Goal: Task Accomplishment & Management: Manage account settings

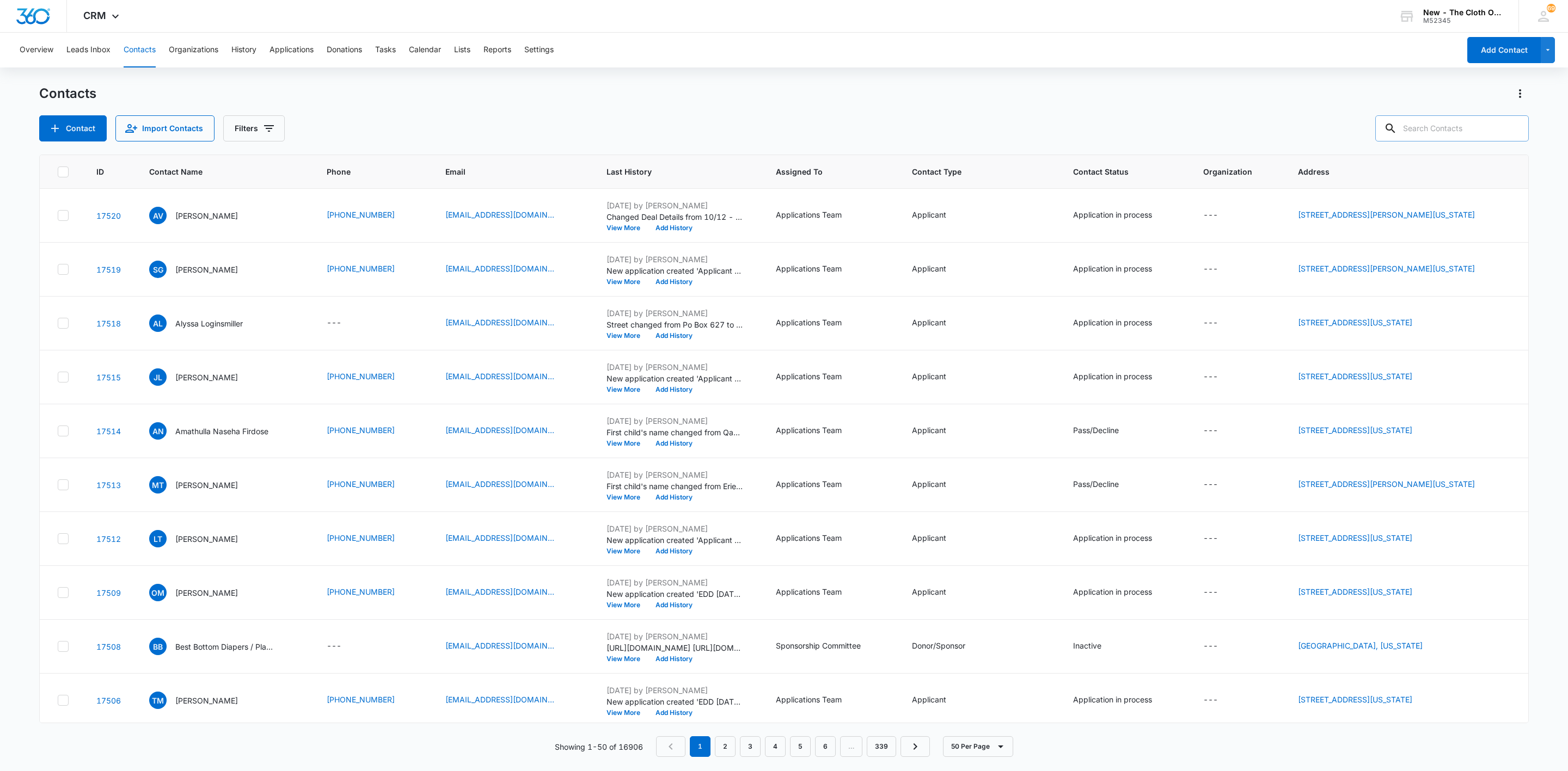
click at [1424, 126] on input "text" at bounding box center [1453, 128] width 153 height 26
paste input "[PERSON_NAME]"
type input "[PERSON_NAME]"
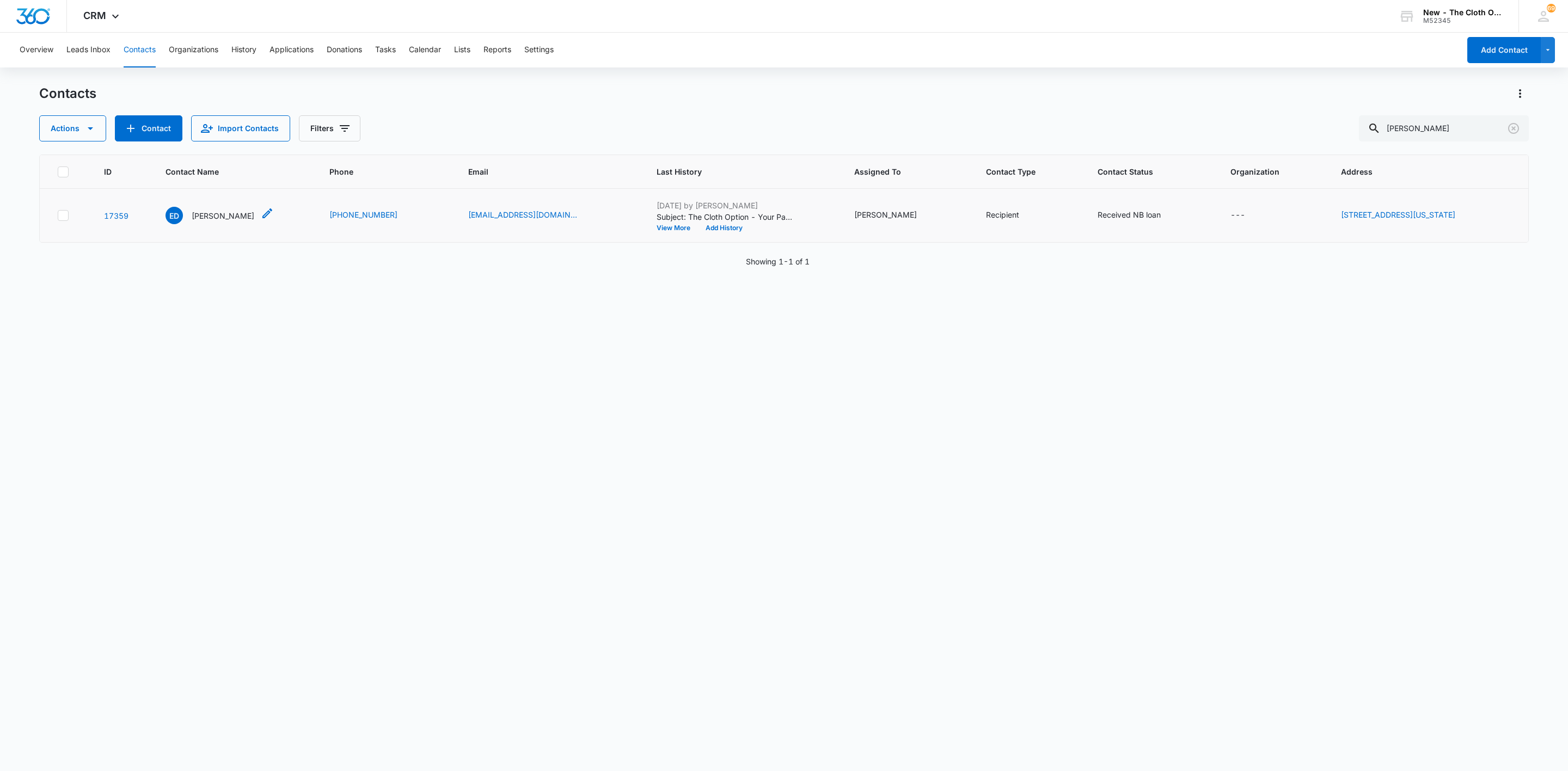
click at [205, 222] on div "ED [PERSON_NAME]" at bounding box center [210, 215] width 89 height 18
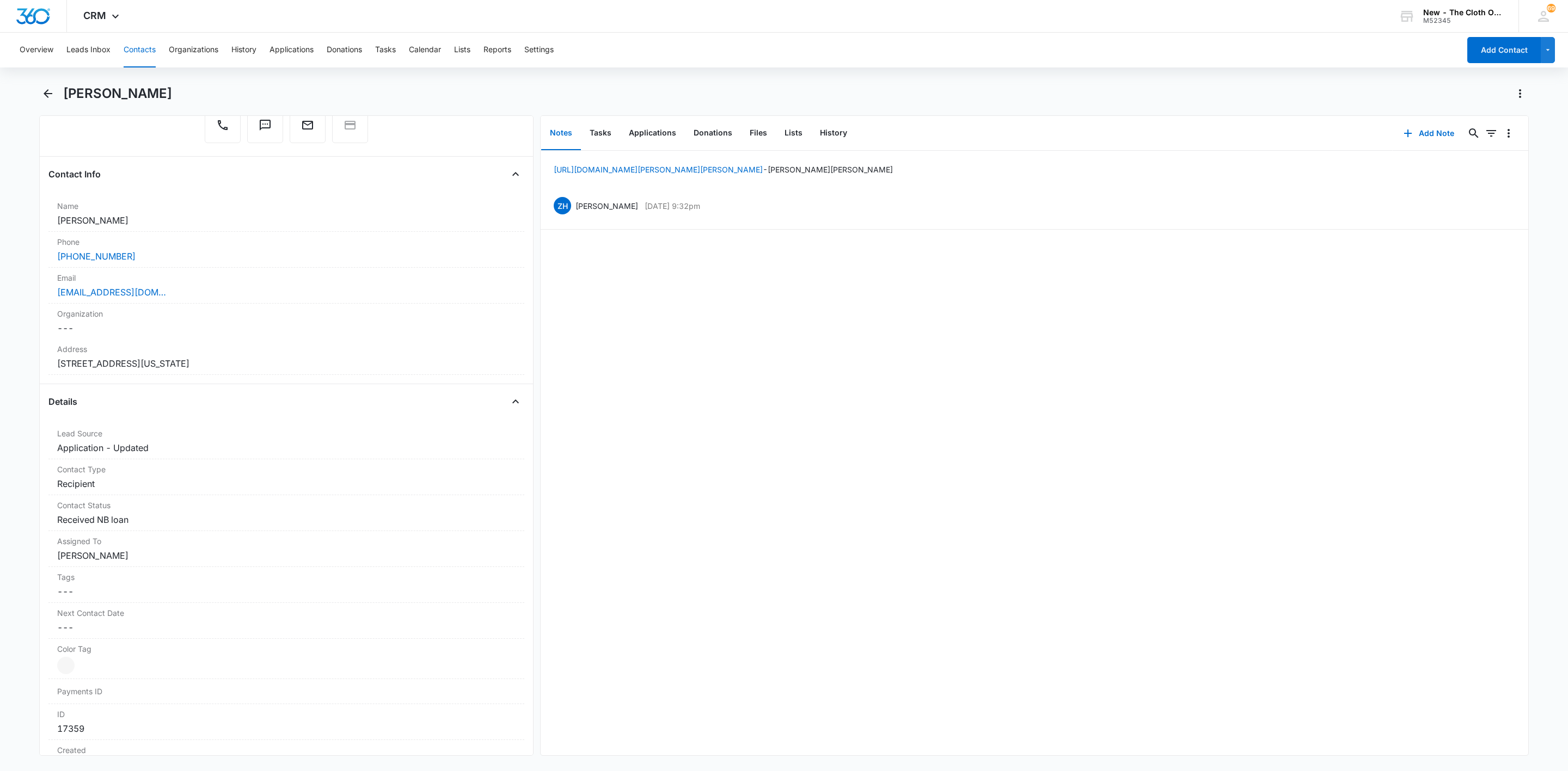
scroll to position [163, 0]
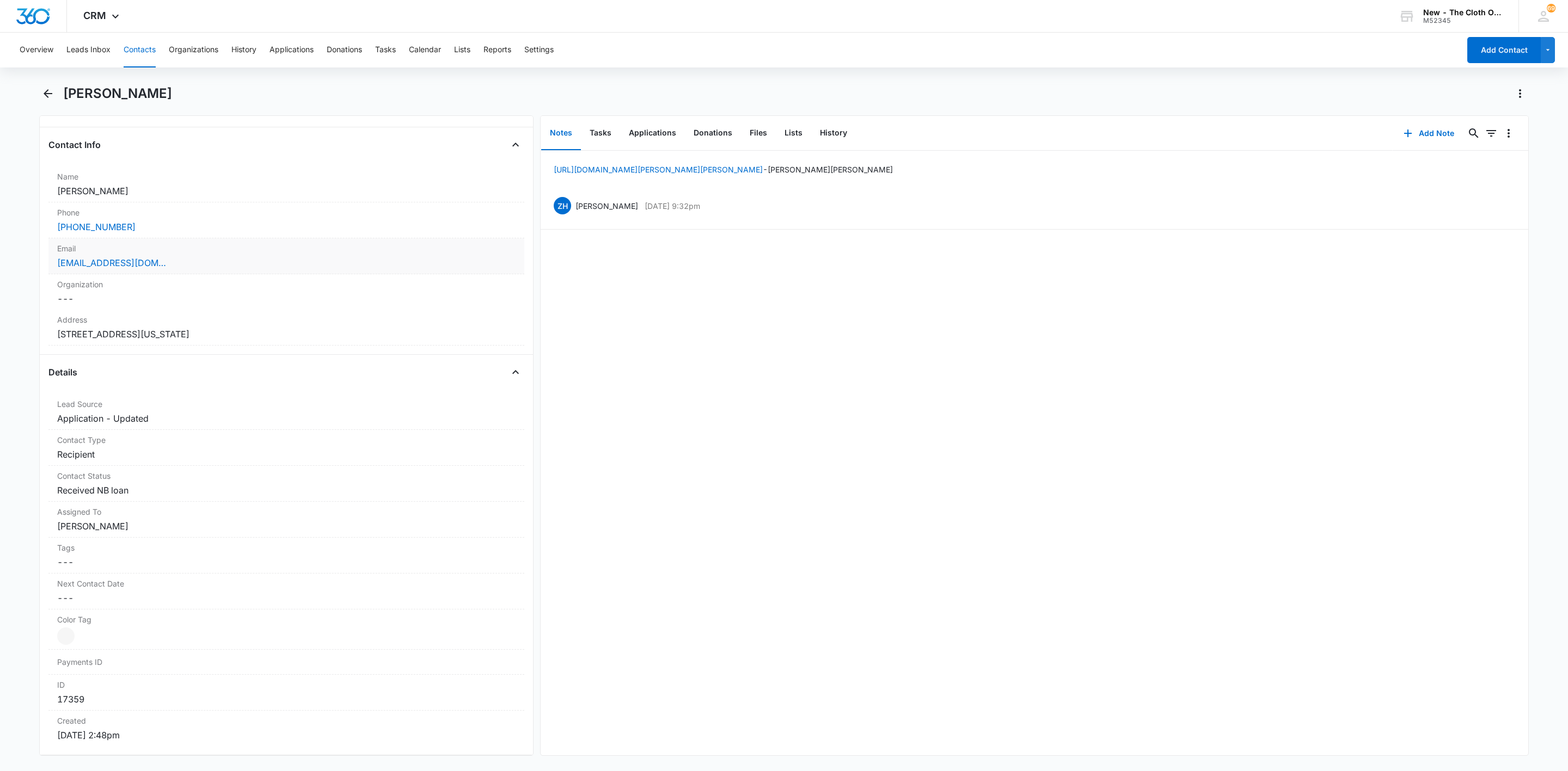
click at [263, 261] on div "[EMAIL_ADDRESS][DOMAIN_NAME]" at bounding box center [286, 262] width 459 height 13
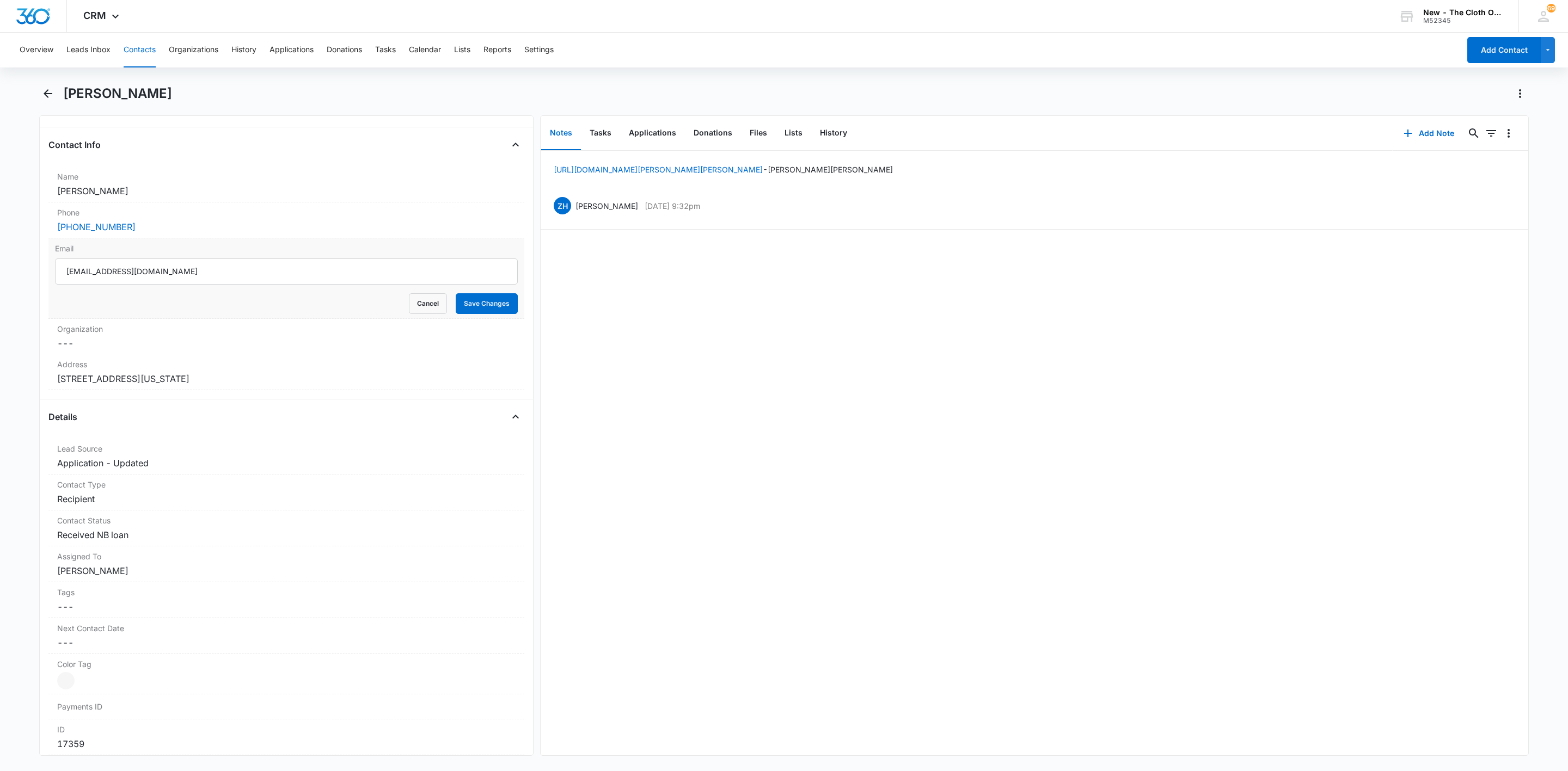
click at [310, 273] on input "[EMAIL_ADDRESS][DOMAIN_NAME]" at bounding box center [286, 272] width 463 height 26
click at [409, 305] on button "Cancel" at bounding box center [428, 303] width 38 height 20
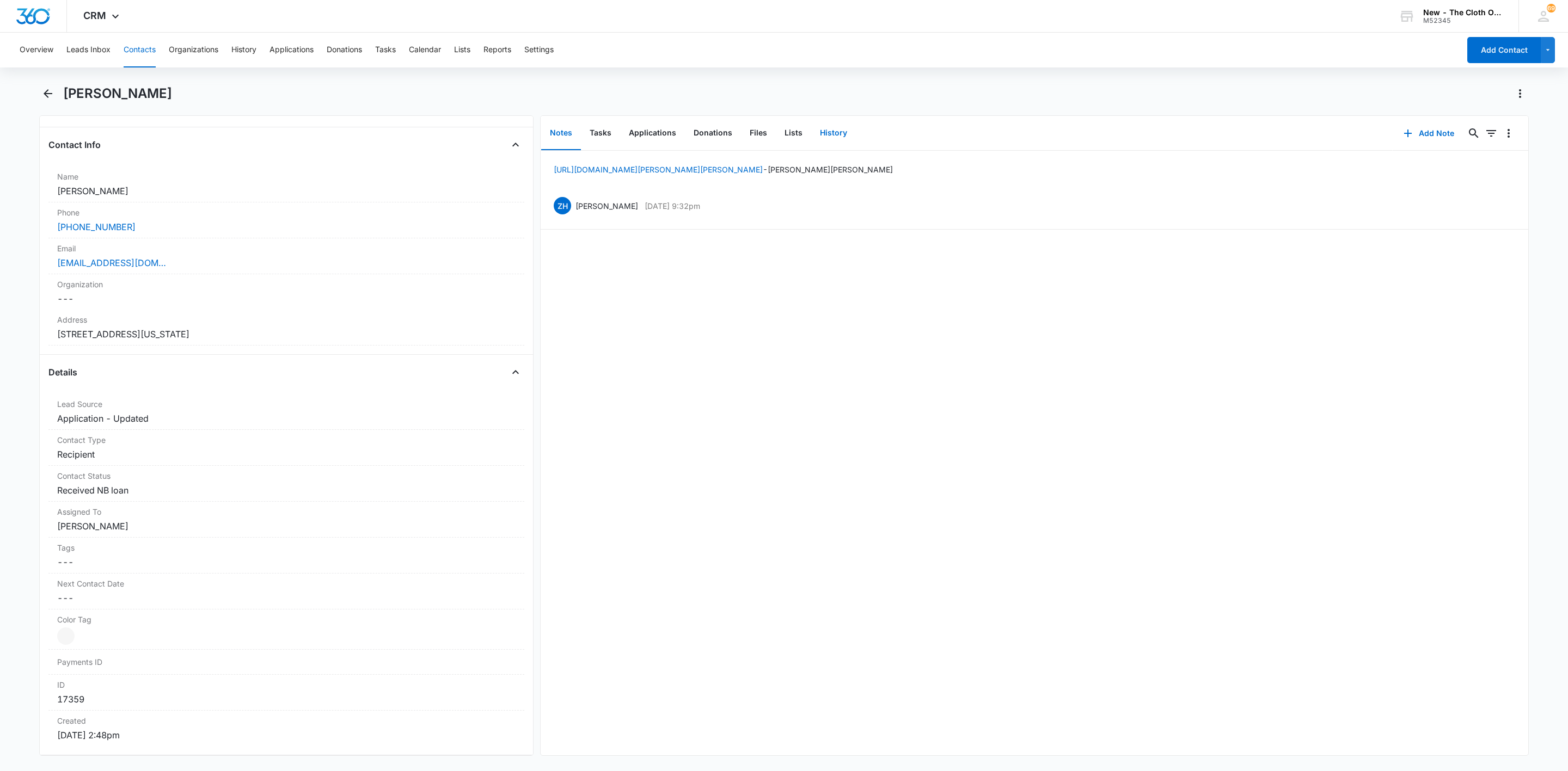
click at [832, 141] on button "History" at bounding box center [833, 134] width 44 height 34
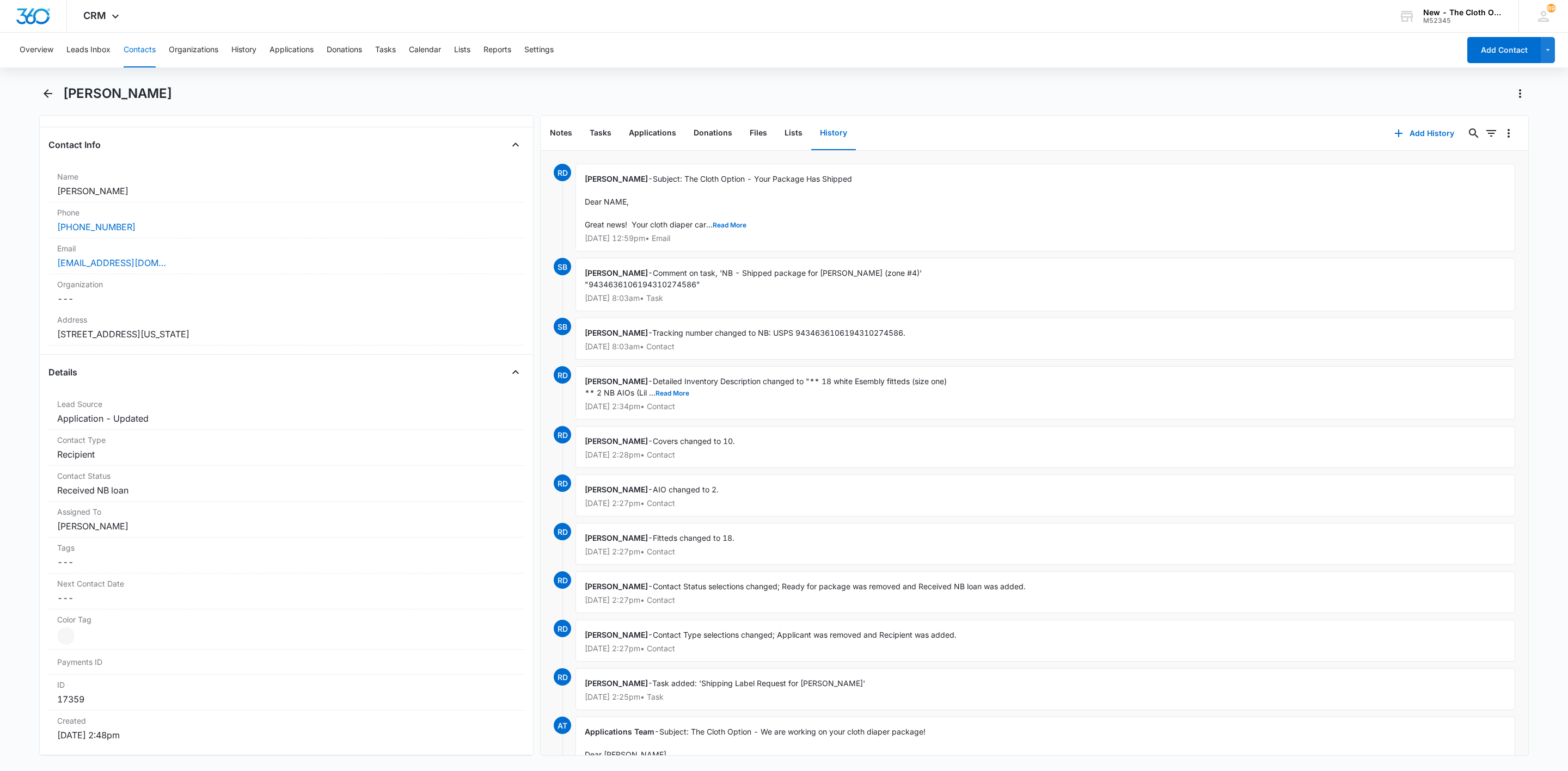
click at [127, 49] on button "Contacts" at bounding box center [140, 50] width 32 height 35
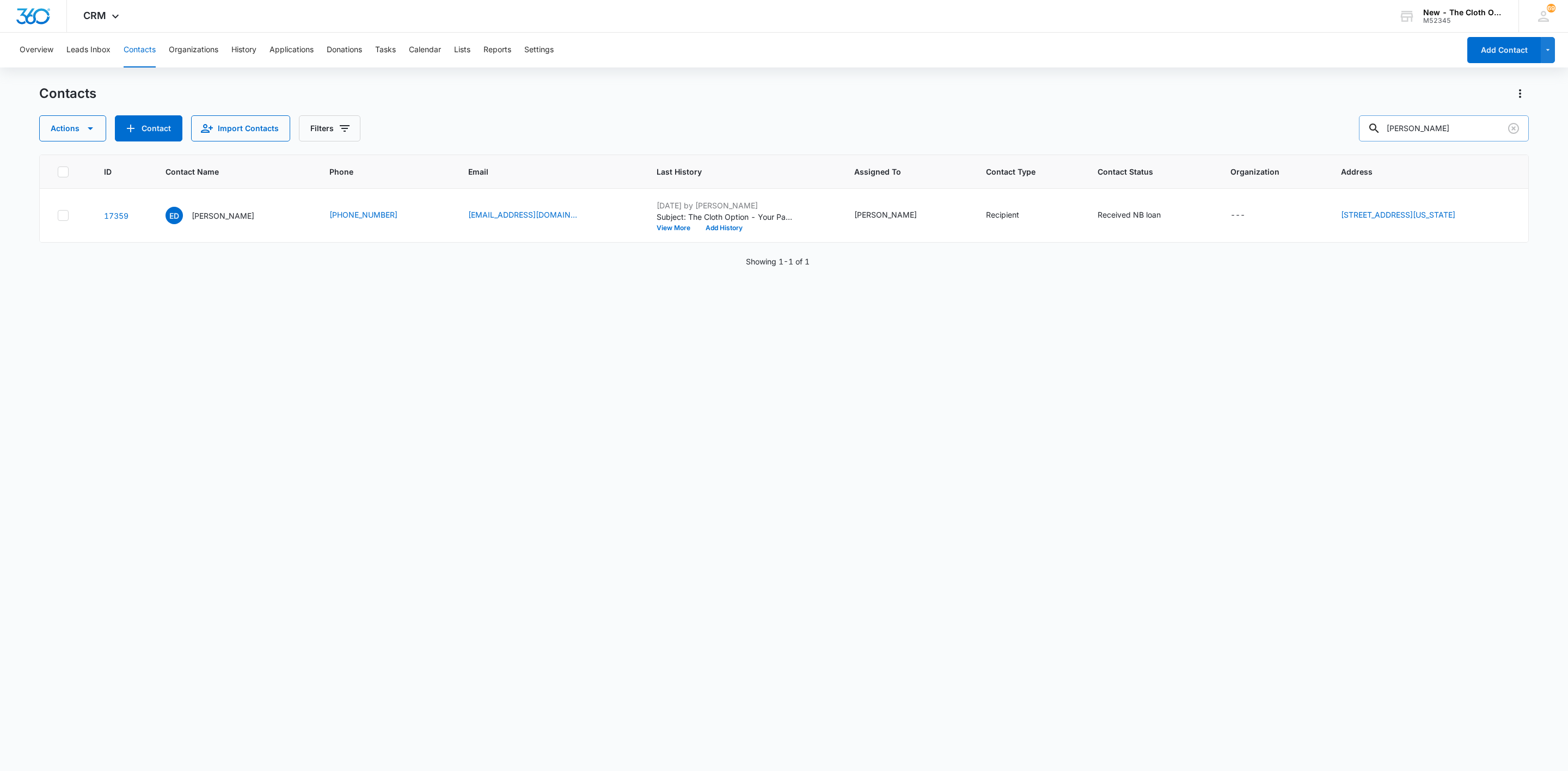
click at [1477, 126] on input "Erica Dettrey" at bounding box center [1443, 128] width 170 height 26
paste input "princesspeach08133@gmail.com"
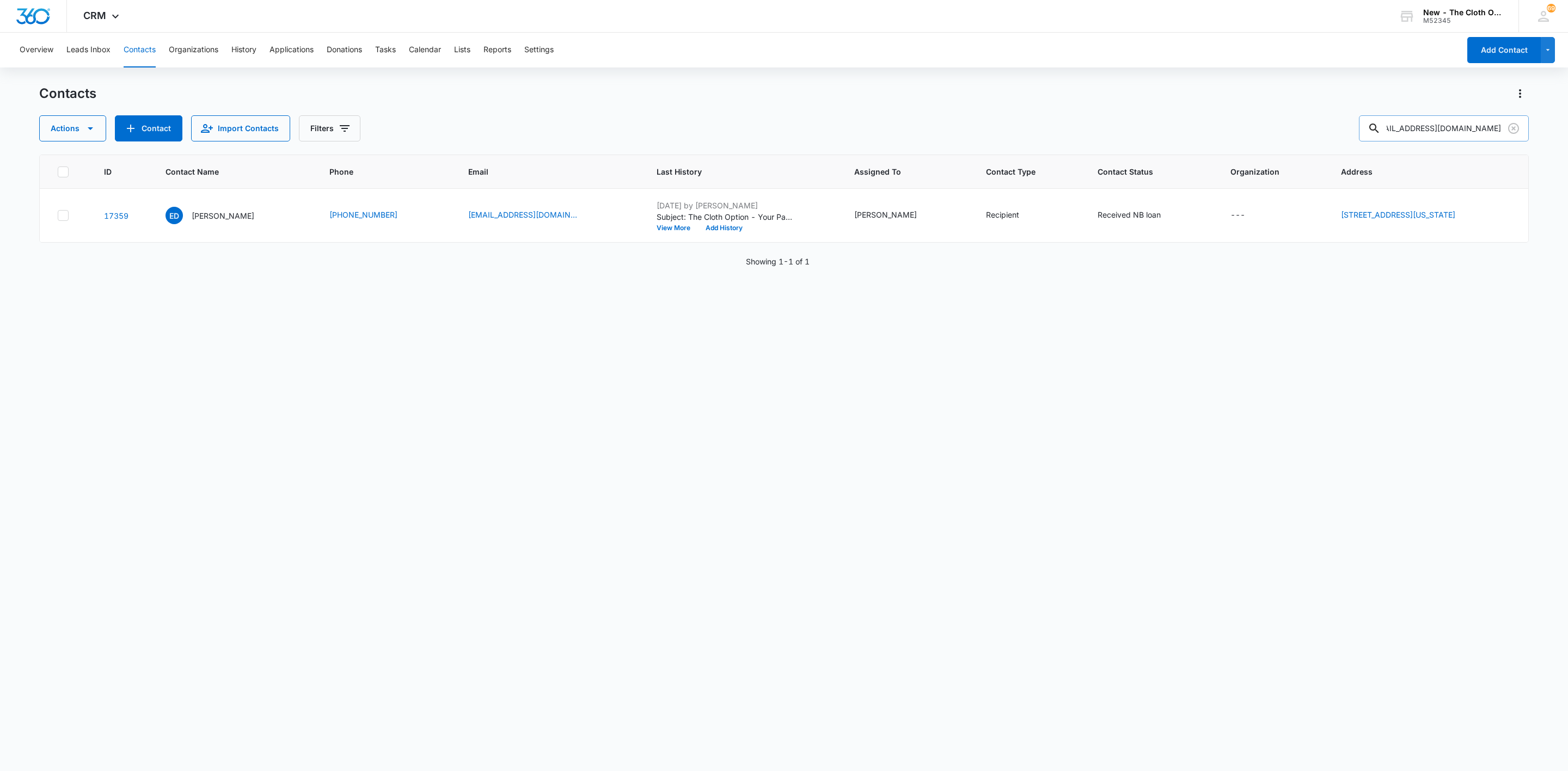
type input "princesspeach08133@gmail.com"
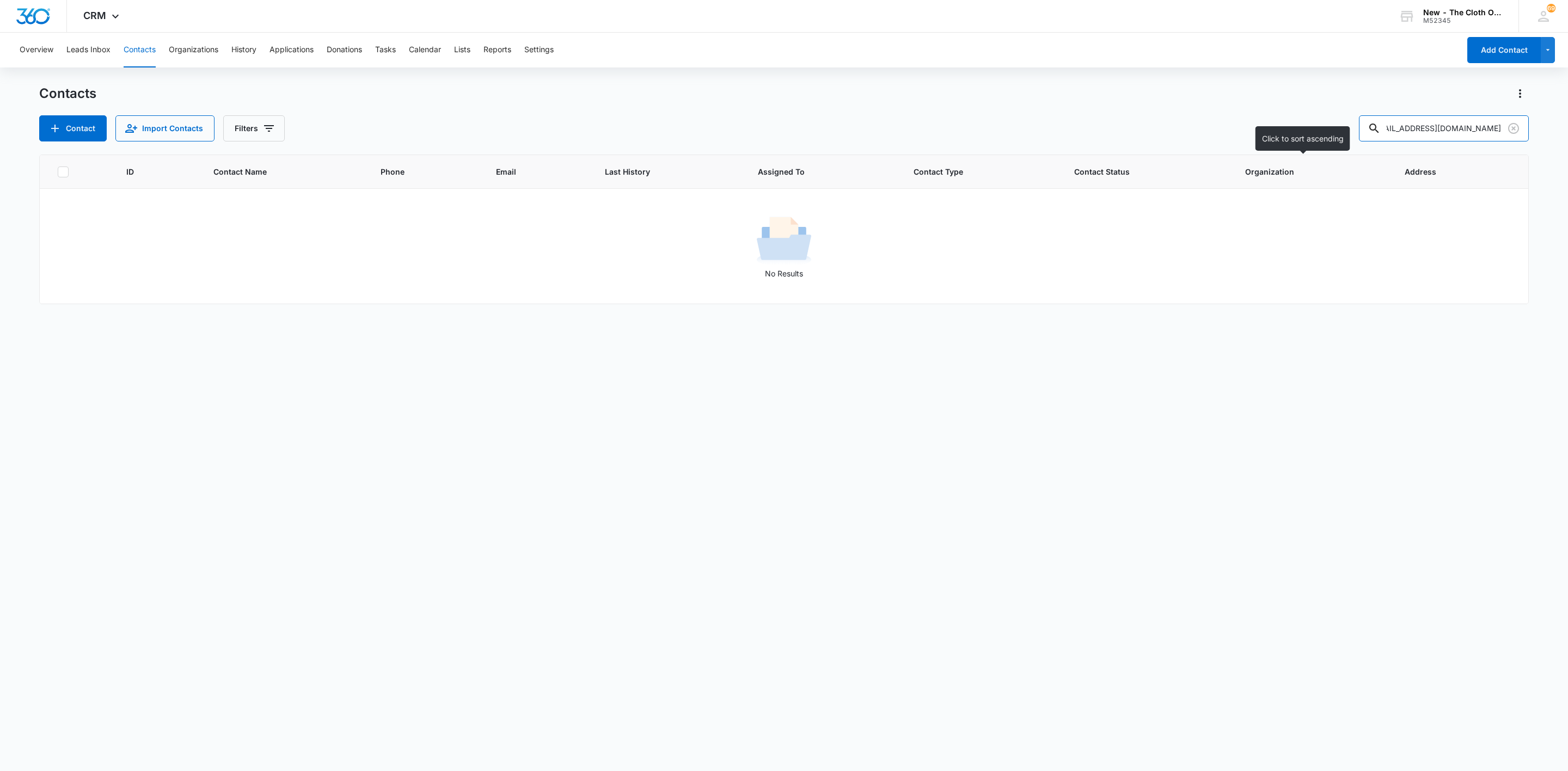
scroll to position [0, 0]
drag, startPoint x: 1516, startPoint y: 124, endPoint x: 1466, endPoint y: 131, distance: 50.5
click at [1516, 124] on icon "Clear" at bounding box center [1513, 128] width 11 height 11
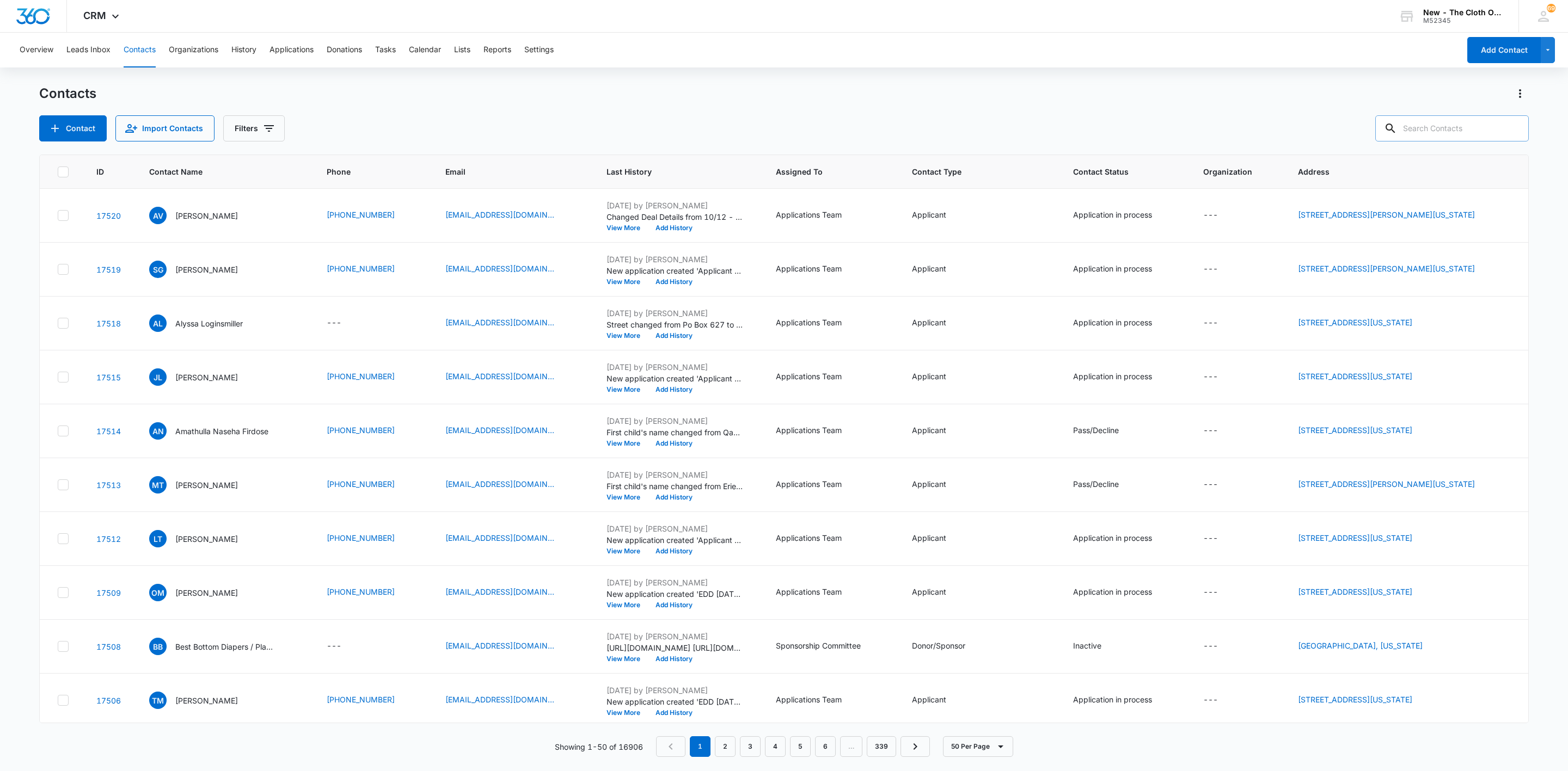
click at [1466, 131] on input "text" at bounding box center [1453, 128] width 153 height 26
paste input "princesspeach08133@gmail.com"
type input "princesspeach08133@gmail.com"
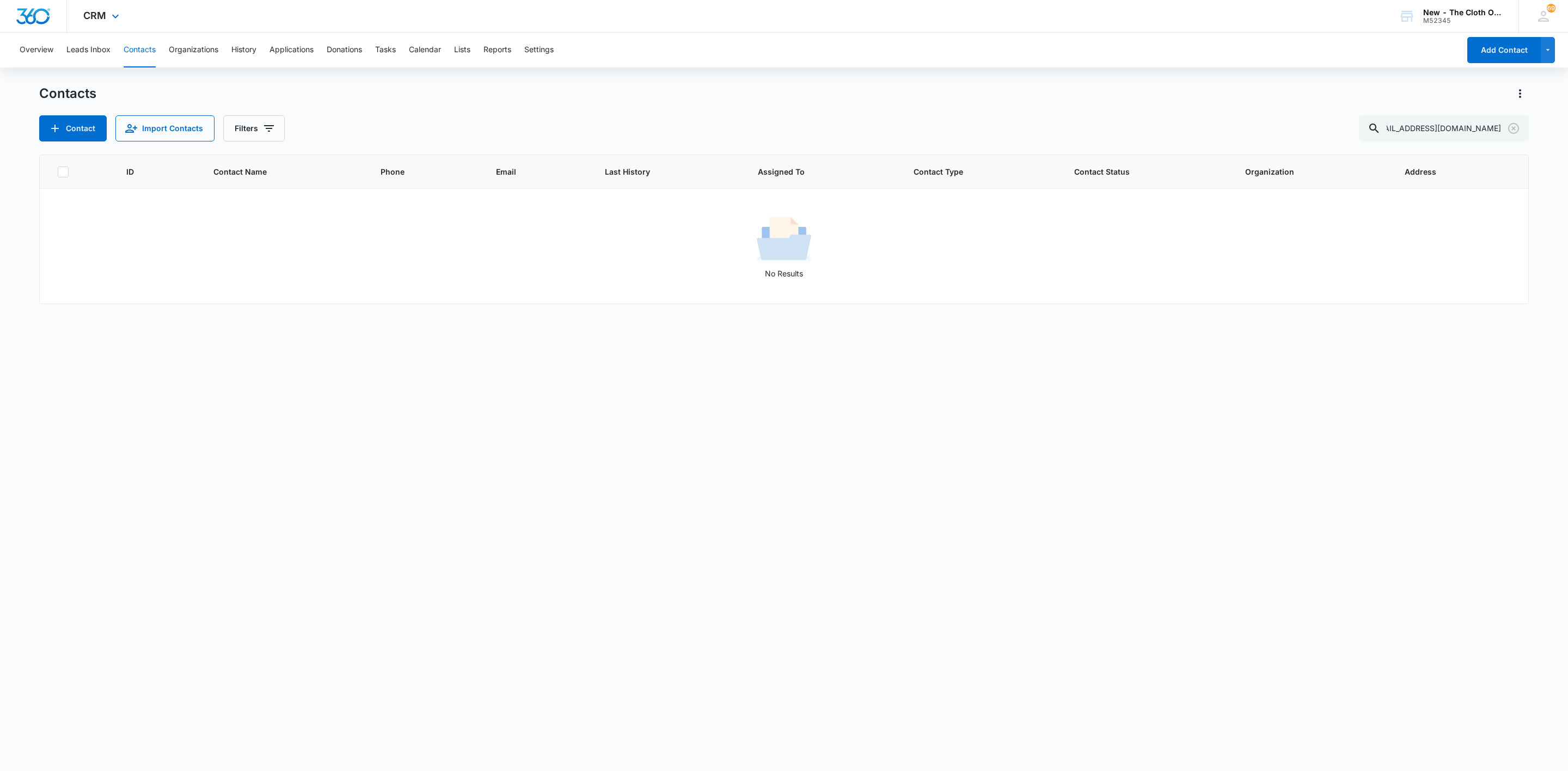
scroll to position [0, 0]
click at [386, 51] on button "Tasks" at bounding box center [385, 50] width 20 height 35
click at [169, 136] on button "Filters (1)" at bounding box center [157, 128] width 72 height 26
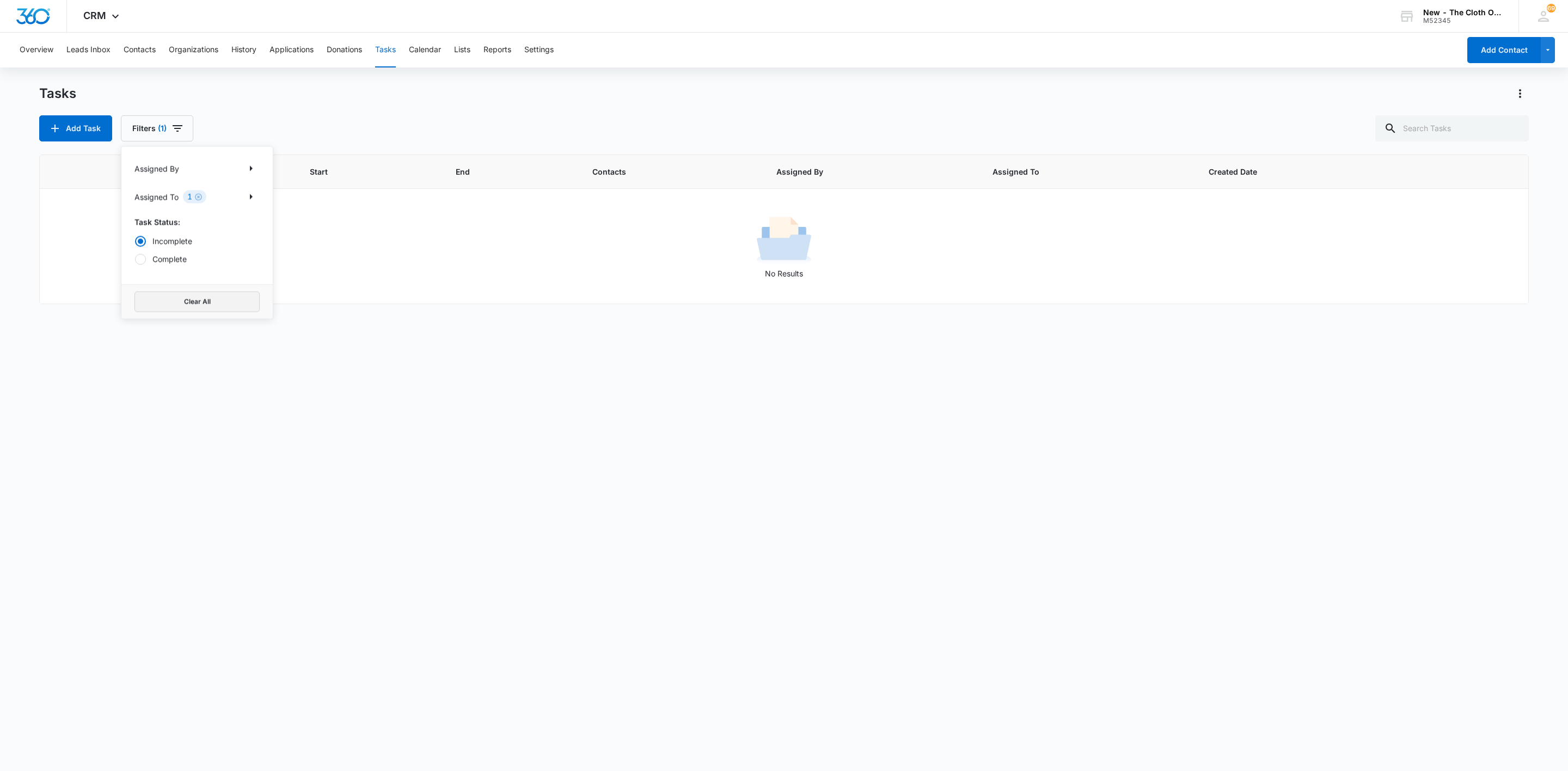
click at [213, 294] on button "Clear All" at bounding box center [197, 302] width 125 height 20
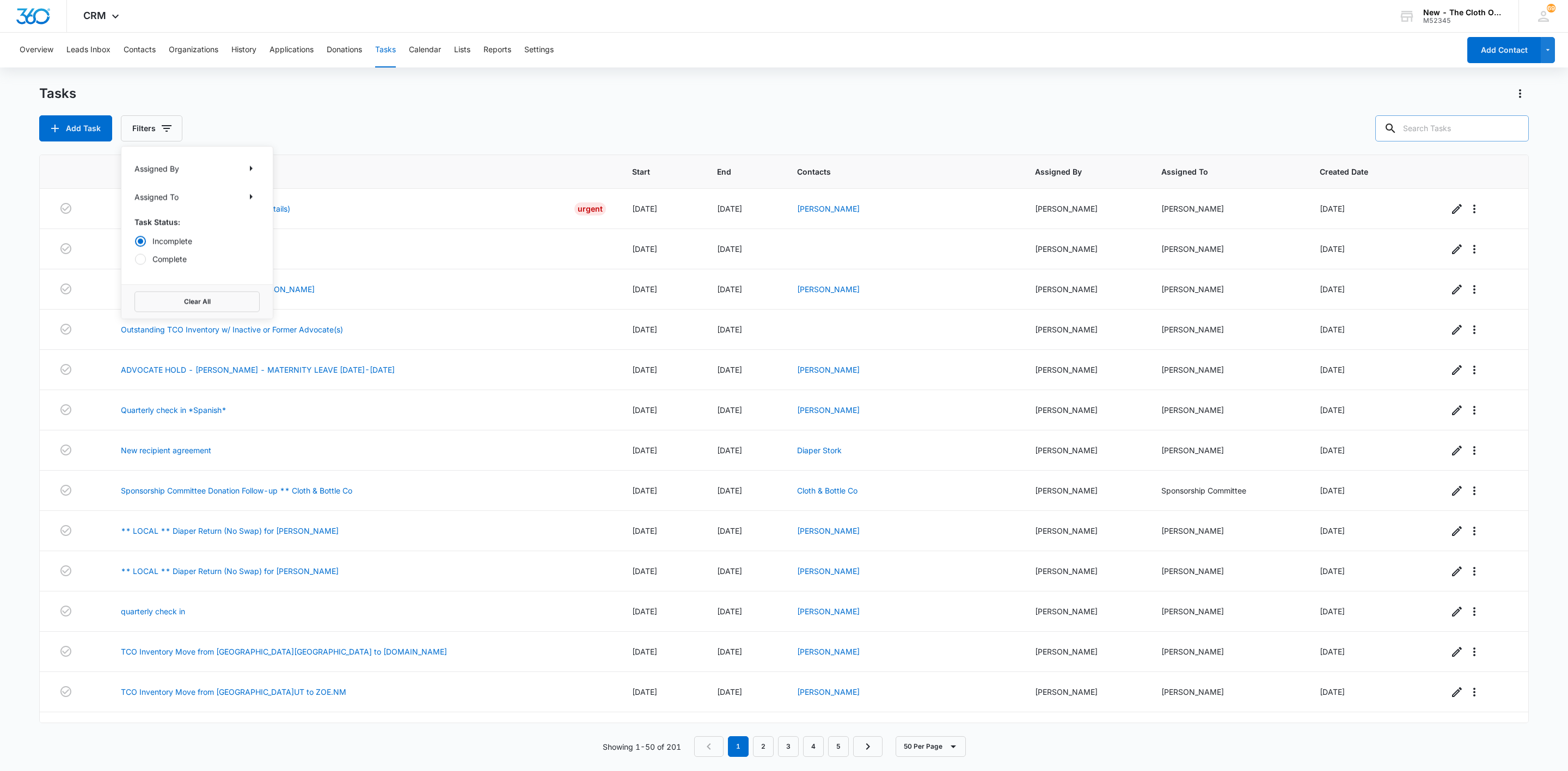
click at [1469, 123] on input "text" at bounding box center [1453, 128] width 153 height 26
type input "dana"
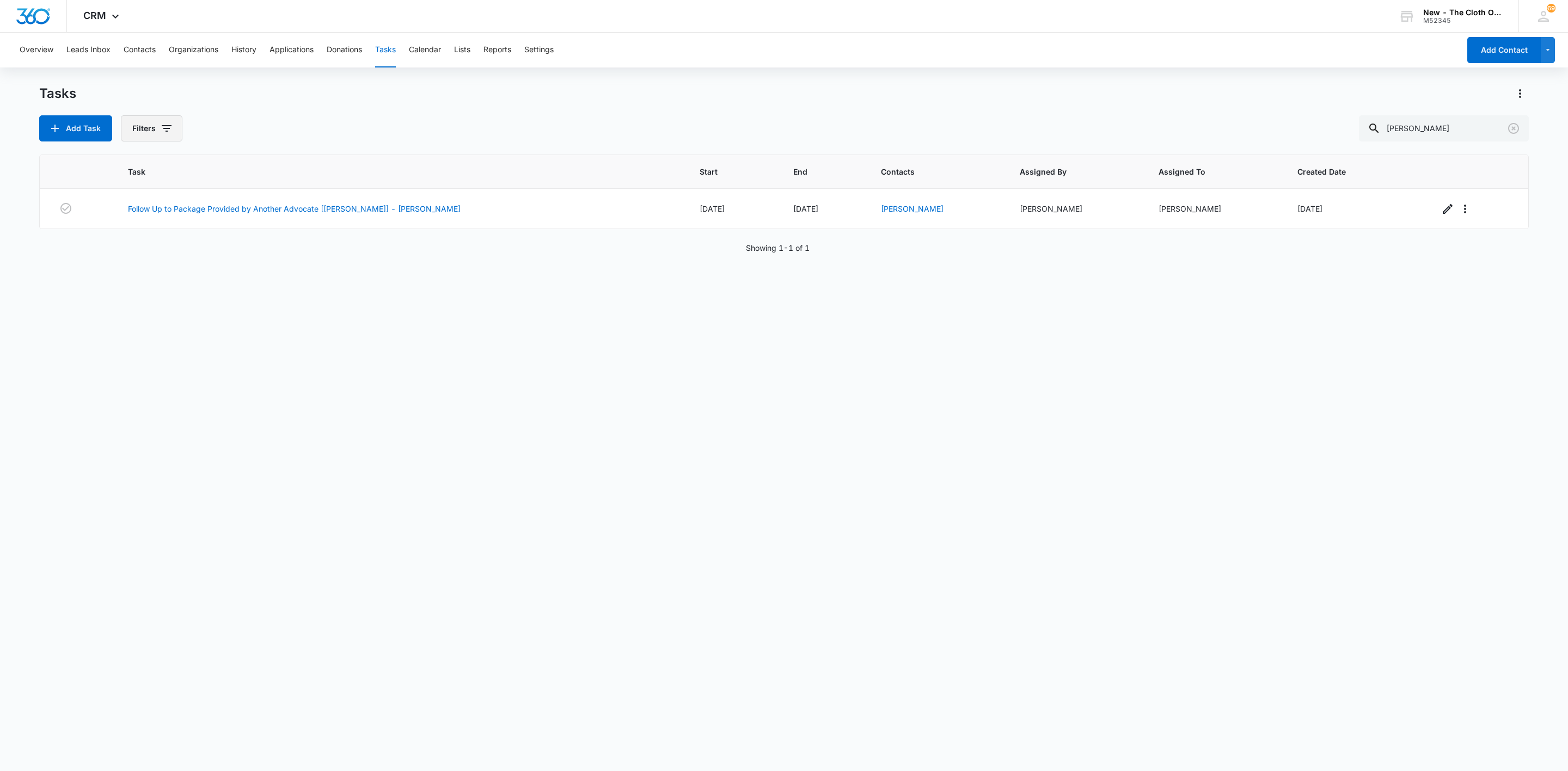
click at [168, 132] on icon "button" at bounding box center [166, 128] width 13 height 13
click at [248, 196] on icon "Show Assigned To filters" at bounding box center [251, 197] width 13 height 13
click at [200, 211] on input "text" at bounding box center [197, 205] width 125 height 26
type input "br"
click at [146, 295] on icon at bounding box center [141, 295] width 10 height 10
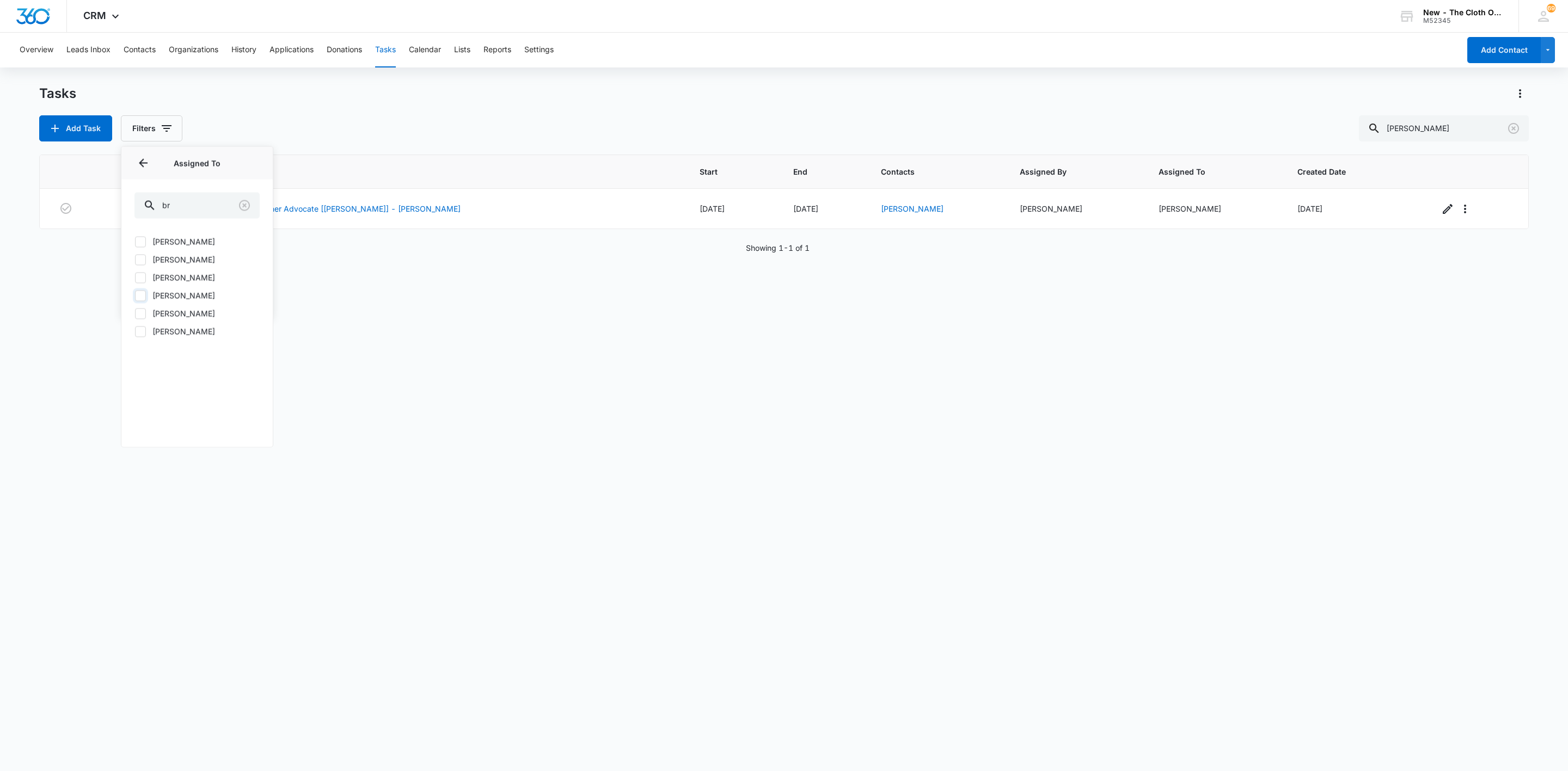
click at [135, 295] on input "[PERSON_NAME]" at bounding box center [134, 295] width 1 height 1
checkbox input "true"
click at [148, 163] on icon "Back" at bounding box center [143, 163] width 13 height 13
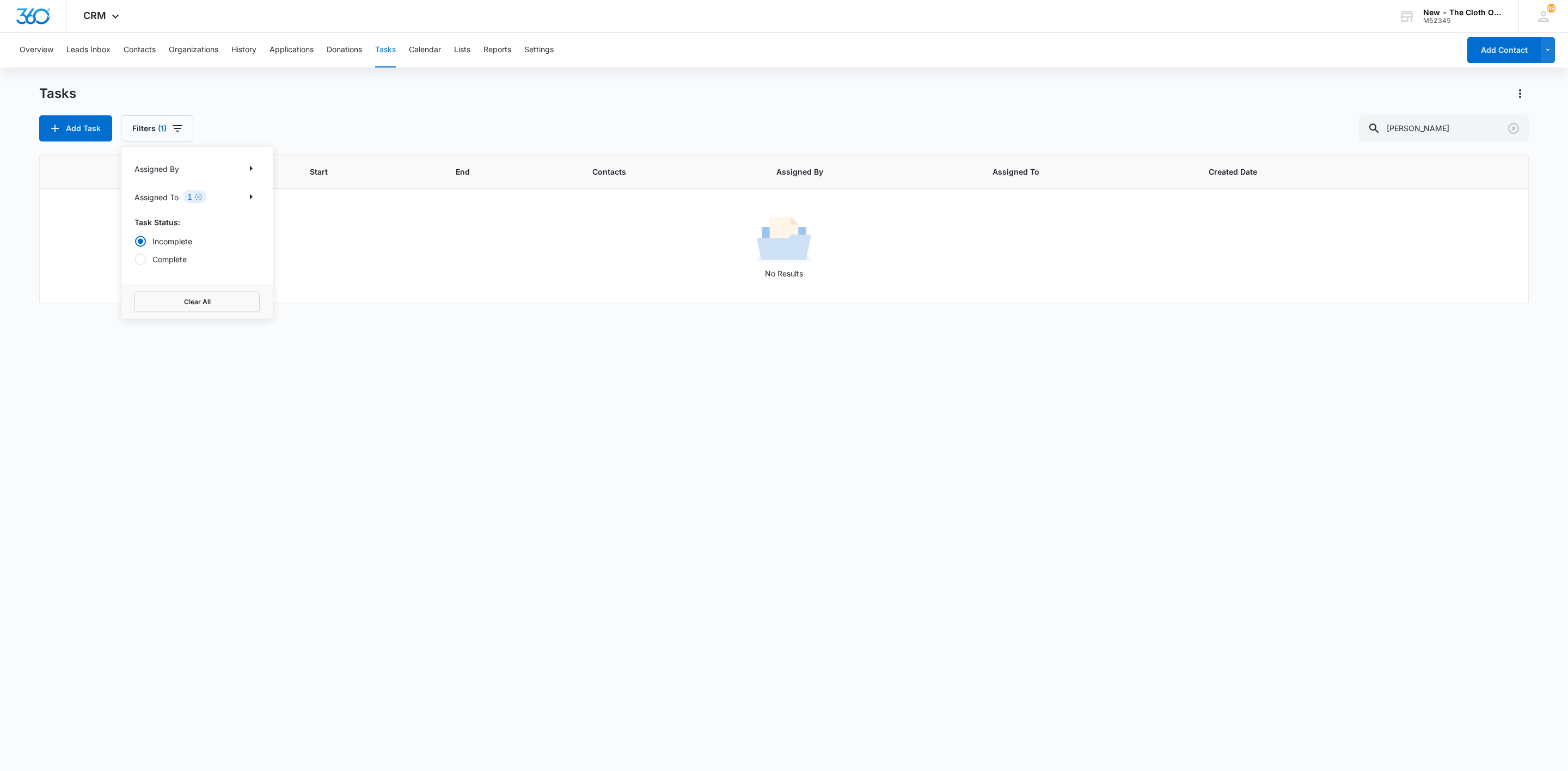
click at [149, 263] on label "Complete" at bounding box center [197, 260] width 125 height 11
click at [135, 260] on input "Complete" at bounding box center [134, 259] width 1 height 1
radio input "false"
radio input "true"
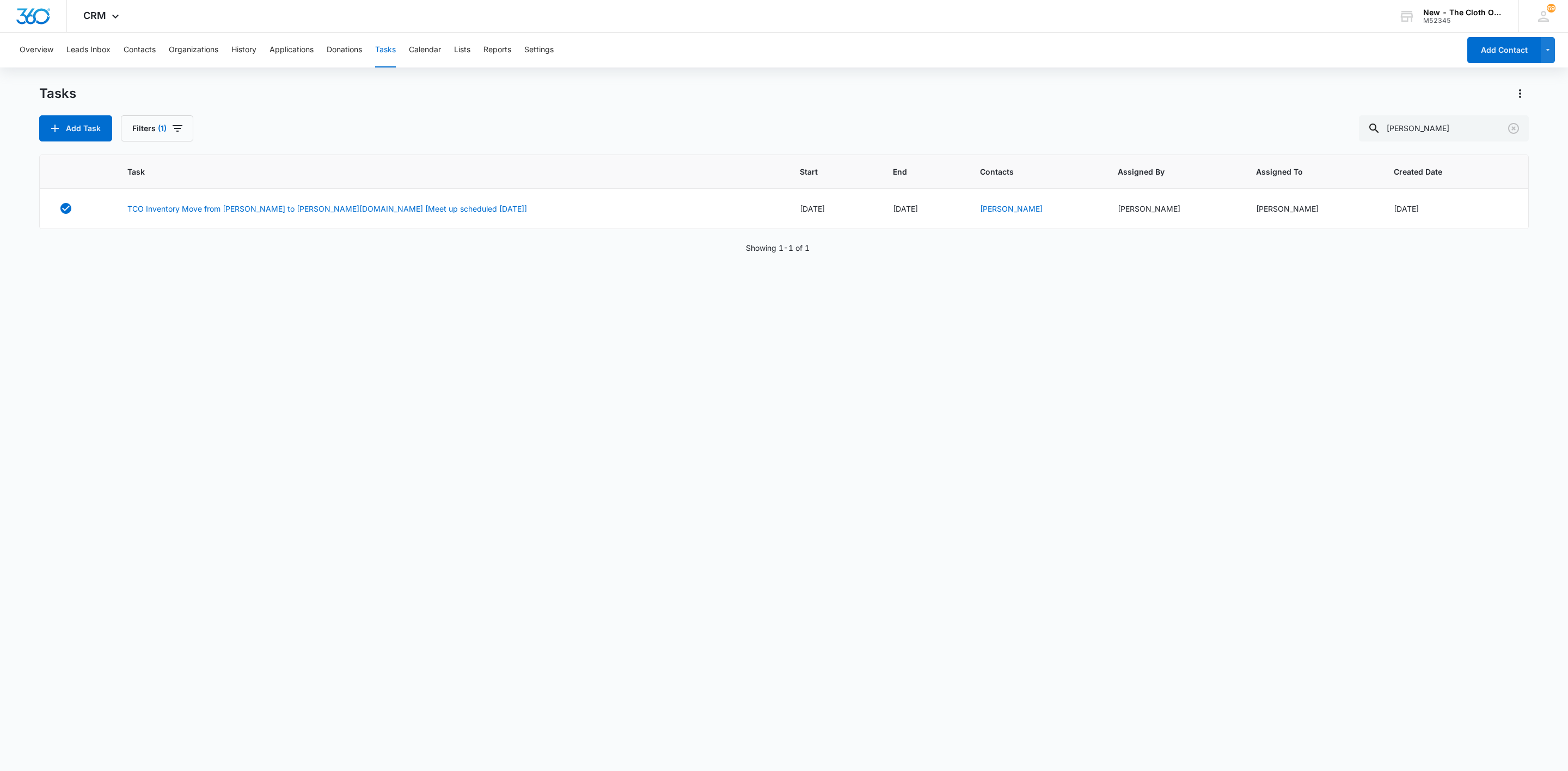
click at [1118, 518] on div "Task Start End Contacts Assigned By Assigned To Created Date TCO Inventory Move…" at bounding box center [784, 456] width 1490 height 603
click at [245, 209] on link "TCO Inventory Move from Dana.MD to Britani.VA [Meet up scheduled 10/11/25]" at bounding box center [327, 209] width 400 height 11
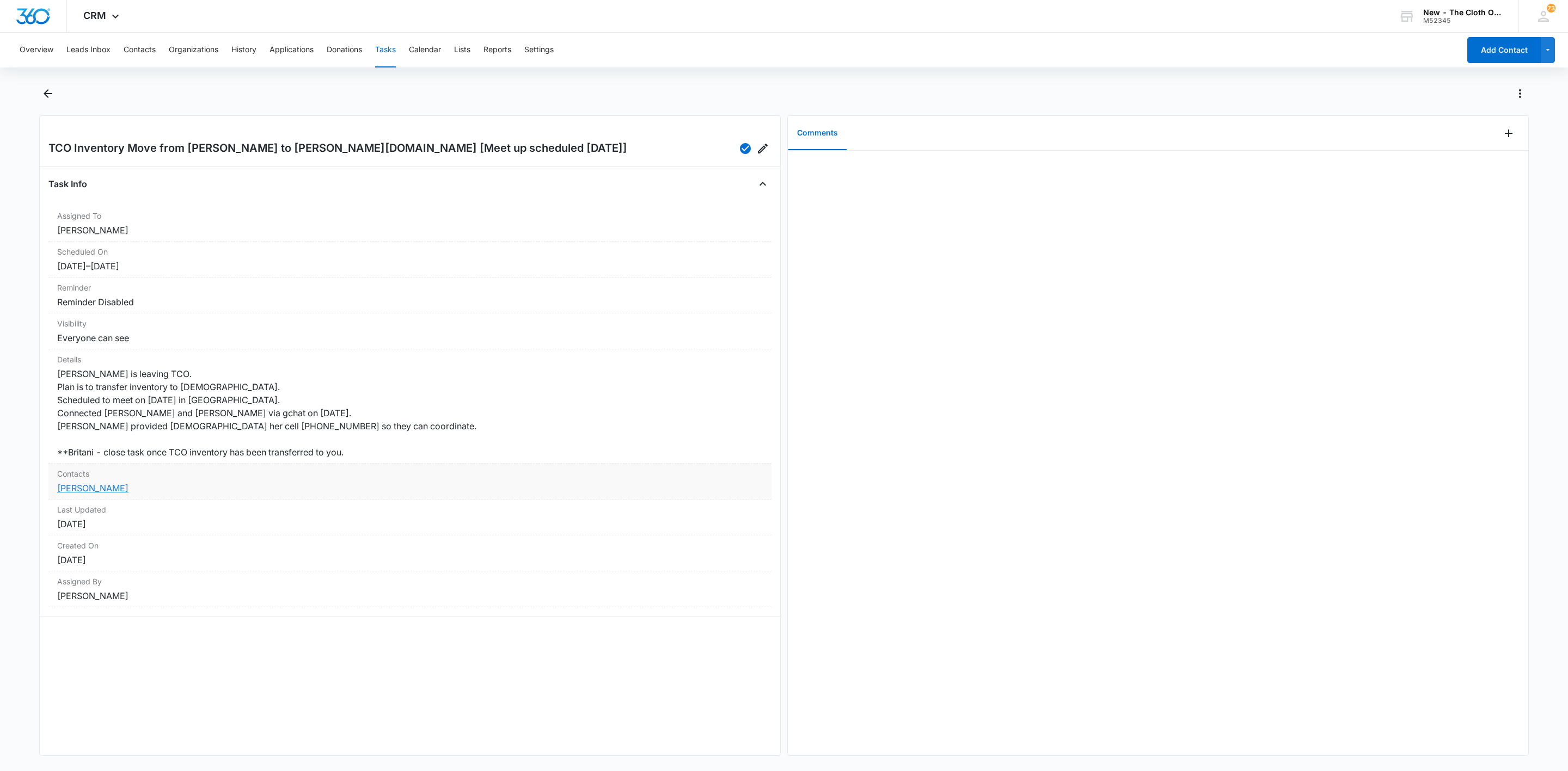
click at [97, 485] on link "[PERSON_NAME]" at bounding box center [92, 488] width 71 height 11
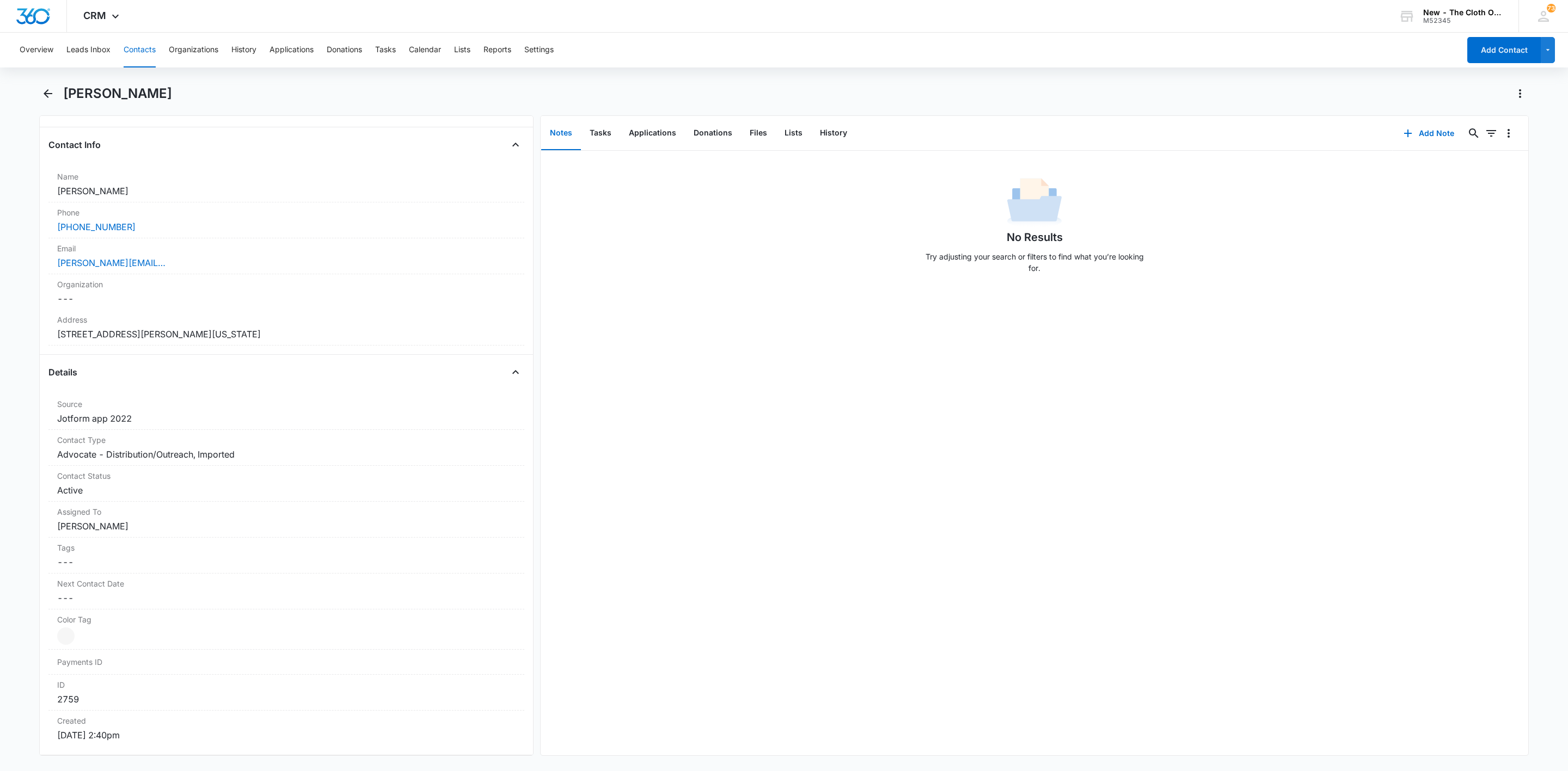
scroll to position [245, 0]
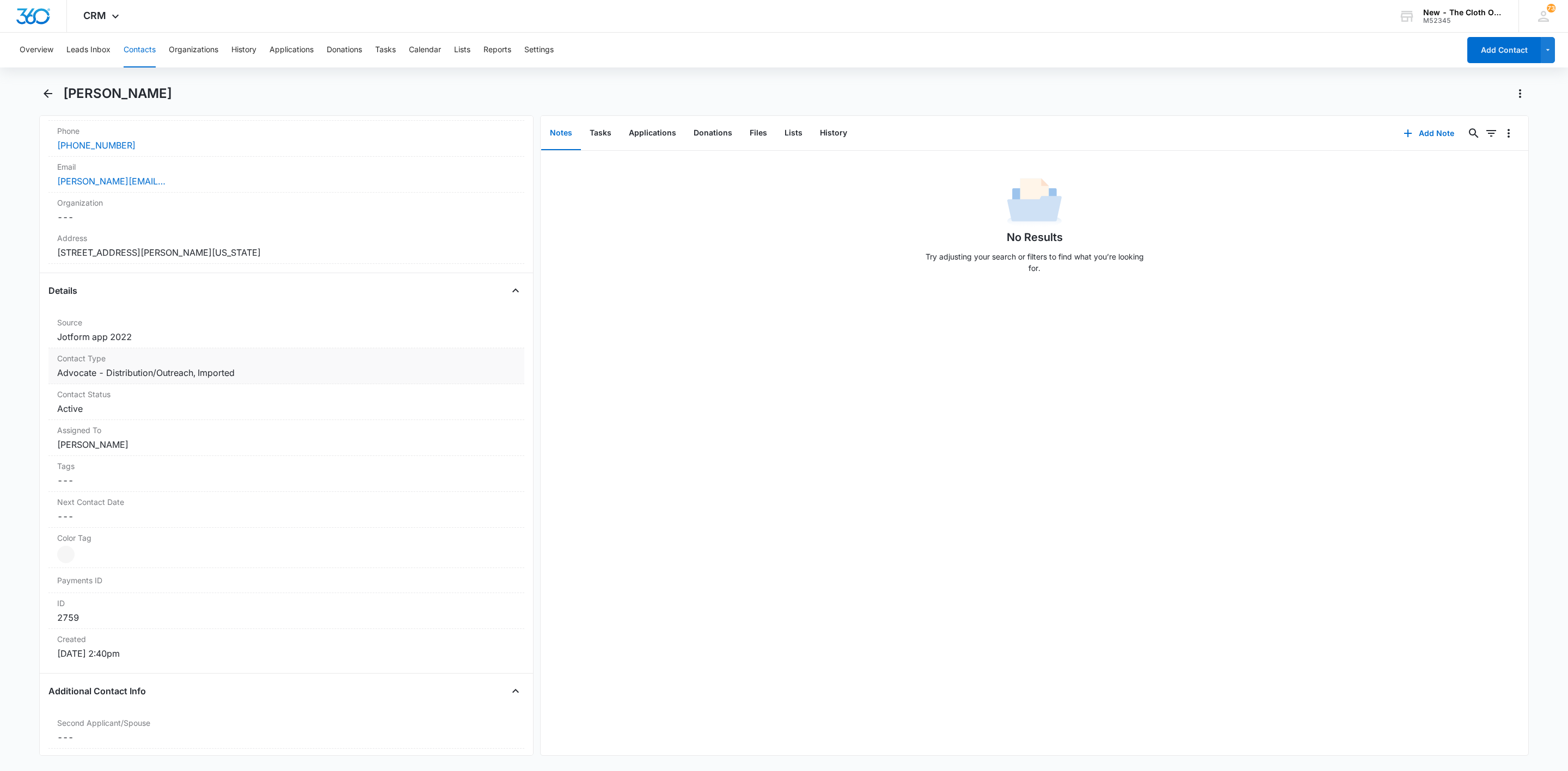
click at [151, 374] on dd "Cancel Save Changes Advocate - Distribution/Outreach, Imported" at bounding box center [286, 373] width 459 height 13
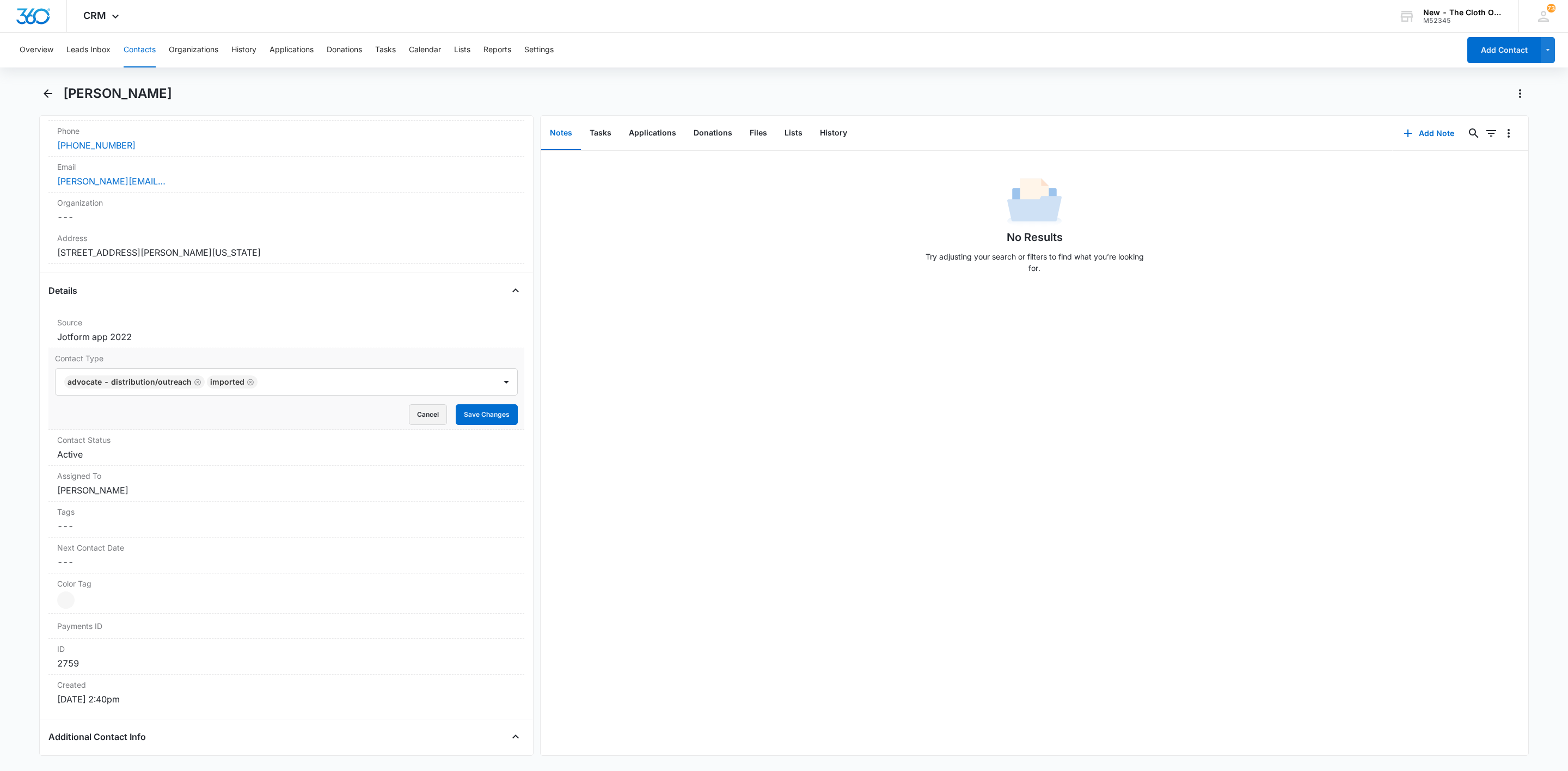
click at [409, 412] on button "Cancel" at bounding box center [428, 414] width 38 height 20
click at [146, 53] on button "Contacts" at bounding box center [140, 50] width 32 height 35
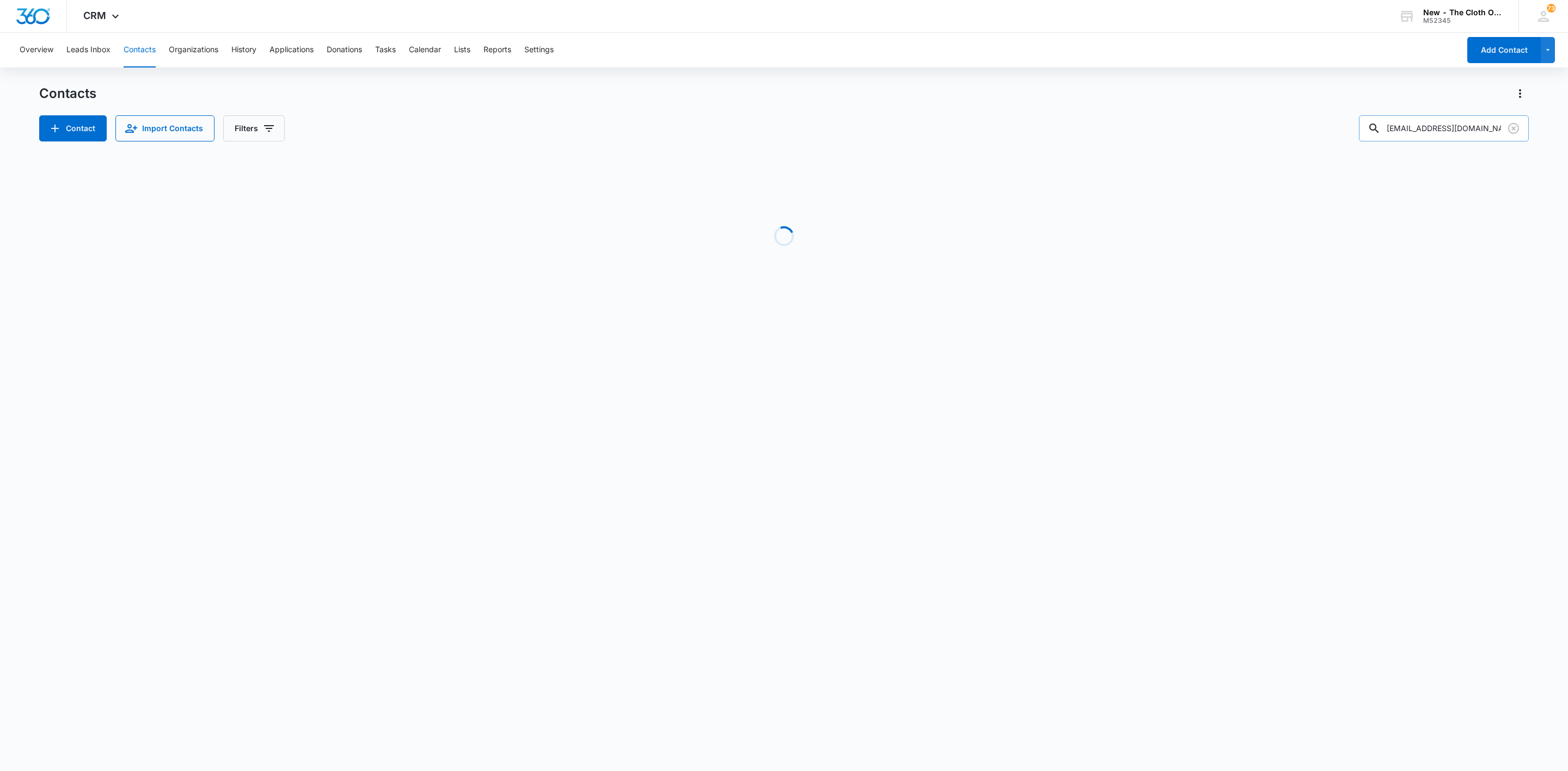
click at [1429, 137] on input "princesspeach08133@gmail.com" at bounding box center [1443, 128] width 170 height 26
click at [1429, 137] on input "princesspeach08133@gmail.com" at bounding box center [1443, 128] width 170 height 26
paste input "Jordanna Bronman"
type input "Jordanna Bronman"
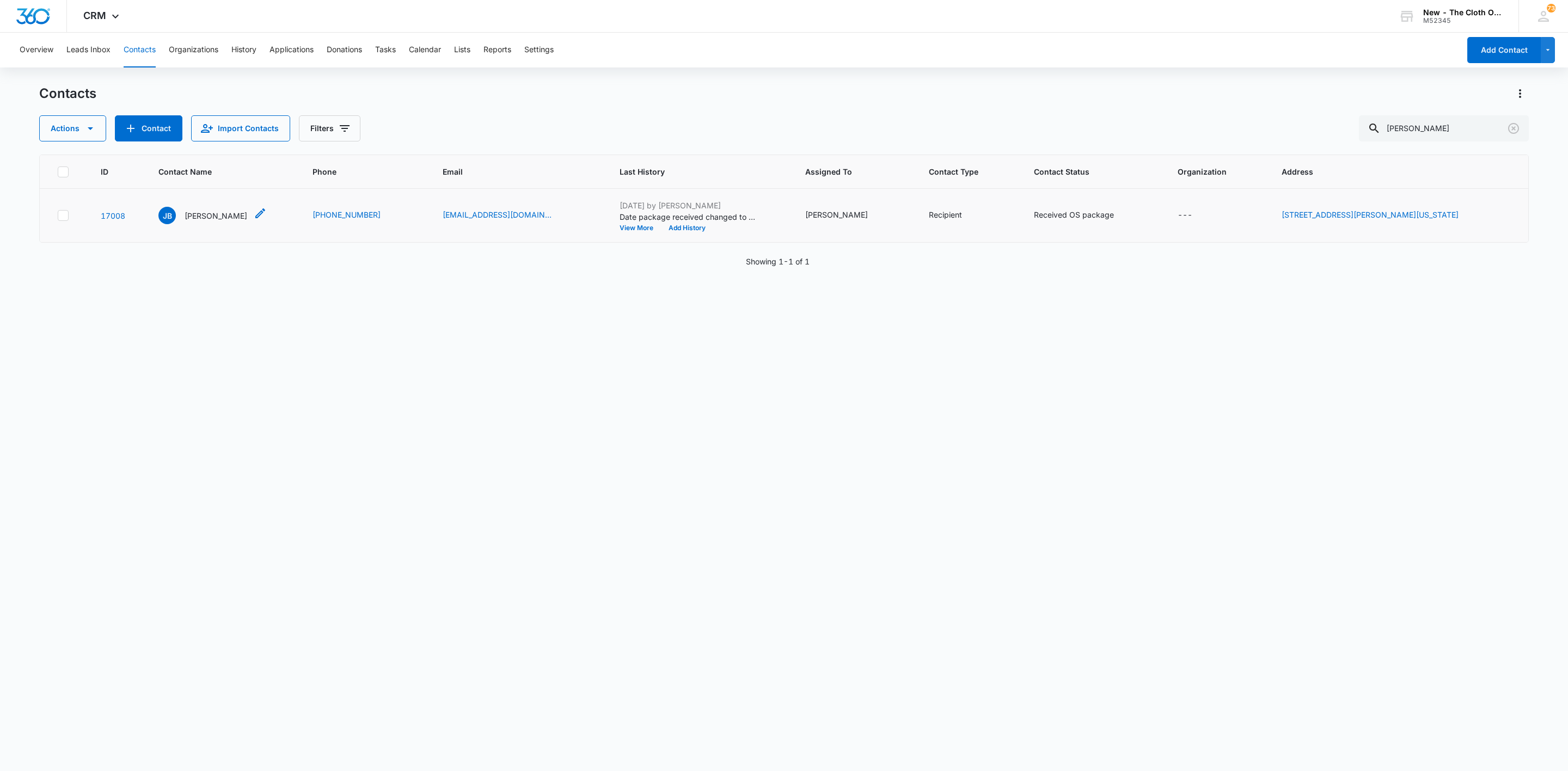
click at [208, 215] on p "Jordanna Bronman" at bounding box center [215, 216] width 63 height 11
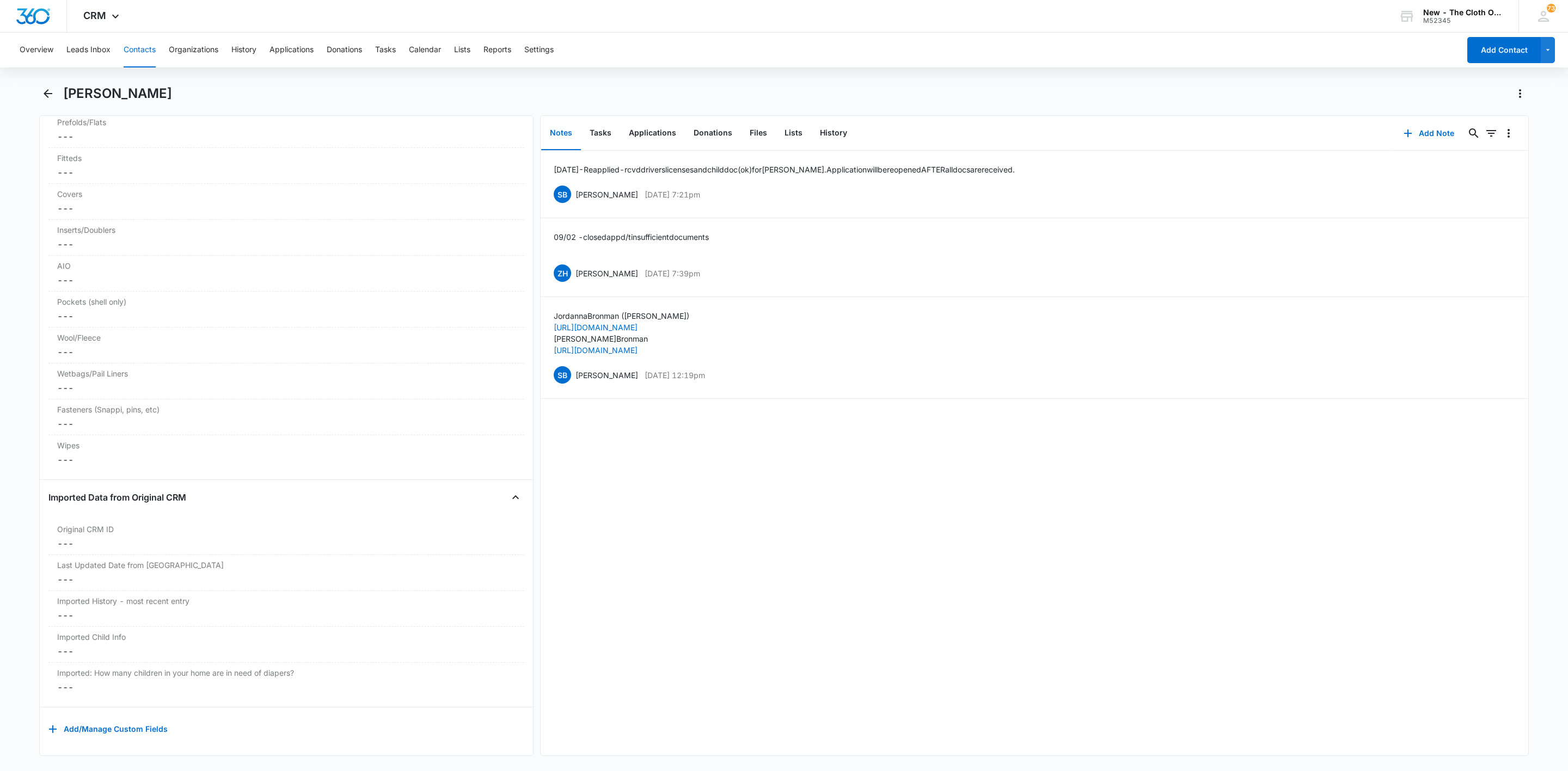
scroll to position [2732, 0]
click at [758, 129] on button "Files" at bounding box center [759, 134] width 35 height 34
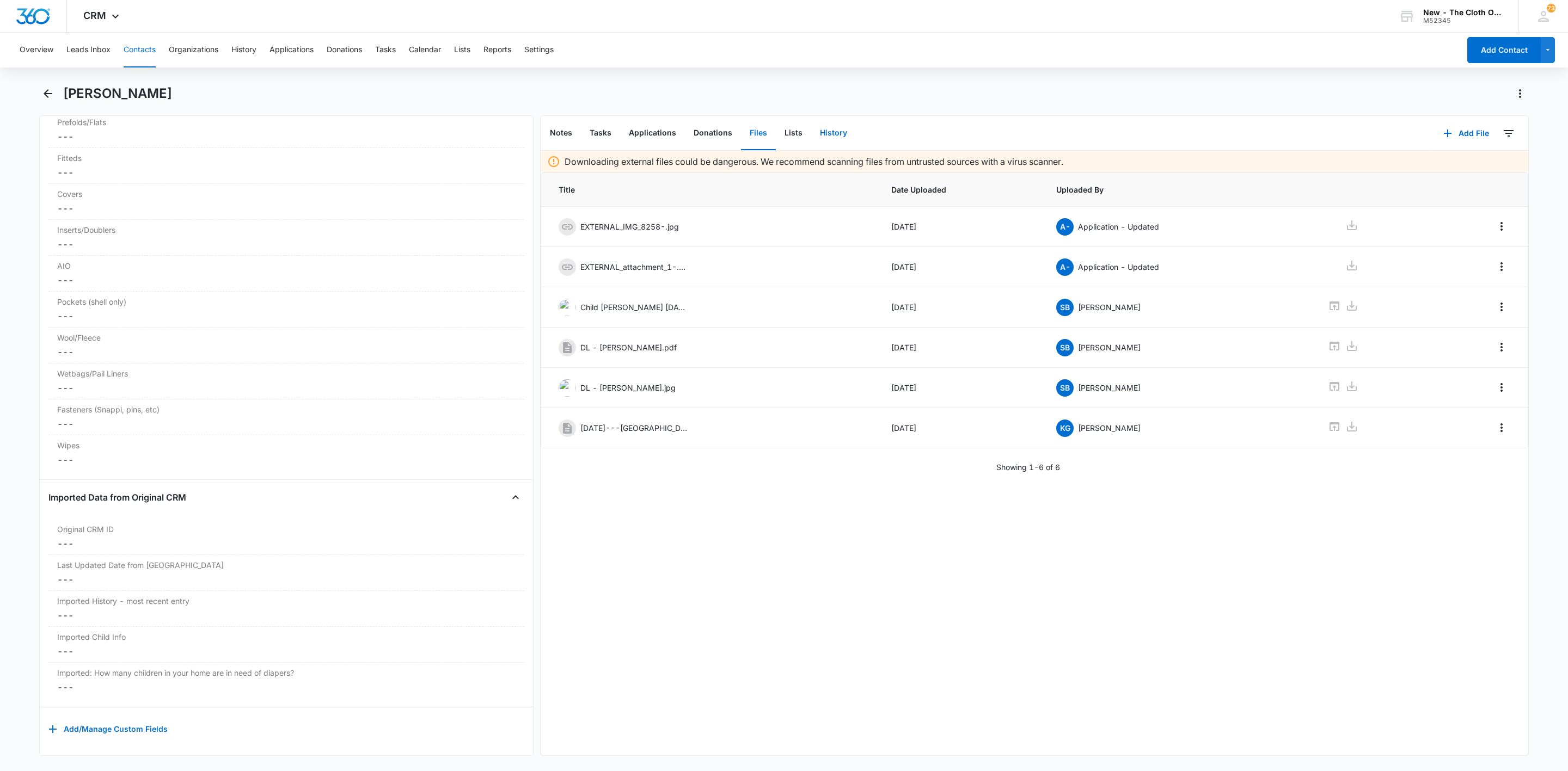
click at [837, 127] on button "History" at bounding box center [833, 134] width 44 height 34
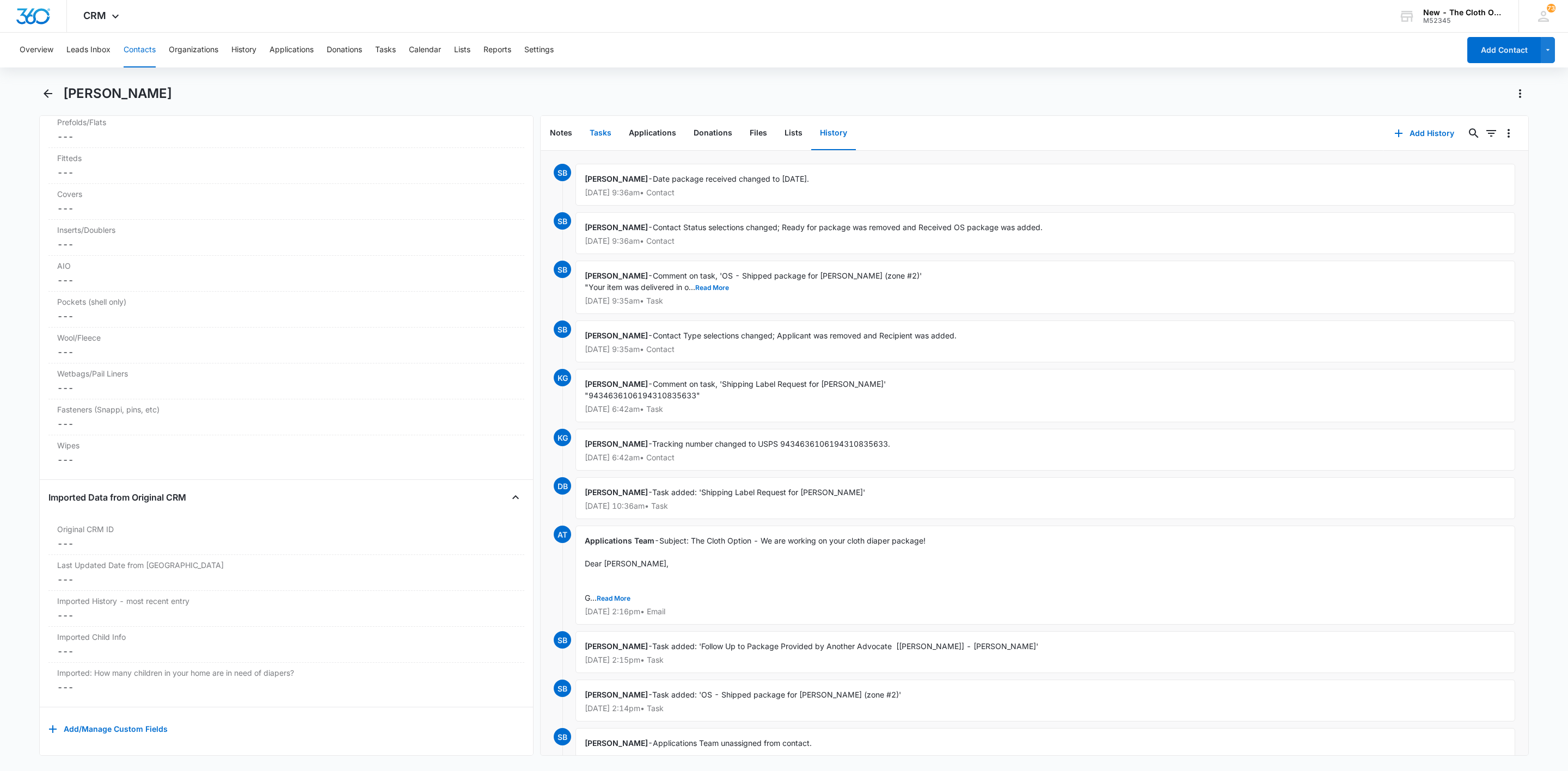
click at [587, 129] on button "Tasks" at bounding box center [601, 134] width 39 height 34
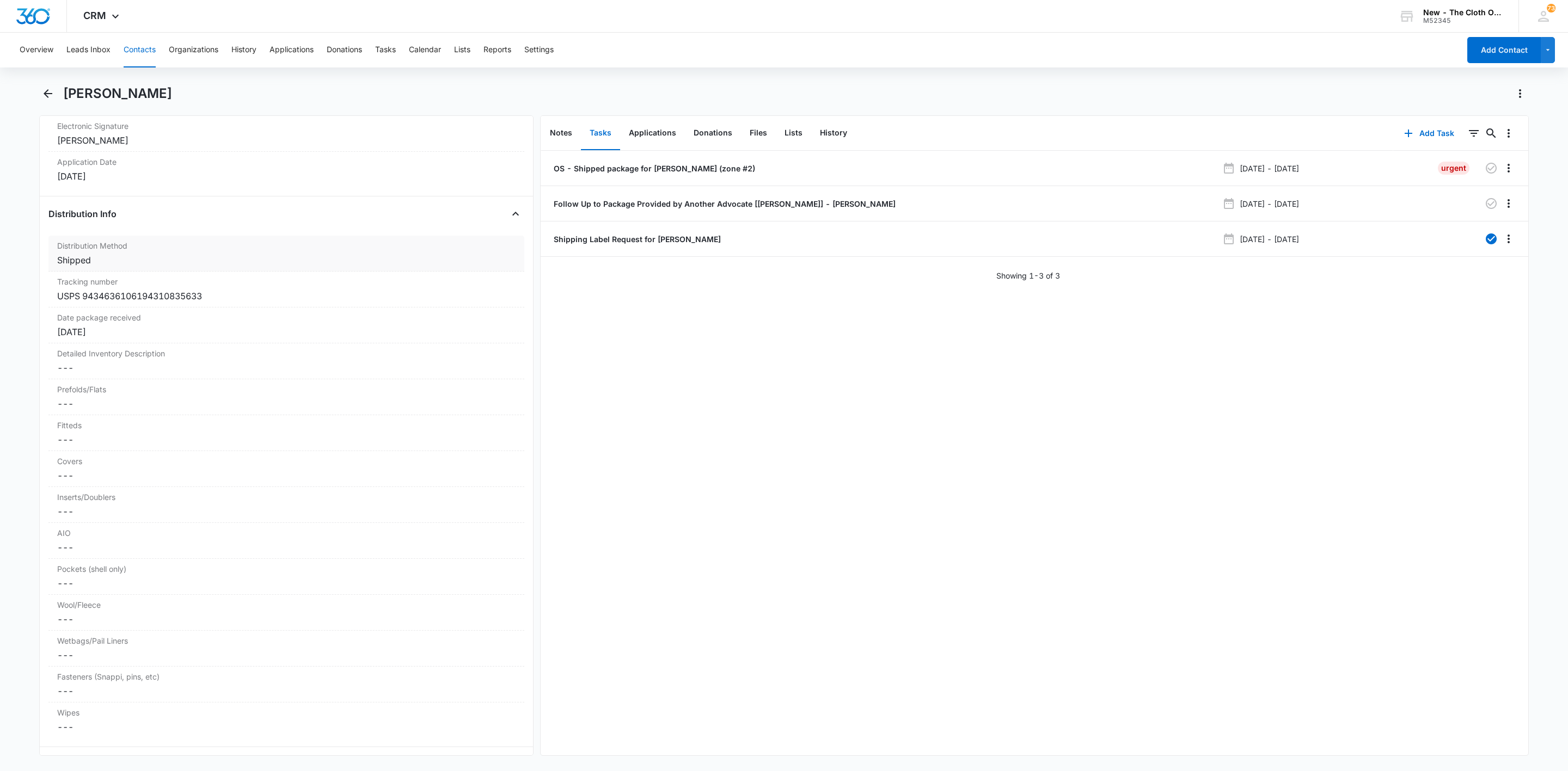
scroll to position [2406, 0]
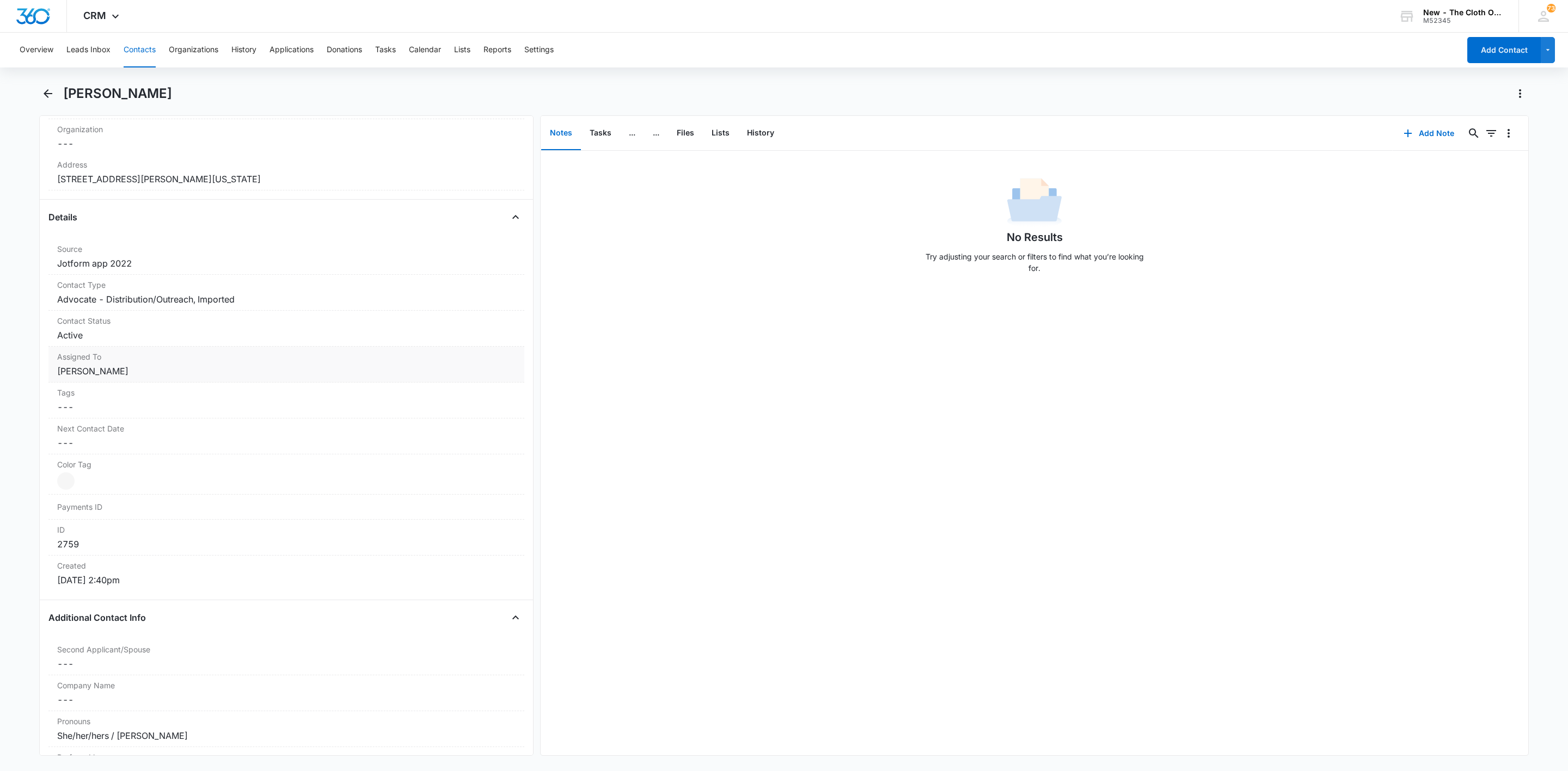
scroll to position [326, 0]
click at [236, 297] on dd "Cancel Save Changes Advocate - Distribution/Outreach, Imported" at bounding box center [286, 291] width 459 height 13
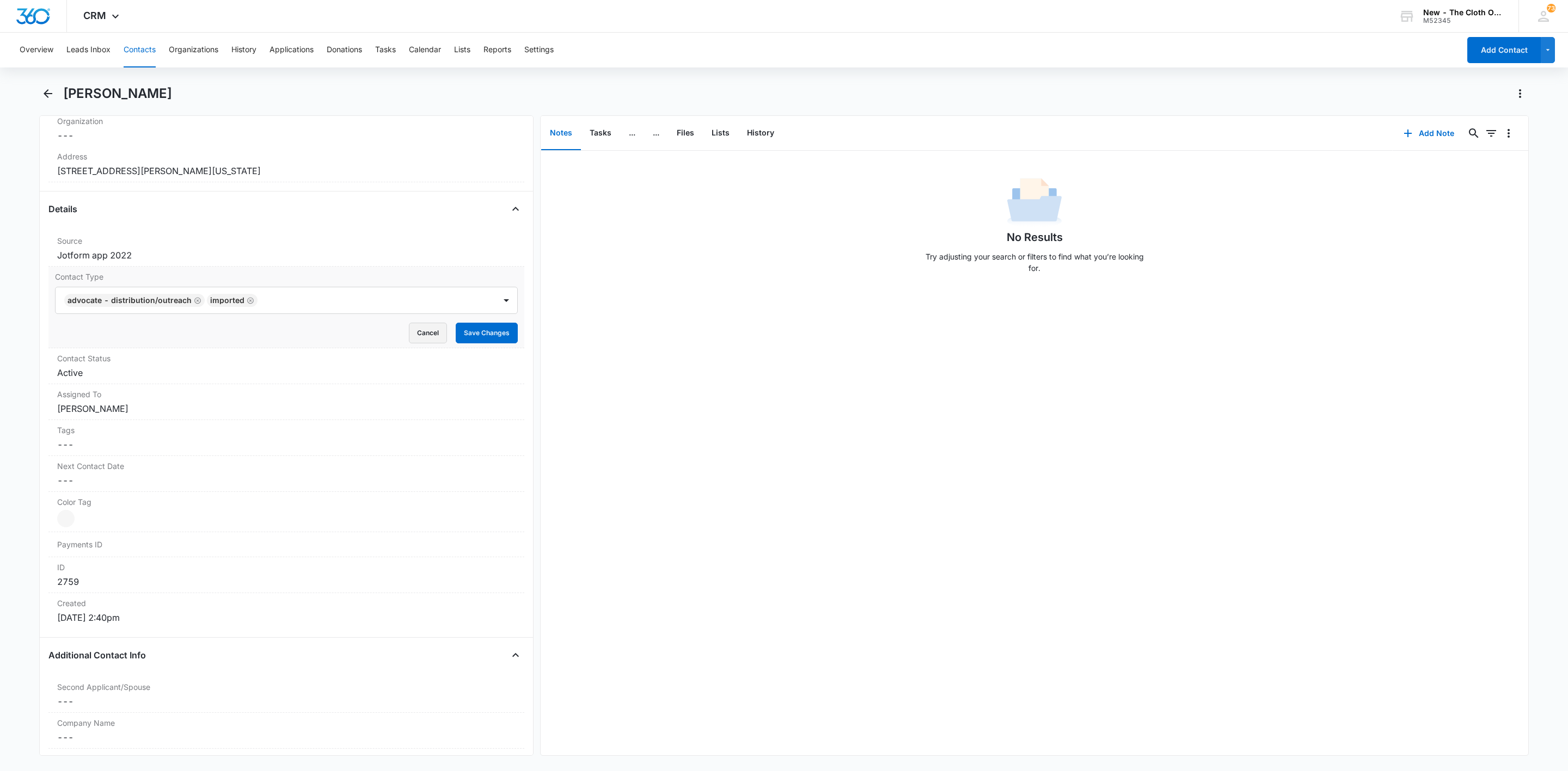
click at [413, 343] on button "Cancel" at bounding box center [428, 333] width 38 height 20
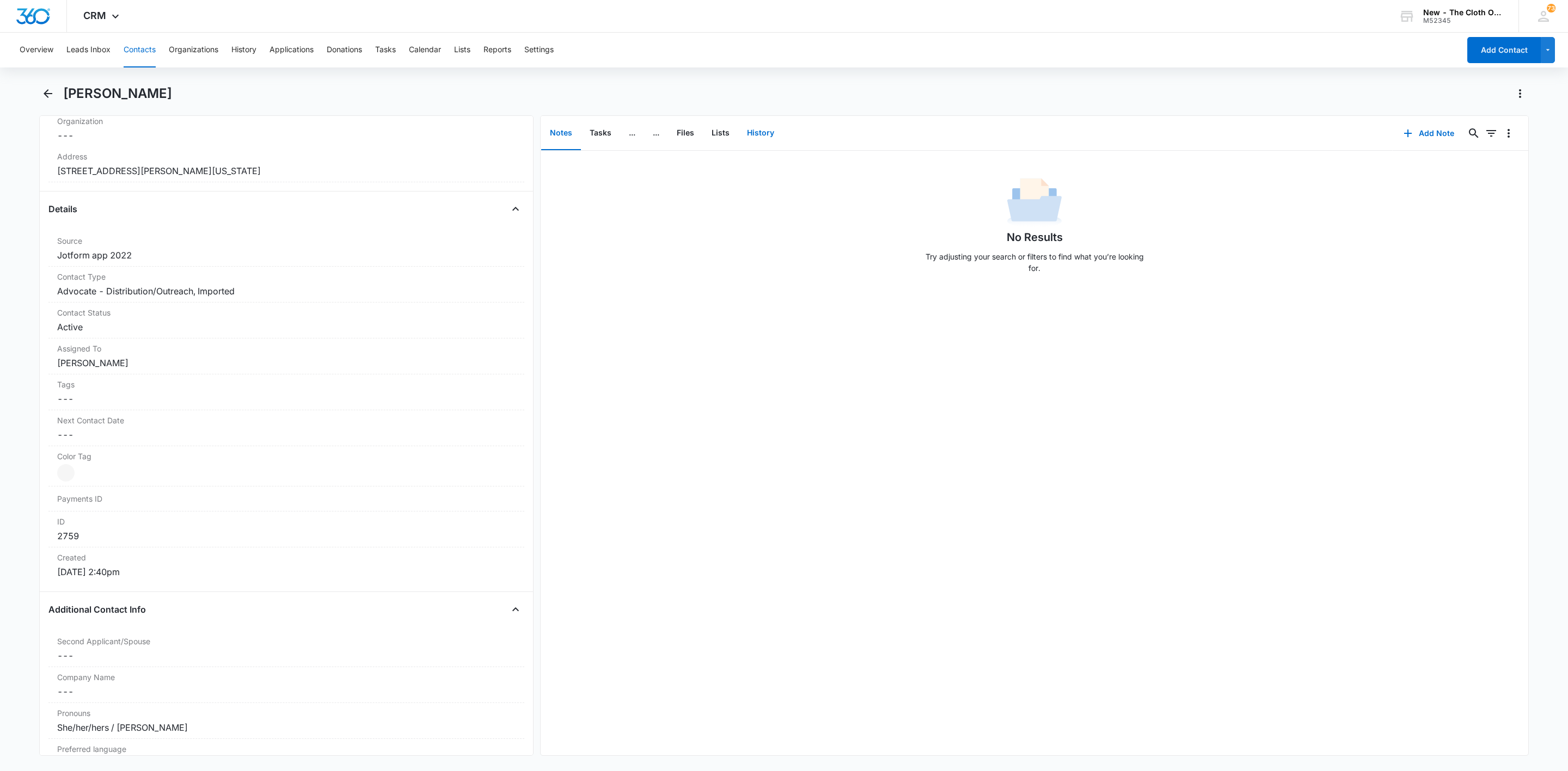
click at [774, 127] on button "History" at bounding box center [760, 134] width 44 height 34
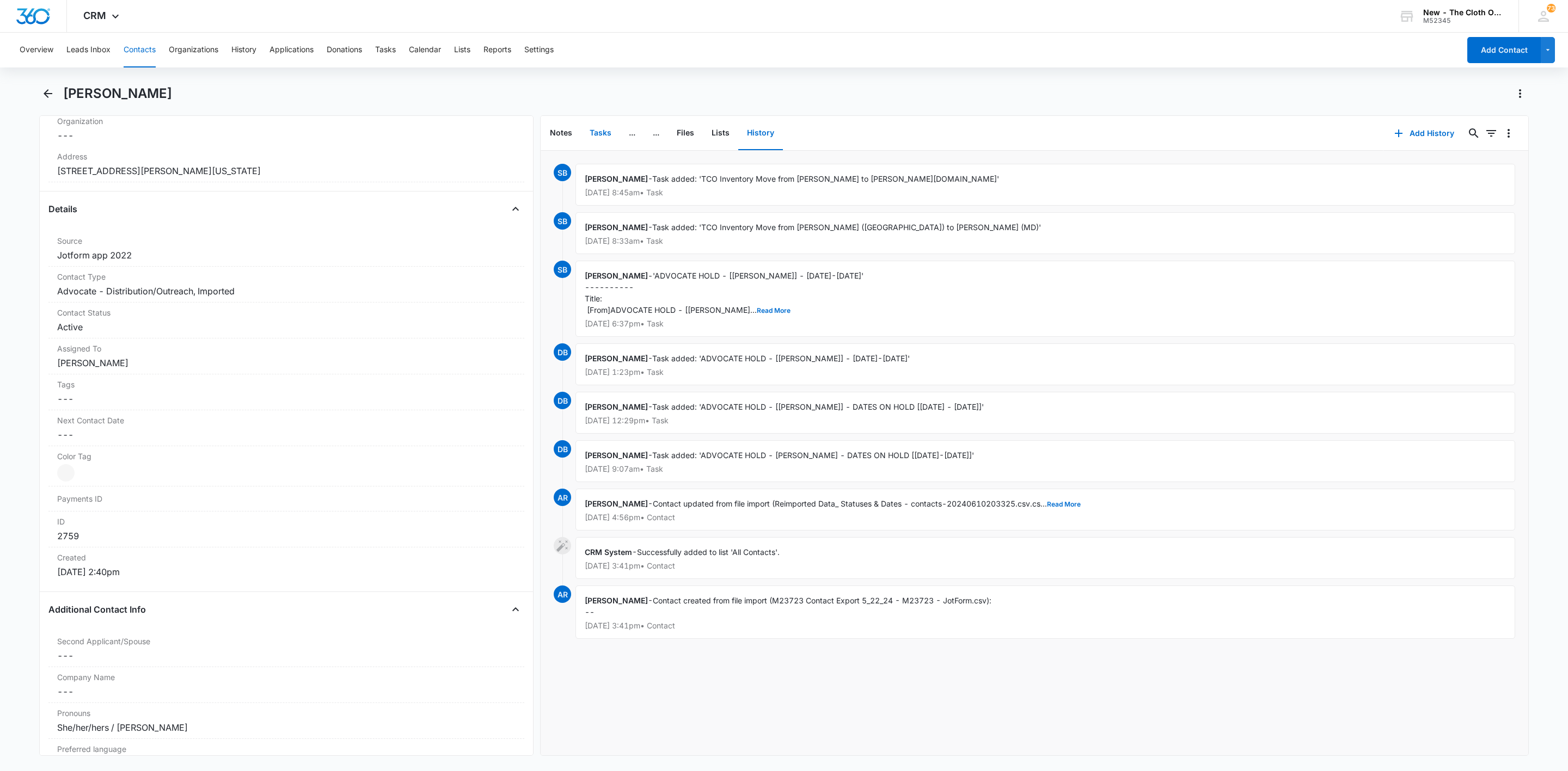
click at [603, 131] on button "Tasks" at bounding box center [601, 134] width 39 height 34
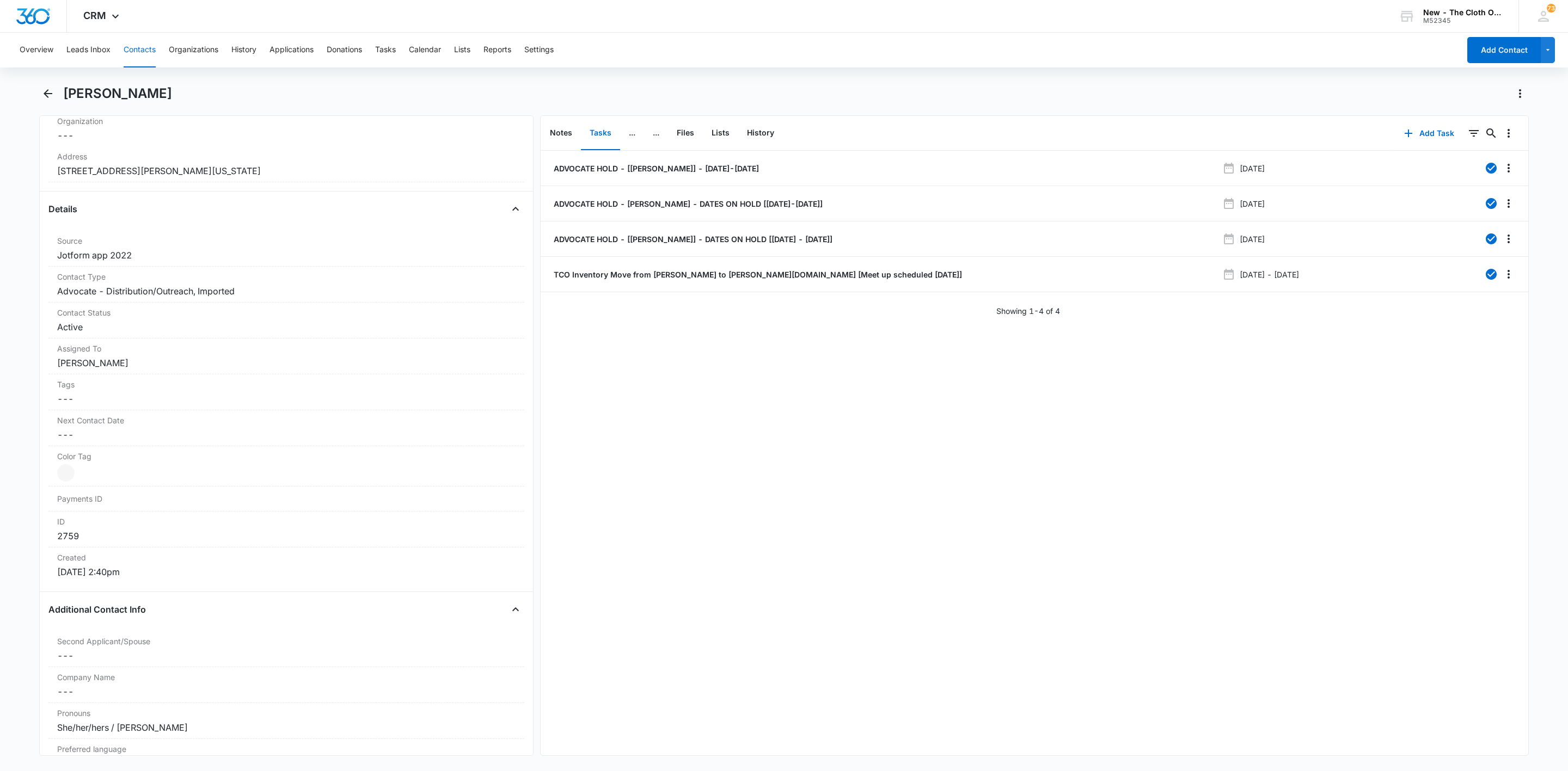
click at [158, 43] on div "Overview Leads Inbox Contacts Organizations History Applications Donations Task…" at bounding box center [737, 50] width 1447 height 35
click at [136, 53] on button "Contacts" at bounding box center [140, 50] width 32 height 35
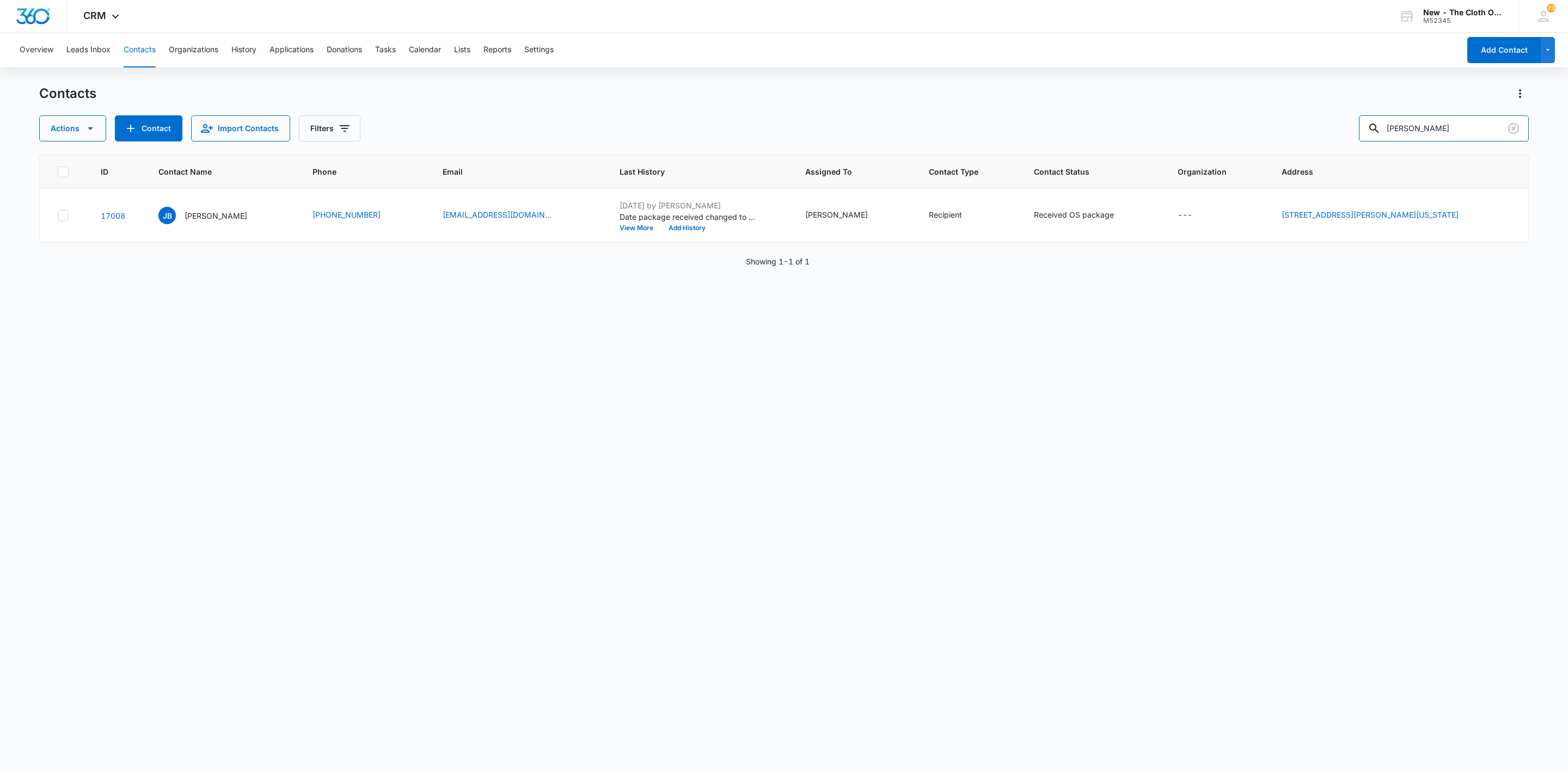
drag, startPoint x: 1471, startPoint y: 129, endPoint x: 1208, endPoint y: 129, distance: 263.0
click at [1208, 129] on div "Actions Contact Import Contacts Filters Jordanna Bronman" at bounding box center [784, 128] width 1490 height 26
paste input "erin536@hotmail.com"
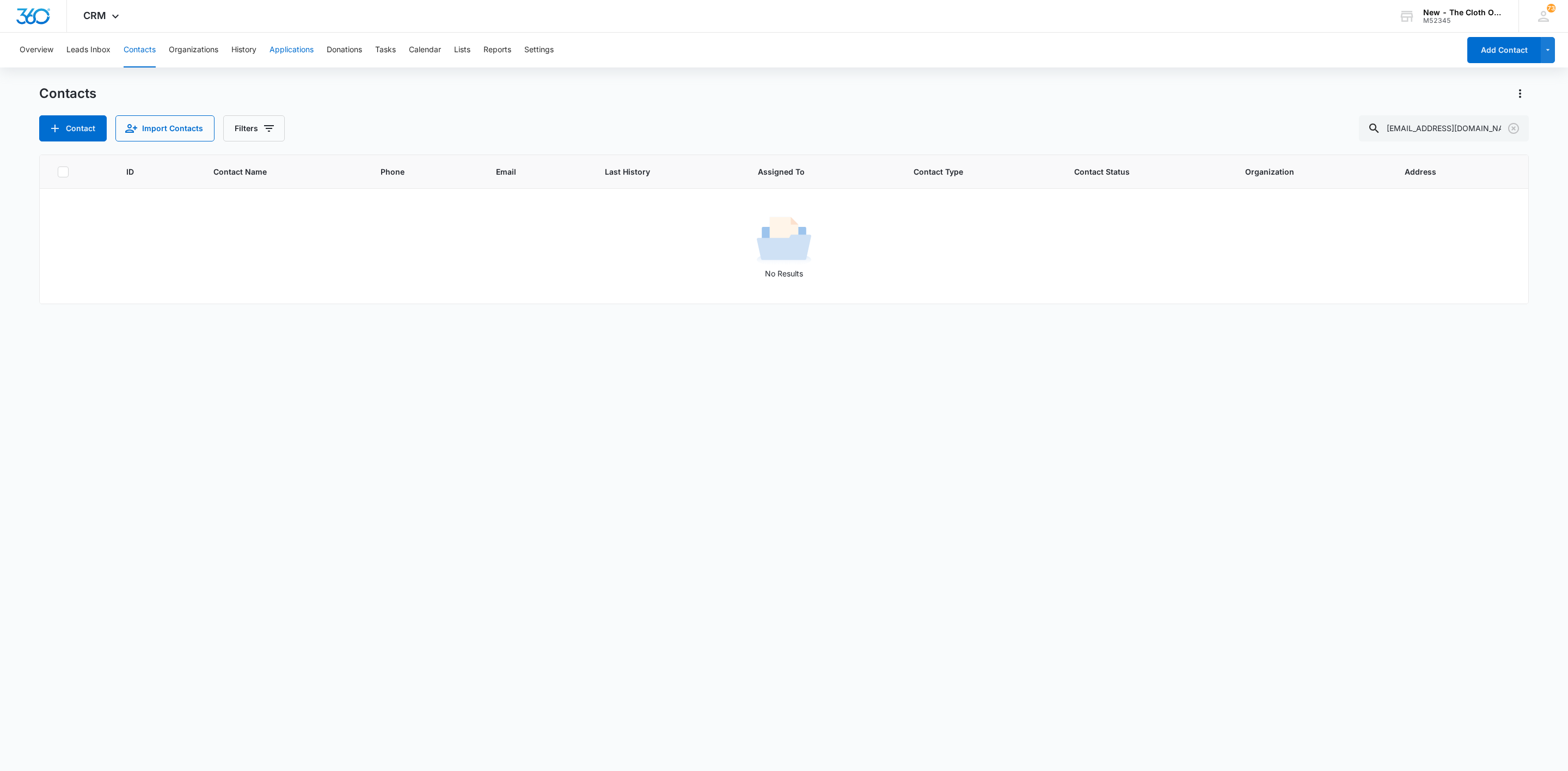
click at [144, 44] on button "Contacts" at bounding box center [140, 50] width 32 height 35
drag, startPoint x: 1500, startPoint y: 125, endPoint x: 1214, endPoint y: 159, distance: 288.0
click at [1214, 158] on div "Contacts Contact Import Contacts Filters erin536@hotmail.com ID Contact Name Ph…" at bounding box center [784, 428] width 1490 height 685
paste input "9434636106194309201241"
type input "9434636106194309201241"
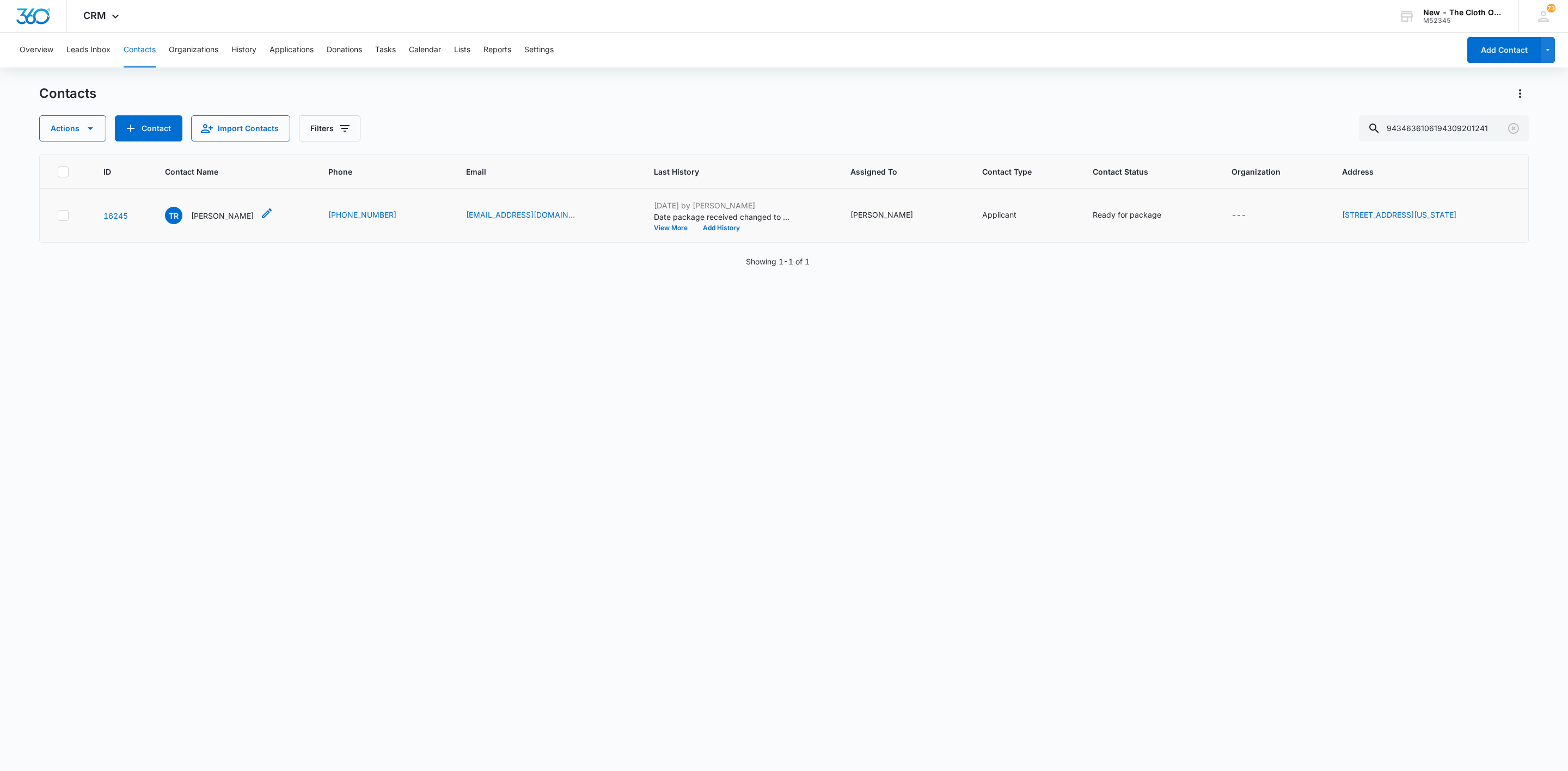
click at [203, 213] on p "TeyAnna Redeaux" at bounding box center [222, 216] width 63 height 11
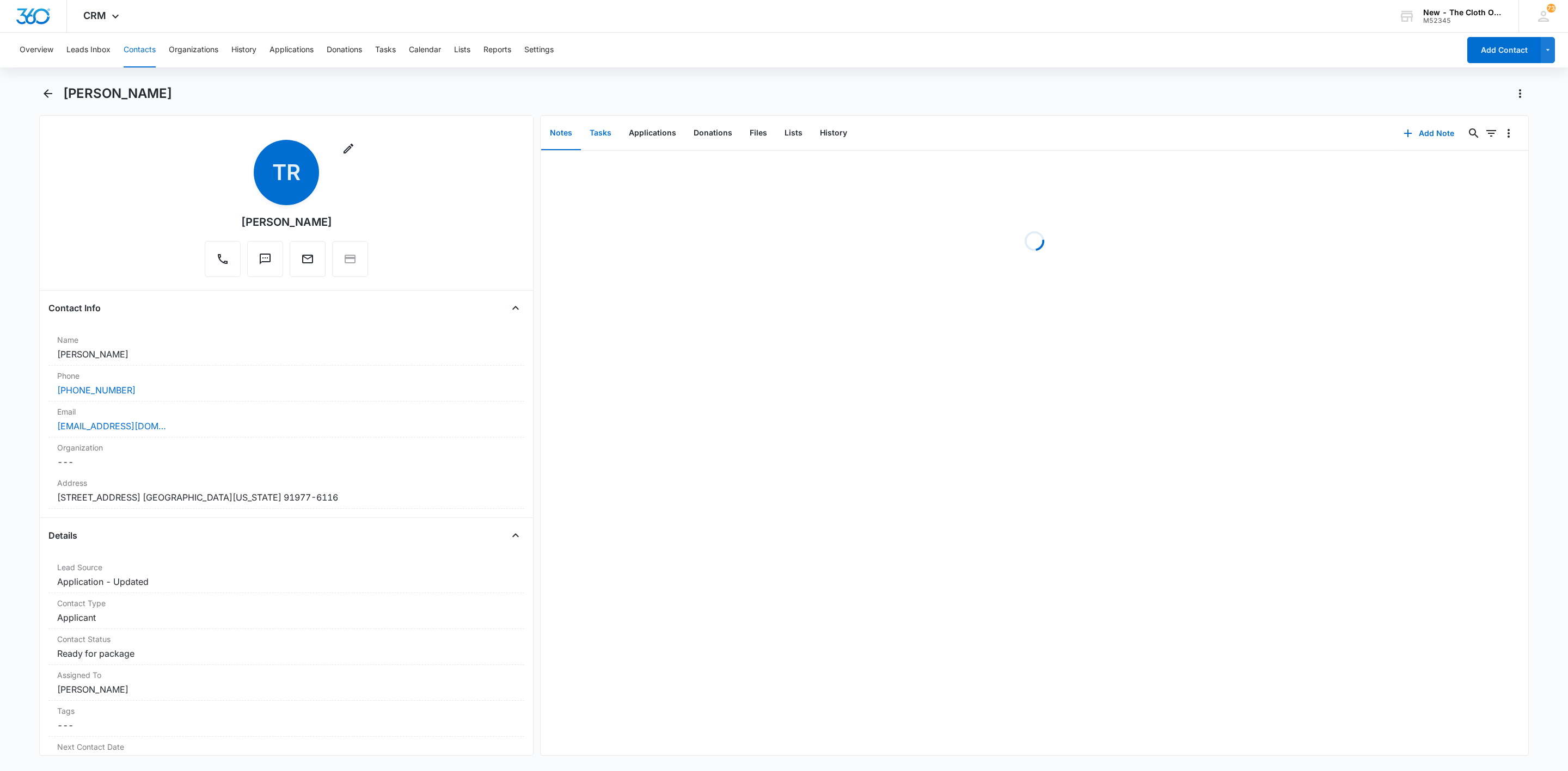
click at [606, 129] on button "Tasks" at bounding box center [601, 134] width 39 height 34
click at [602, 167] on p "OS (20x) - Shipped package for TeyAnna Redeaux (zone #4)" at bounding box center [664, 168] width 225 height 11
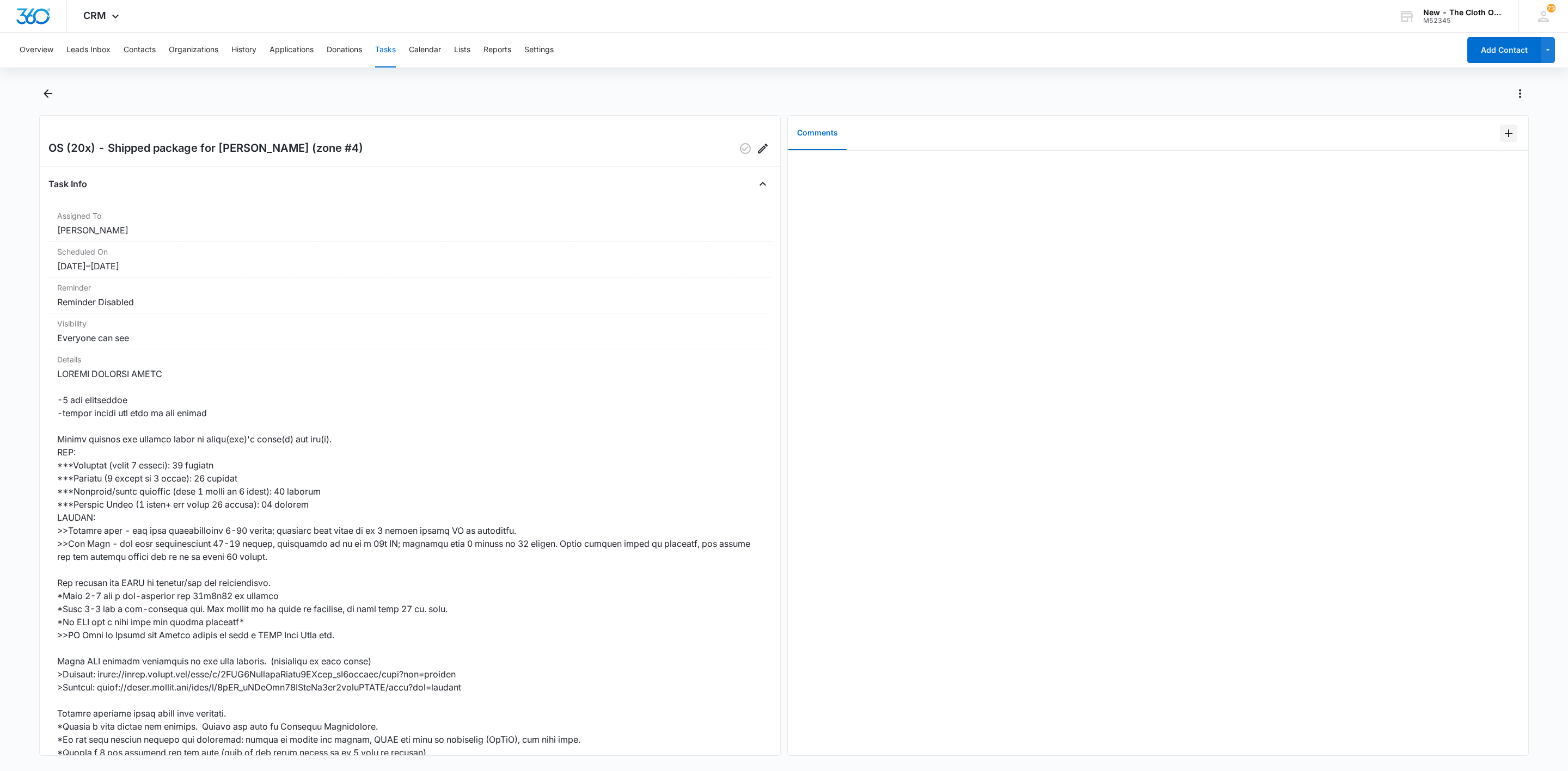
click at [1503, 136] on icon "Add Comment" at bounding box center [1509, 133] width 13 height 13
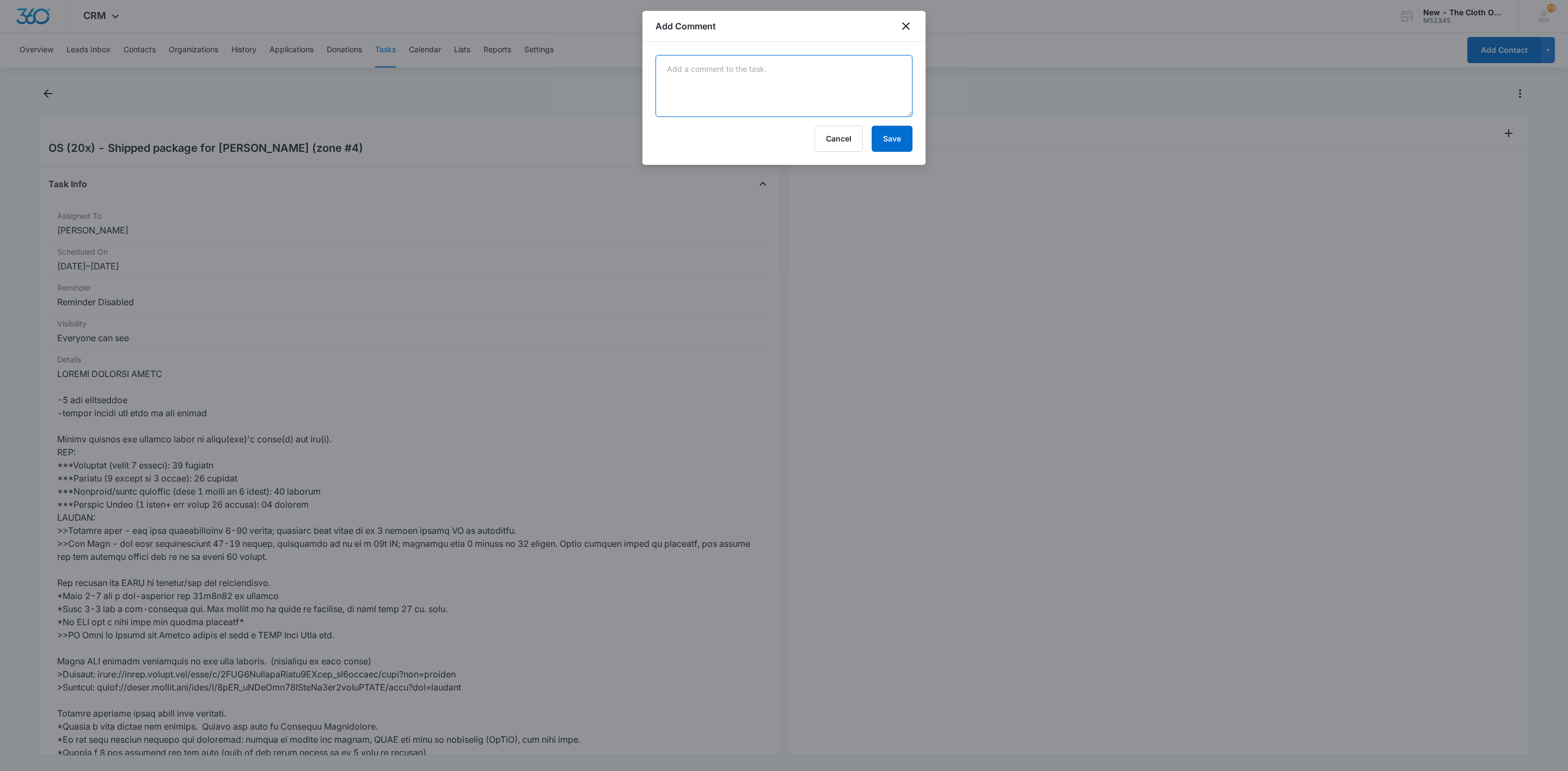
click at [702, 85] on textarea at bounding box center [784, 86] width 257 height 62
paste textarea "9434636106194309201241"
drag, startPoint x: 719, startPoint y: 72, endPoint x: 729, endPoint y: 73, distance: 10.0
click at [719, 72] on textarea "9434636106194309201241" at bounding box center [784, 86] width 257 height 62
paste textarea "Your item was delivered at the front door or porch at 1:40 pm on October 10, 20…"
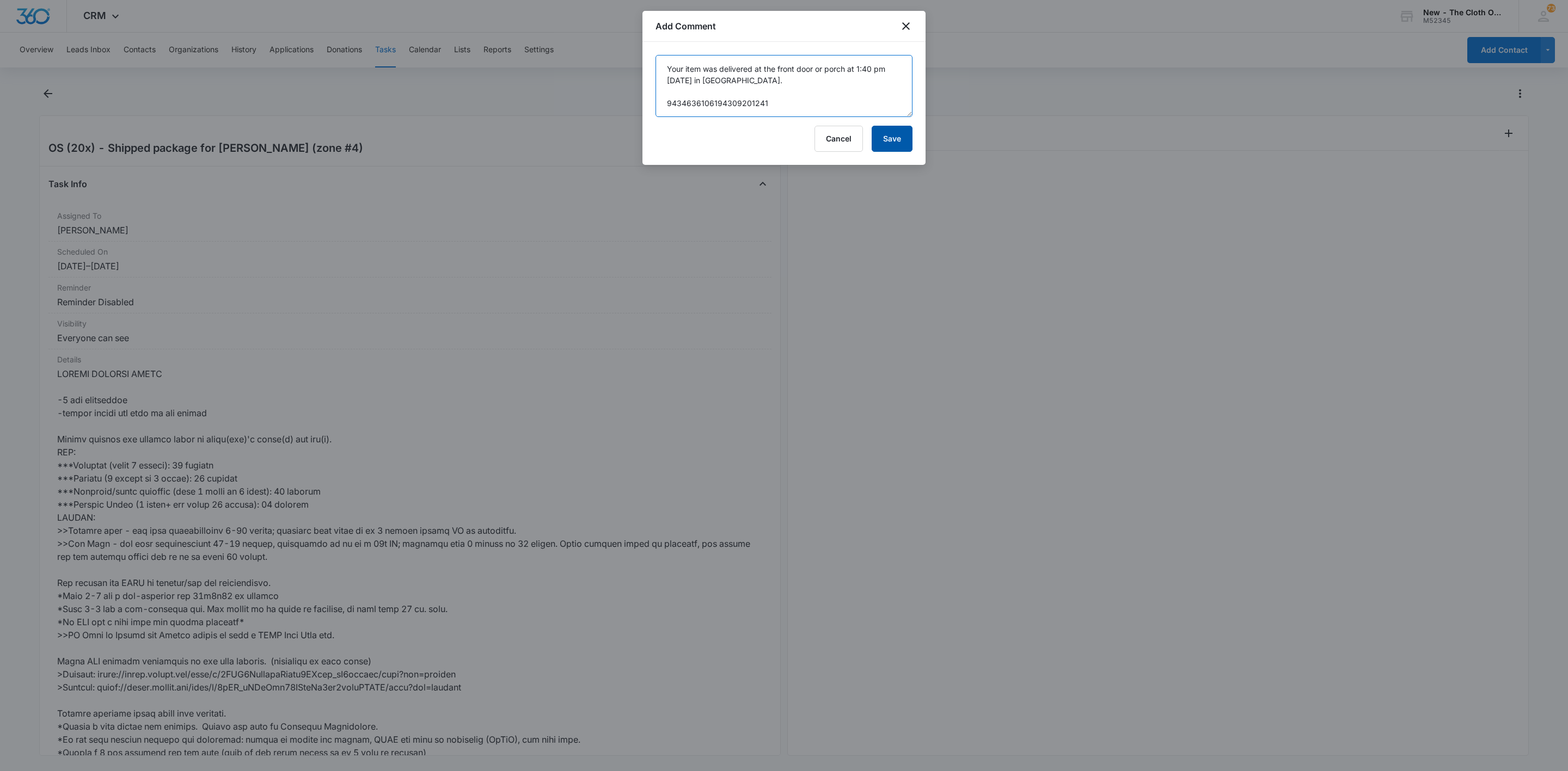
type textarea "Your item was delivered at the front door or porch at 1:40 pm on October 10, 20…"
click at [881, 141] on button "Save" at bounding box center [892, 139] width 41 height 26
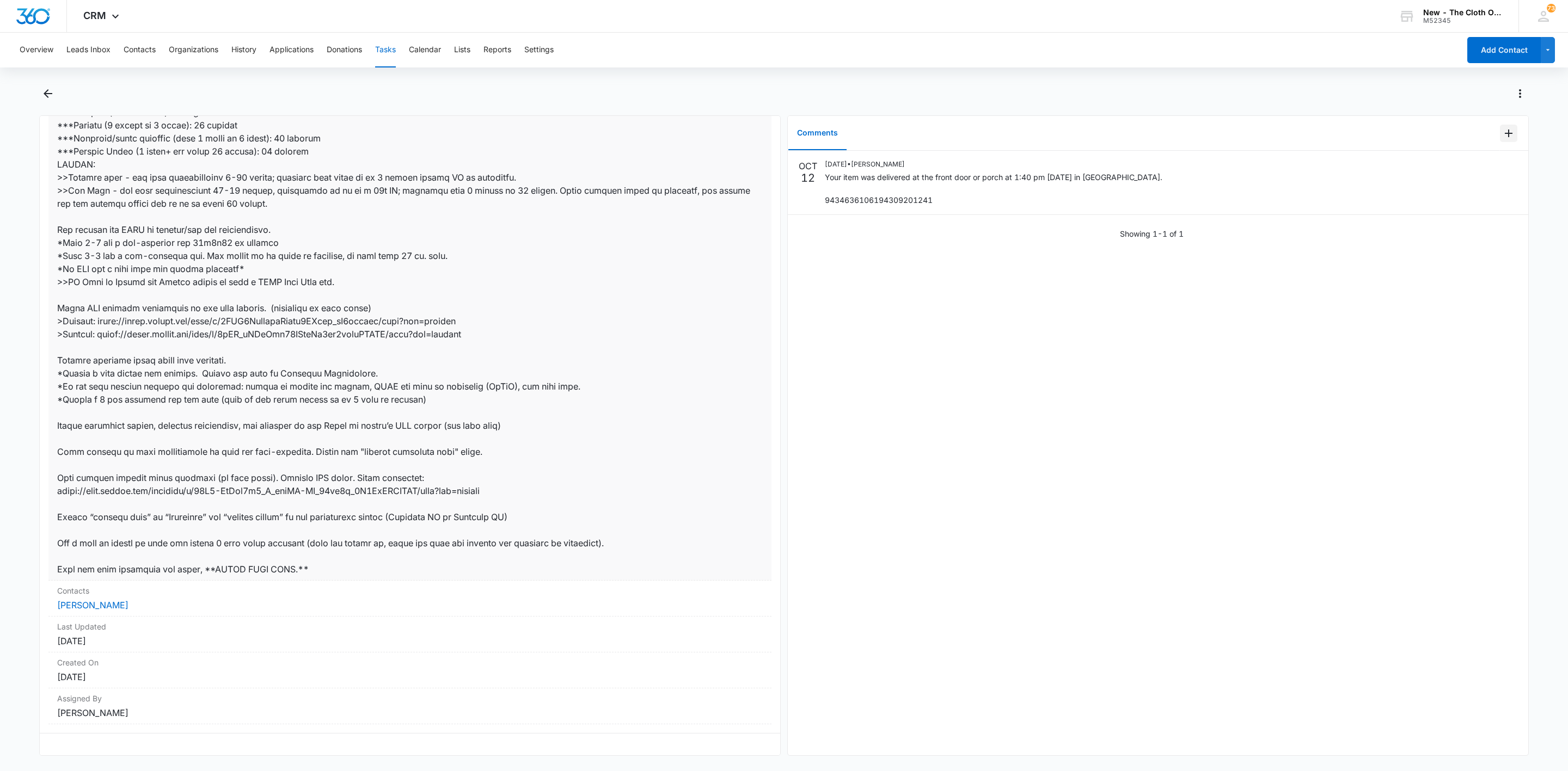
scroll to position [368, 0]
click at [115, 600] on link "TeyAnna Redeaux" at bounding box center [92, 605] width 71 height 11
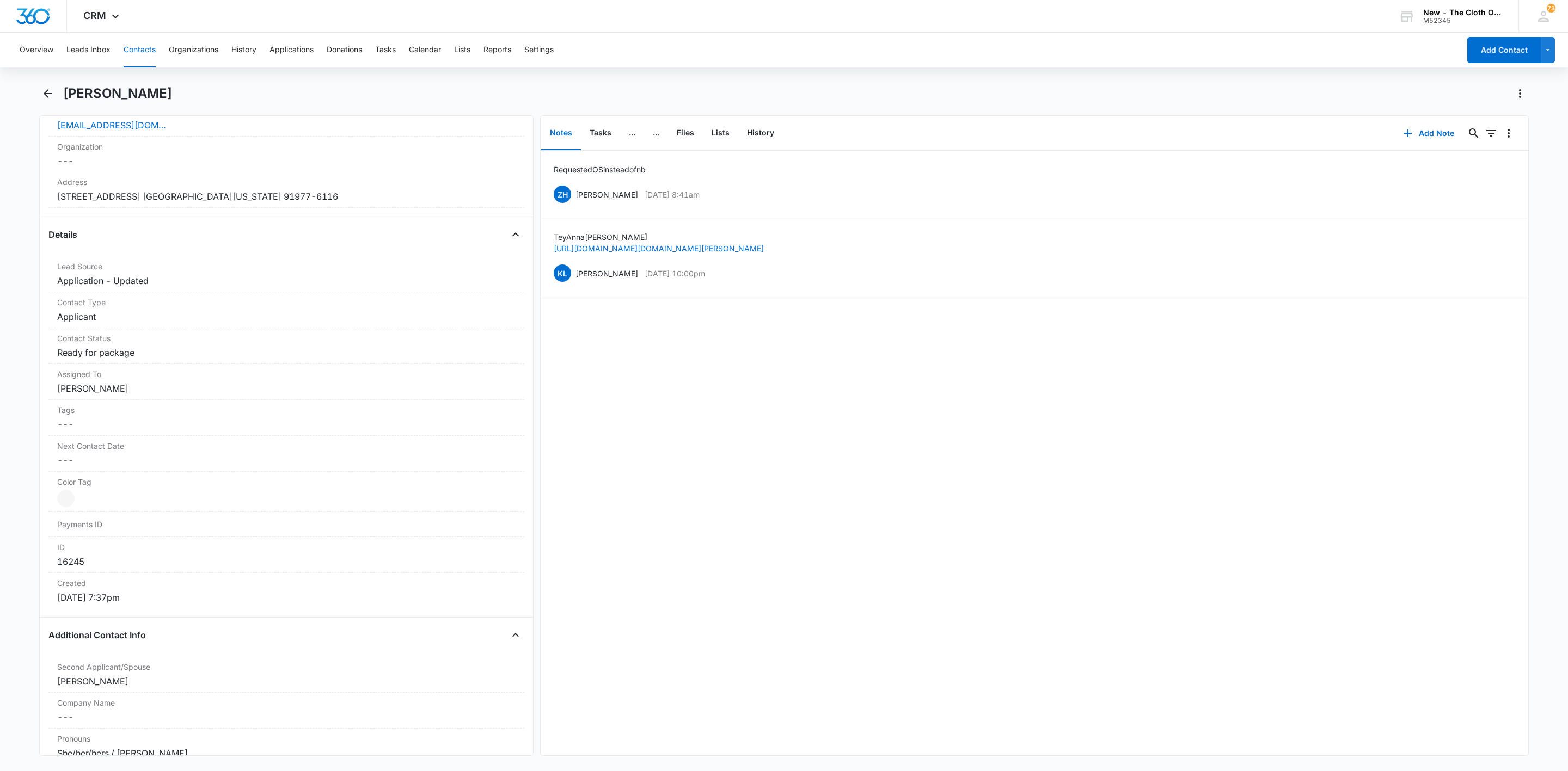
scroll to position [408, 0]
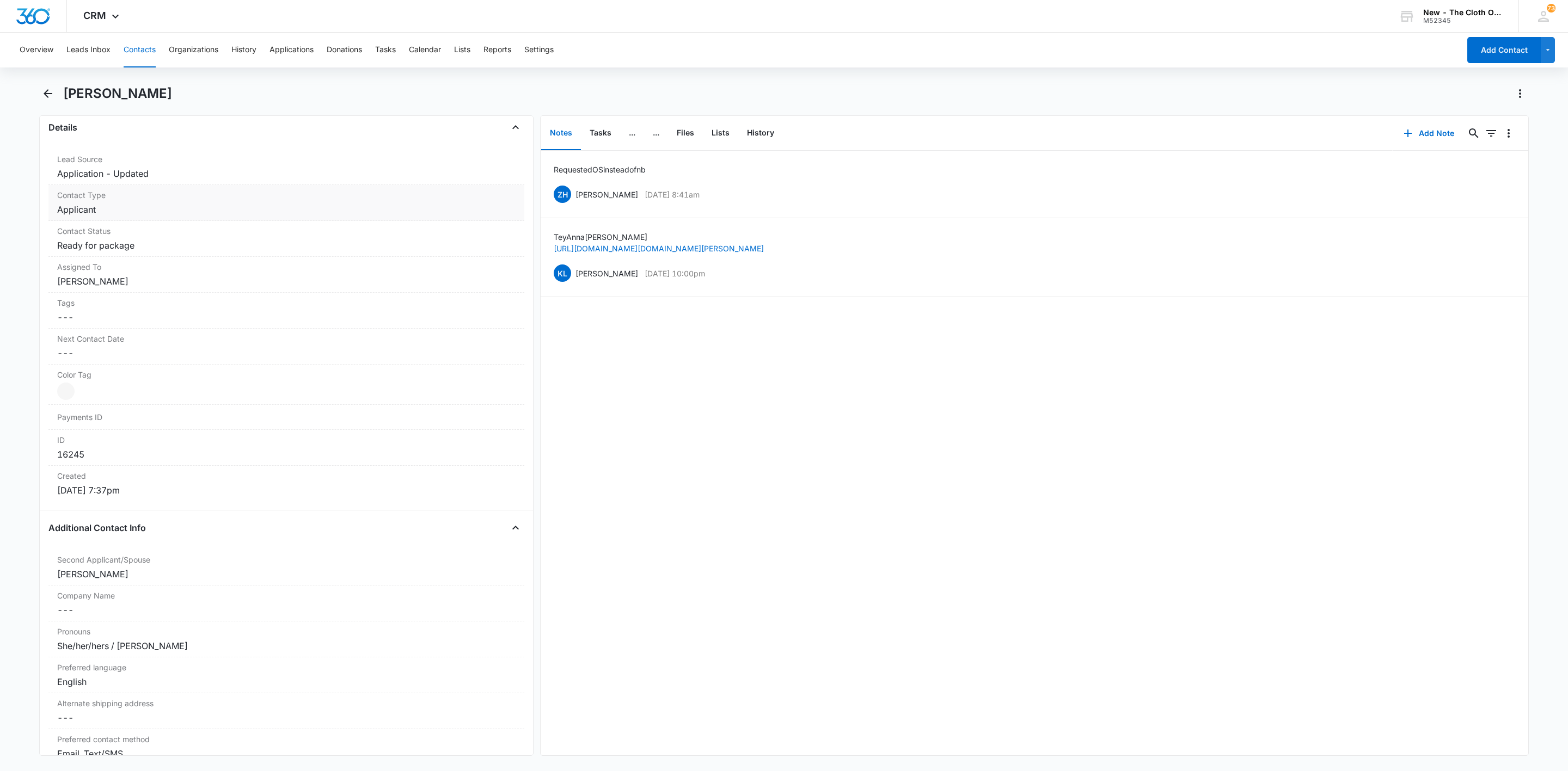
click at [110, 213] on dd "Cancel Save Changes Applicant" at bounding box center [286, 210] width 459 height 13
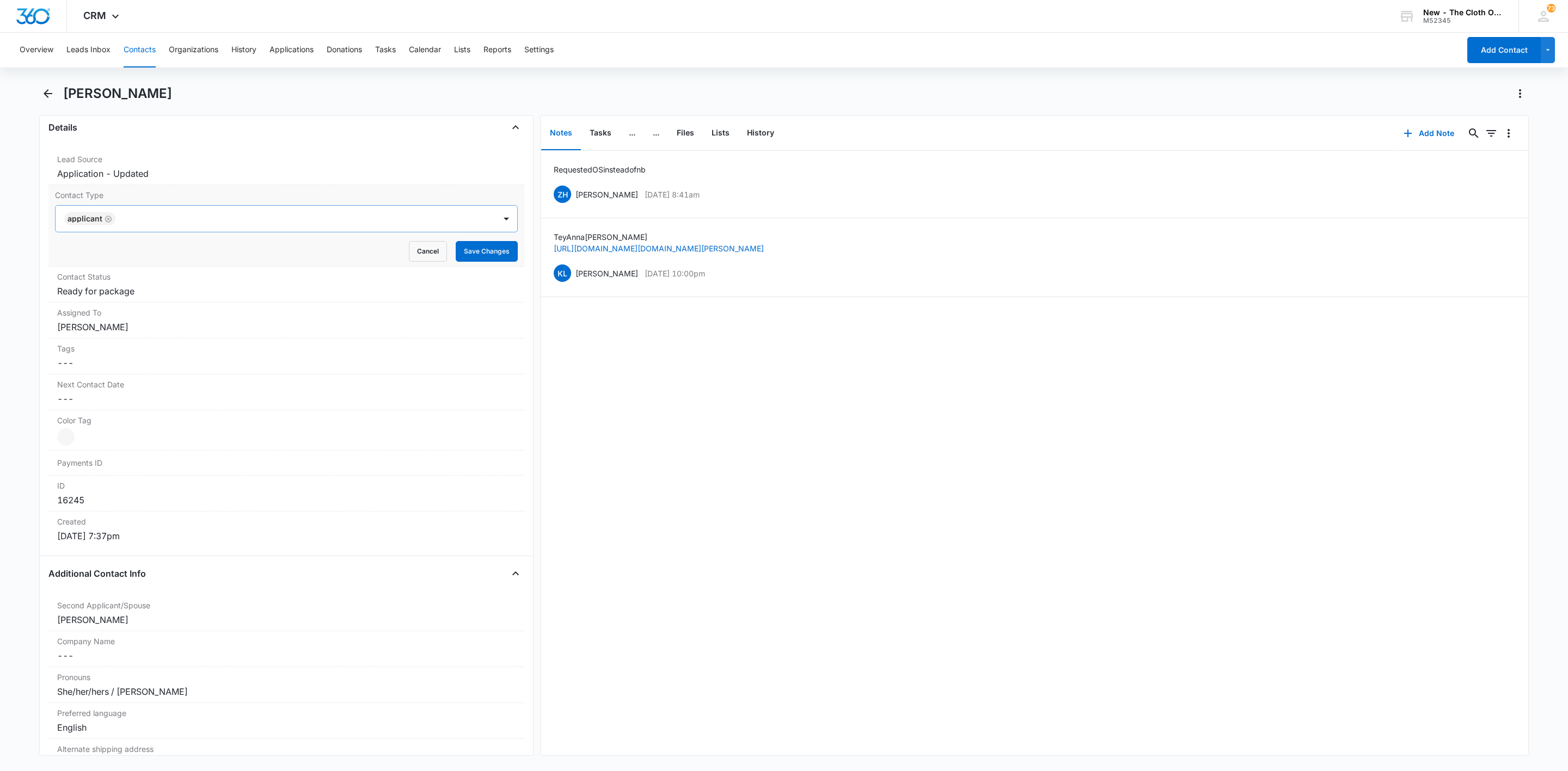
click at [113, 221] on div "Applicant" at bounding box center [89, 219] width 51 height 13
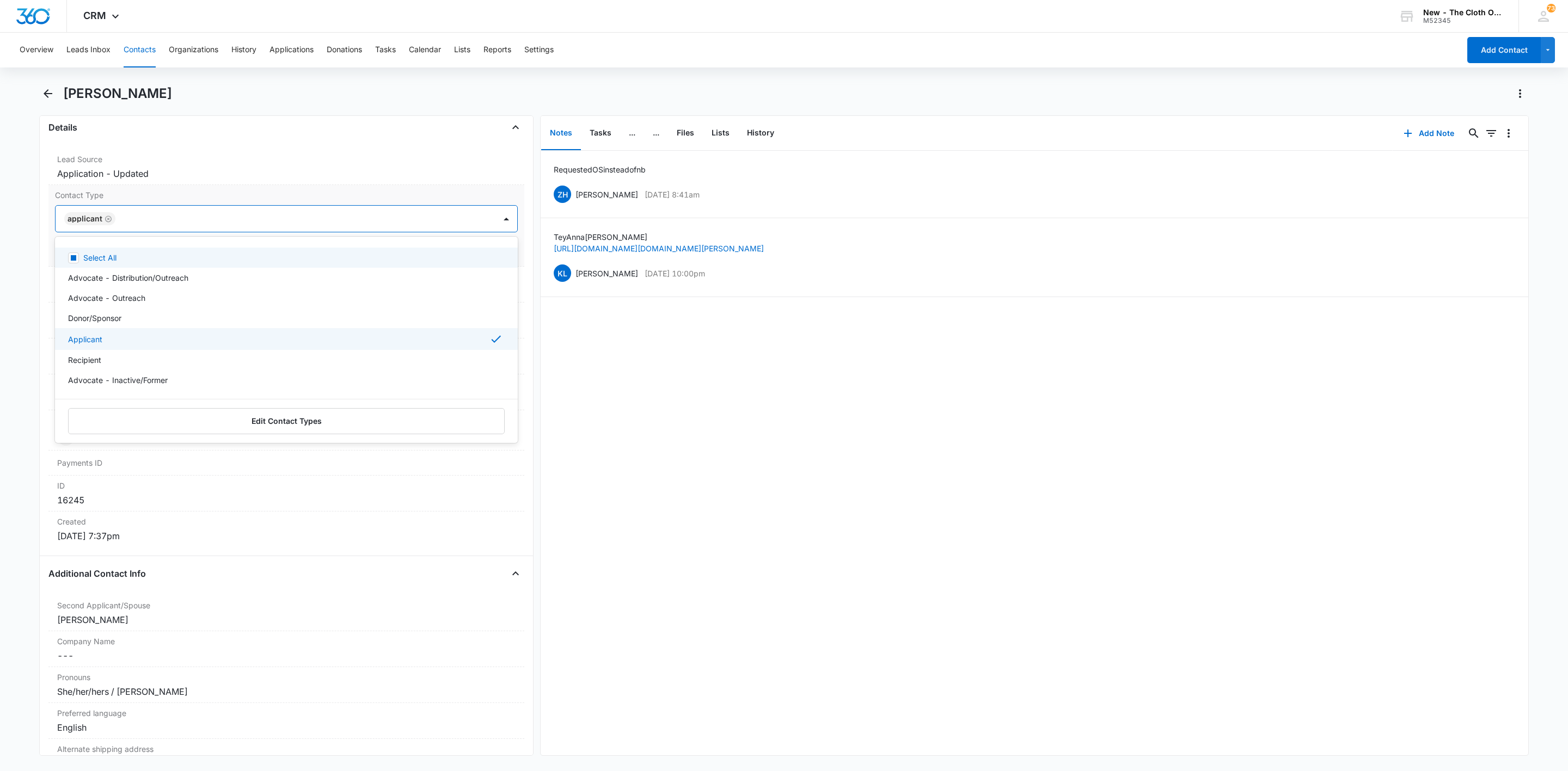
click at [106, 221] on icon "Remove Applicant" at bounding box center [108, 219] width 8 height 8
type input "rec"
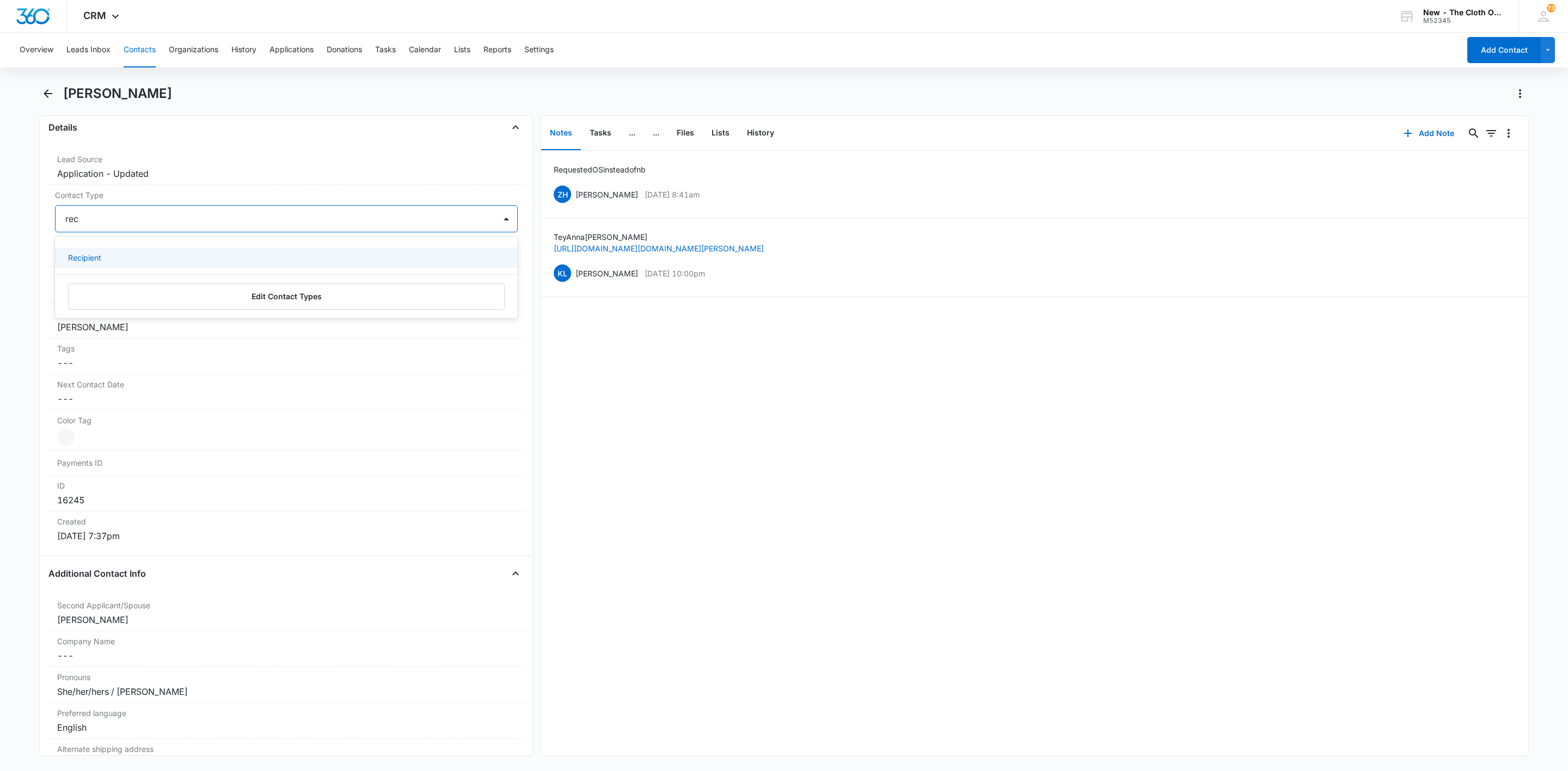
drag, startPoint x: 98, startPoint y: 260, endPoint x: 151, endPoint y: 232, distance: 59.9
click at [98, 261] on p "Recipient" at bounding box center [84, 257] width 33 height 11
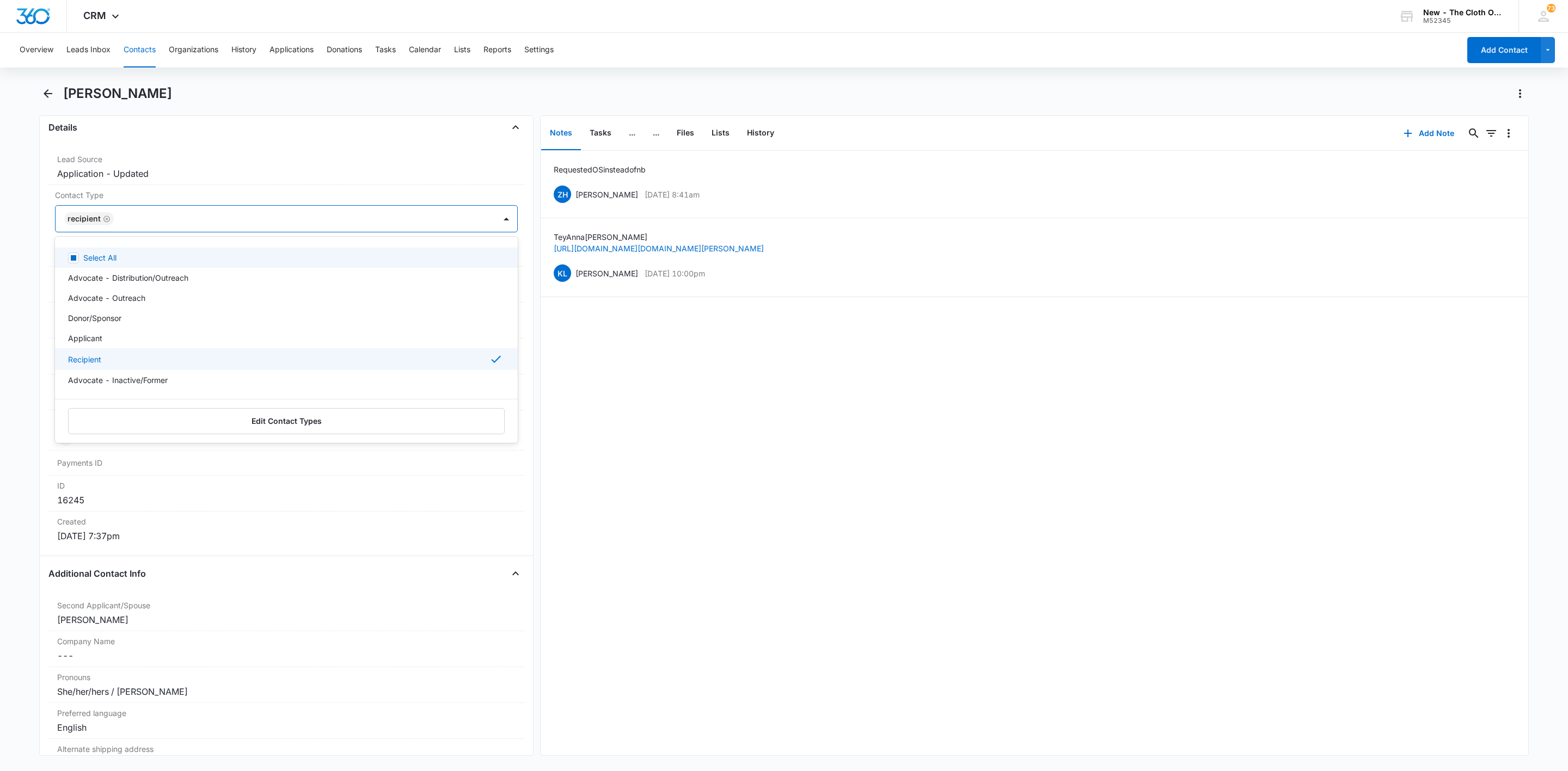
click at [160, 221] on div at bounding box center [299, 219] width 365 height 15
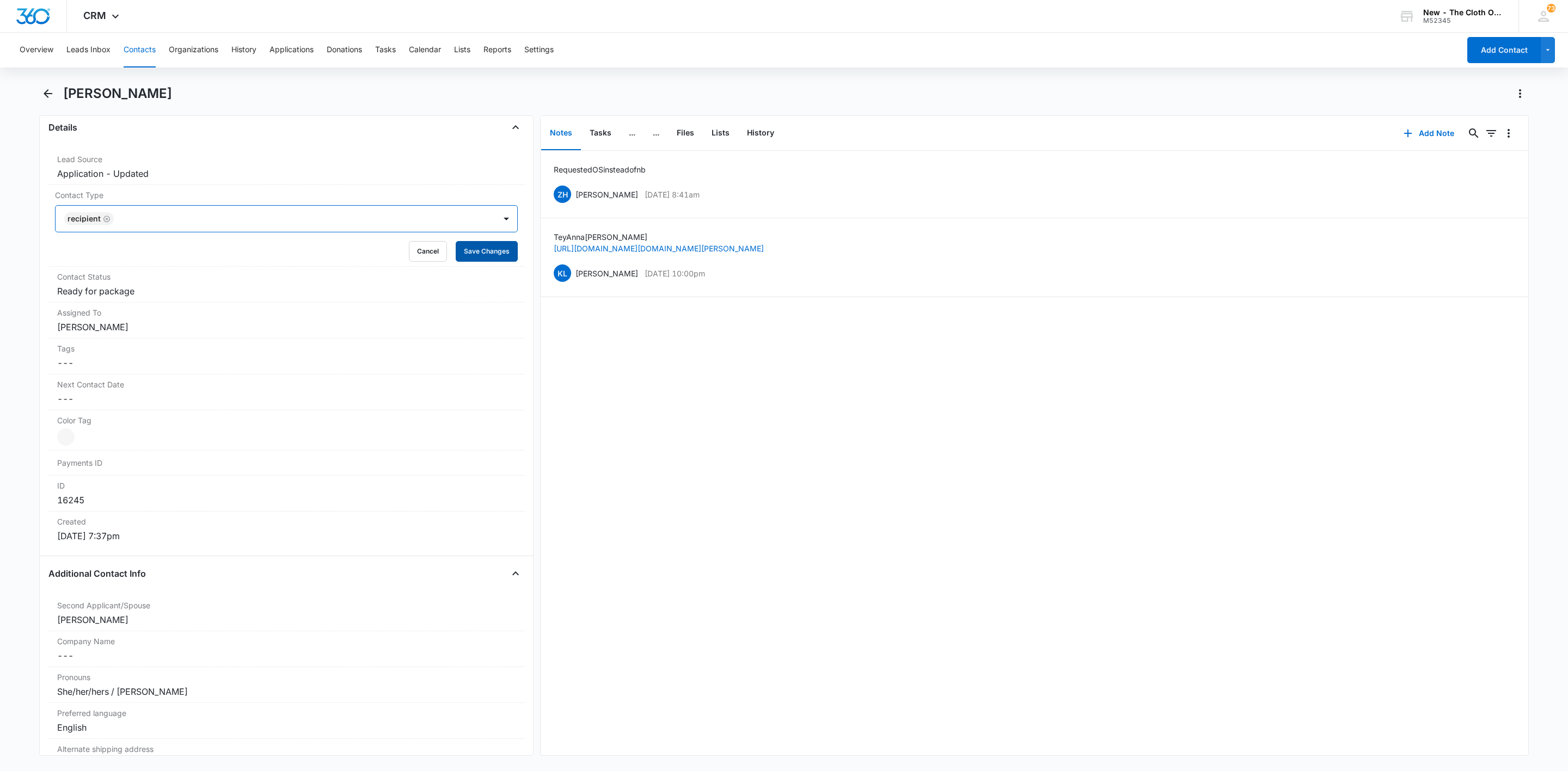
click at [488, 257] on button "Save Changes" at bounding box center [487, 251] width 62 height 20
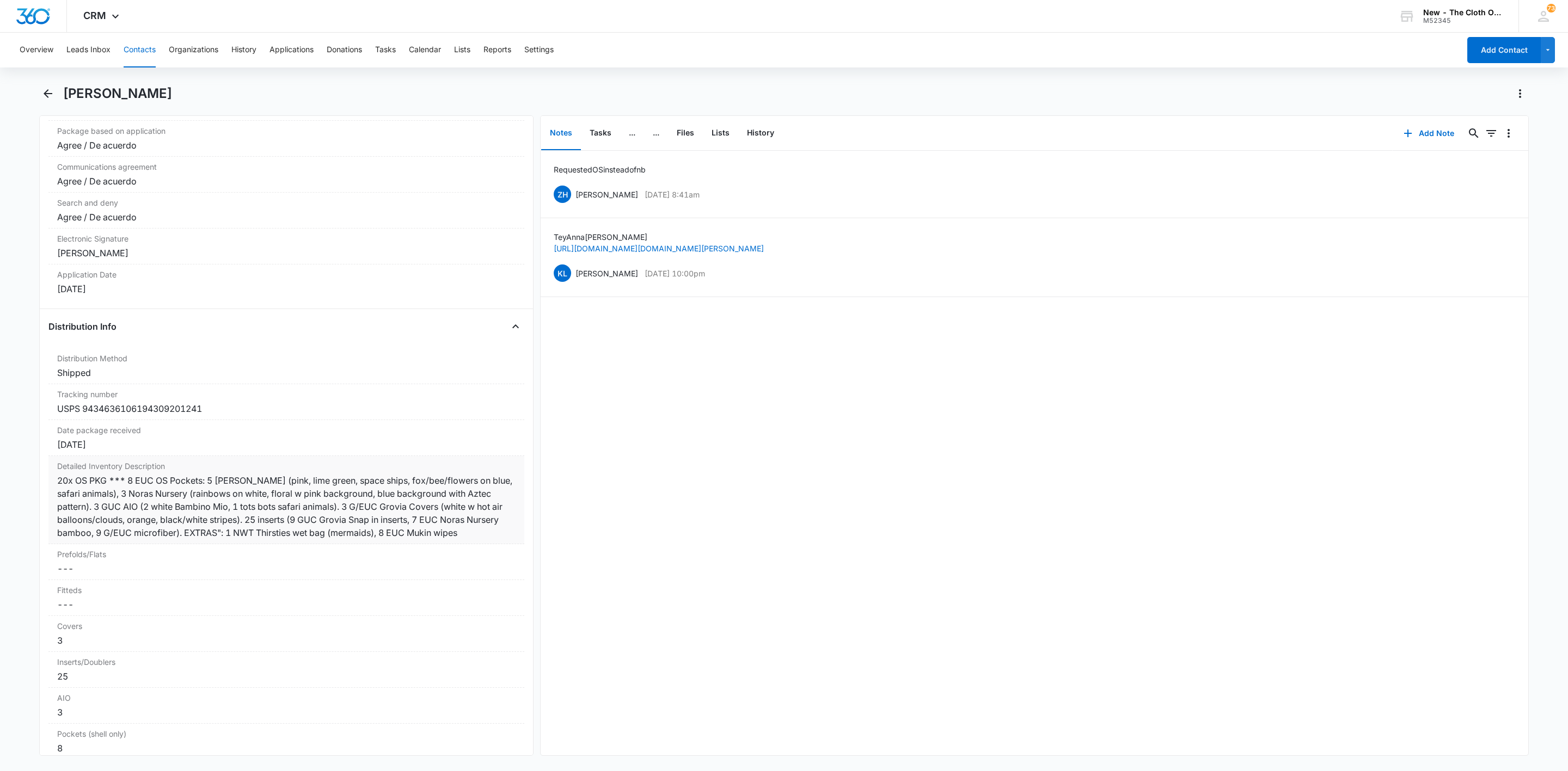
scroll to position [2321, 0]
click at [757, 134] on button "History" at bounding box center [760, 134] width 44 height 34
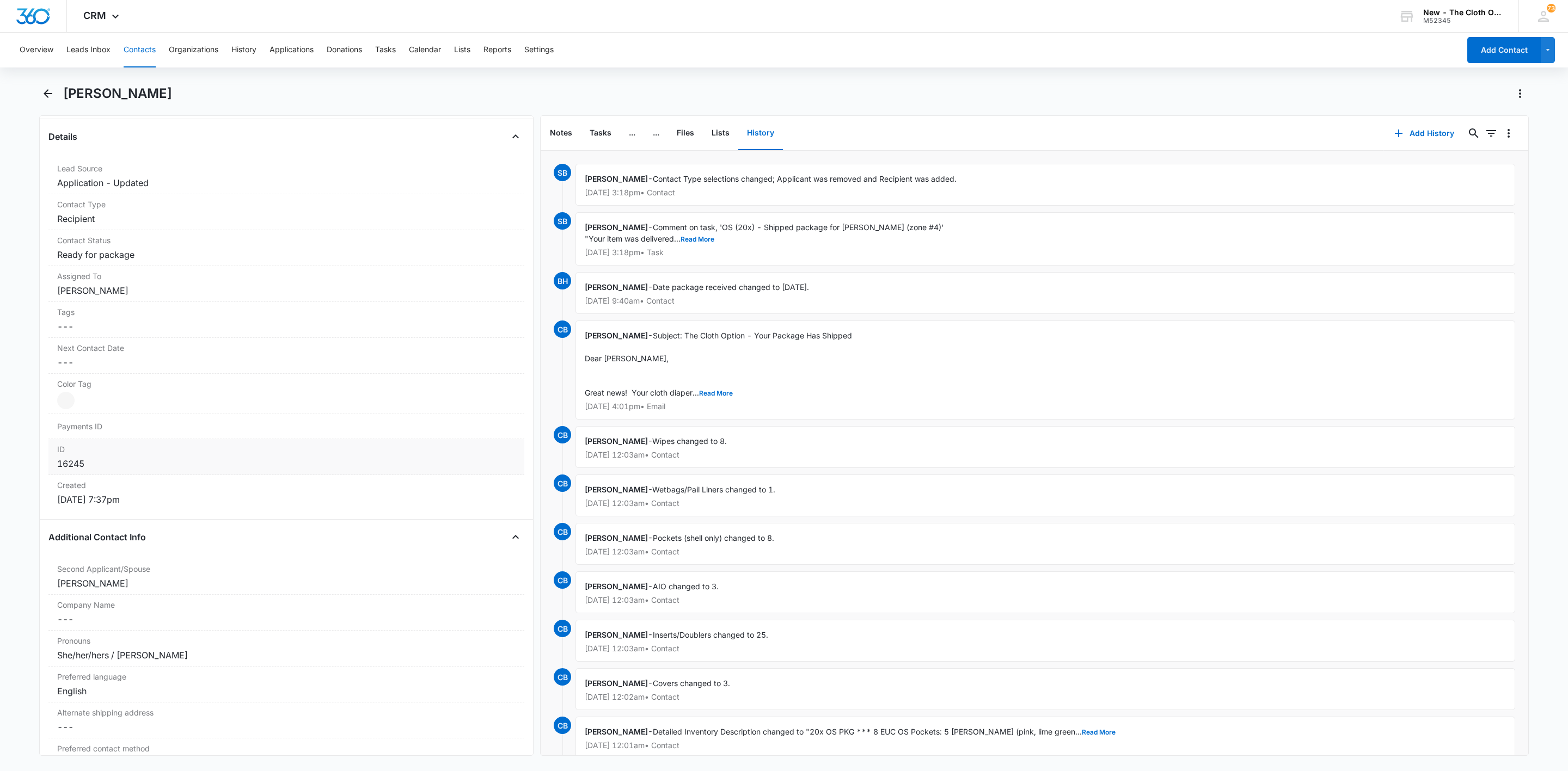
scroll to position [490, 0]
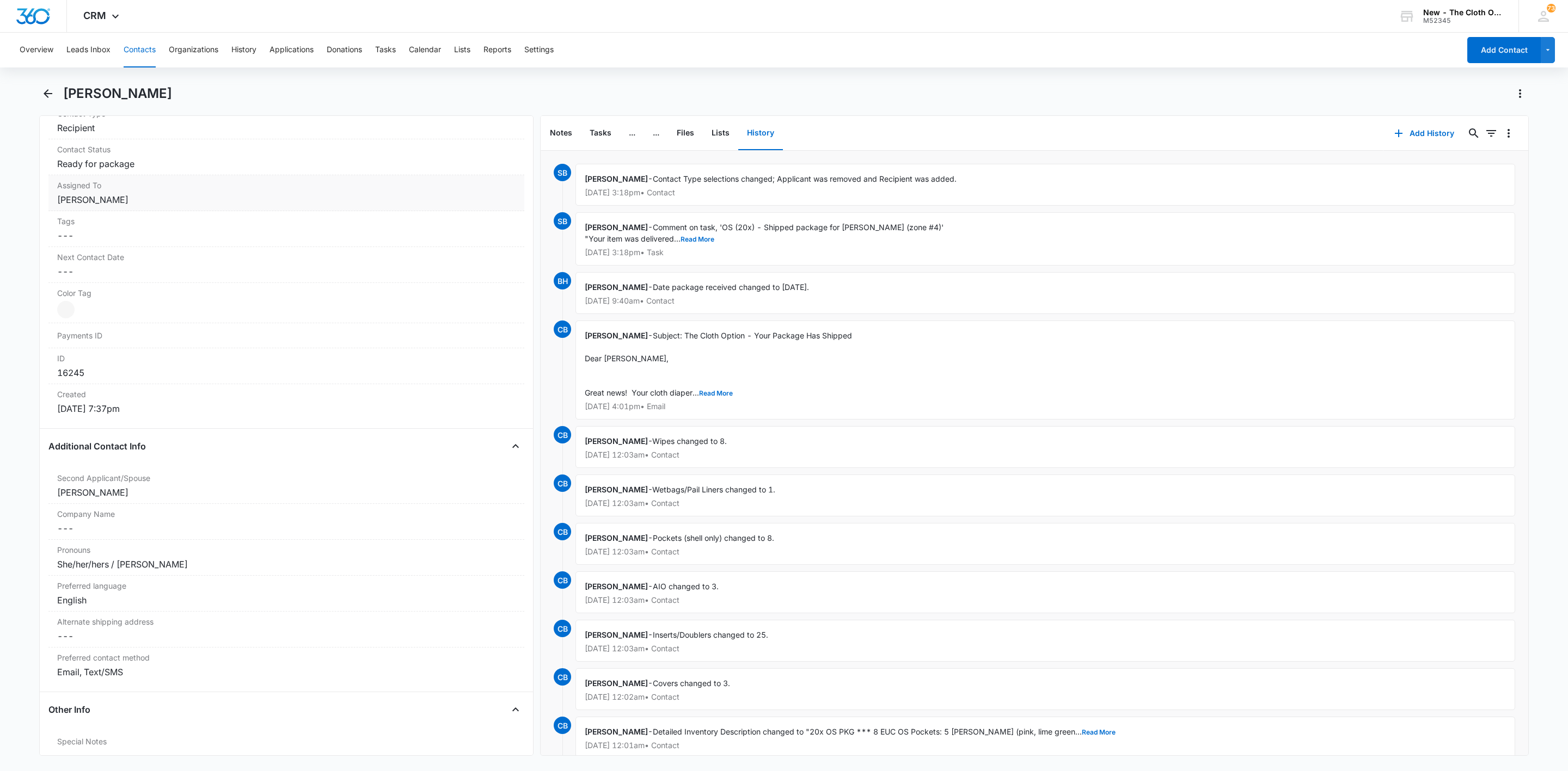
click at [122, 196] on dd "Cancel Save Changes Cheyenne Bridgeman" at bounding box center [286, 200] width 459 height 13
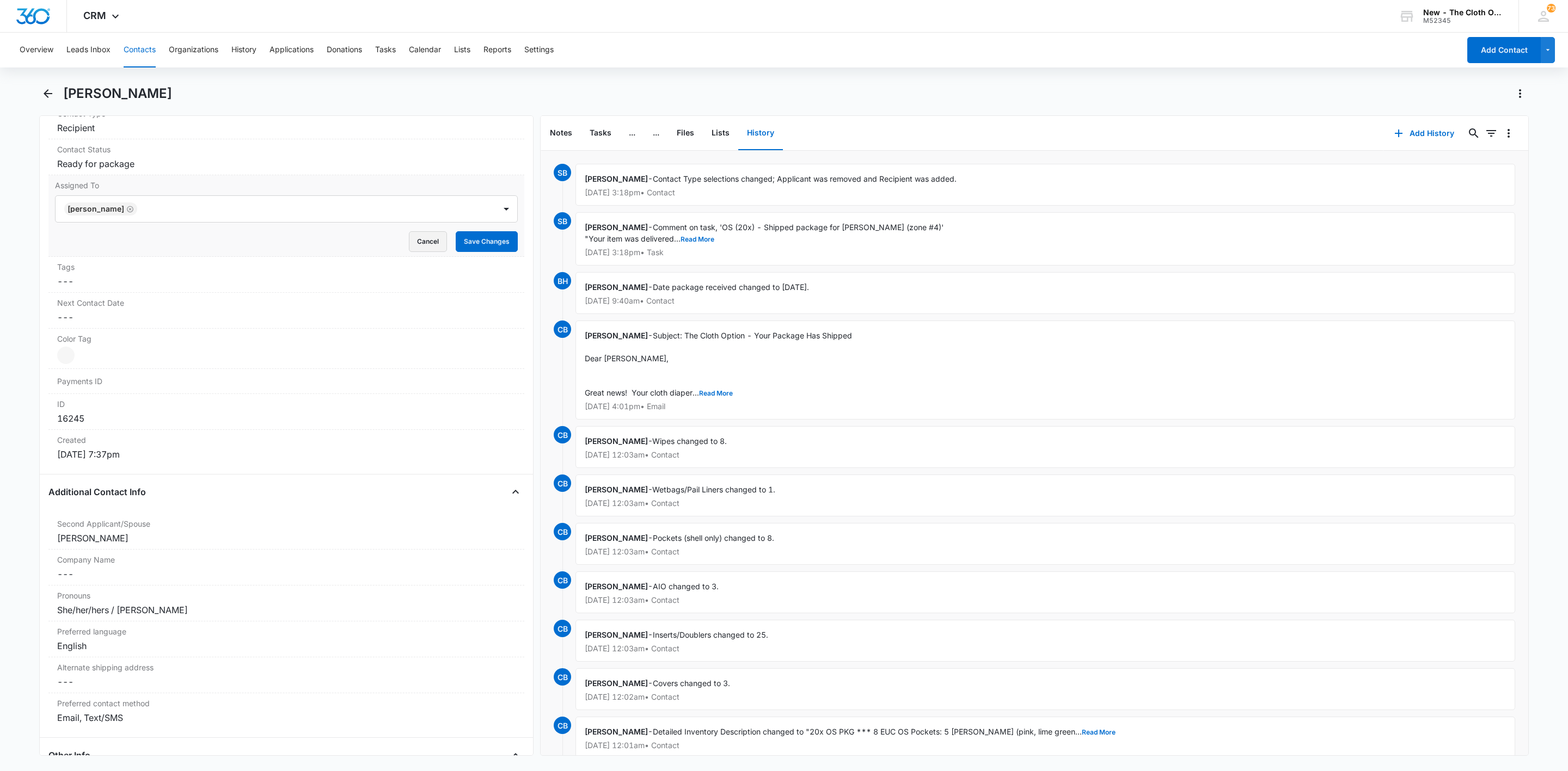
click at [422, 251] on button "Cancel" at bounding box center [428, 241] width 38 height 20
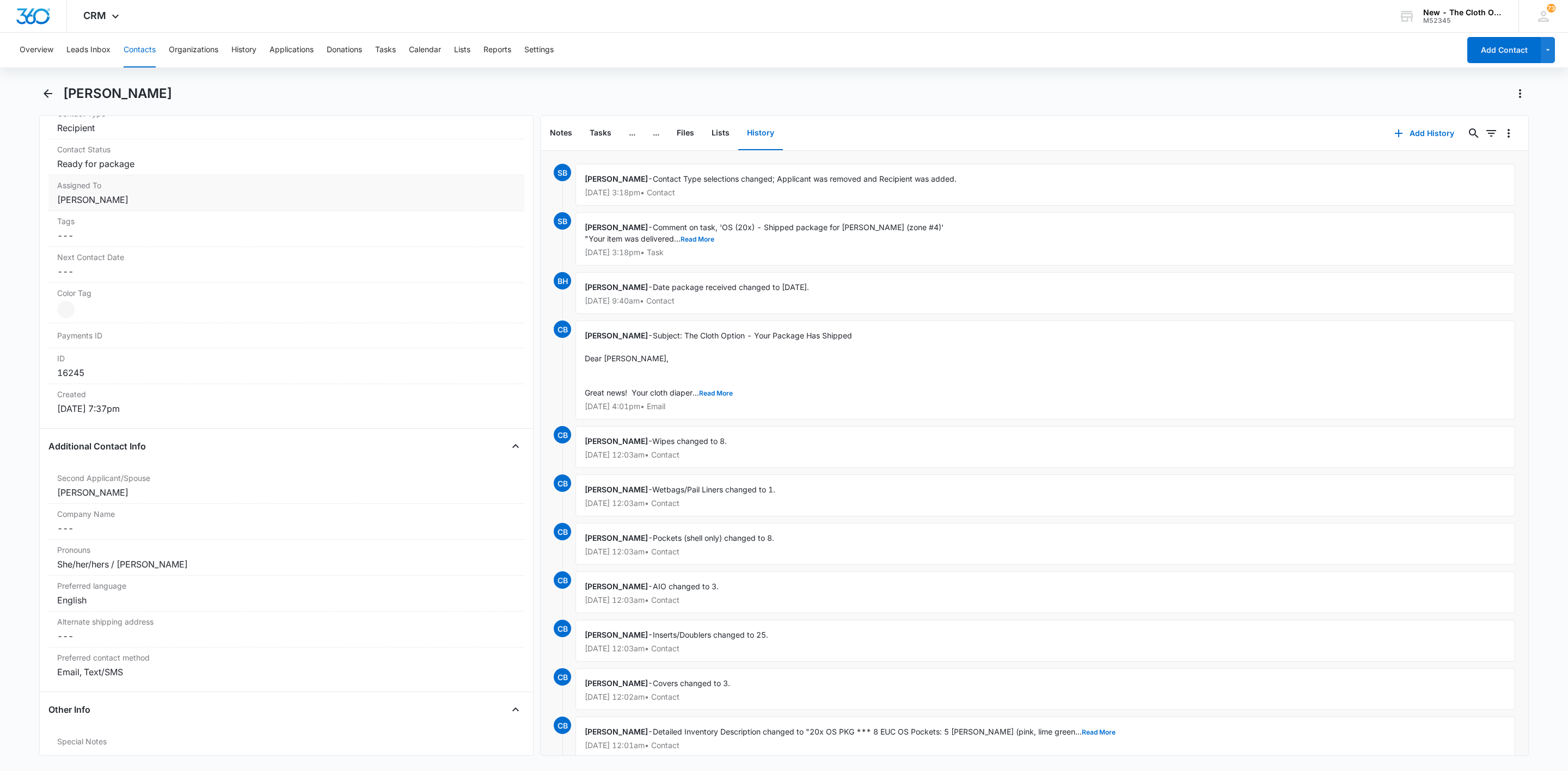
click at [151, 181] on div "Assigned To Cancel Save Changes Cheyenne Bridgeman" at bounding box center [286, 193] width 476 height 36
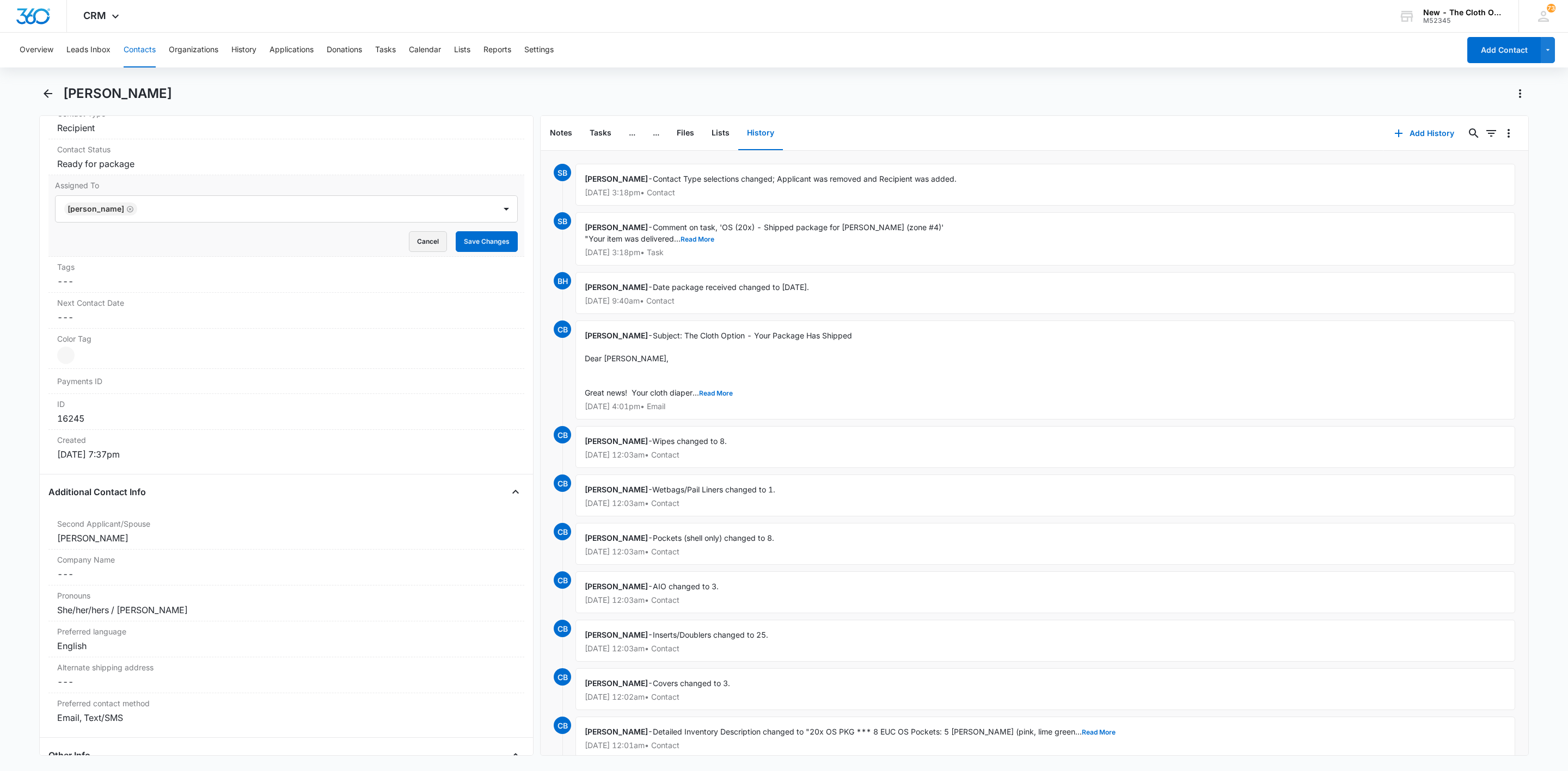
click at [412, 250] on button "Cancel" at bounding box center [428, 241] width 38 height 20
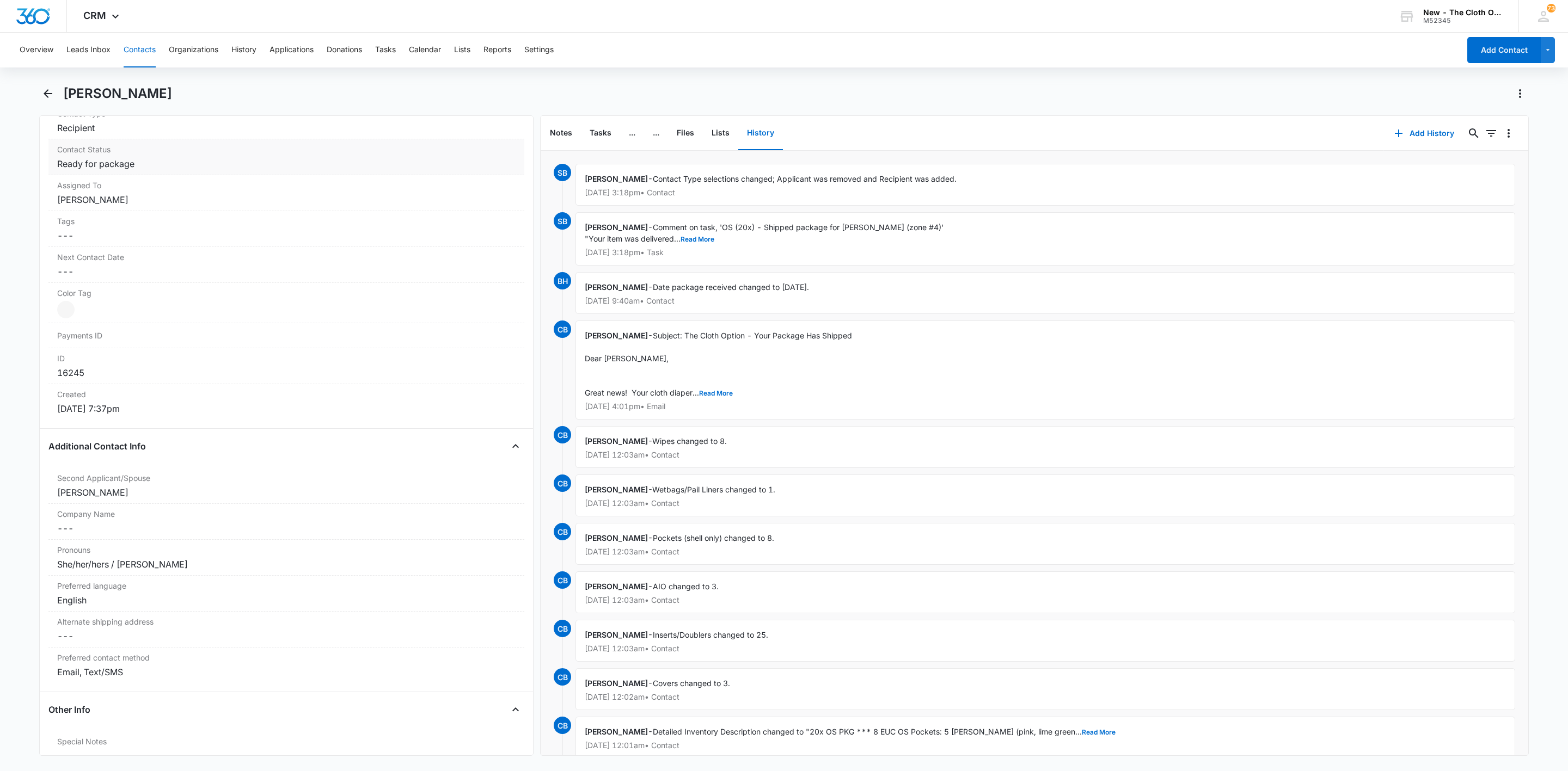
click at [153, 163] on dd "Cancel Save Changes Ready for package" at bounding box center [286, 164] width 459 height 13
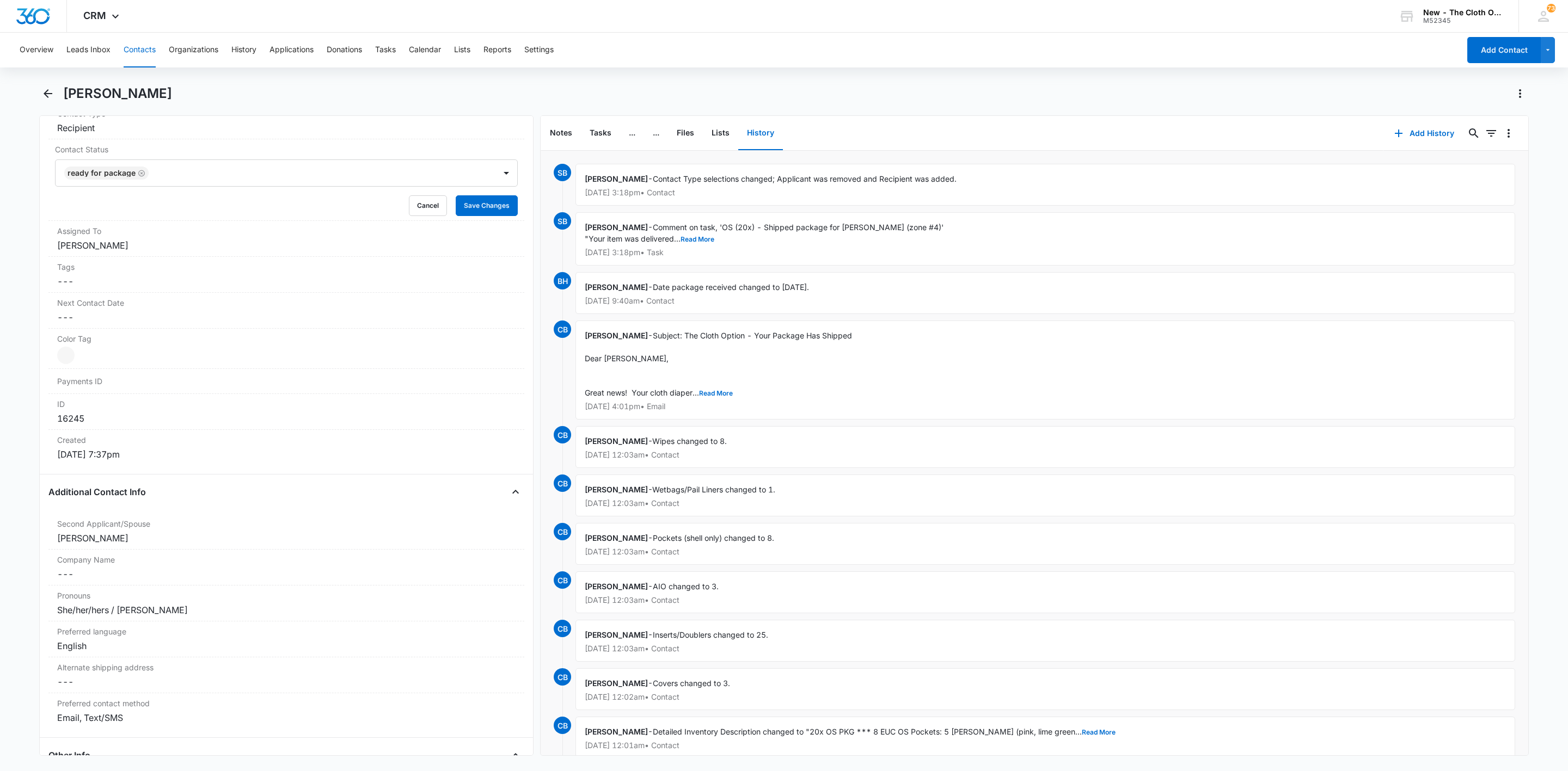
click at [146, 177] on div "Ready for package" at bounding box center [106, 173] width 84 height 13
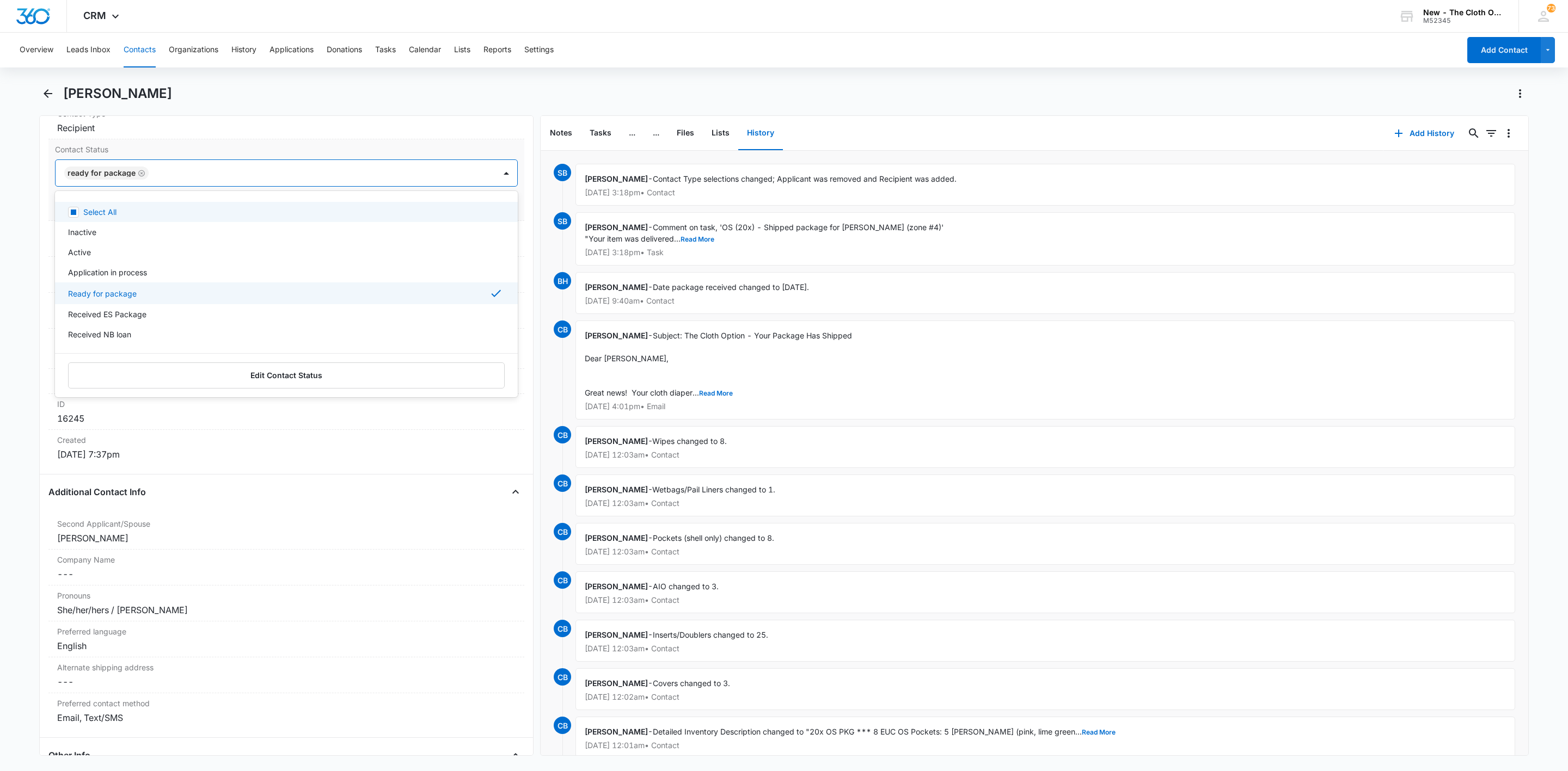
click at [142, 177] on icon "Remove Ready for package" at bounding box center [141, 172] width 6 height 6
click at [142, 177] on div at bounding box center [273, 173] width 416 height 15
type input "os"
drag, startPoint x: 244, startPoint y: 177, endPoint x: 256, endPoint y: 181, distance: 12.6
click at [247, 179] on div at bounding box center [321, 173] width 320 height 15
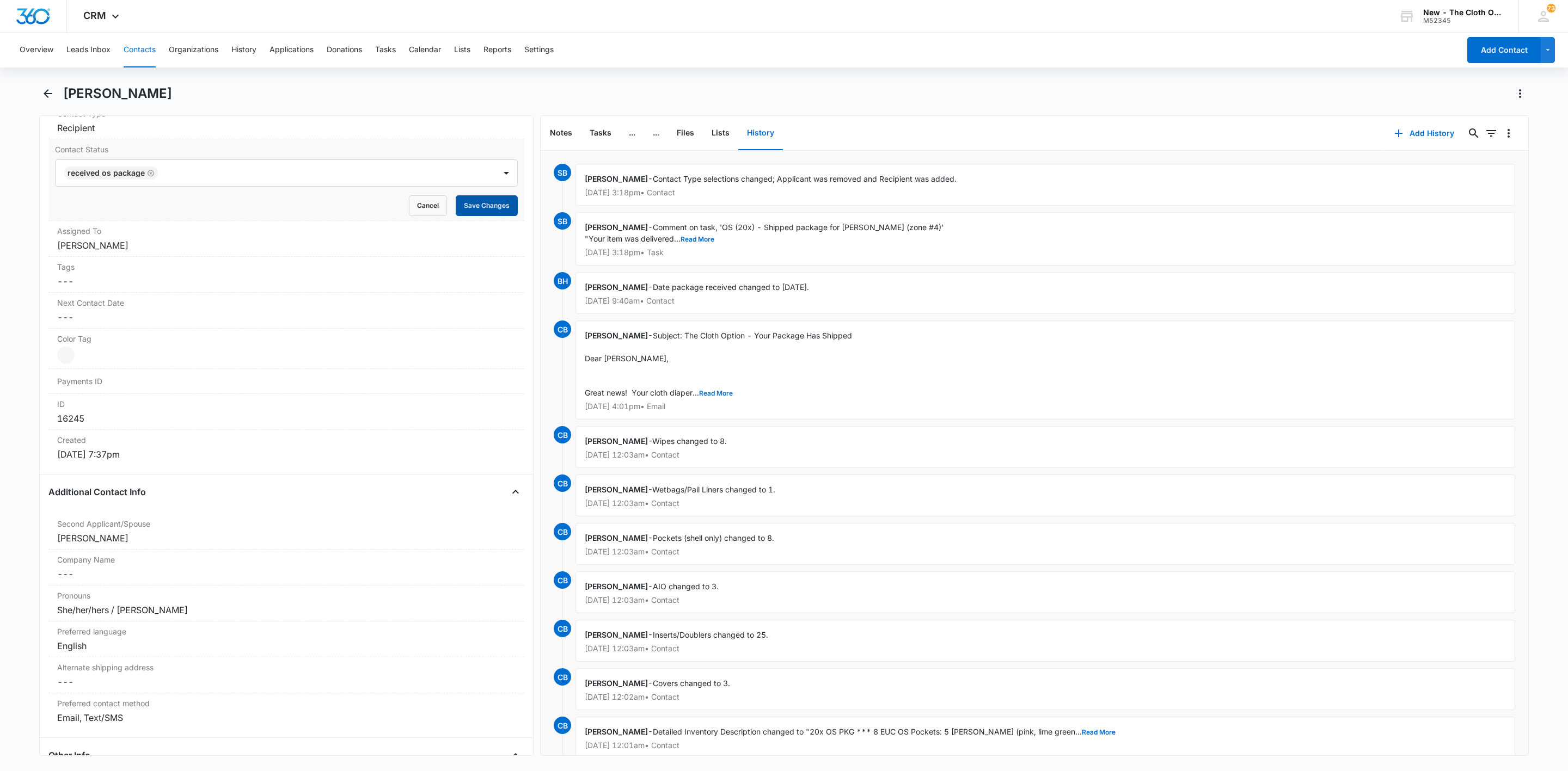
click at [469, 206] on button "Save Changes" at bounding box center [487, 205] width 62 height 20
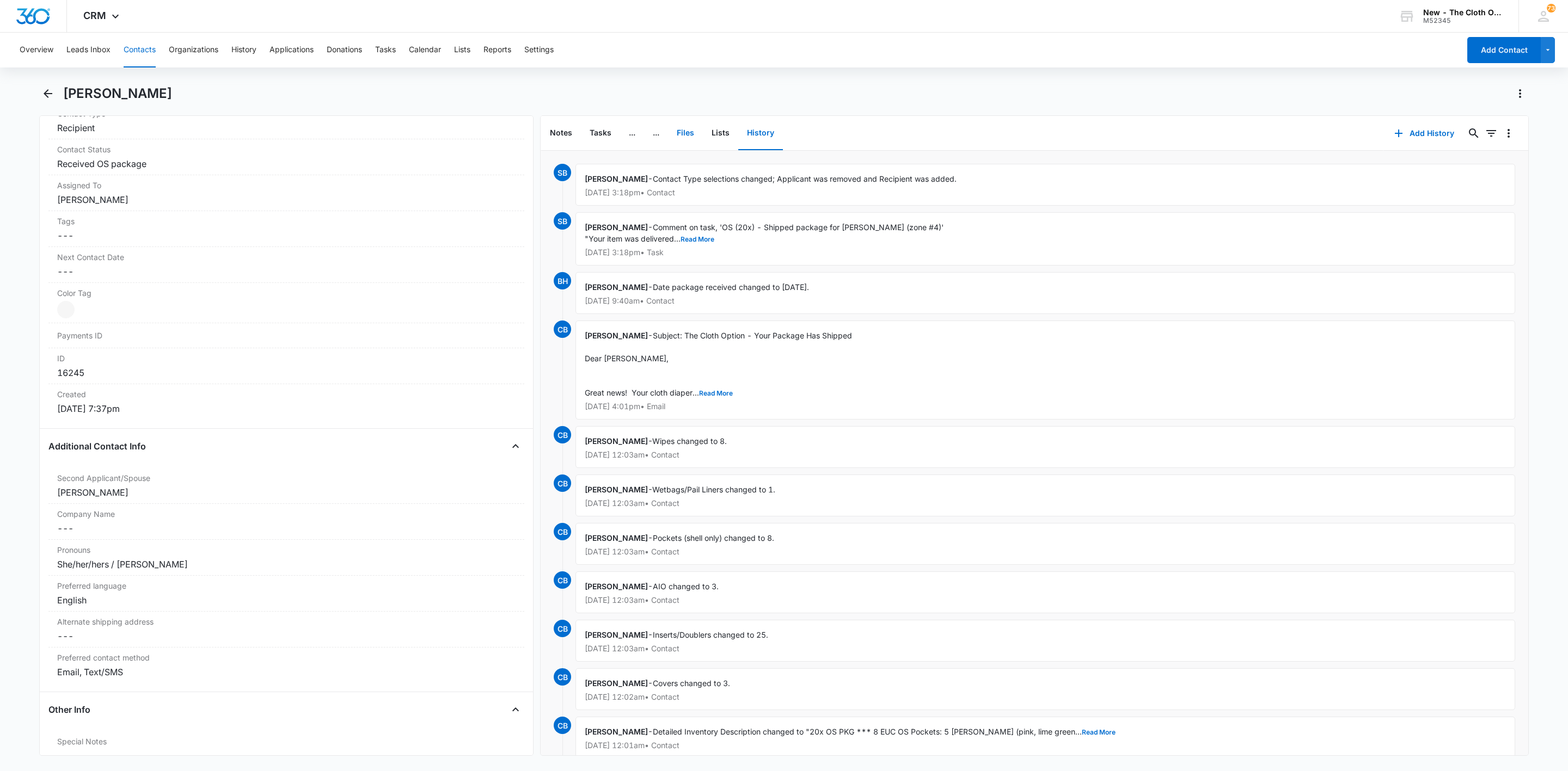
click at [683, 134] on button "Files" at bounding box center [685, 134] width 35 height 34
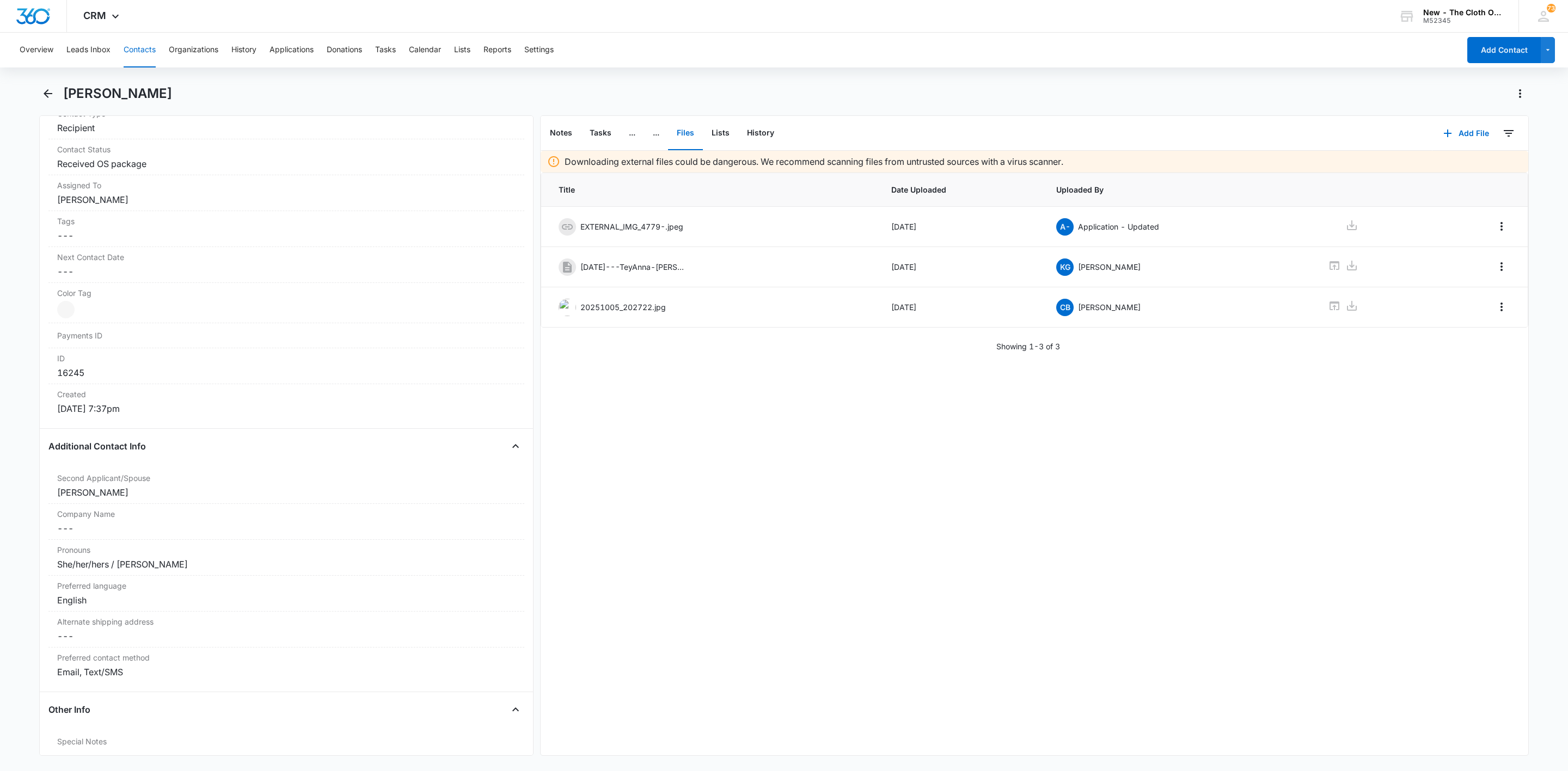
click at [133, 46] on button "Contacts" at bounding box center [140, 50] width 32 height 35
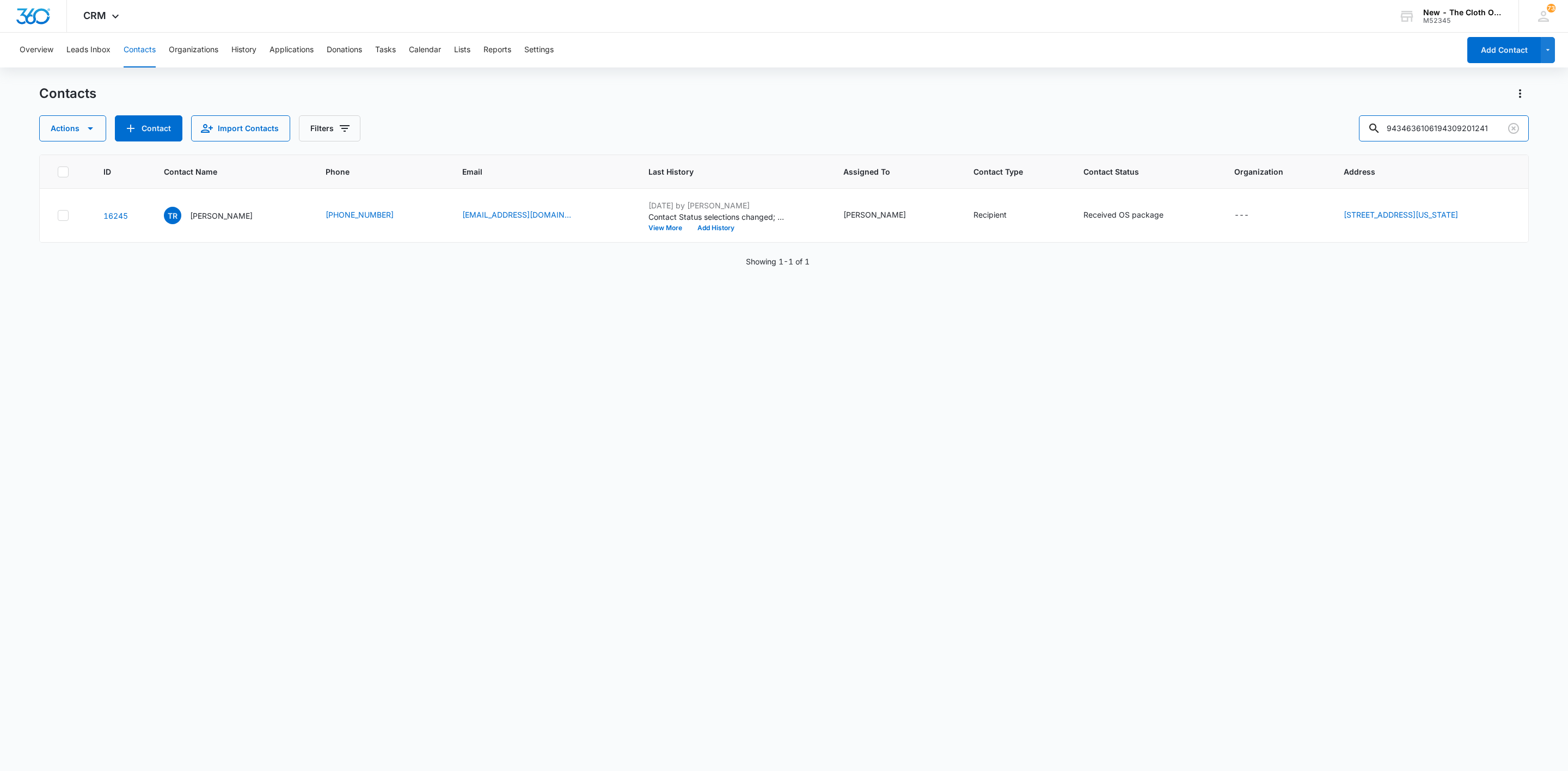
drag, startPoint x: 1503, startPoint y: 125, endPoint x: 1194, endPoint y: 131, distance: 309.1
click at [1197, 129] on div "Actions Contact Import Contacts Filters 9434636106194309201241" at bounding box center [784, 128] width 1490 height 26
paste input "Divya Tangirala"
type input "Divya Tangirala"
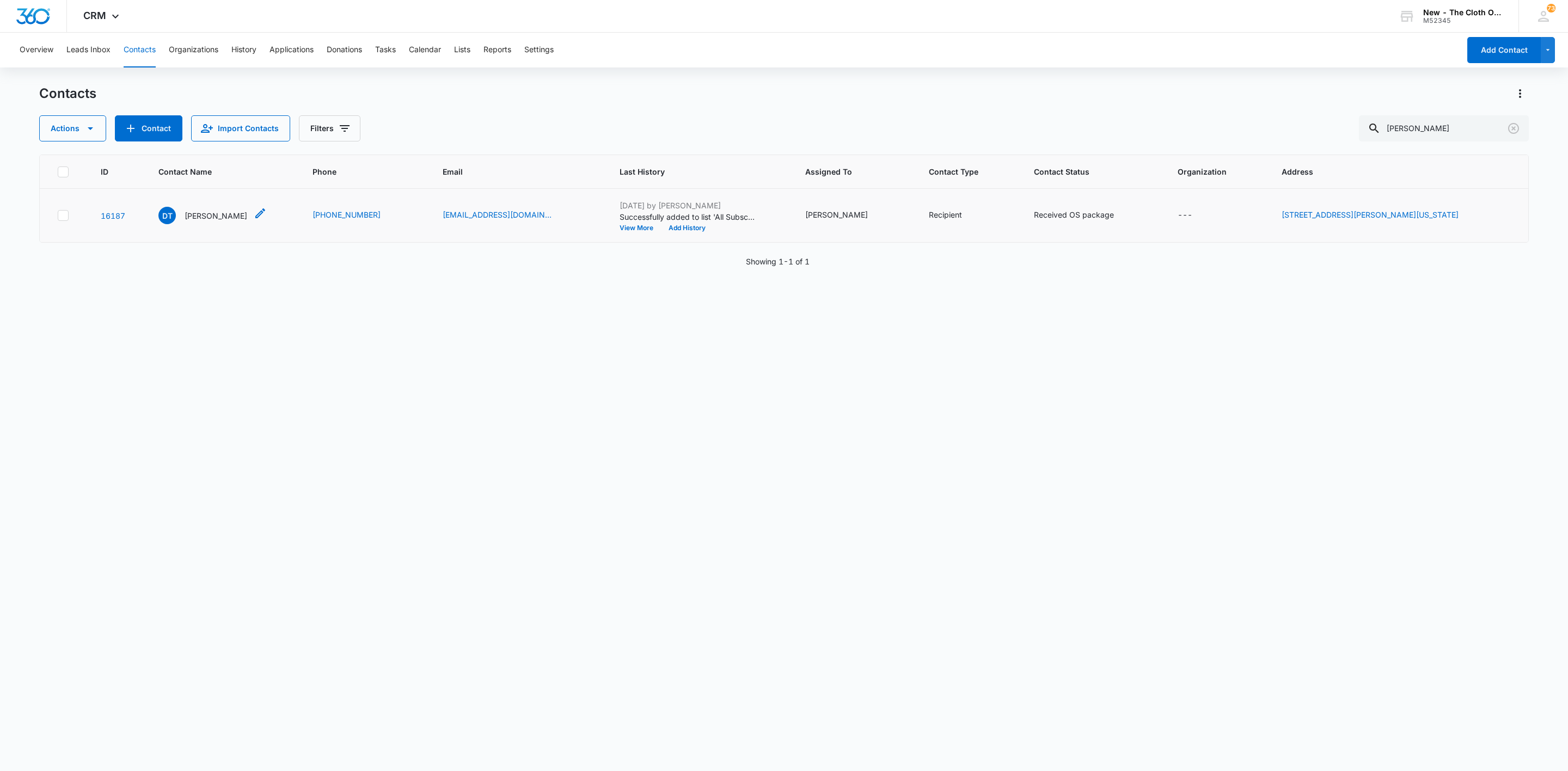
click at [232, 212] on p "Divya Tangirala" at bounding box center [215, 216] width 63 height 11
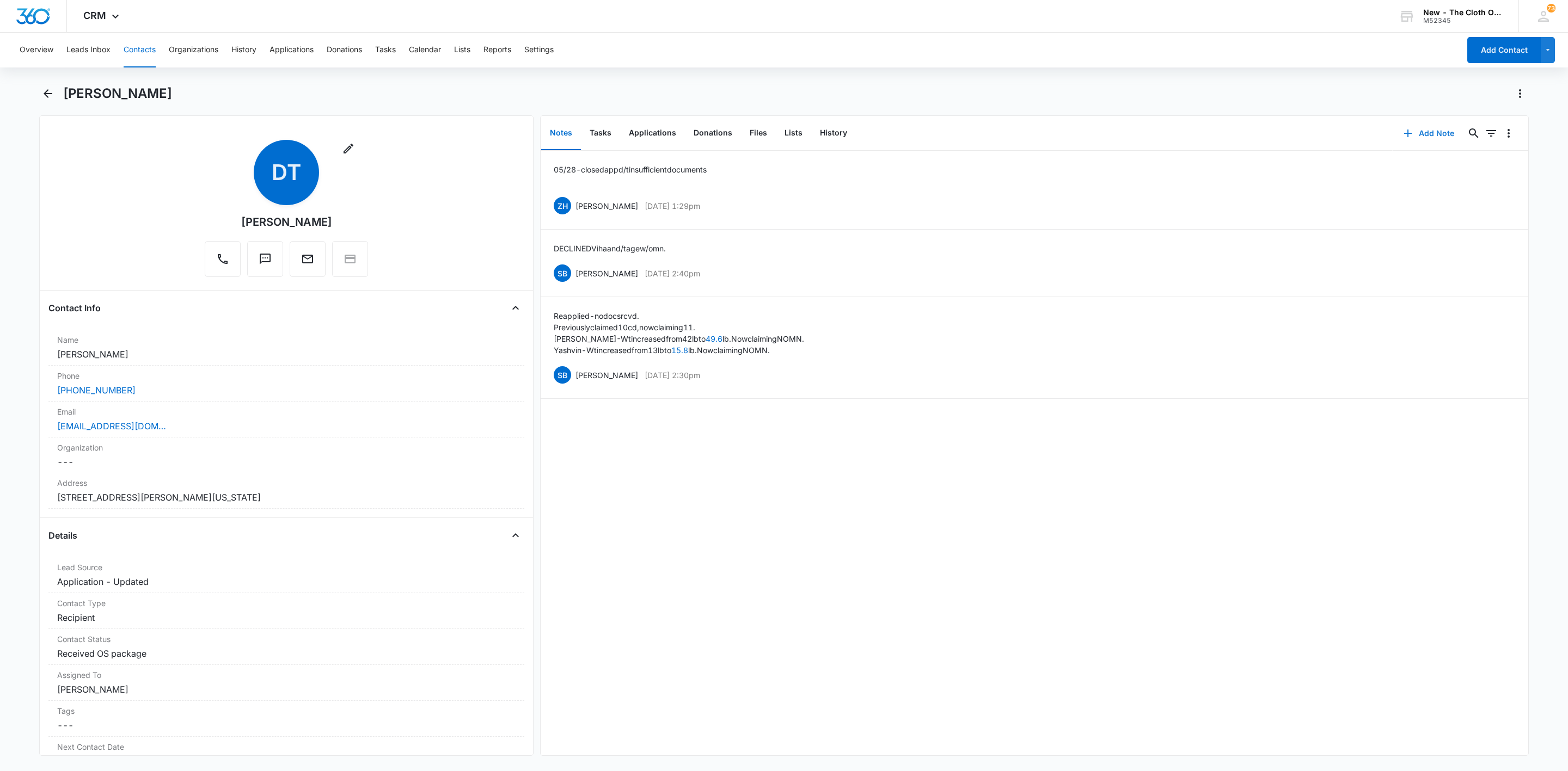
click at [1405, 139] on button "Add Note" at bounding box center [1429, 133] width 72 height 26
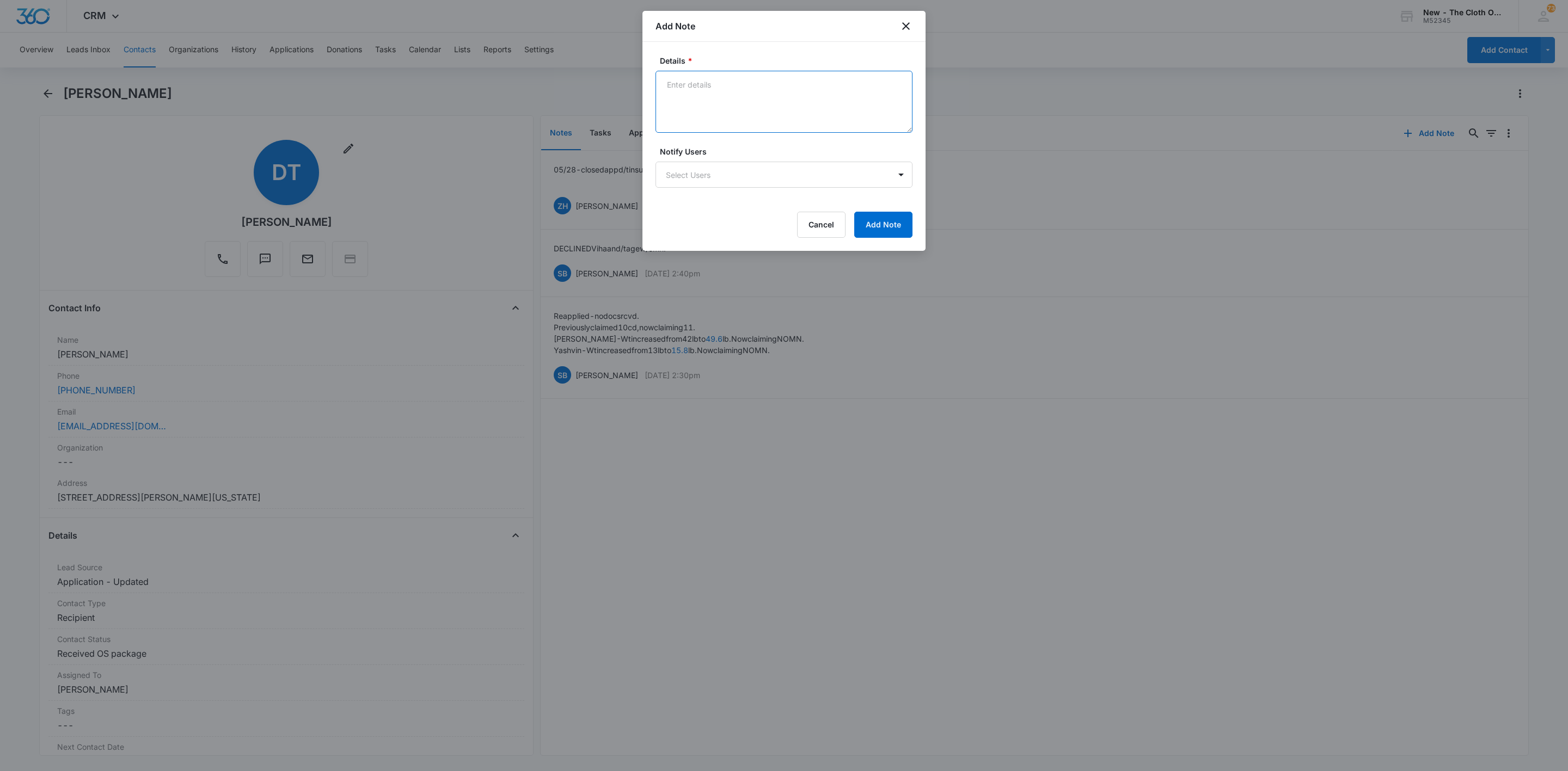
click at [719, 112] on textarea "Details *" at bounding box center [784, 102] width 257 height 62
paste textarea "October 2025 Raffle Participant"
type textarea "October 2025 Raffle Participant"
click at [881, 224] on button "Add Note" at bounding box center [883, 224] width 58 height 26
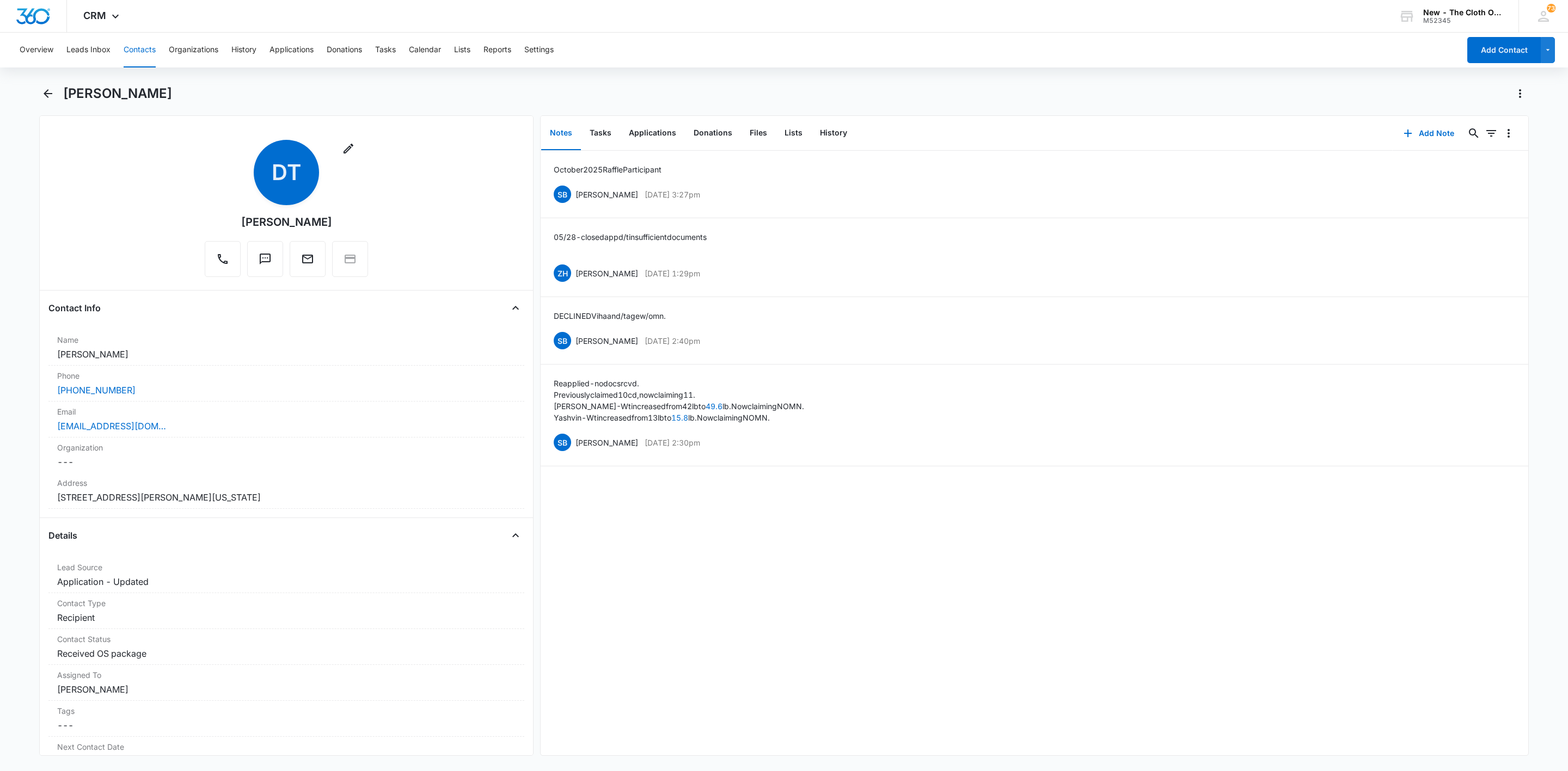
drag, startPoint x: 148, startPoint y: 44, endPoint x: 157, endPoint y: 56, distance: 15.0
click at [151, 48] on button "Contacts" at bounding box center [140, 50] width 32 height 35
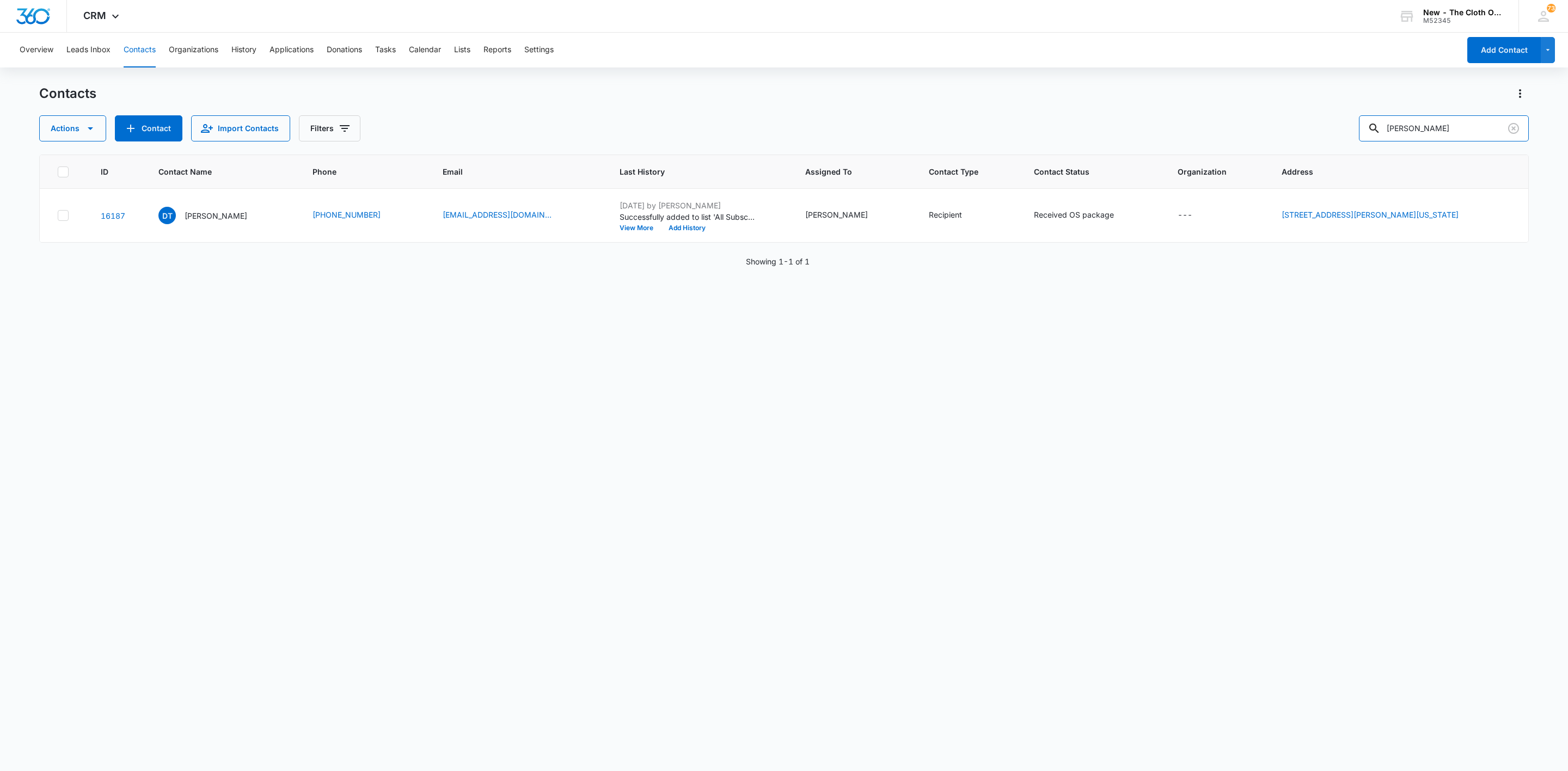
drag, startPoint x: 1465, startPoint y: 124, endPoint x: 1120, endPoint y: 107, distance: 345.4
click at [1123, 107] on div "Contacts Actions Contact Import Contacts Filters Divya Tangirala" at bounding box center [784, 113] width 1490 height 56
paste input "9434 6361 0619 4310 2745 8"
type input "9434 6361 0619 4310 2745 8"
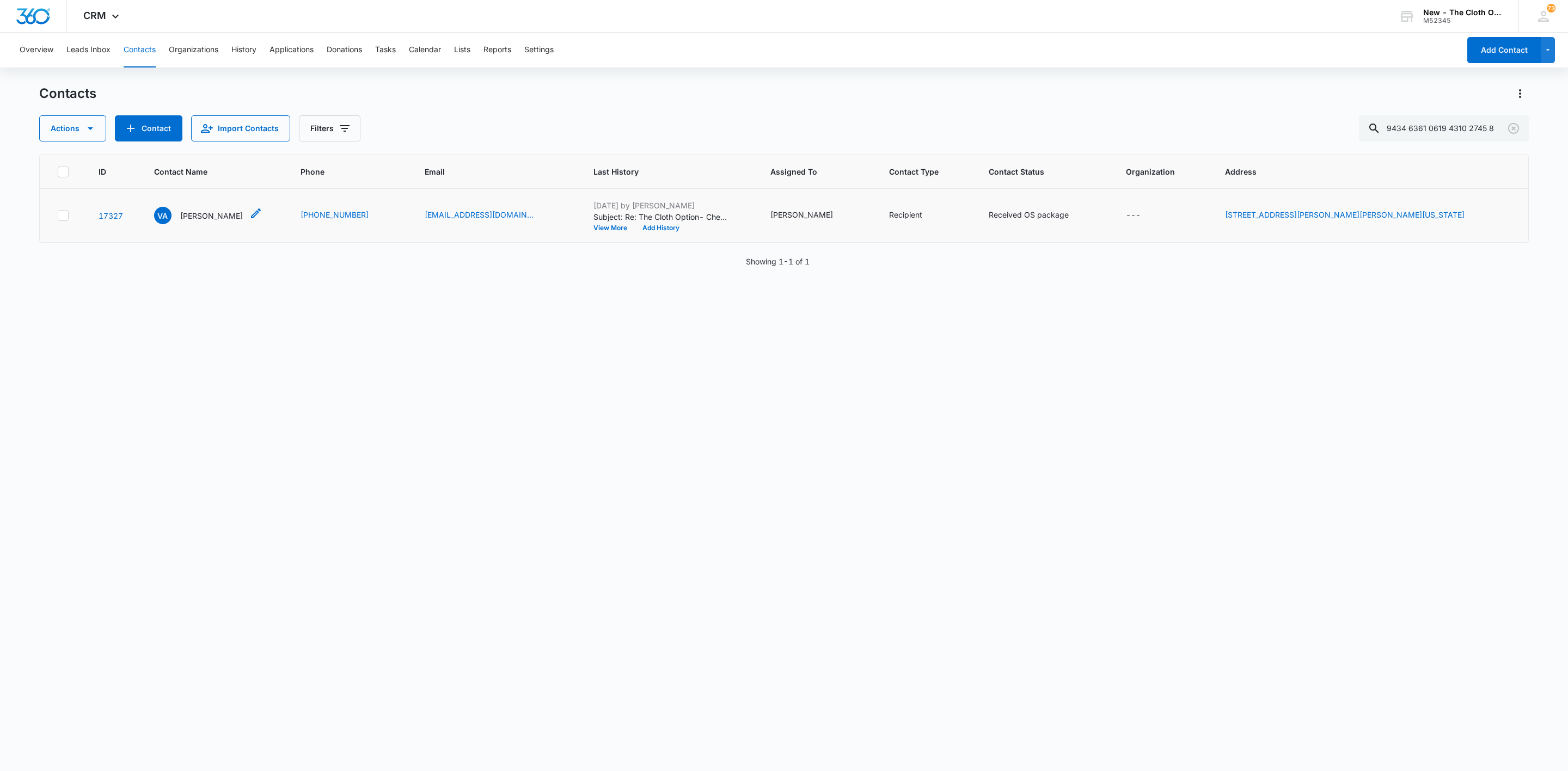
click at [210, 216] on p "Viviana Alaquinez" at bounding box center [211, 216] width 63 height 11
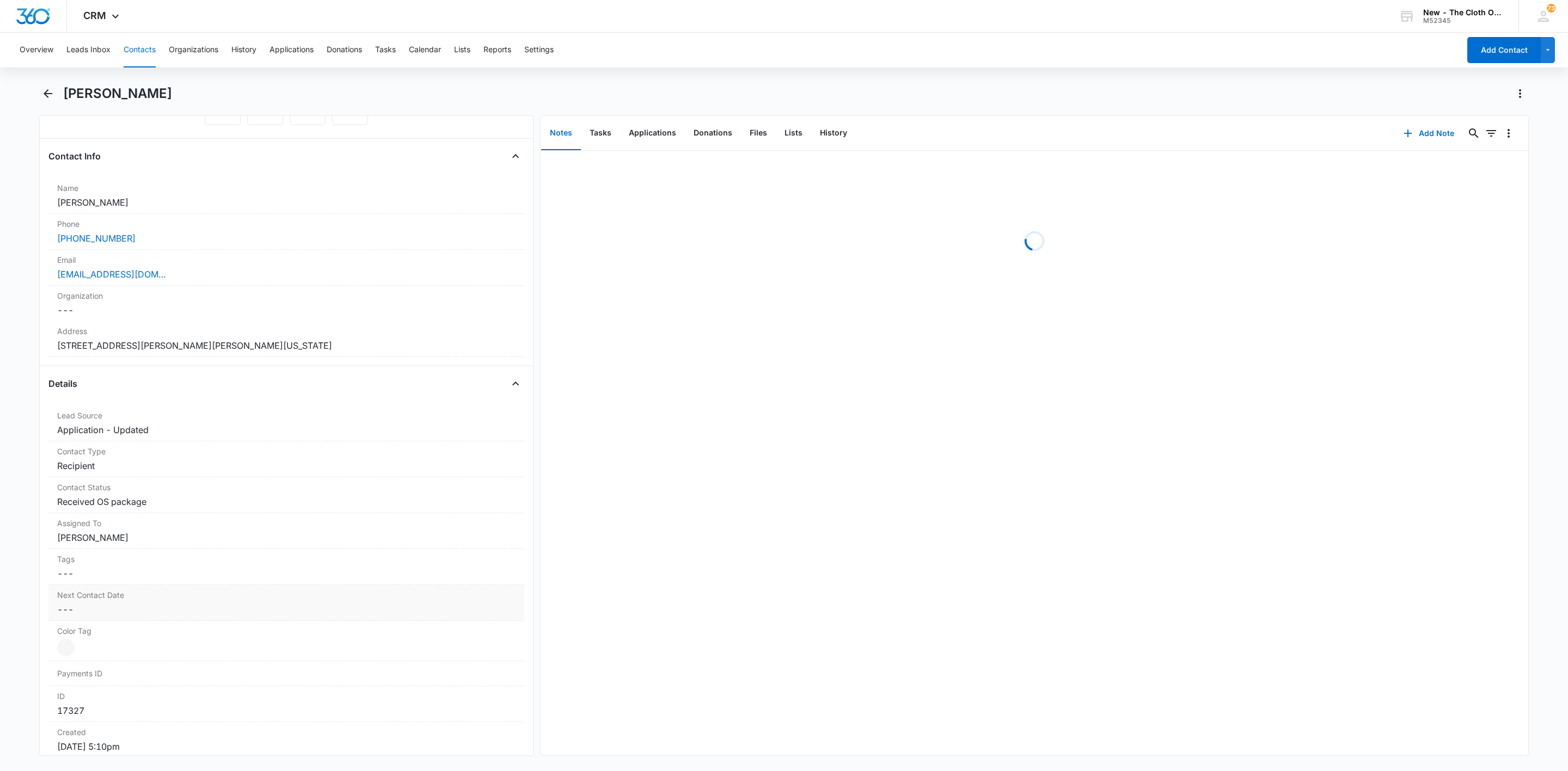
scroll to position [326, 0]
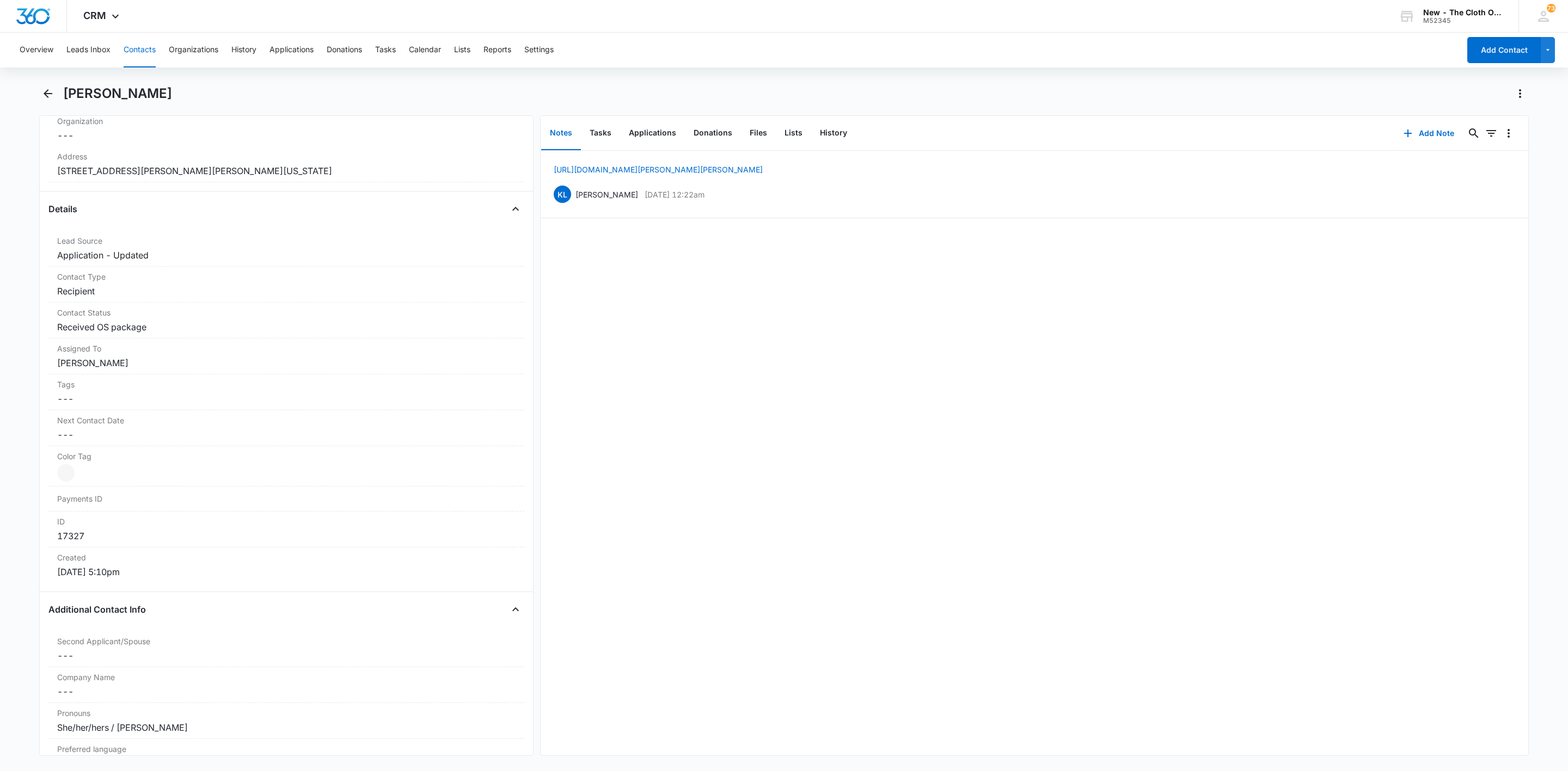
click at [125, 41] on button "Contacts" at bounding box center [140, 50] width 32 height 35
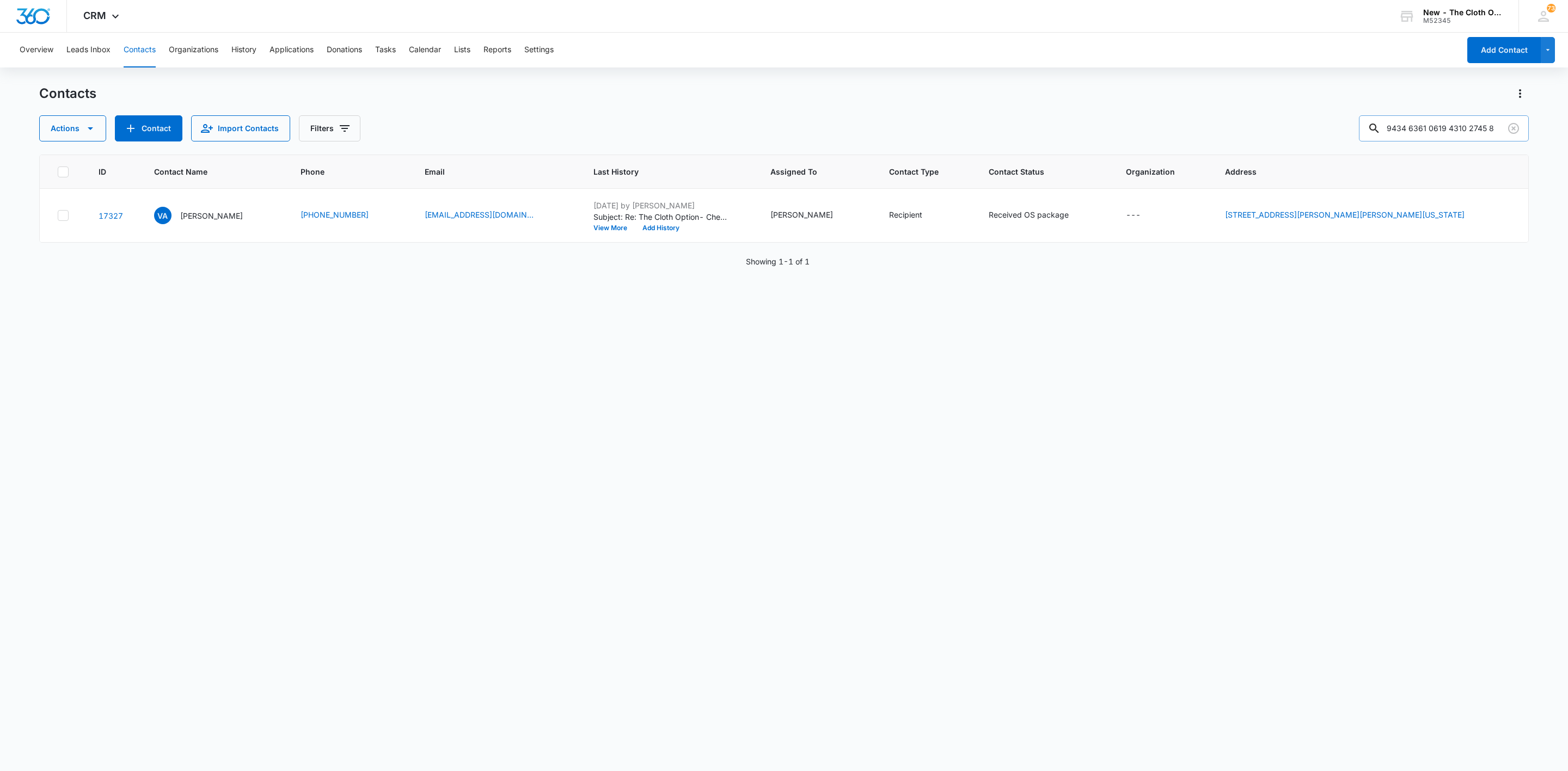
click at [1426, 131] on input "9434 6361 0619 4310 2745 8" at bounding box center [1443, 128] width 170 height 26
click at [1425, 131] on input "9434 6361 0619 4310 2745 8" at bounding box center [1443, 128] width 170 height 26
paste input "6"
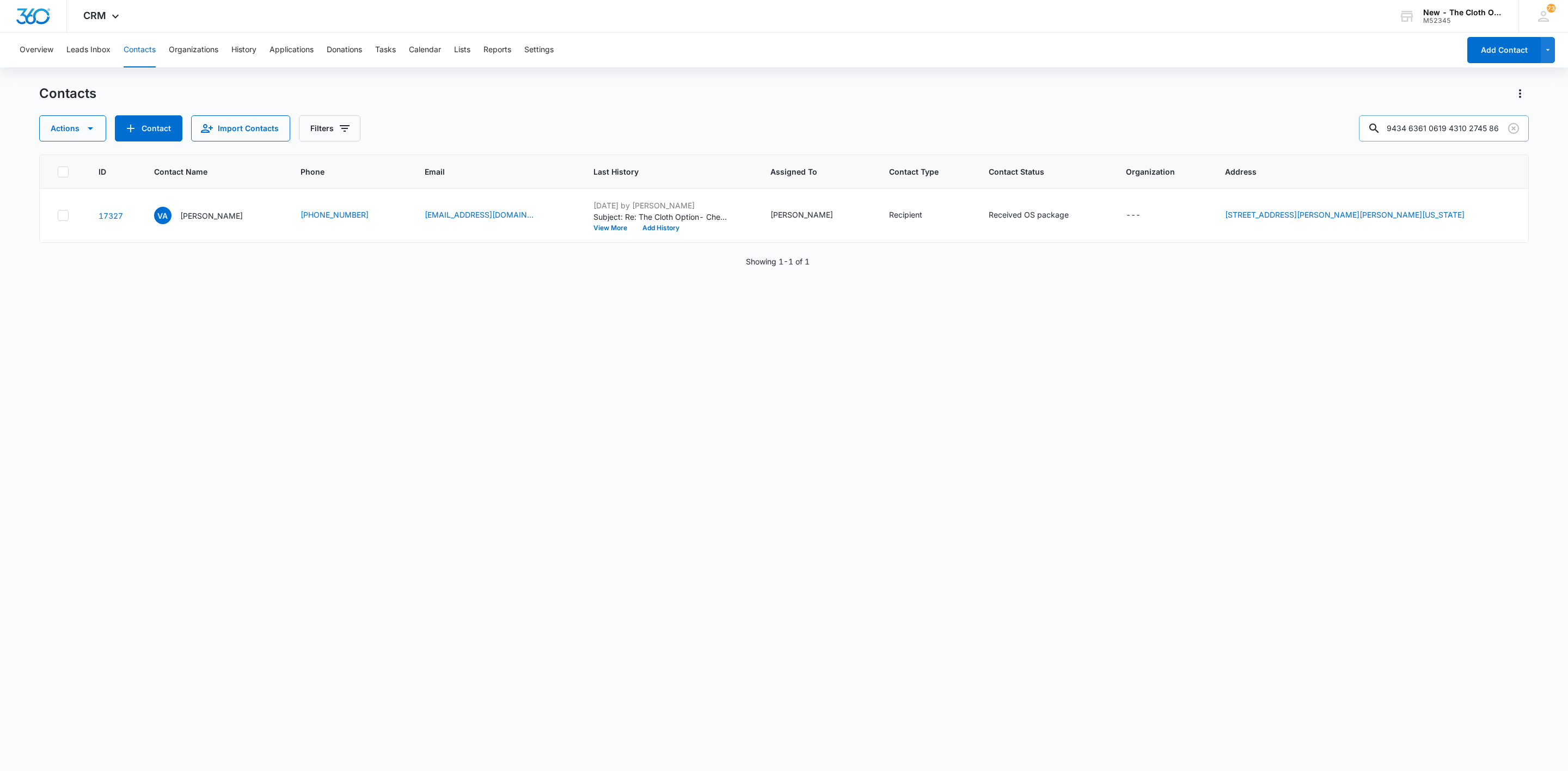
type input "9434 6361 0619 4310 2745 86"
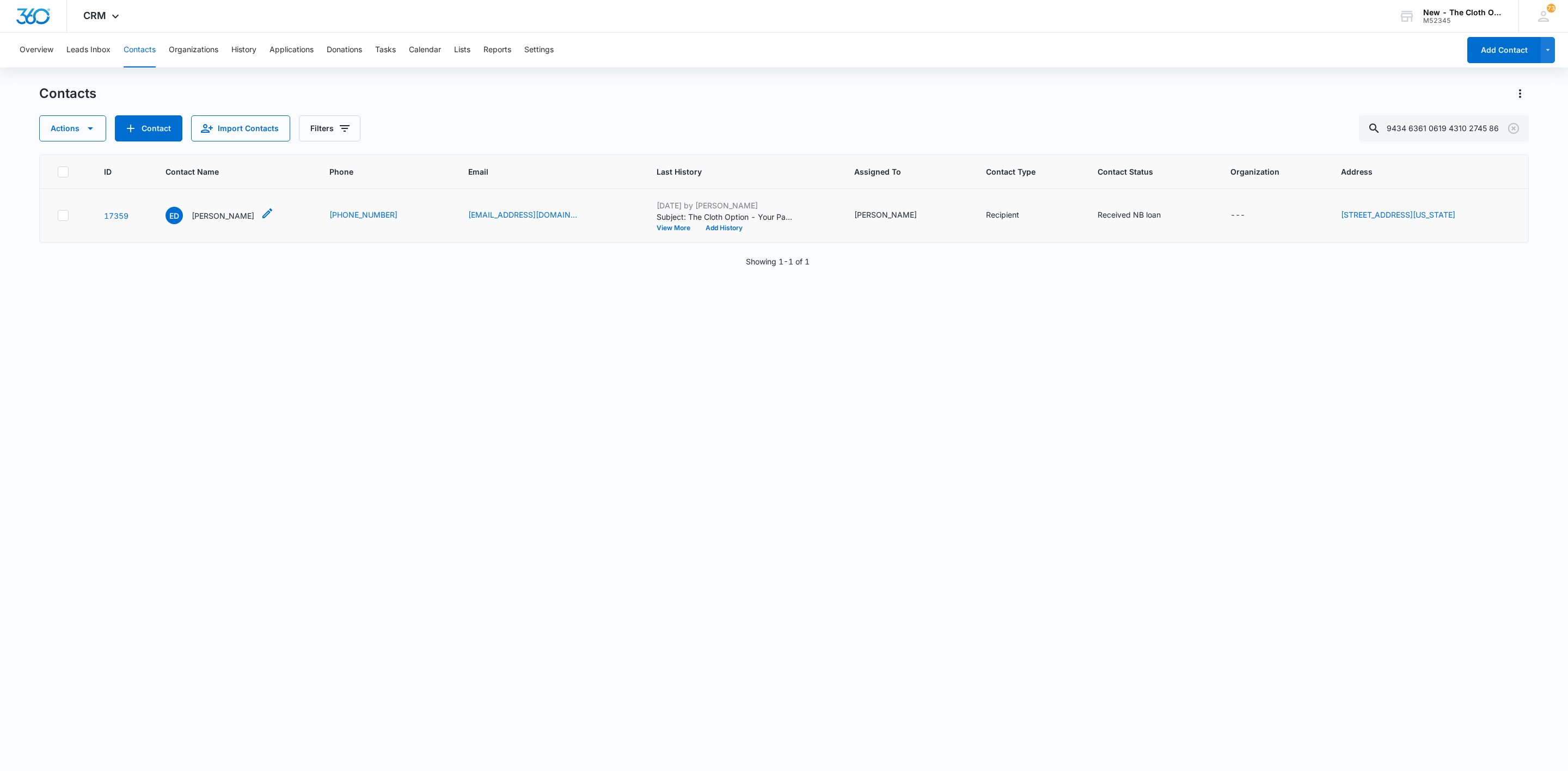
click at [206, 209] on div "ED Erica Dettrey" at bounding box center [210, 215] width 89 height 18
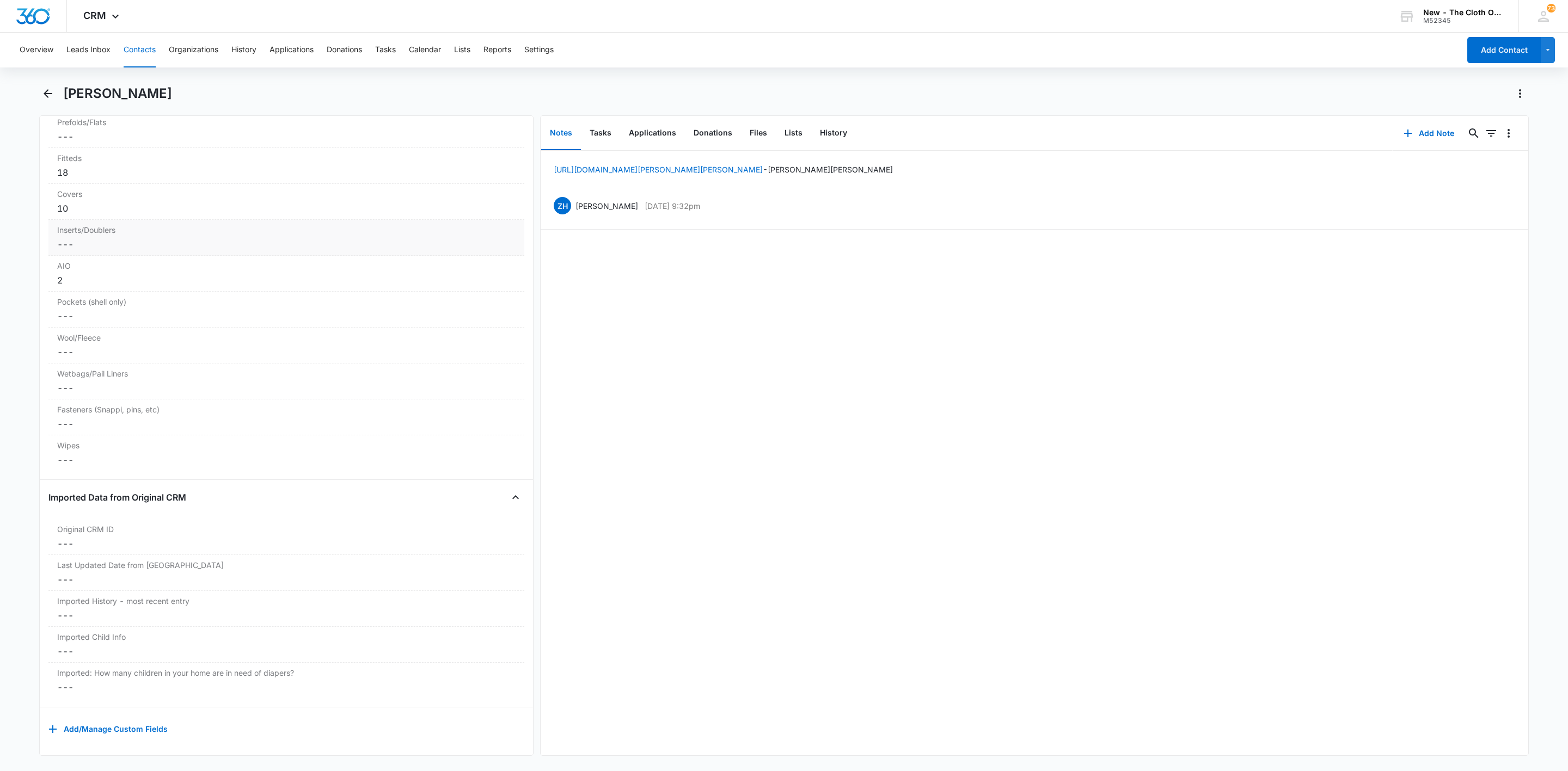
scroll to position [2296, 0]
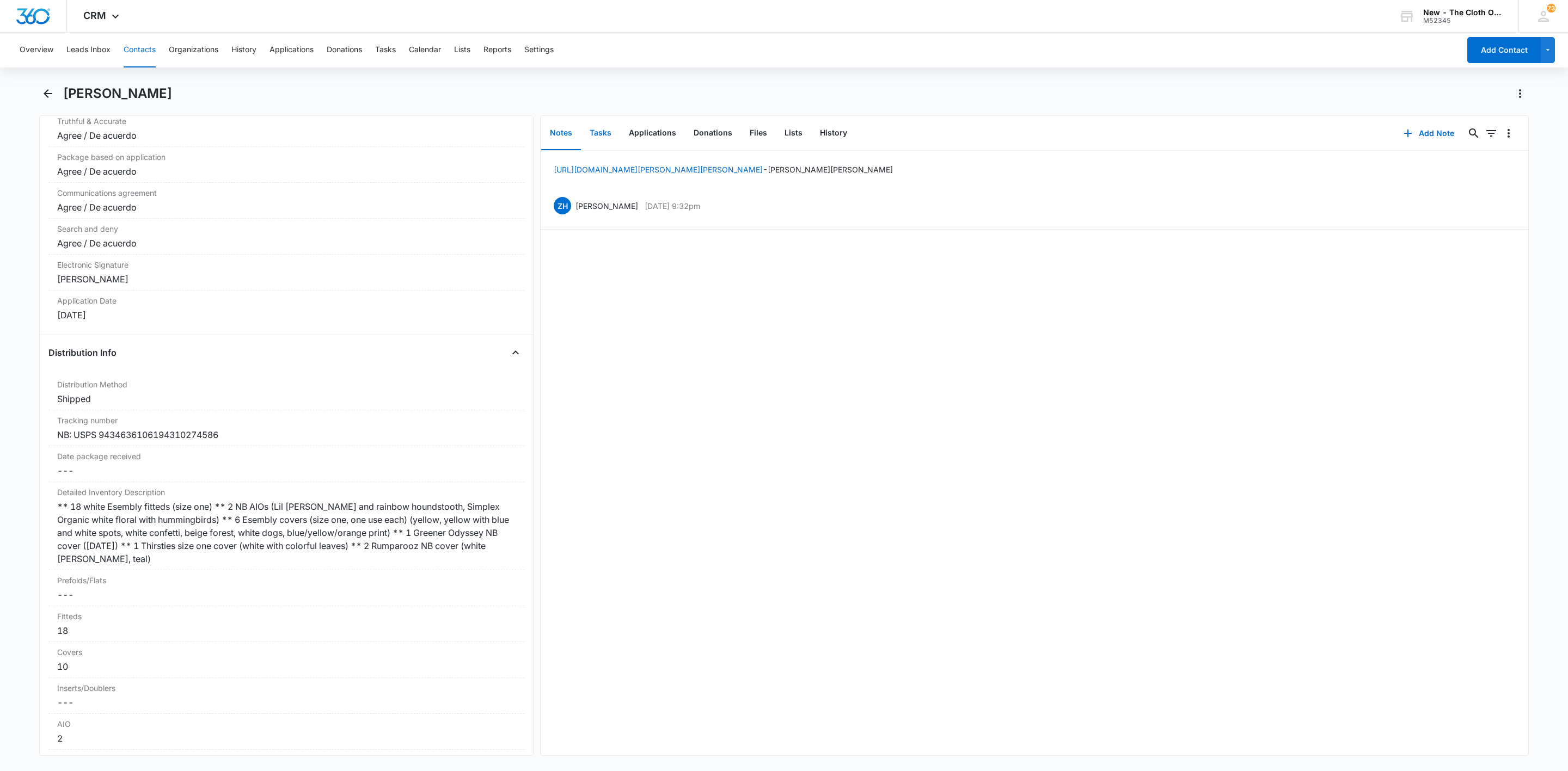
click at [605, 131] on button "Tasks" at bounding box center [601, 134] width 39 height 34
click at [691, 163] on p "NB - Shipped package for Erica Dettrey (zone #4)" at bounding box center [653, 168] width 203 height 11
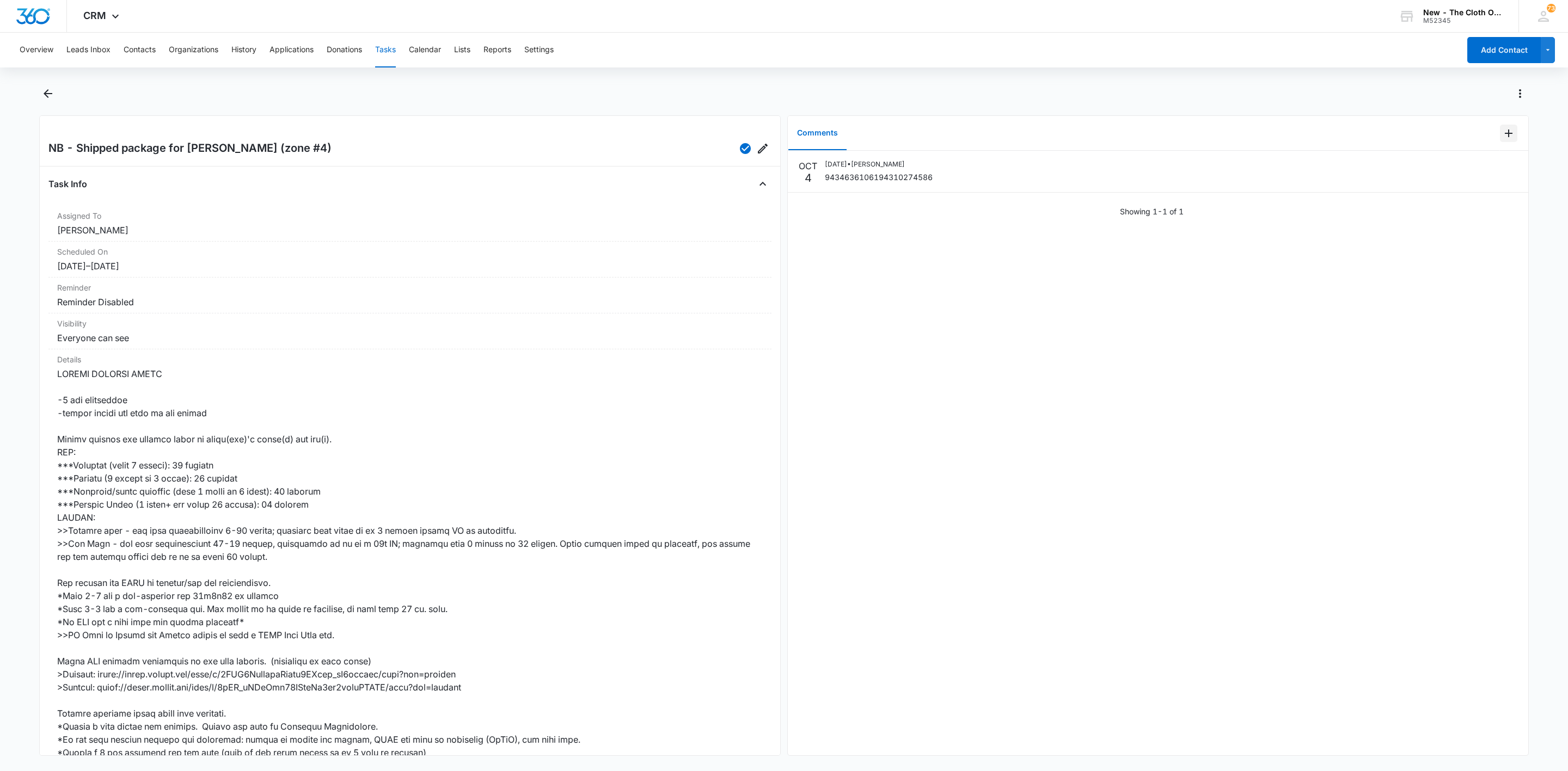
click at [1503, 132] on icon "Add Comment" at bounding box center [1509, 133] width 13 height 13
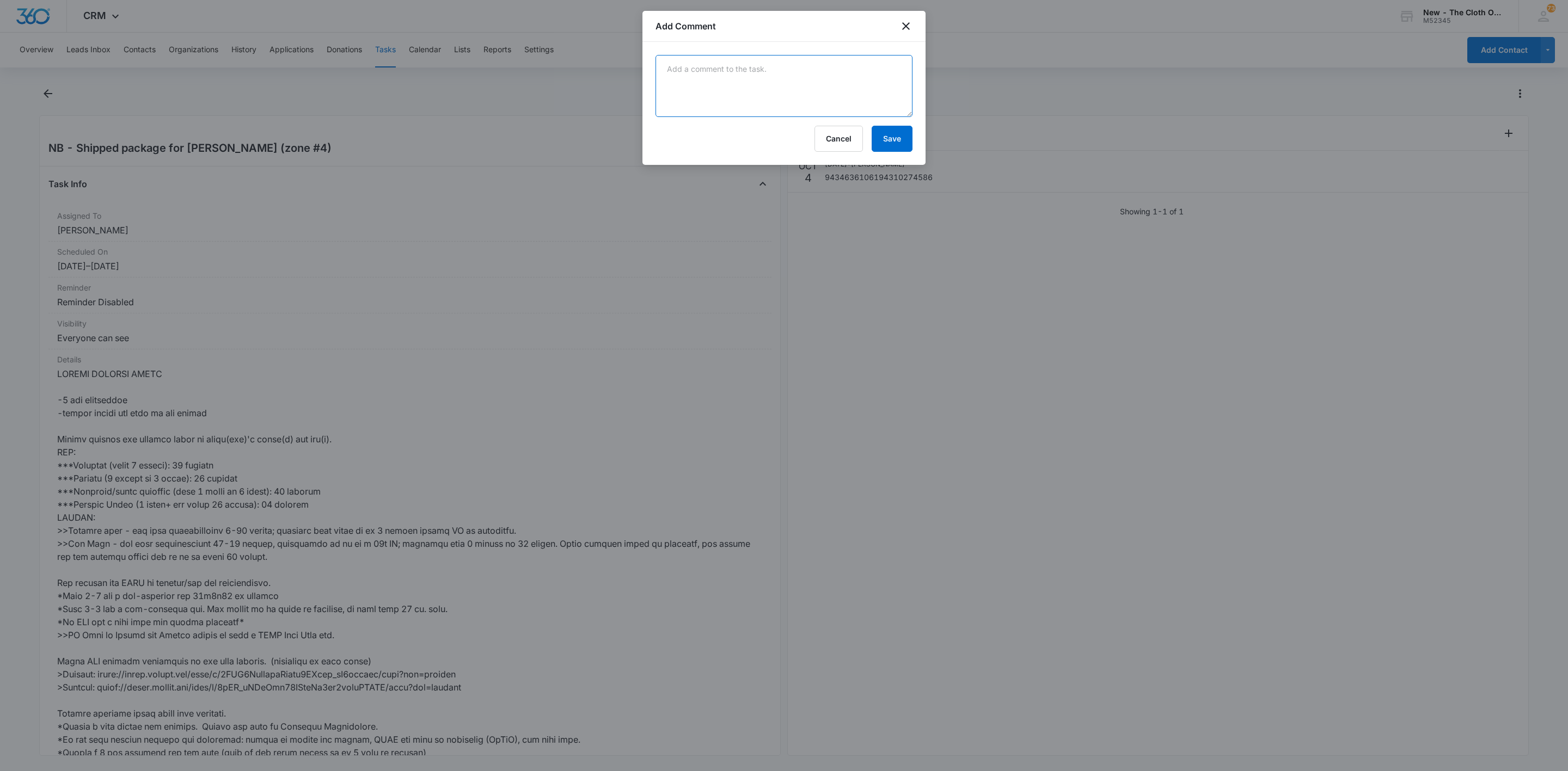
click at [701, 84] on textarea at bounding box center [784, 86] width 257 height 62
paste textarea "The return on your item was processed on October 11, 2025 at 11:32 am in HOLLYW…"
click at [661, 68] on textarea "The return on your item was processed on October 11, 2025 at 11:32 am in HOLLYW…" at bounding box center [784, 86] width 257 height 62
click at [874, 98] on textarea "The return on your item was processed on October 11, 2025 at 11:32 am in HOLLYW…" at bounding box center [784, 86] width 257 height 62
click at [681, 103] on textarea "The return on your item was processed on October 11, 2025 at 11:32 am in HOLLYW…" at bounding box center [784, 86] width 257 height 62
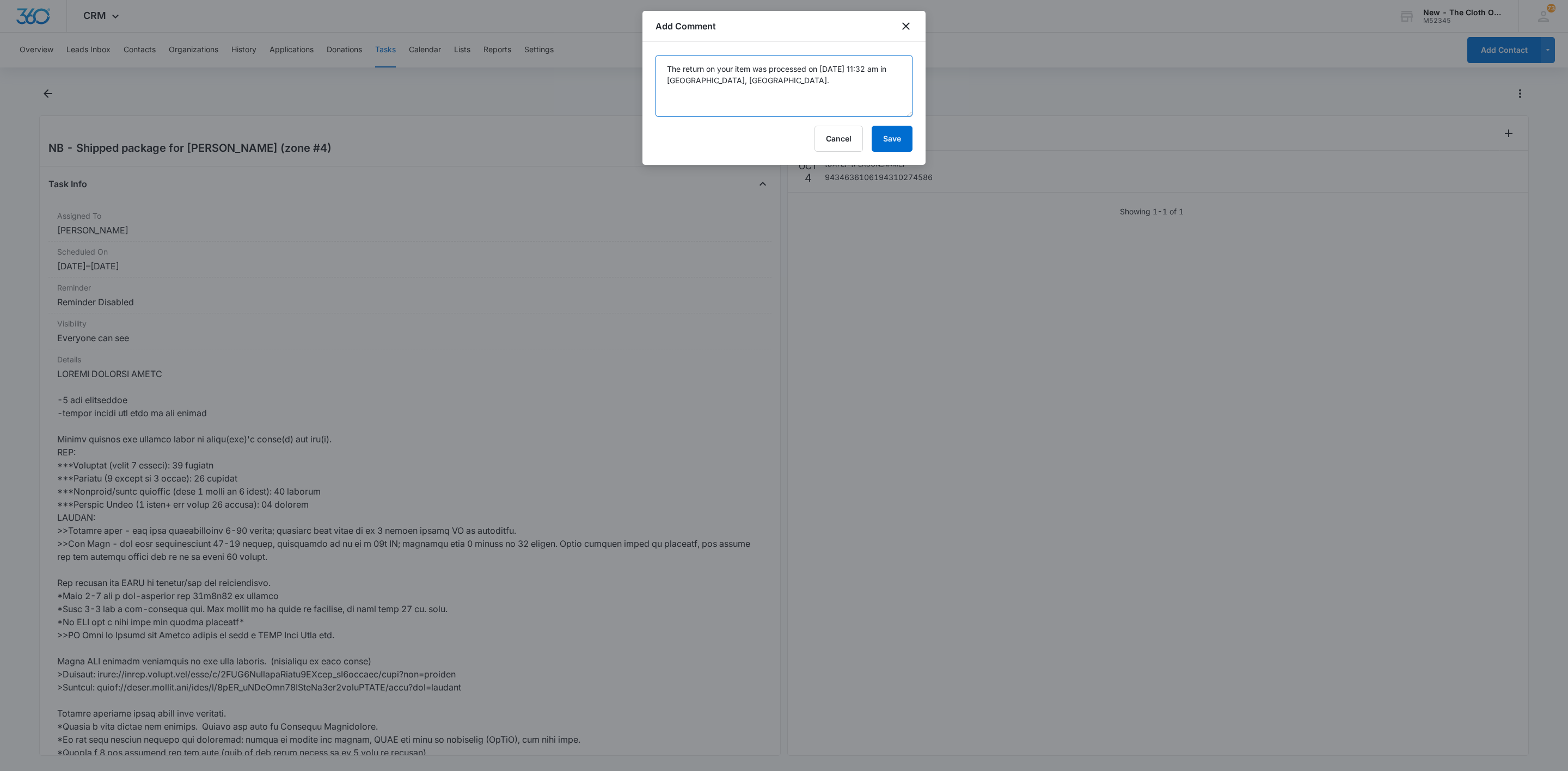
paste textarea "Insufficient Address HOLLYWOOD, FL 33020 October 10, 2025, 11:20 am Delivered, …"
click at [719, 103] on textarea "The return on your item was processed on October 11, 2025 at 11:32 am in HOLLYW…" at bounding box center [784, 86] width 257 height 62
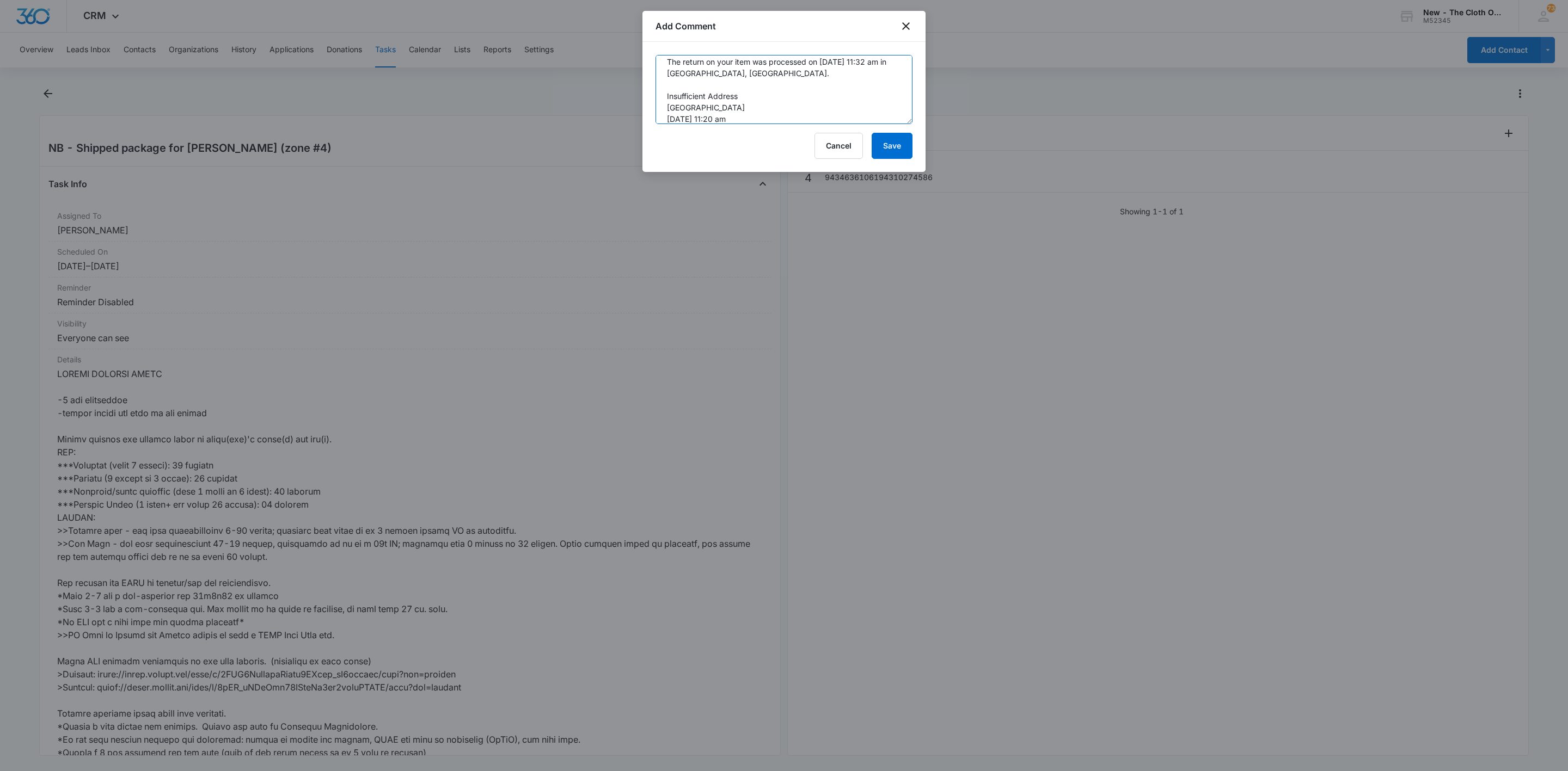
scroll to position [0, 0]
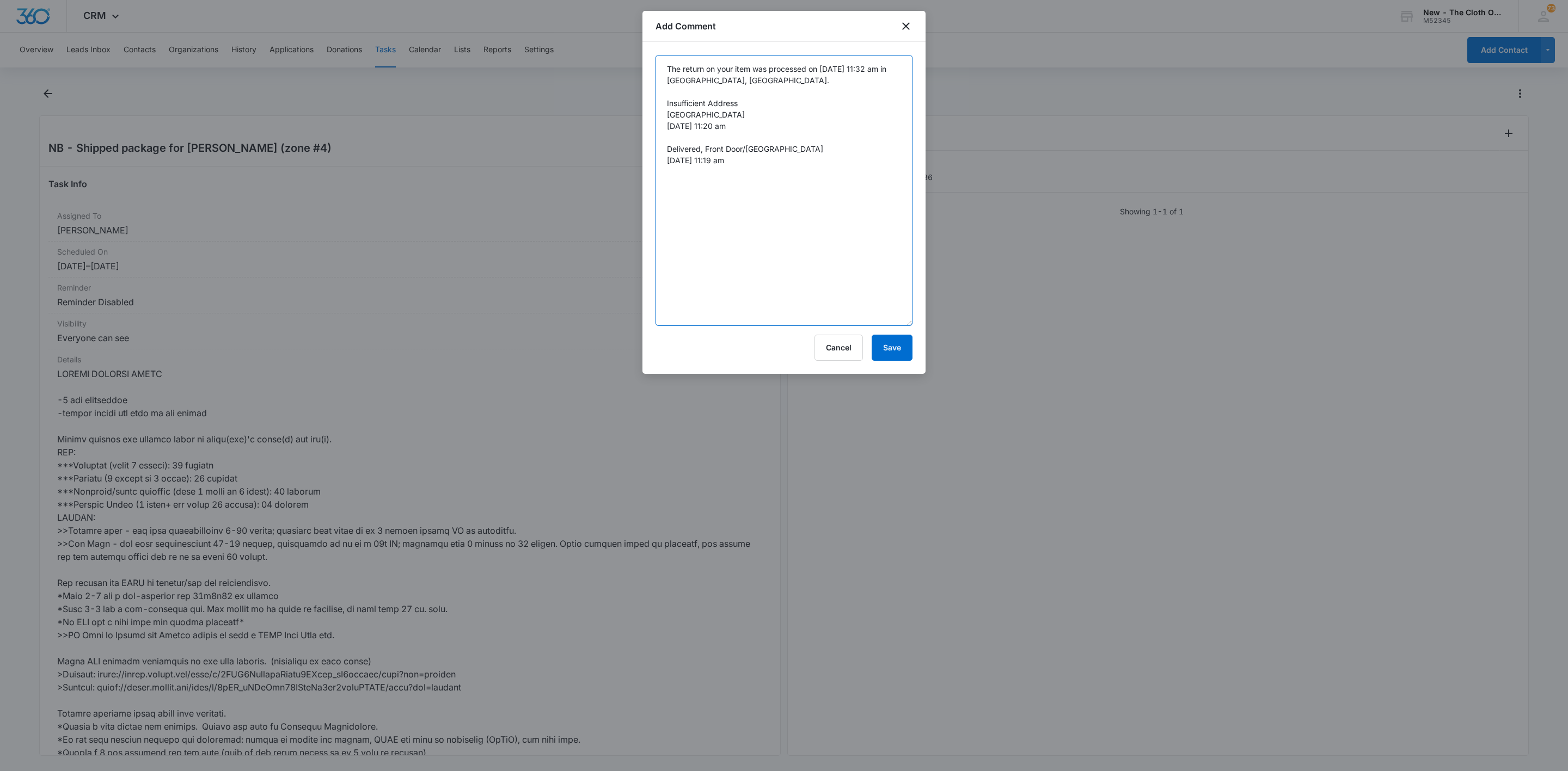
drag, startPoint x: 911, startPoint y: 110, endPoint x: 885, endPoint y: 309, distance: 200.7
click at [889, 326] on textarea "The return on your item was processed on October 11, 2025 at 11:32 am in HOLLYW…" at bounding box center [784, 190] width 257 height 271
click at [854, 184] on textarea "The return on your item was processed on October 11, 2025 at 11:32 am in HOLLYW…" at bounding box center [784, 195] width 257 height 281
drag, startPoint x: 805, startPoint y: 82, endPoint x: 644, endPoint y: 56, distance: 163.1
click at [644, 56] on div "The return on your item was processed on October 11, 2025 at 11:32 am in HOLLYW…" at bounding box center [784, 213] width 283 height 342
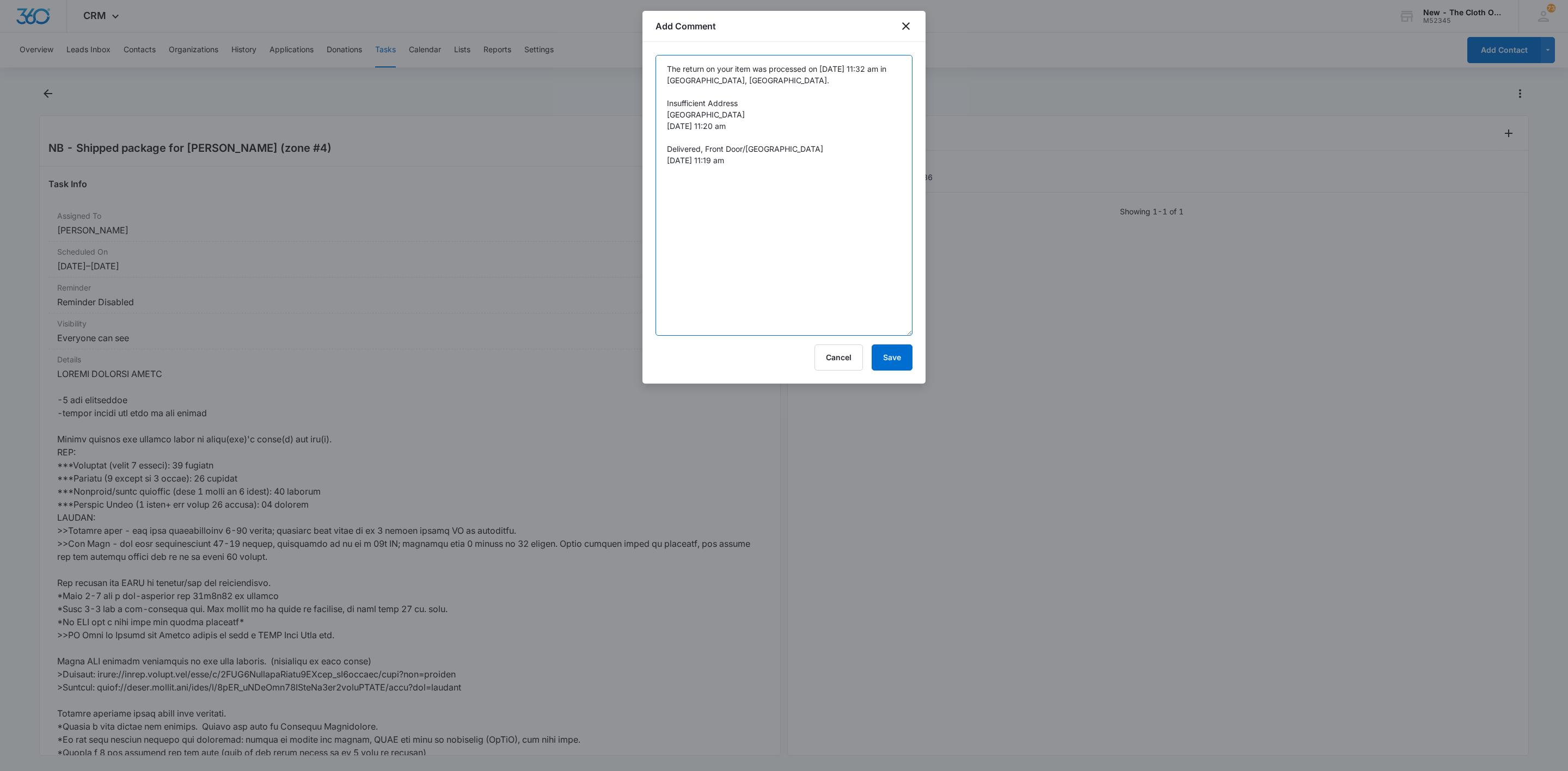
paste textarea "Return to Sender Processed HOLLYWOOD, FL 33022 October 11, 2025, 11:32 am"
click at [719, 80] on textarea "Return to Sender Processed HOLLYWOOD, FL 33022 October 11, 2025, 11:32 am Insuf…" at bounding box center [784, 195] width 257 height 281
type textarea "Return to Sender Processed HOLLYWOOD, FL 33022 October 11, 2025, 11:32 am Insuf…"
click at [892, 364] on button "Save" at bounding box center [892, 357] width 41 height 26
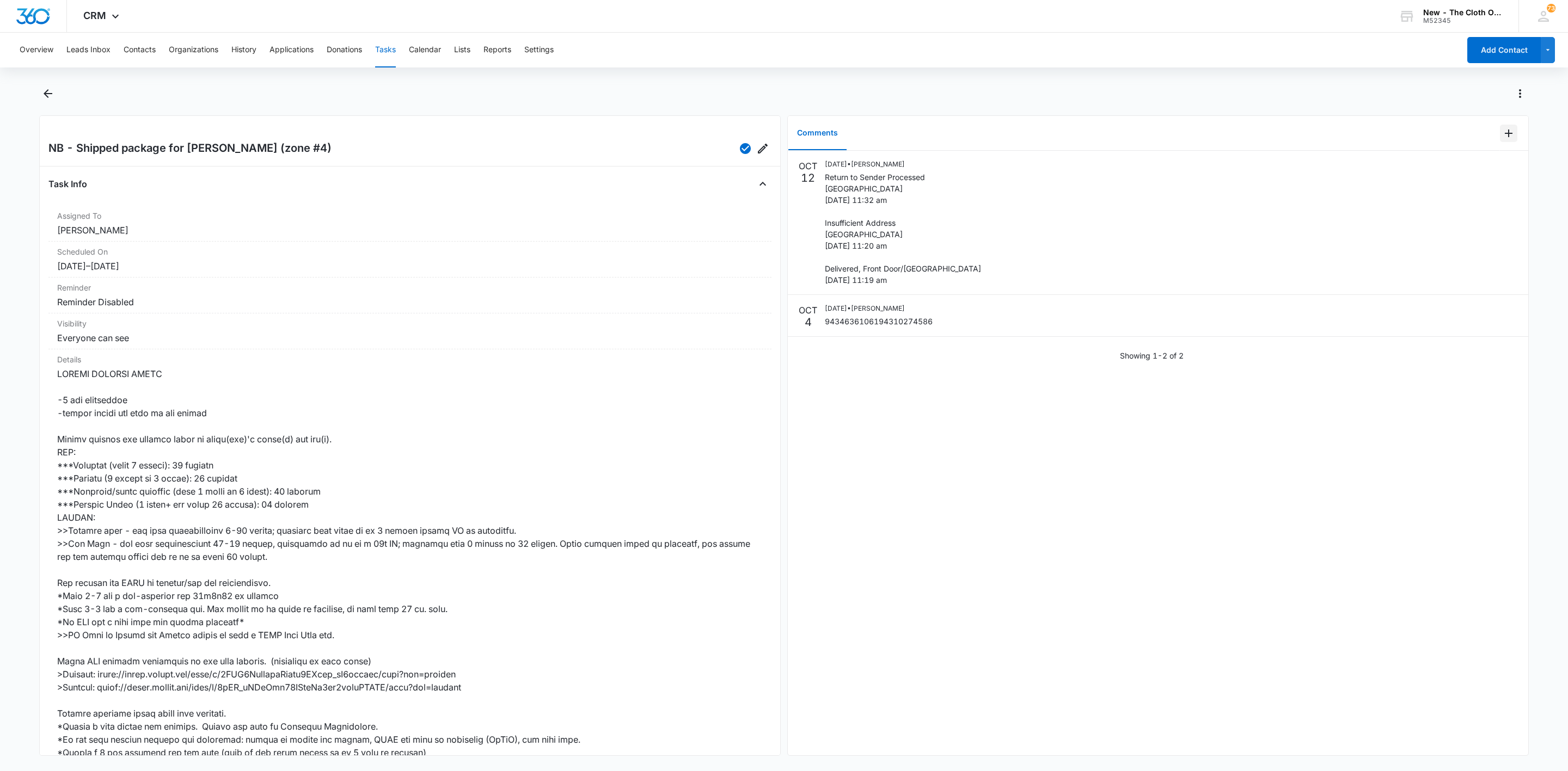
click at [1503, 129] on icon "Add Comment" at bounding box center [1509, 133] width 13 height 13
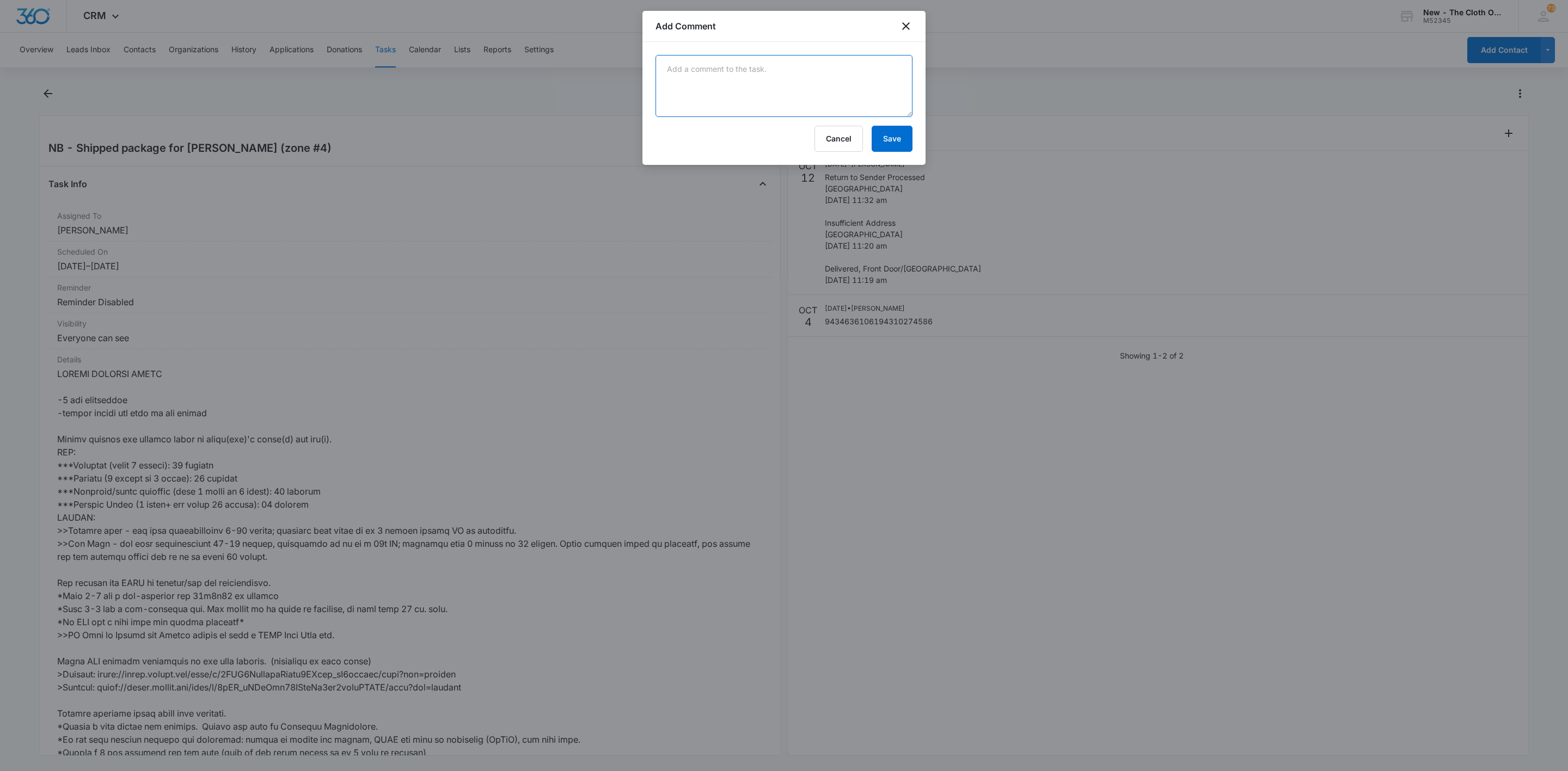
click at [811, 97] on textarea at bounding box center [784, 86] width 257 height 62
type textarea "Email sent to Erica re pkg RTS - she confirmed address is correct. Email sent t…"
click at [885, 142] on button "Save" at bounding box center [892, 139] width 41 height 26
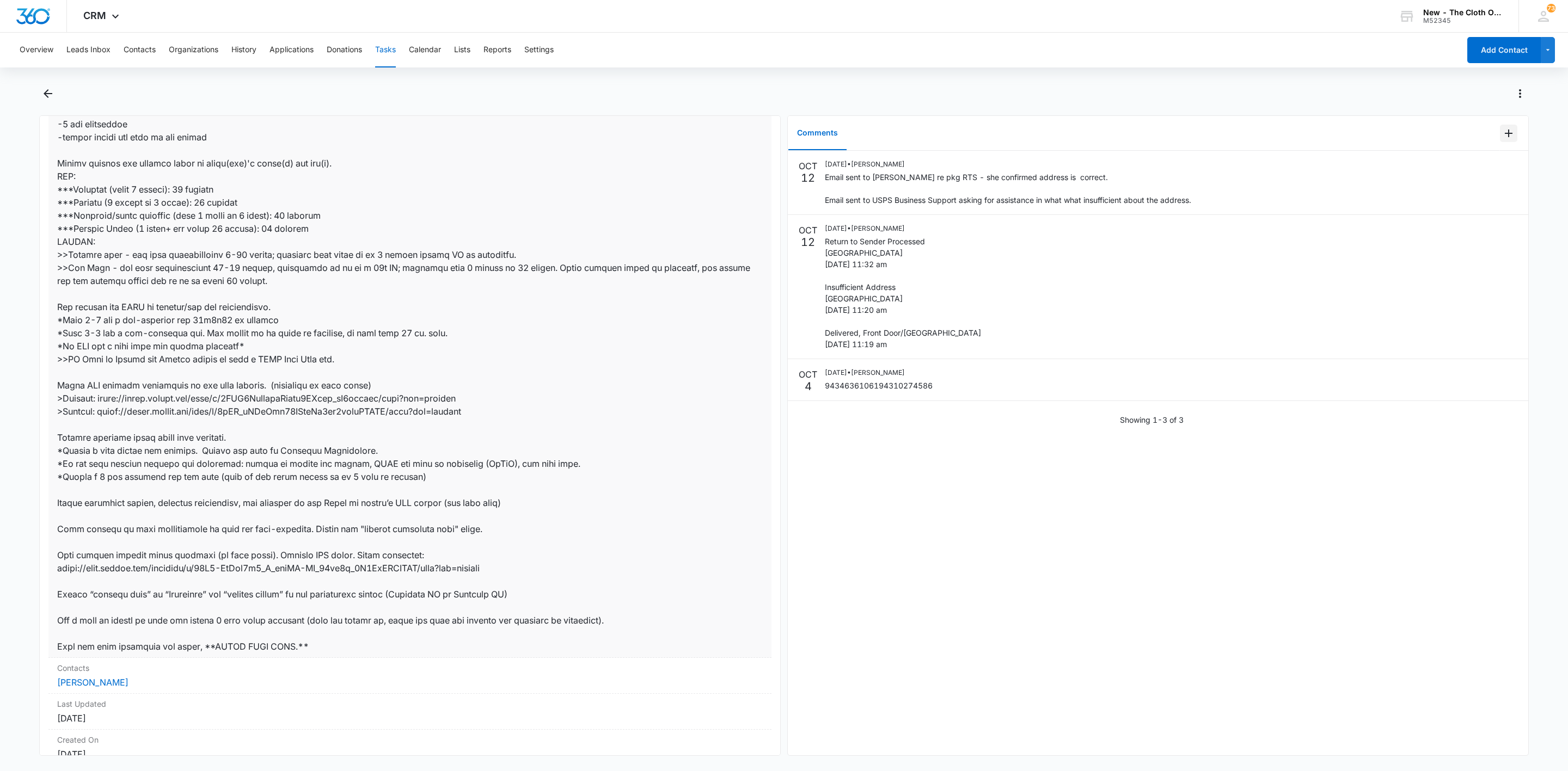
scroll to position [0, 0]
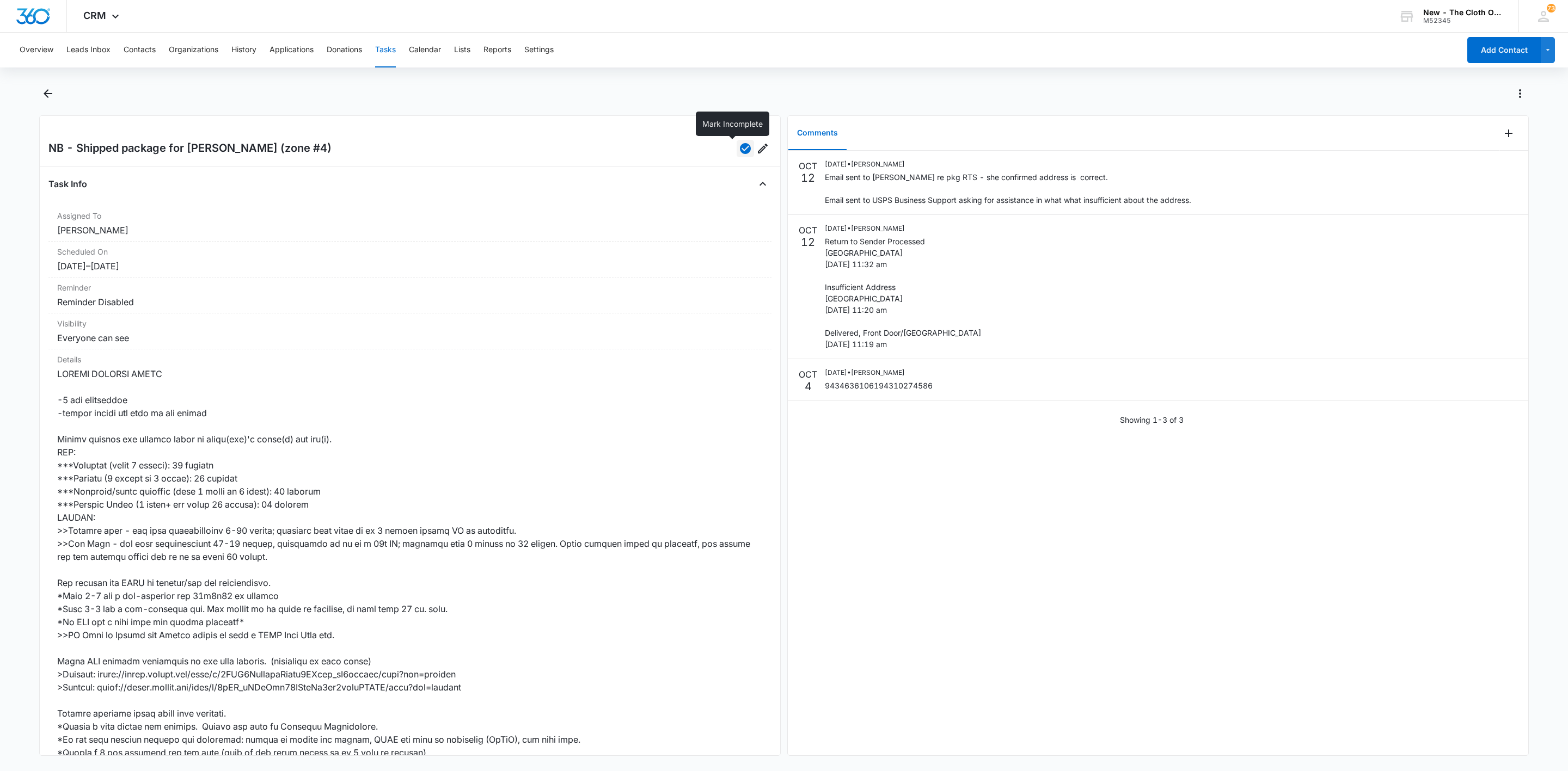
click at [739, 149] on icon "button" at bounding box center [745, 148] width 13 height 13
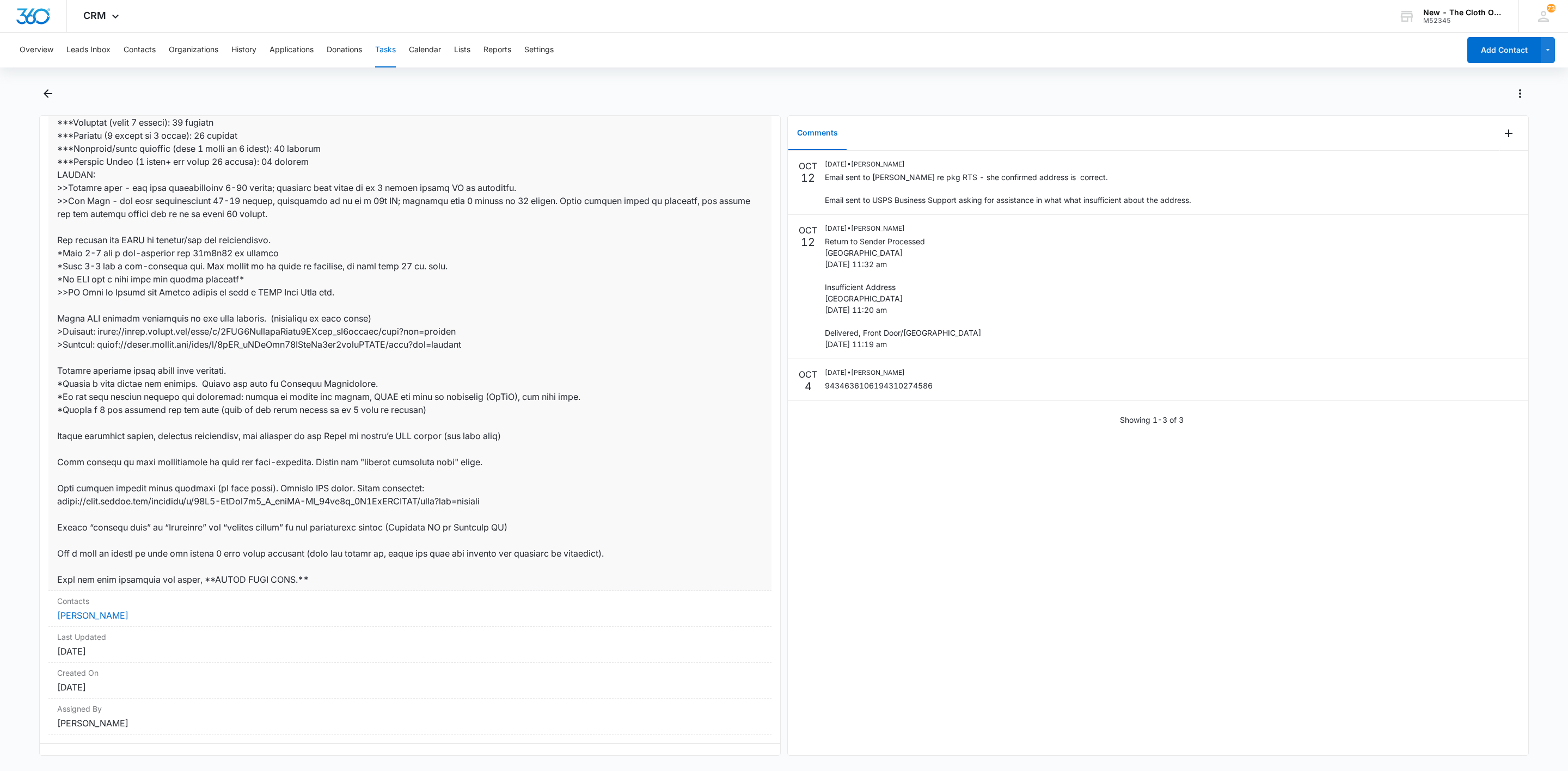
scroll to position [368, 0]
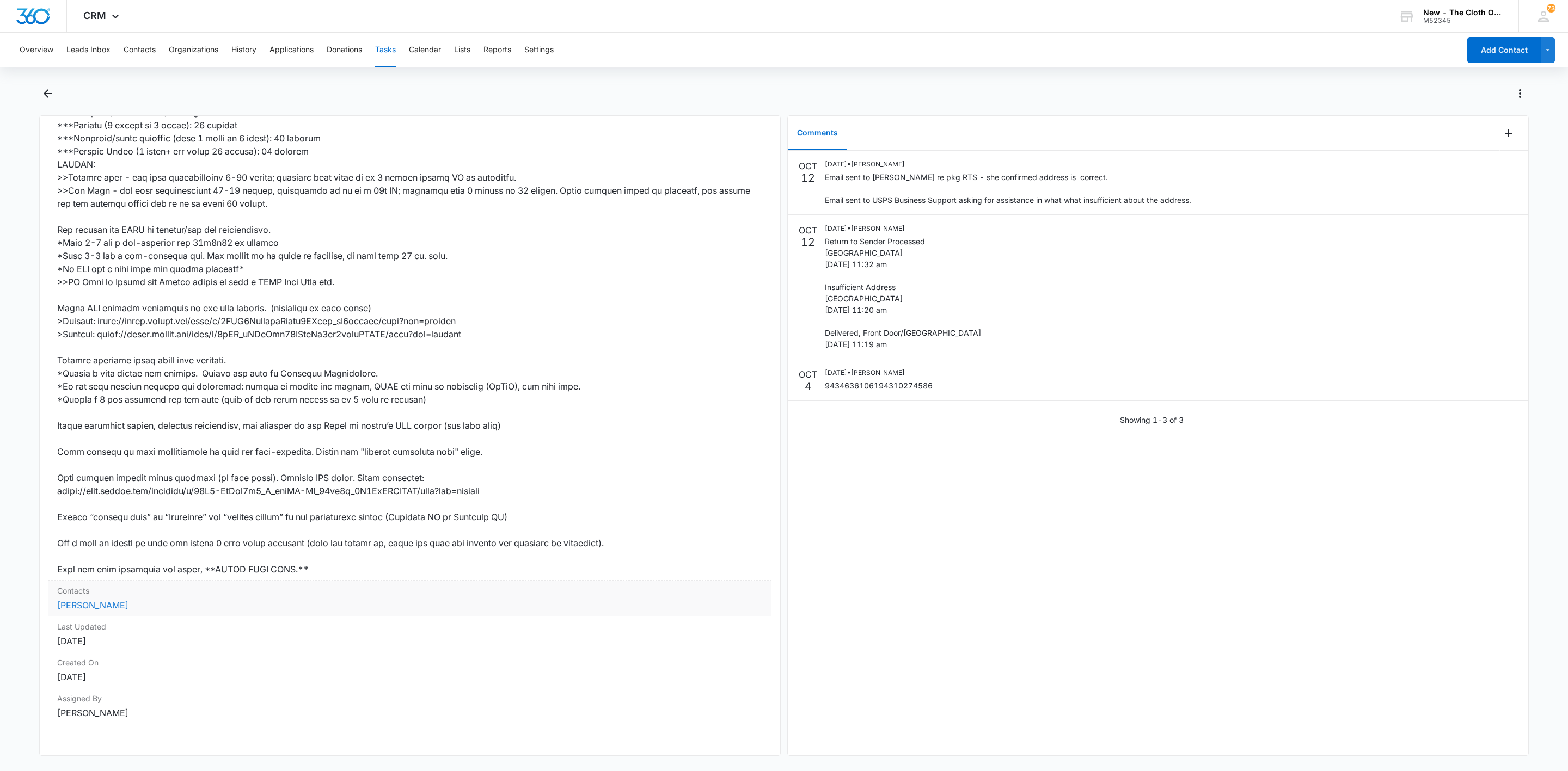
click at [97, 600] on link "Erica Dettrey" at bounding box center [92, 605] width 71 height 11
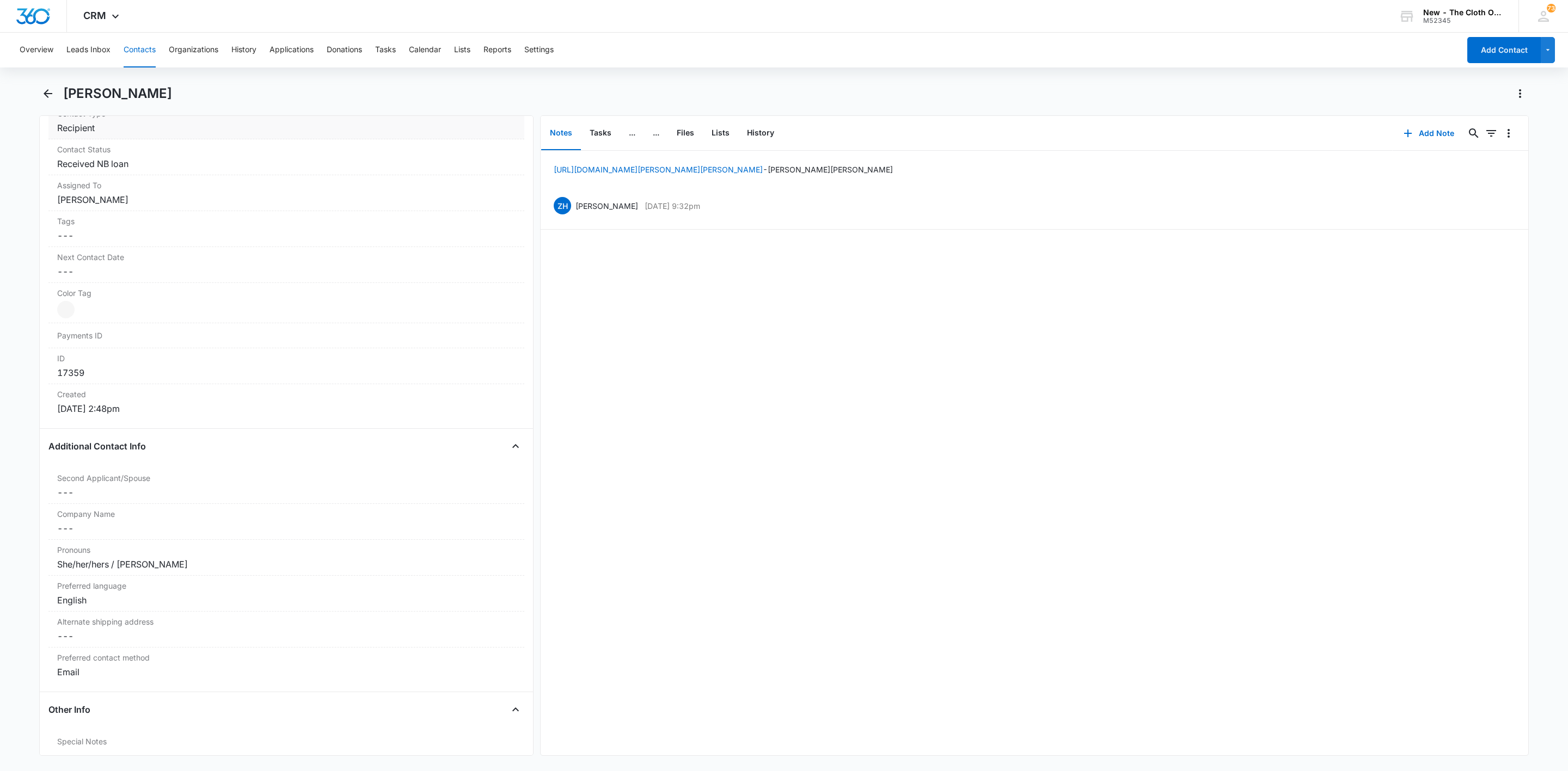
scroll to position [408, 0]
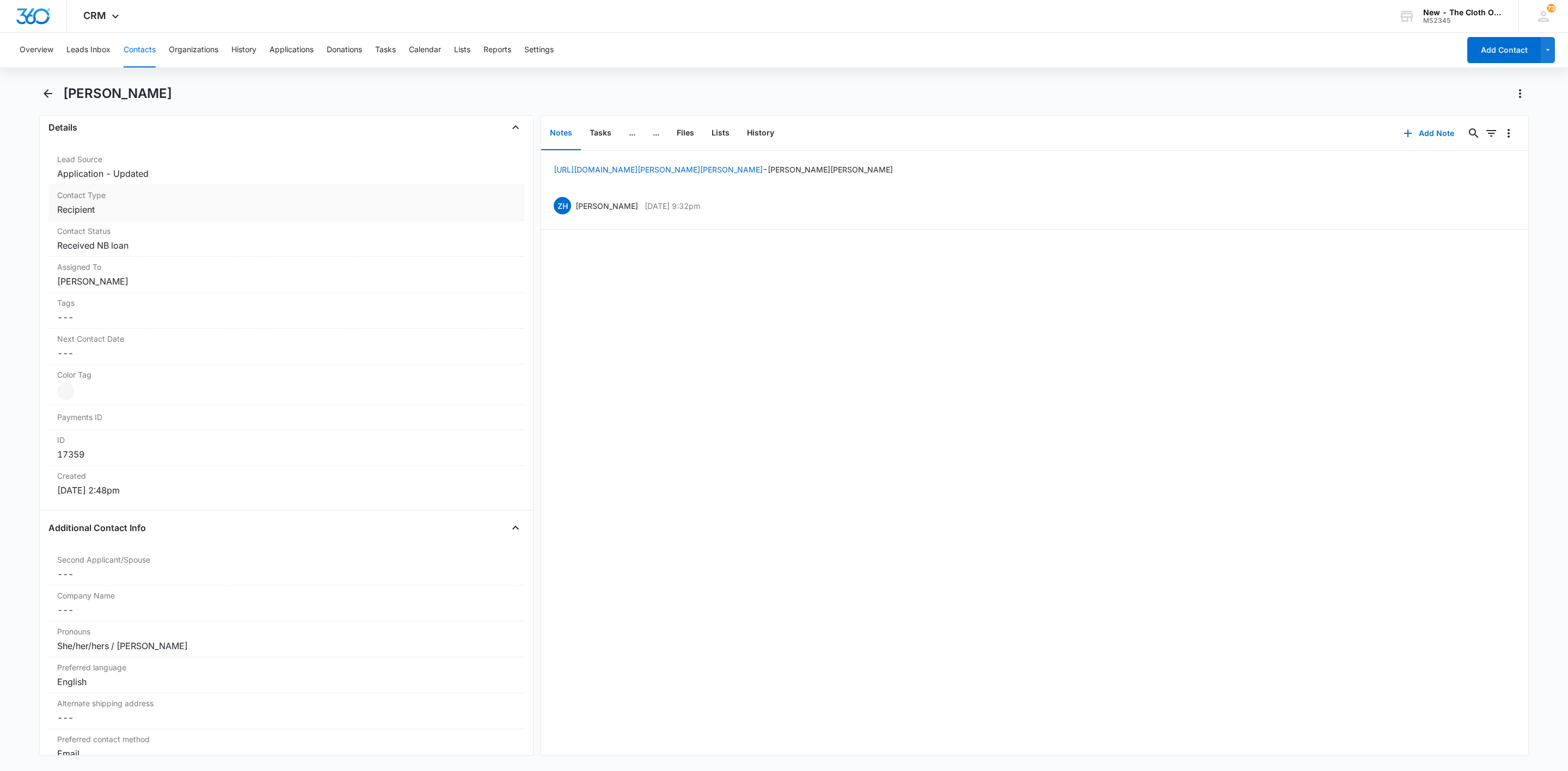
click at [108, 213] on dd "Cancel Save Changes Recipient" at bounding box center [286, 210] width 459 height 13
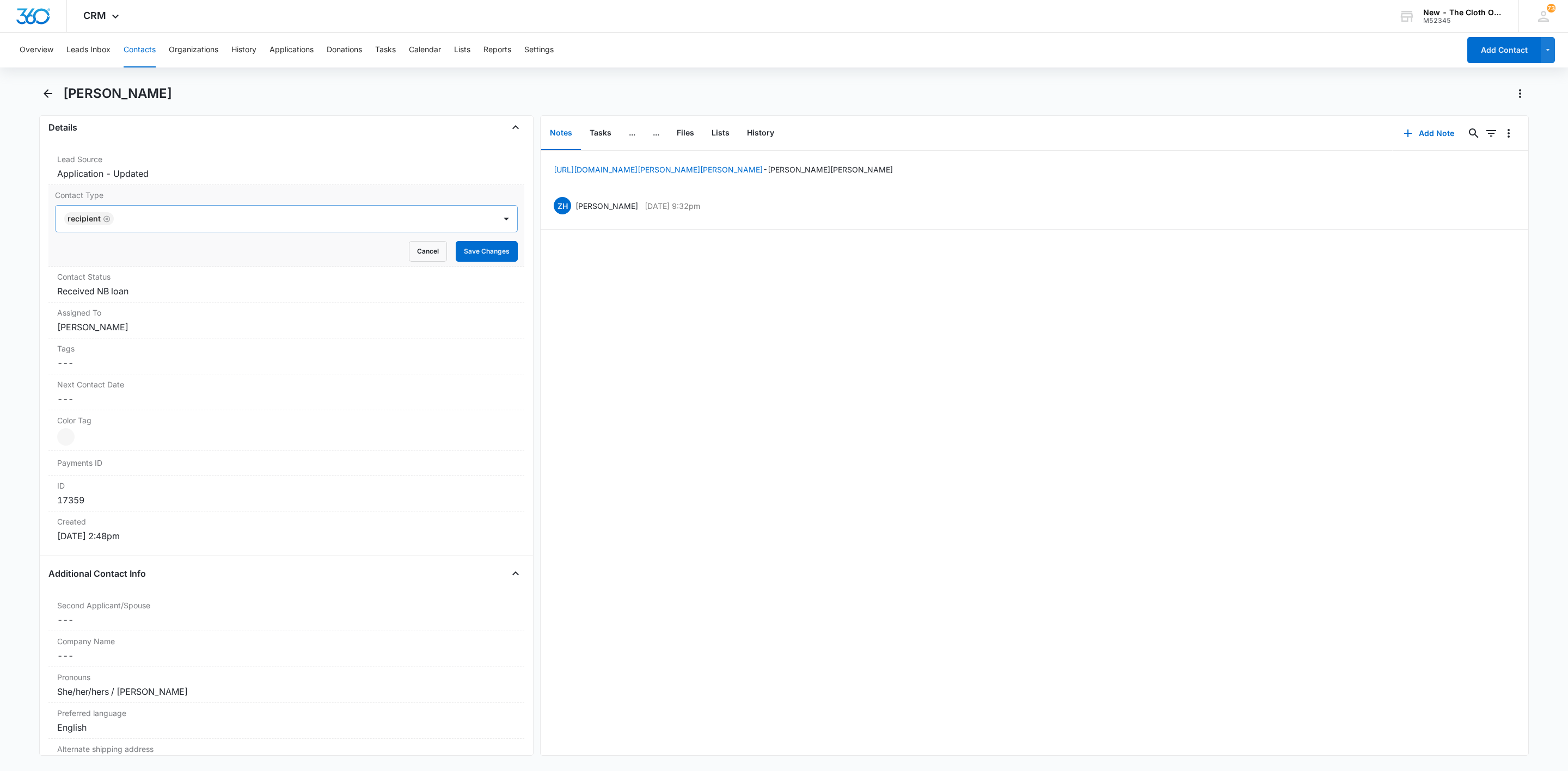
click at [108, 220] on icon "Remove Recipient" at bounding box center [106, 219] width 8 height 8
click at [108, 220] on div at bounding box center [273, 219] width 416 height 15
type input "a"
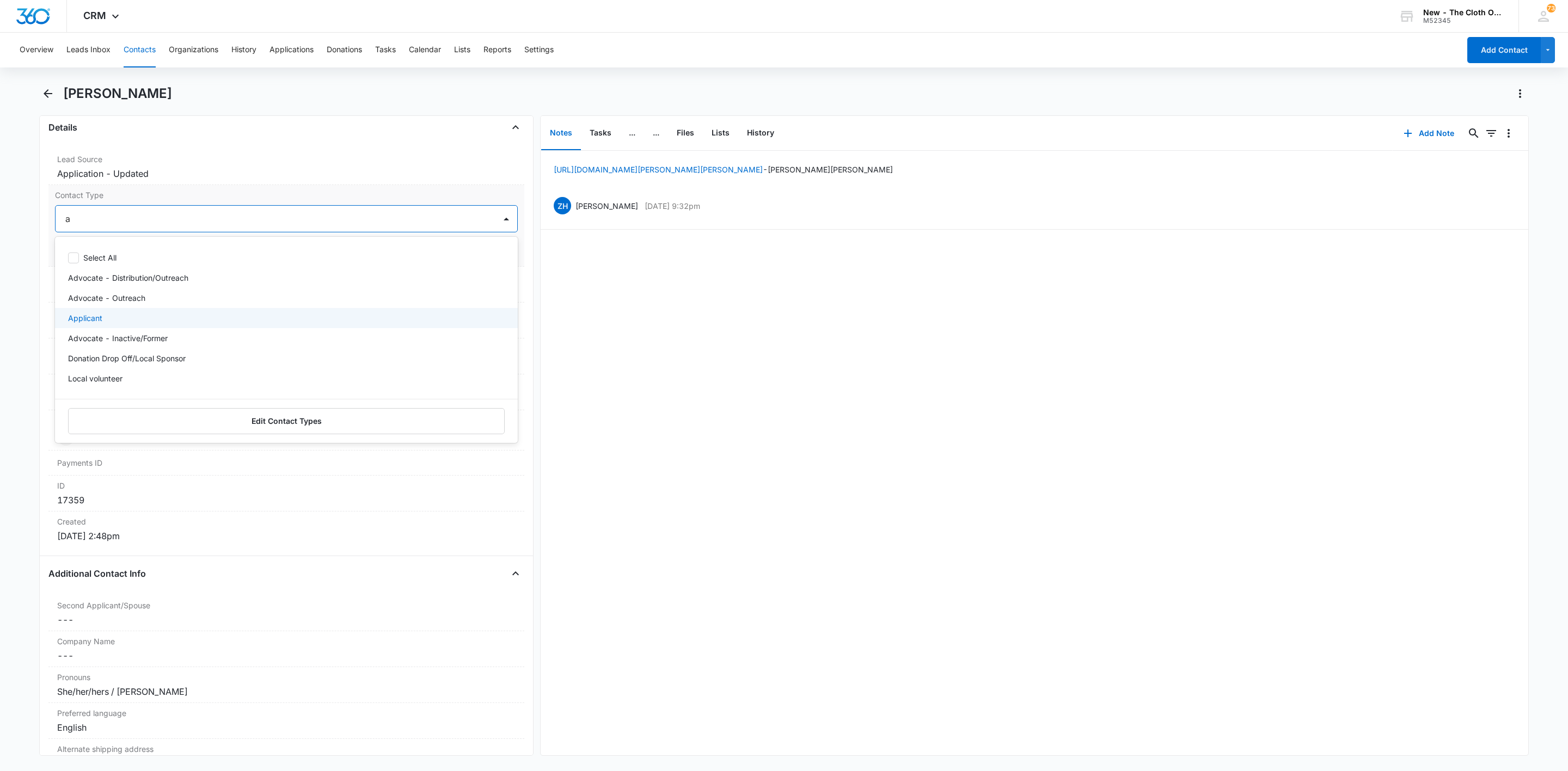
click at [95, 320] on p "Applicant" at bounding box center [85, 318] width 34 height 11
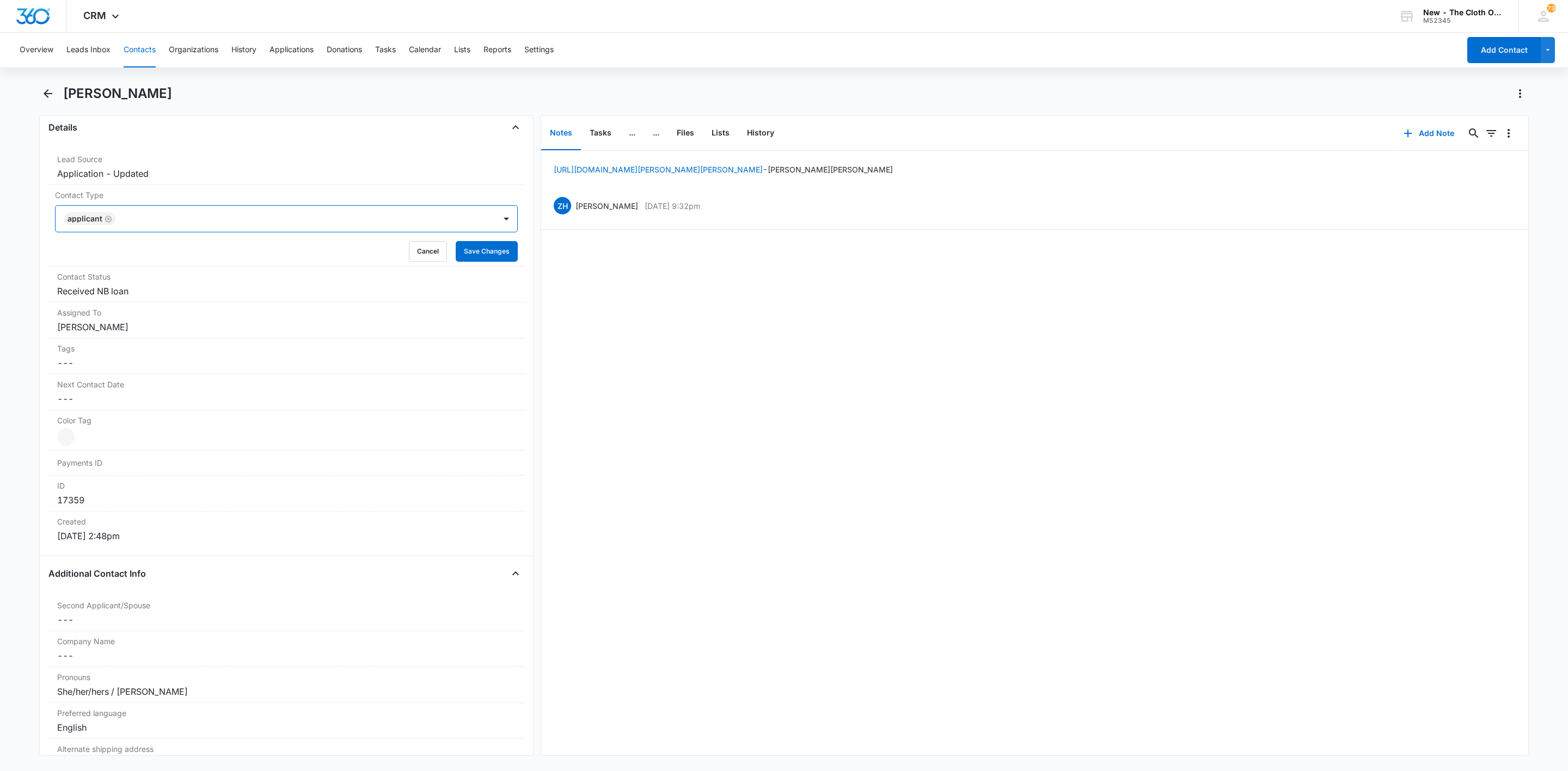
click at [252, 224] on div at bounding box center [300, 219] width 362 height 15
click at [481, 255] on button "Save Changes" at bounding box center [487, 251] width 62 height 20
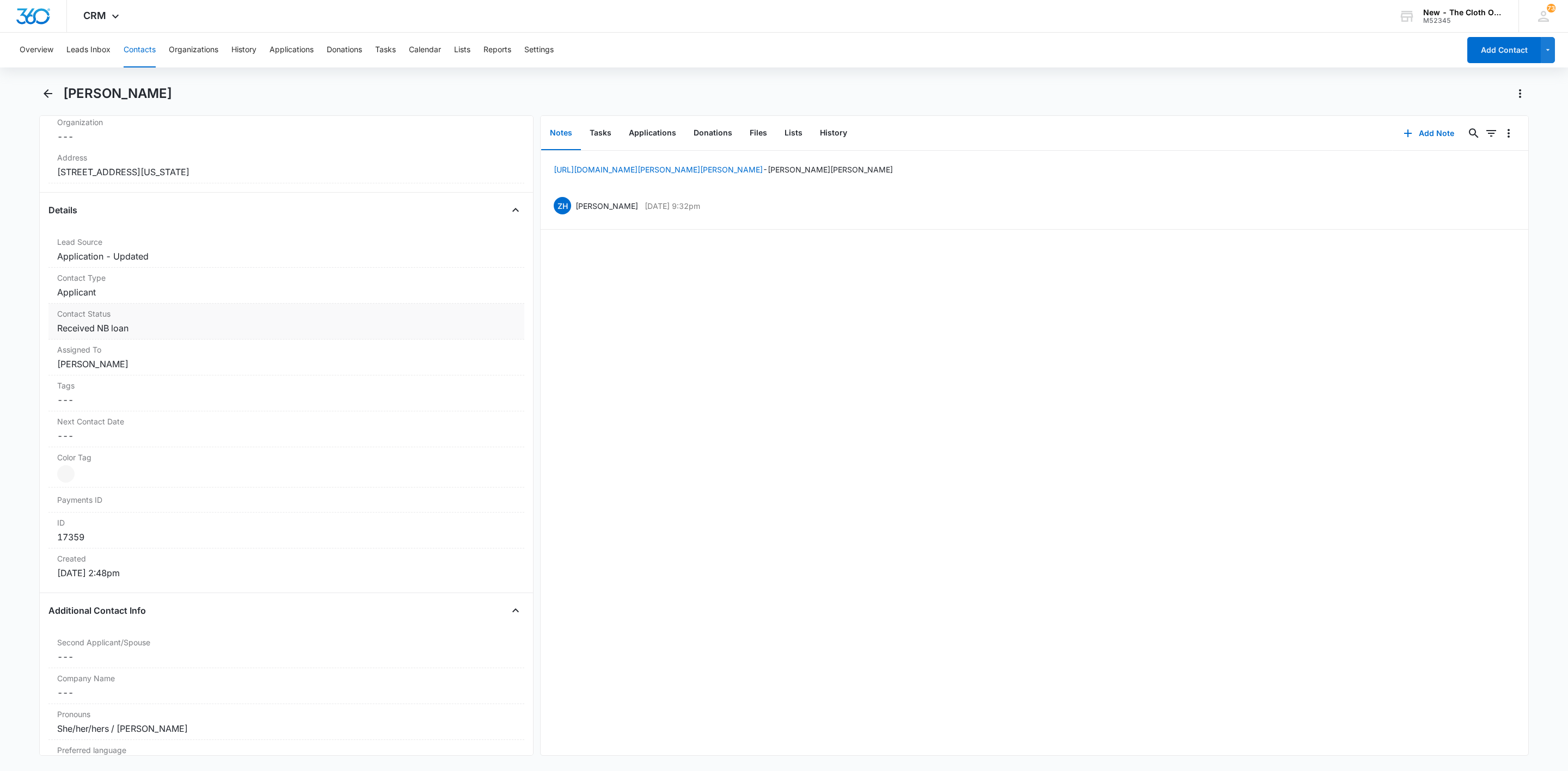
scroll to position [326, 0]
click at [138, 329] on dd "Cancel Save Changes Received NB loan" at bounding box center [286, 327] width 459 height 13
click at [134, 340] on icon "Remove Received NB loan" at bounding box center [136, 337] width 8 height 8
click at [146, 343] on div at bounding box center [314, 336] width 335 height 15
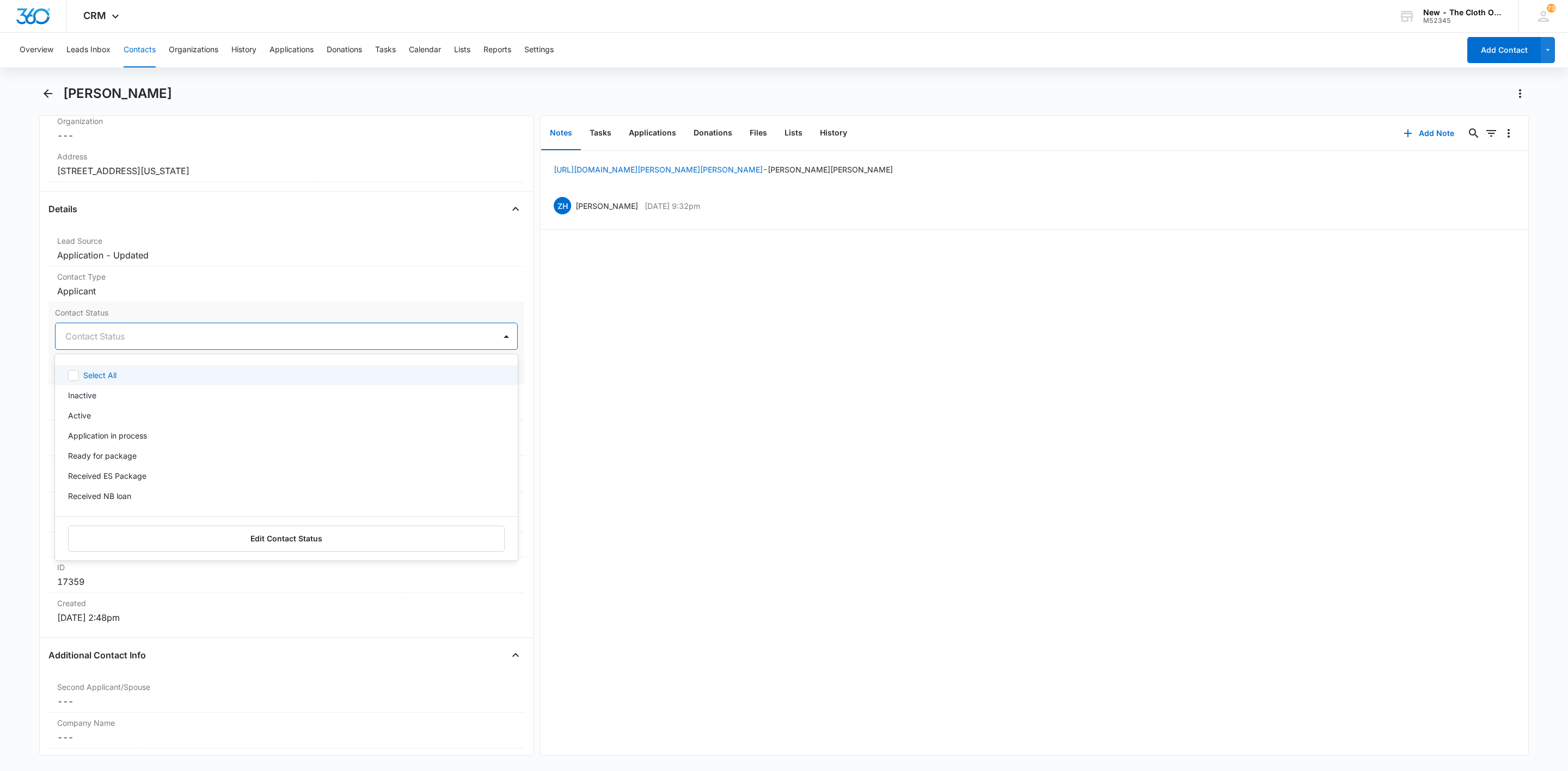
type input "e"
type input "rea"
click at [118, 371] on div "Ready for package" at bounding box center [286, 375] width 463 height 20
click at [234, 331] on div "Ready for package" at bounding box center [275, 336] width 440 height 26
click at [467, 364] on button "Save Changes" at bounding box center [487, 369] width 62 height 20
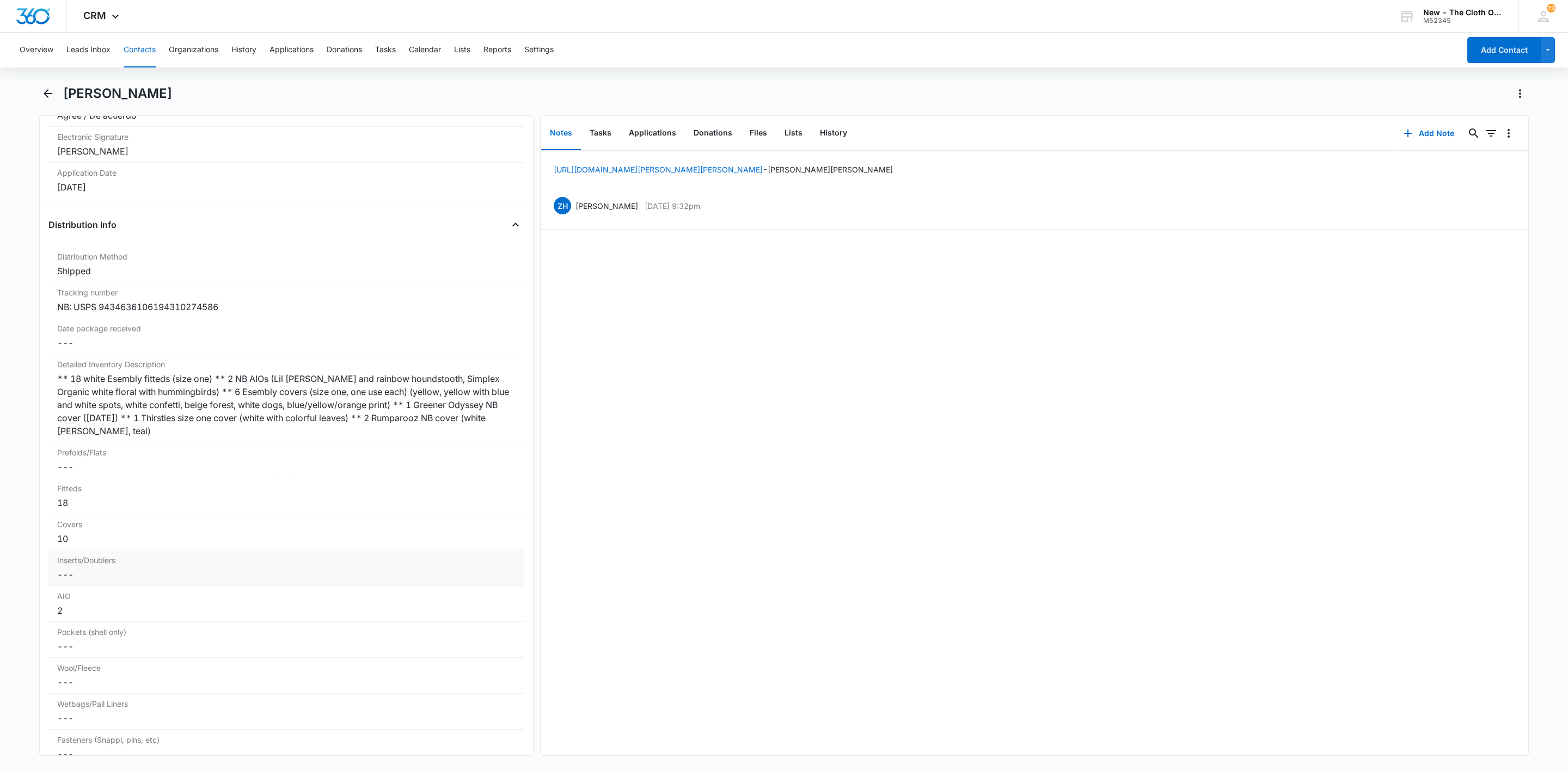
scroll to position [2449, 0]
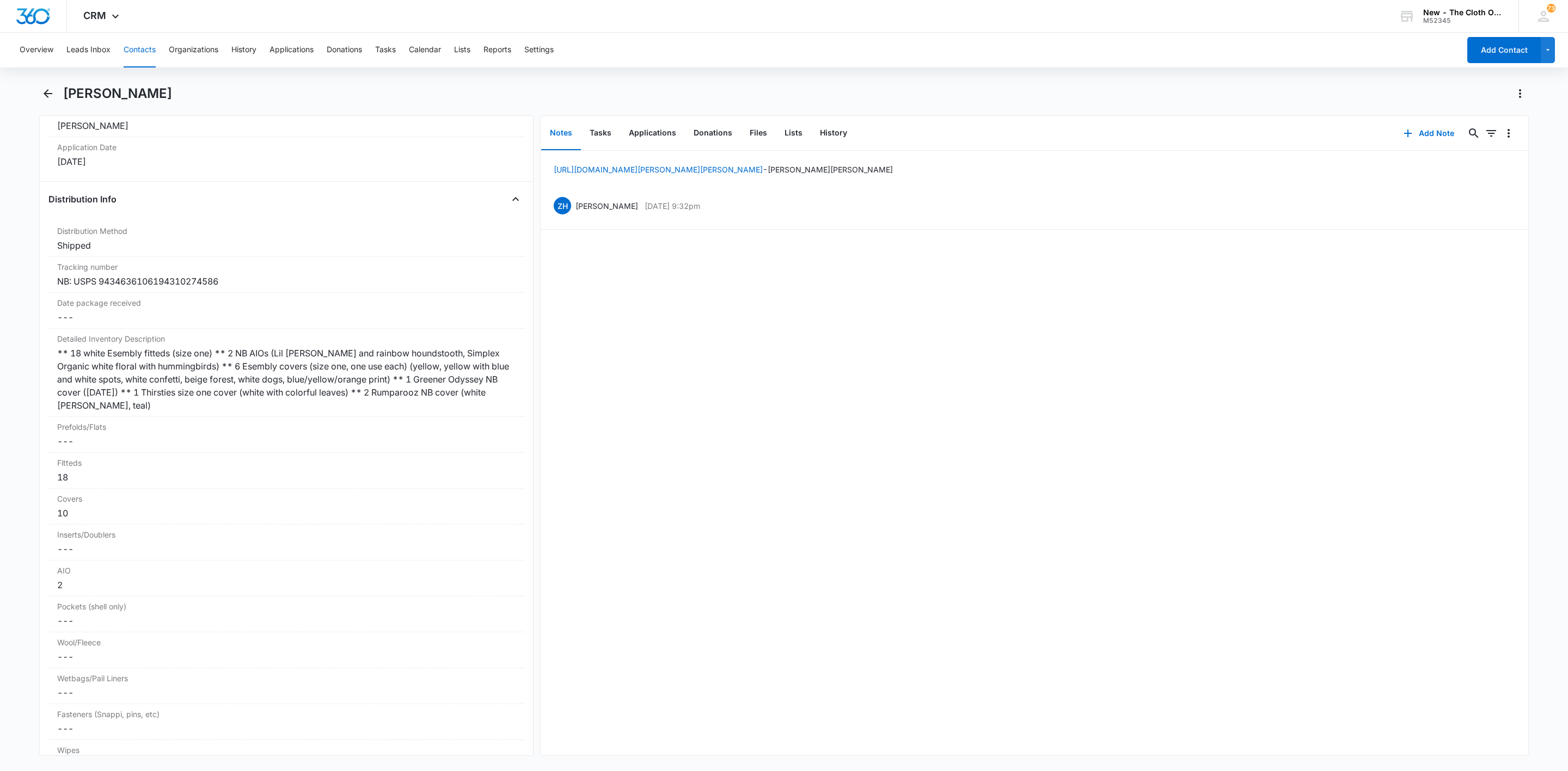
click at [146, 51] on button "Contacts" at bounding box center [140, 50] width 32 height 35
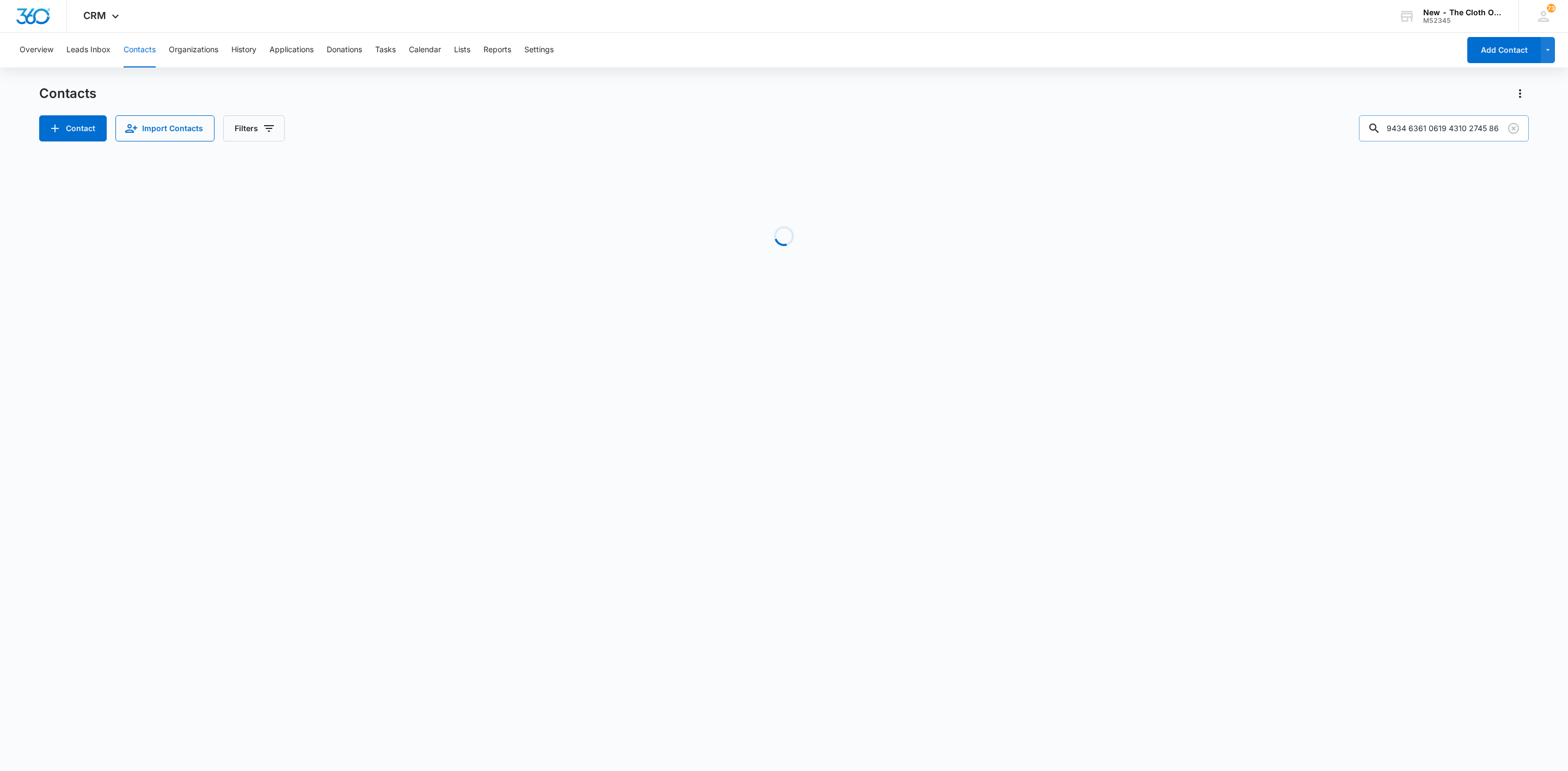
click at [1431, 118] on input "9434 6361 0619 4310 2745 86" at bounding box center [1443, 128] width 170 height 26
paste input "Stephenson"
type input "Stephenson"
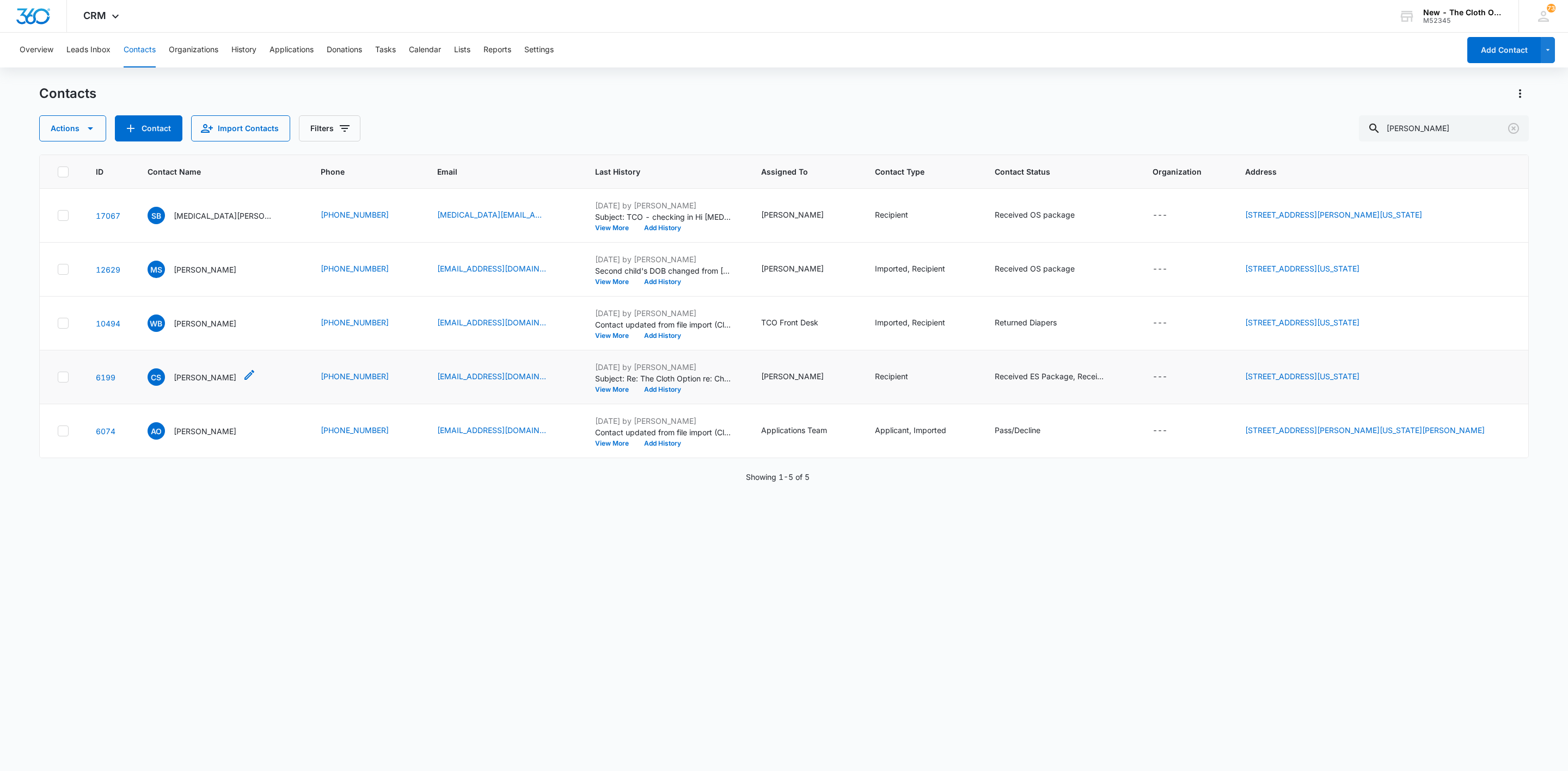
click at [198, 376] on p "Candace Stephenson" at bounding box center [205, 377] width 63 height 11
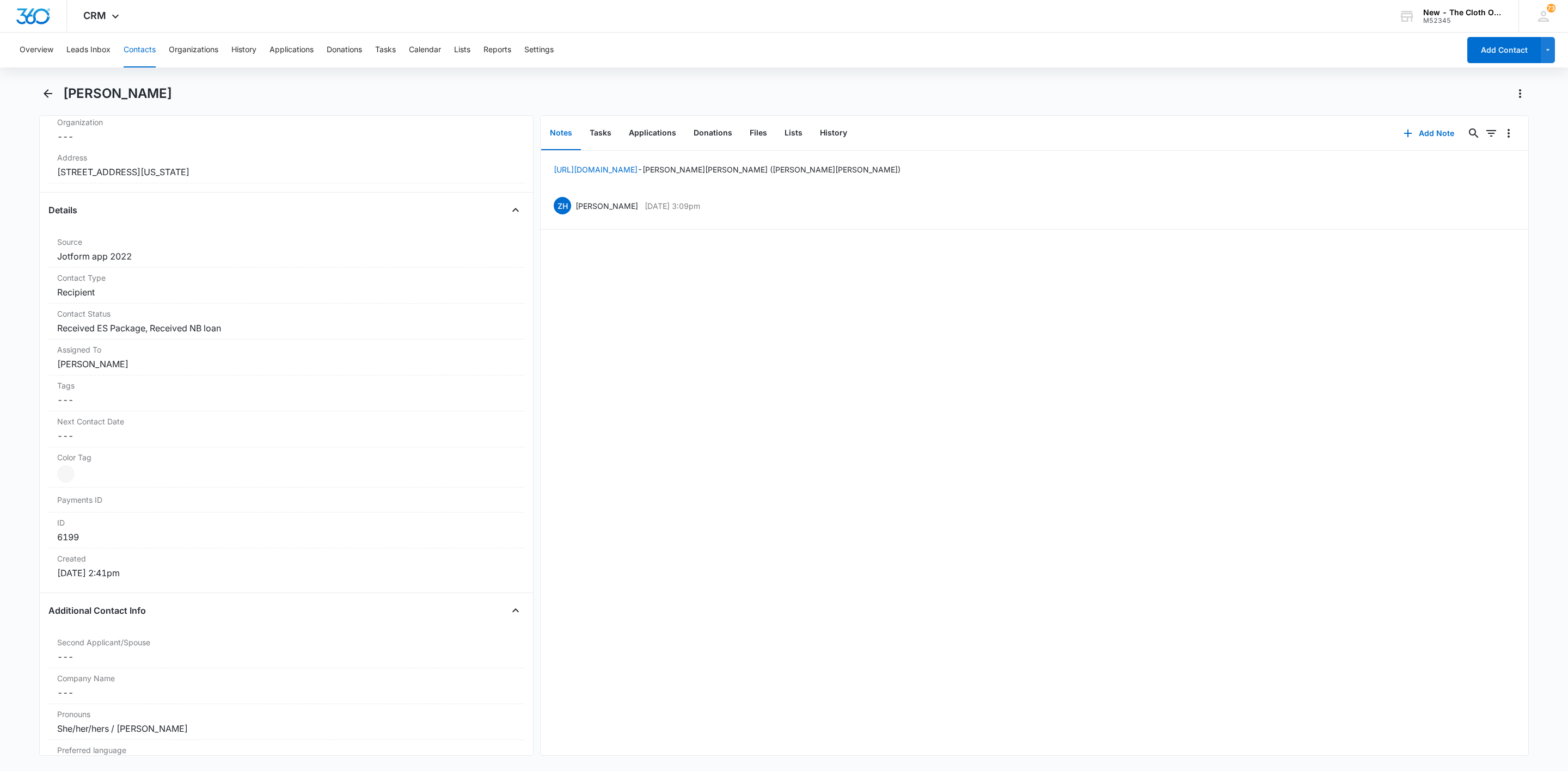
scroll to position [326, 0]
click at [610, 132] on button "Tasks" at bounding box center [601, 134] width 39 height 34
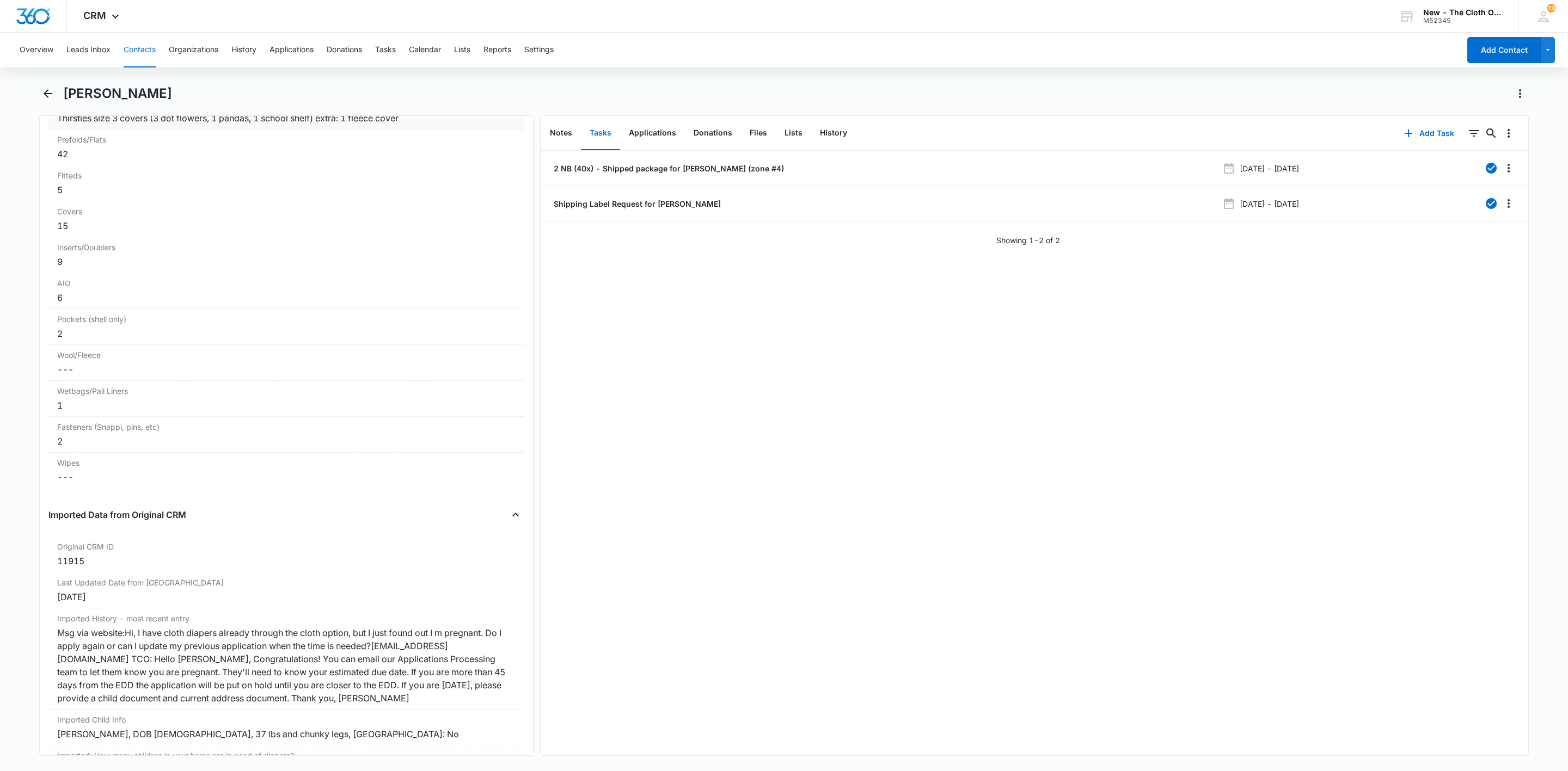
scroll to position [2903, 0]
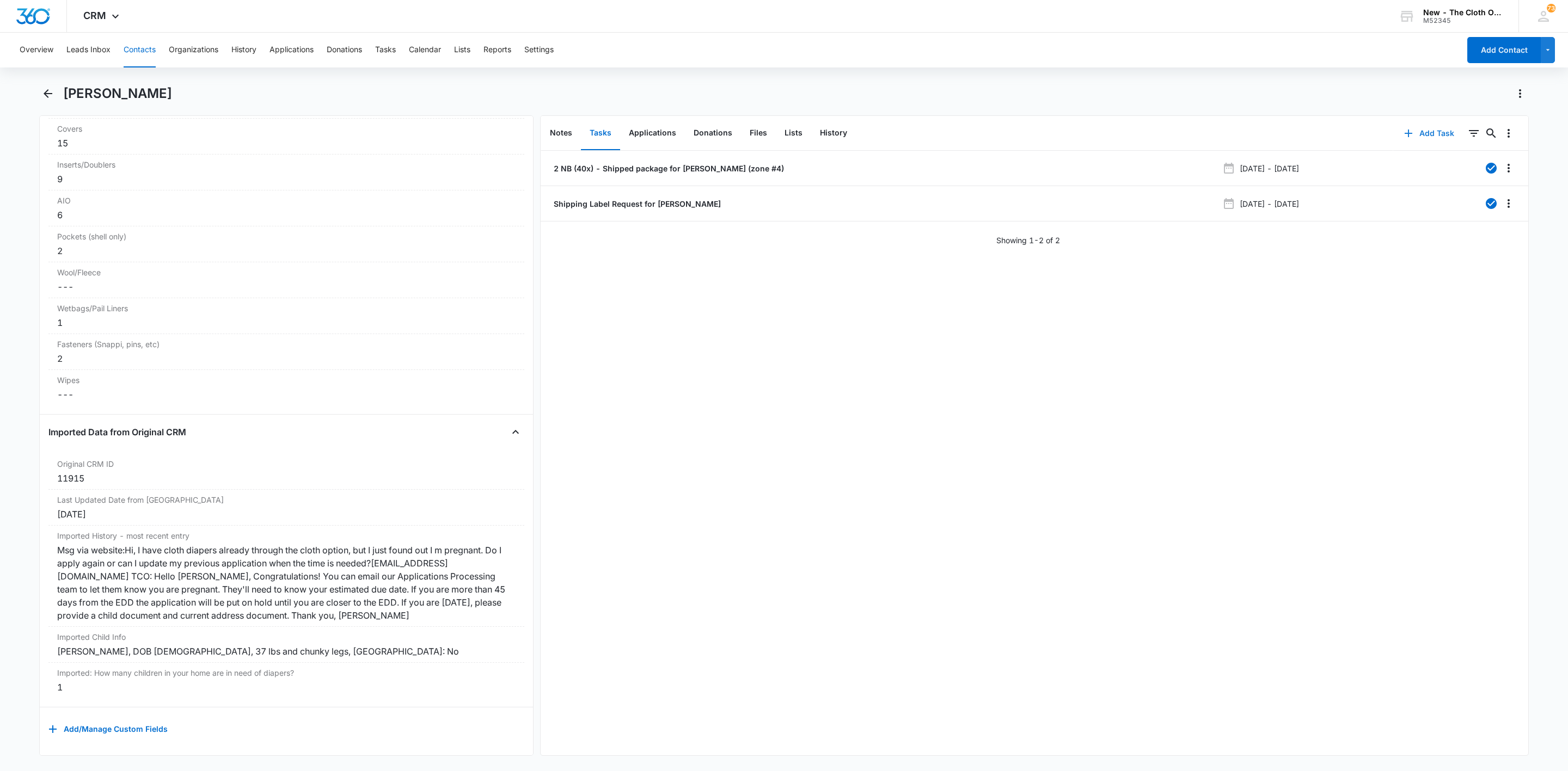
click at [1418, 124] on button "Add Task" at bounding box center [1429, 133] width 72 height 26
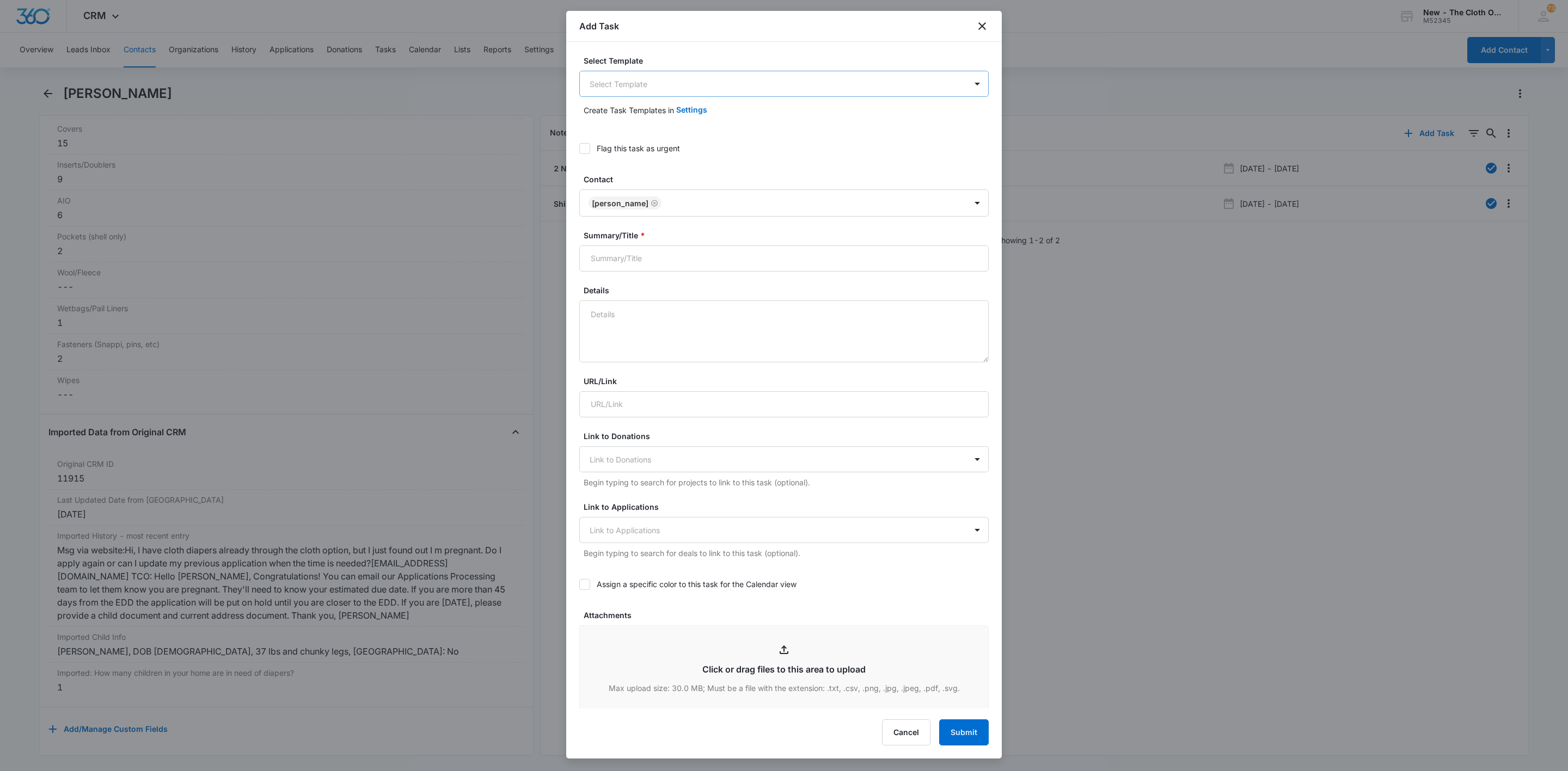
click at [702, 87] on body "CRM Apps Reputation Websites Forms CRM Email Social Shop Payments POS Ads Intel…" at bounding box center [784, 386] width 1568 height 771
type input "ret"
click at [664, 122] on p "Diaper Return (No Swap) for FAMILY NAME" at bounding box center [671, 122] width 157 height 11
drag, startPoint x: 695, startPoint y: 258, endPoint x: 864, endPoint y: 270, distance: 169.4
click at [864, 270] on input "Diaper Return (No Swap) for FAMILY NAME" at bounding box center [784, 260] width 410 height 26
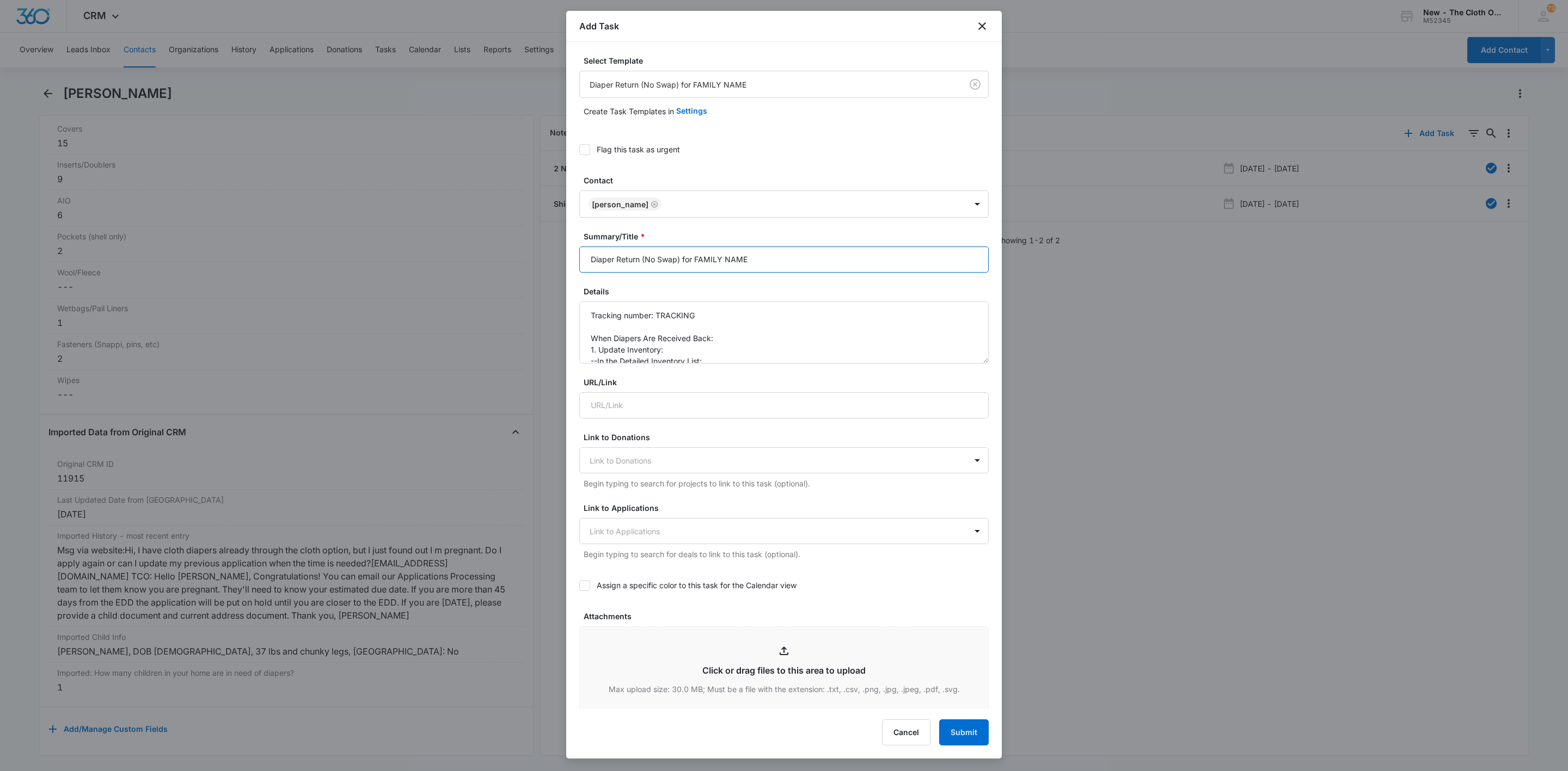
paste input "Stephenson"
click at [697, 263] on input "Diaper Return (No Swap) for Stephenson" at bounding box center [784, 260] width 410 height 26
click at [659, 316] on textarea "Tracking number: TRACKING When Diapers Are Received Back: 1. Update Inventory: …" at bounding box center [784, 333] width 410 height 62
drag, startPoint x: 657, startPoint y: 315, endPoint x: 750, endPoint y: 312, distance: 93.0
click at [750, 312] on textarea "Tracking number: TRACKING When Diapers Are Received Back: 1. Update Inventory: …" at bounding box center [784, 333] width 410 height 62
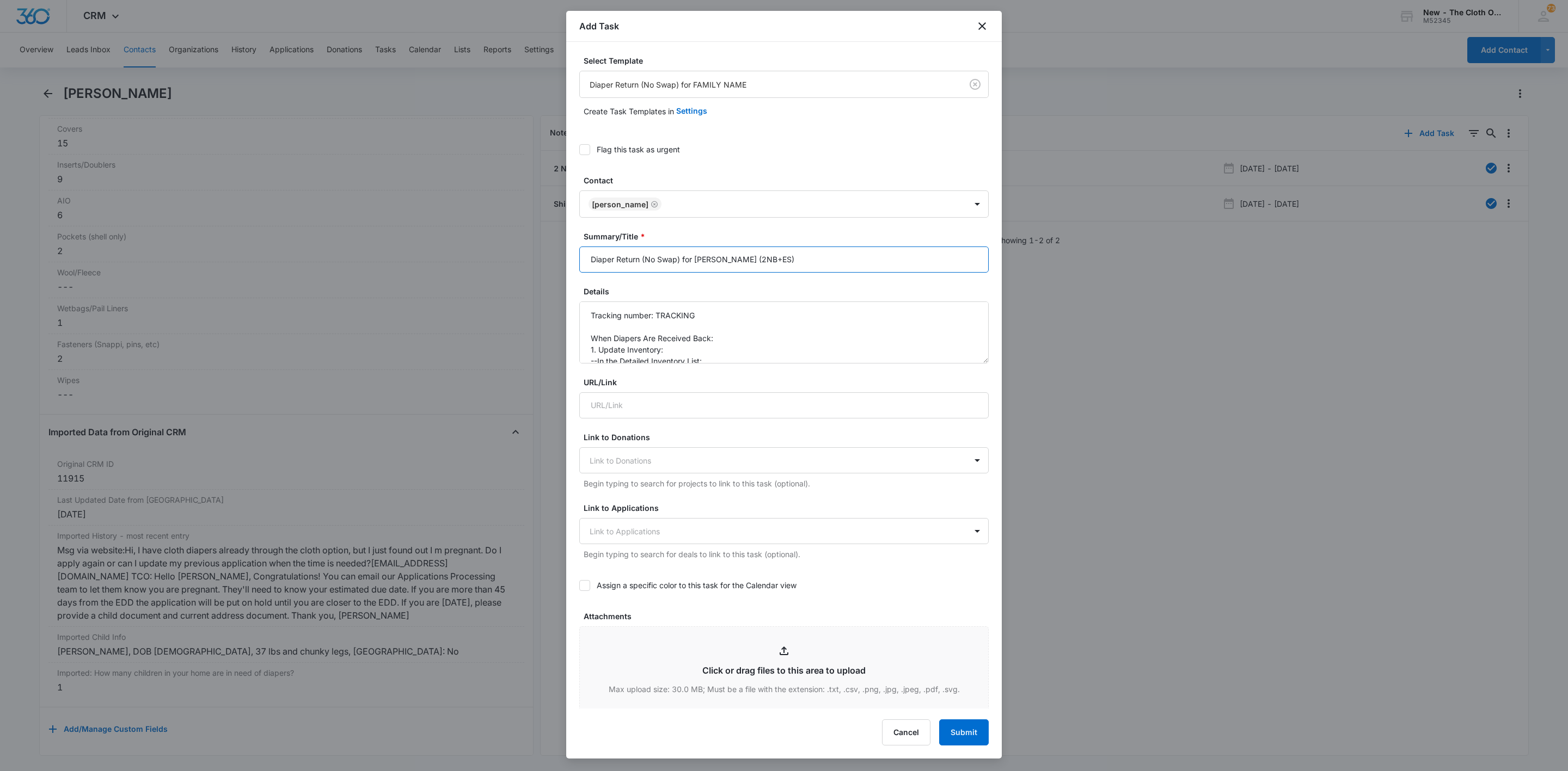
click at [588, 265] on input "Diaper Return (No Swap) for C Stephenson (2NB+ES)" at bounding box center [784, 260] width 410 height 26
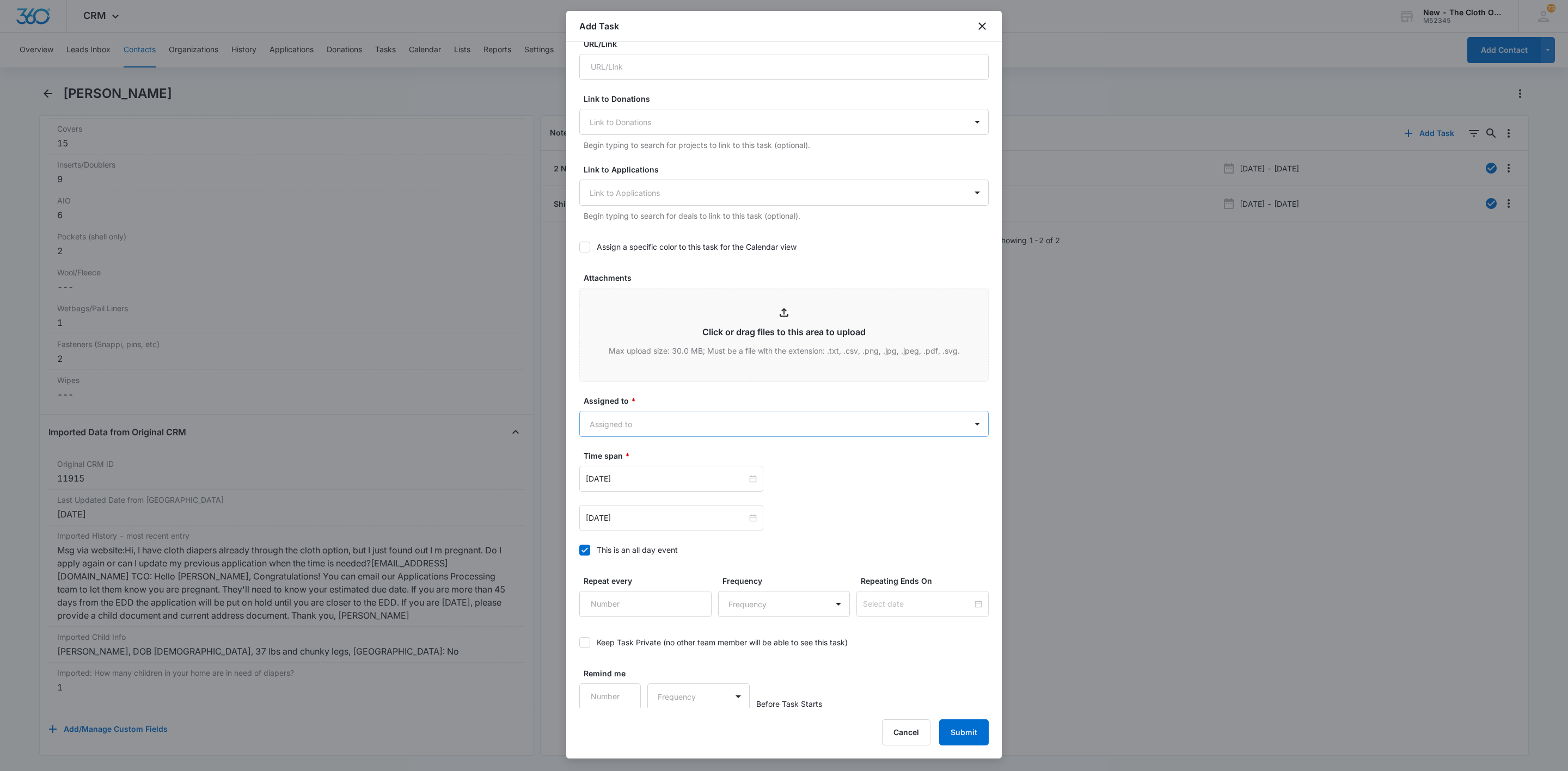
scroll to position [341, 0]
type input "*Local* Diaper Return (No Swap) for C Stephenson (2NB+ES)"
click at [643, 418] on body "CRM Apps Reputation Websites Forms CRM Email Social Shop Payments POS Ads Intel…" at bounding box center [784, 386] width 1568 height 771
type input "sara"
click at [629, 459] on div "Sarah Nay" at bounding box center [777, 461] width 369 height 11
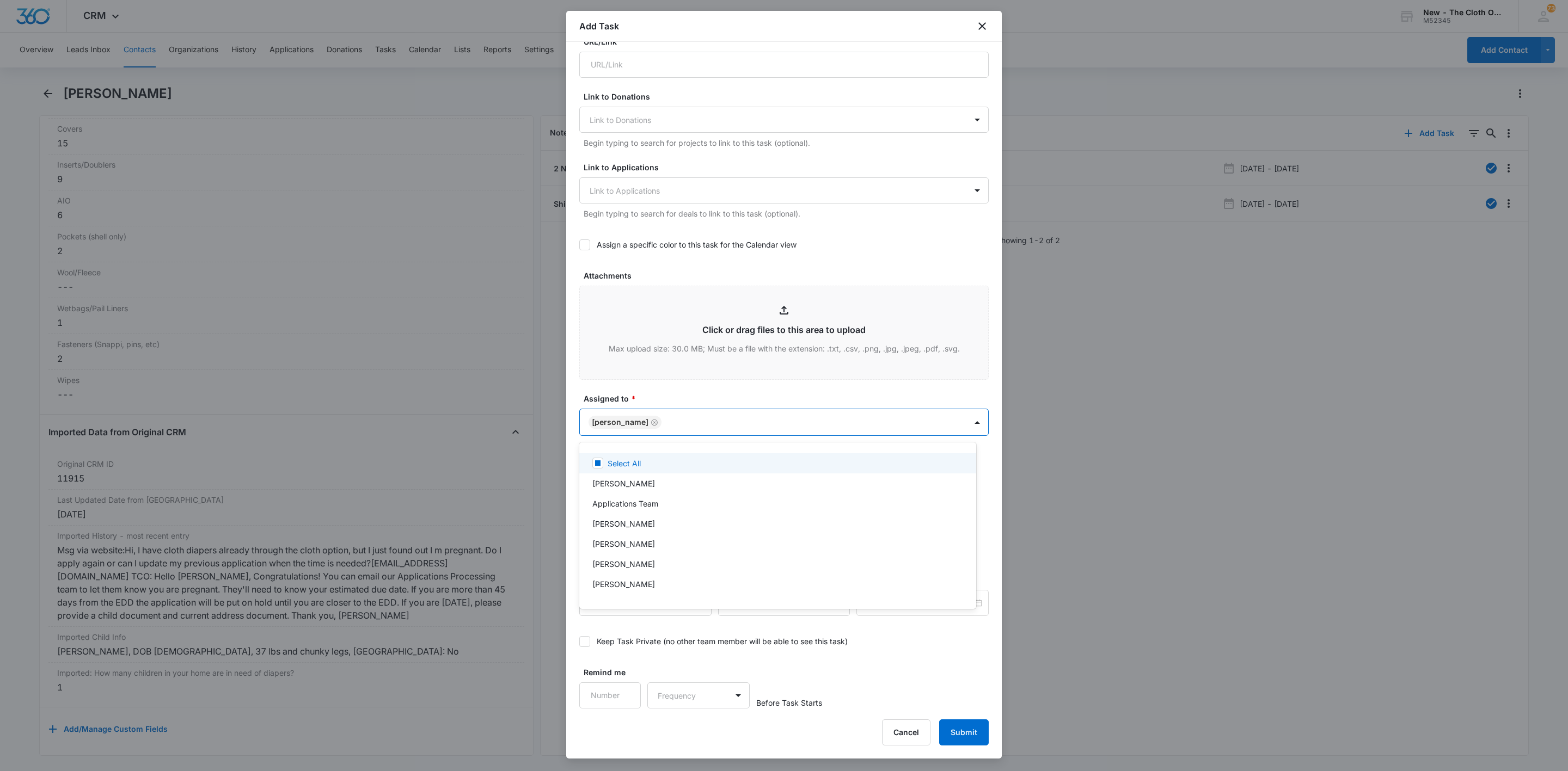
click at [678, 388] on div at bounding box center [784, 386] width 1568 height 771
click at [747, 479] on div at bounding box center [671, 478] width 171 height 12
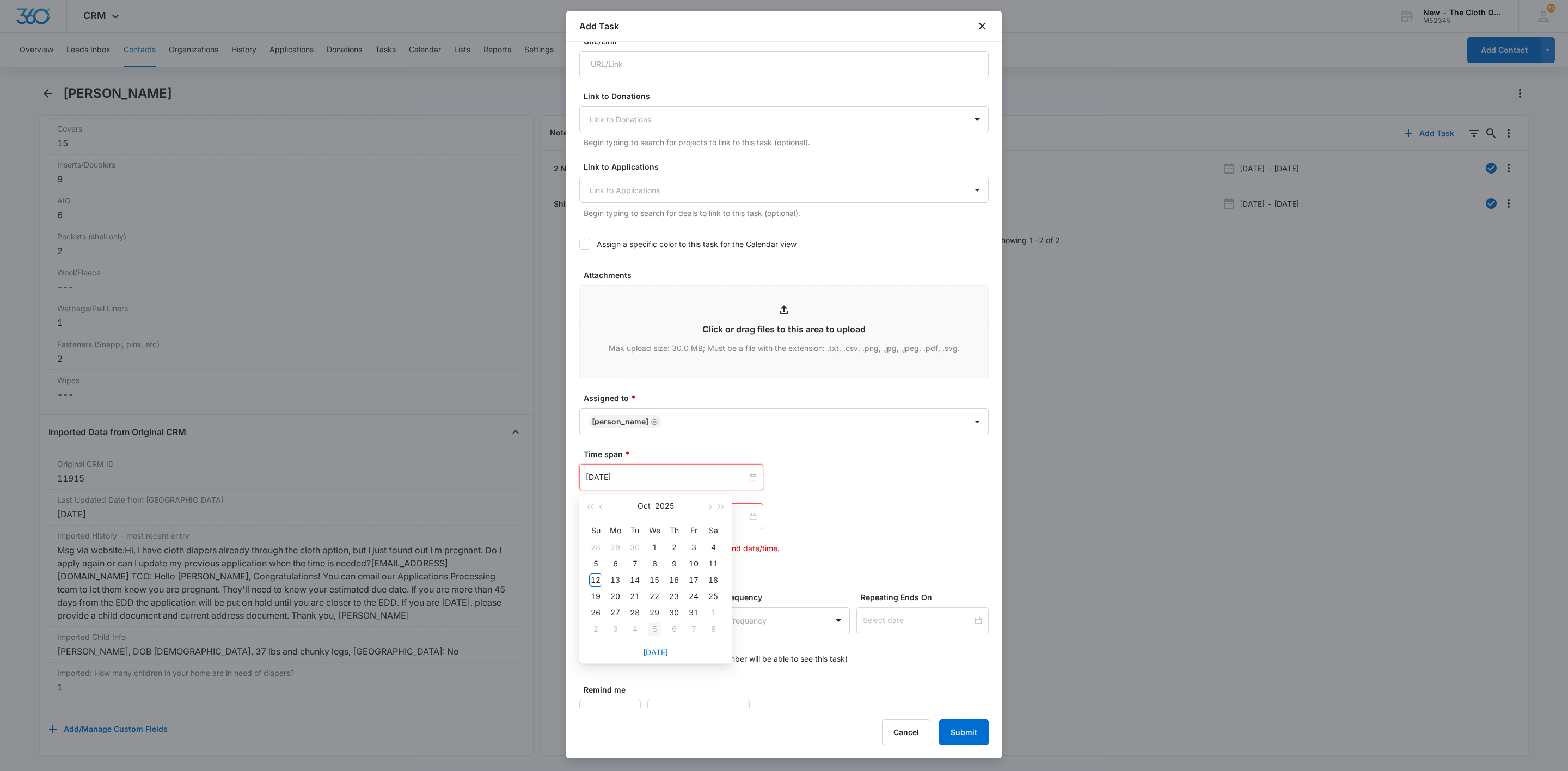
type input "Nov 5, 2025"
drag, startPoint x: 654, startPoint y: 652, endPoint x: 695, endPoint y: 629, distance: 47.0
click at [654, 652] on link "Today" at bounding box center [656, 652] width 25 height 9
type input "[DATE]"
click at [747, 521] on div at bounding box center [671, 516] width 171 height 12
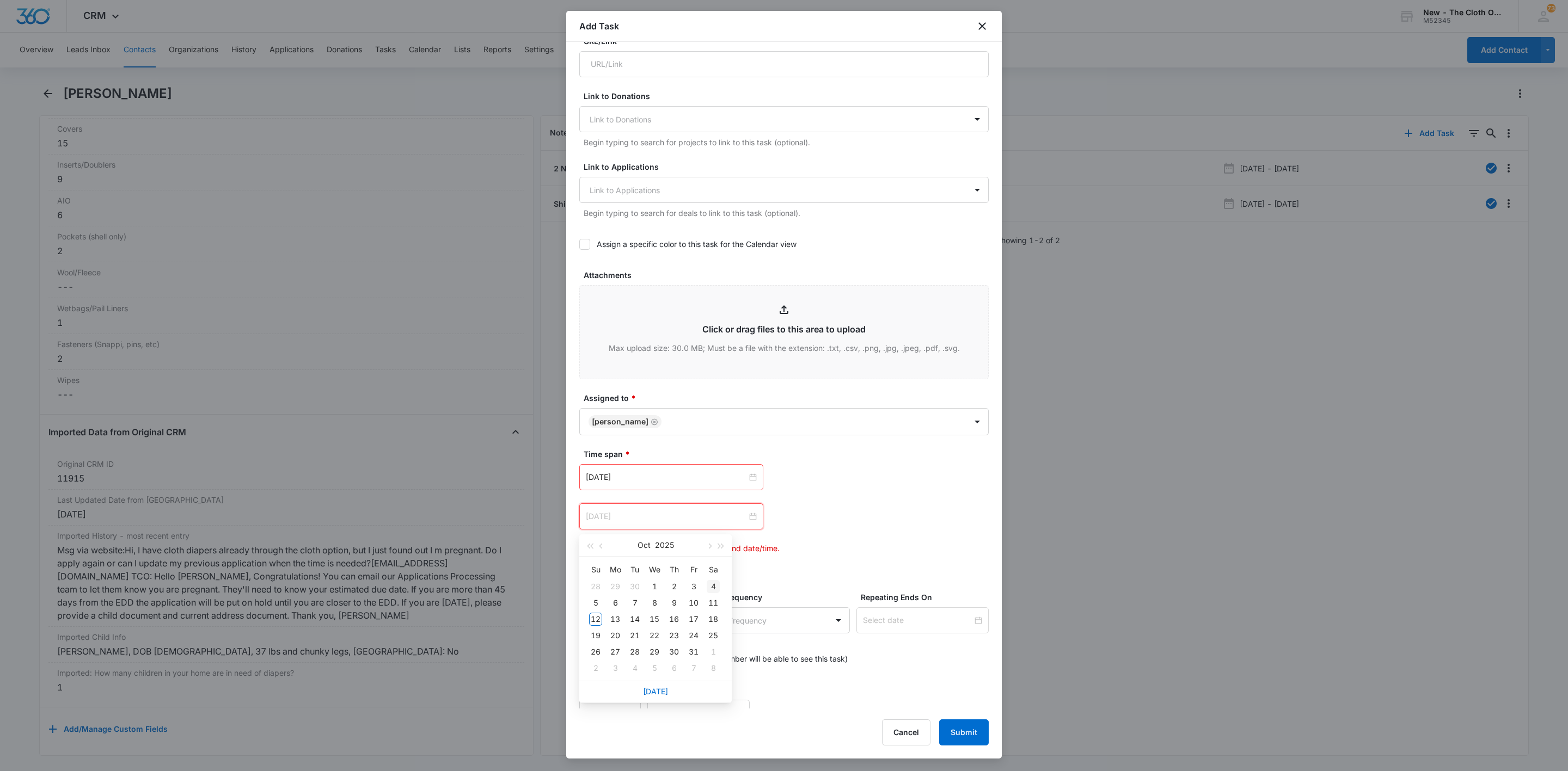
type input "Oct 4, 2025"
click at [707, 547] on button "button" at bounding box center [709, 545] width 12 height 22
type input "Nov 15, 2025"
click at [716, 620] on div "15" at bounding box center [713, 619] width 13 height 13
click at [876, 516] on div "Nov 15, 2025 Nov 2025 Su Mo Tu We Th Fr Sa 26 27 28 29 30 31 1 2 3 4 5 6 7 8 9 …" at bounding box center [784, 516] width 410 height 26
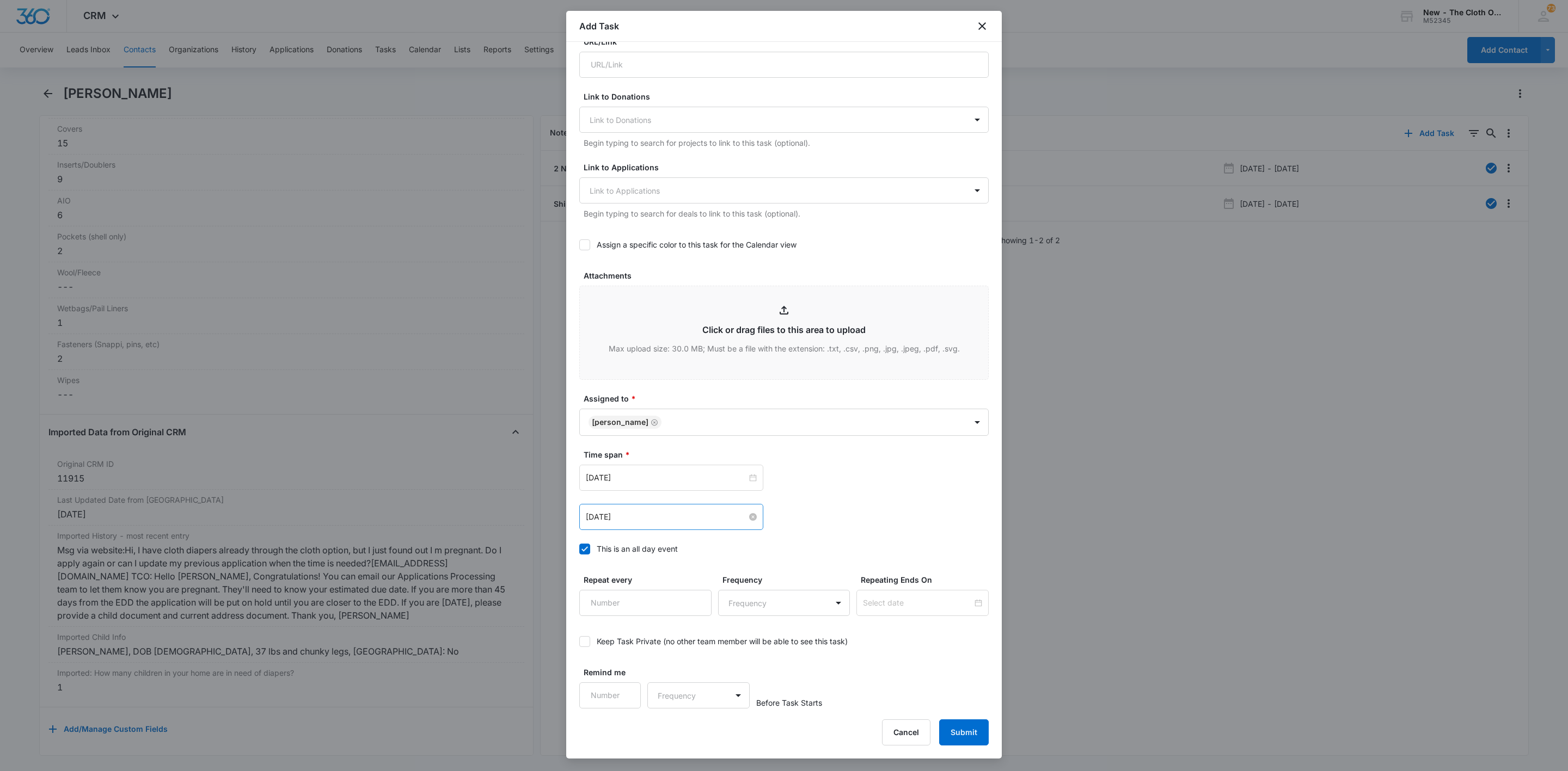
scroll to position [342, 0]
click at [980, 725] on button "Submit" at bounding box center [964, 732] width 49 height 26
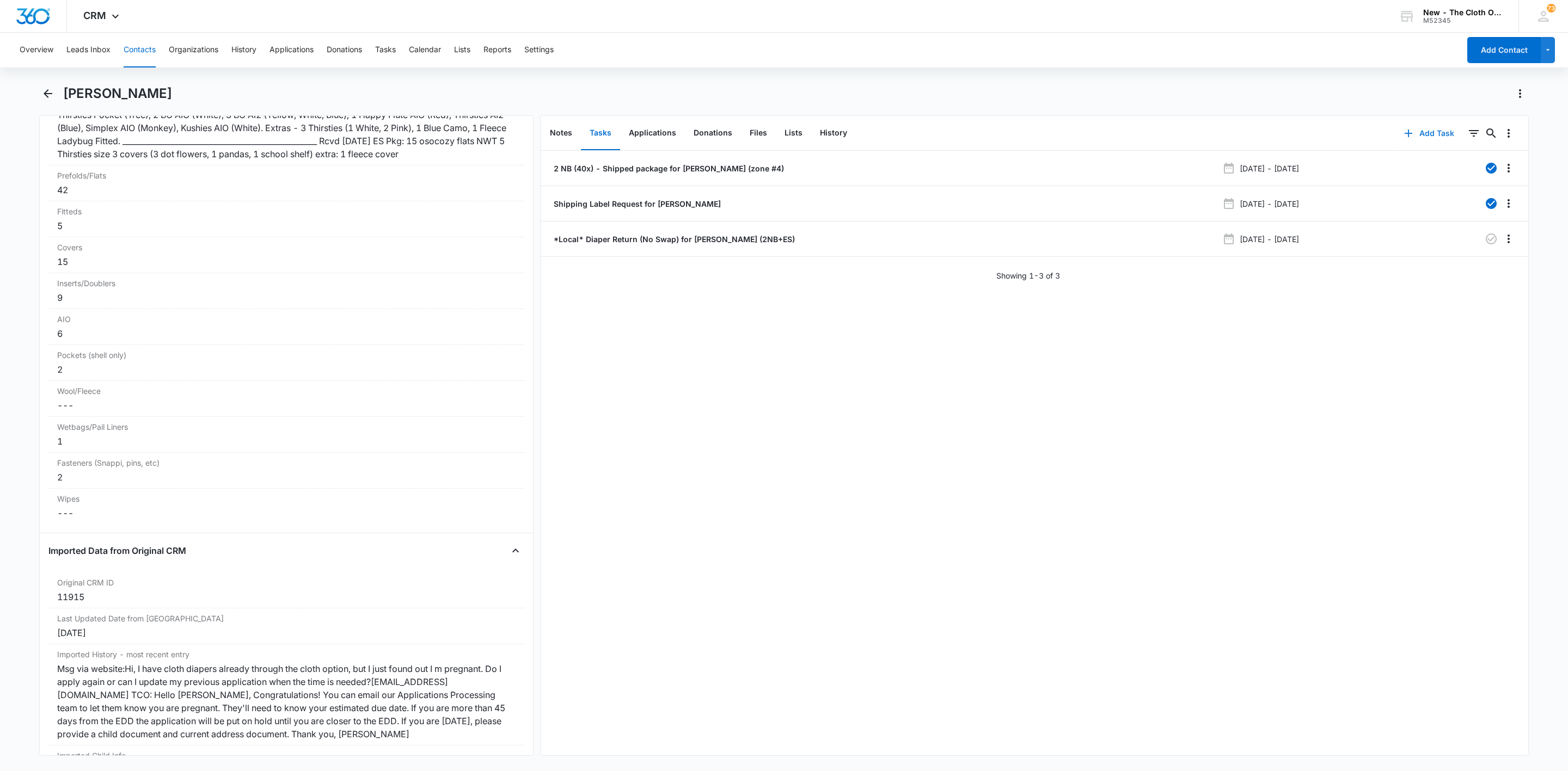
scroll to position [2658, 0]
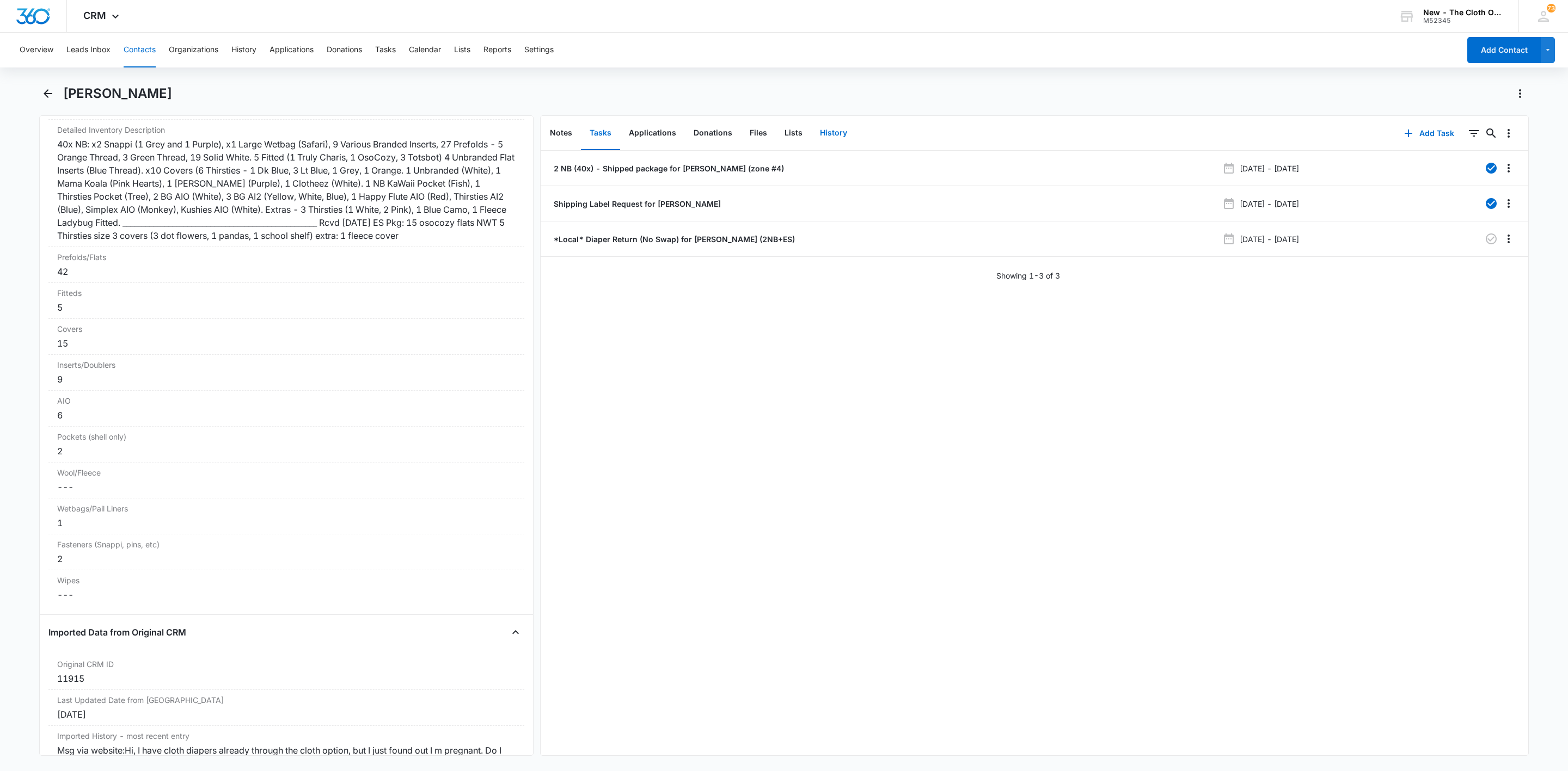
click at [839, 134] on button "History" at bounding box center [833, 134] width 44 height 34
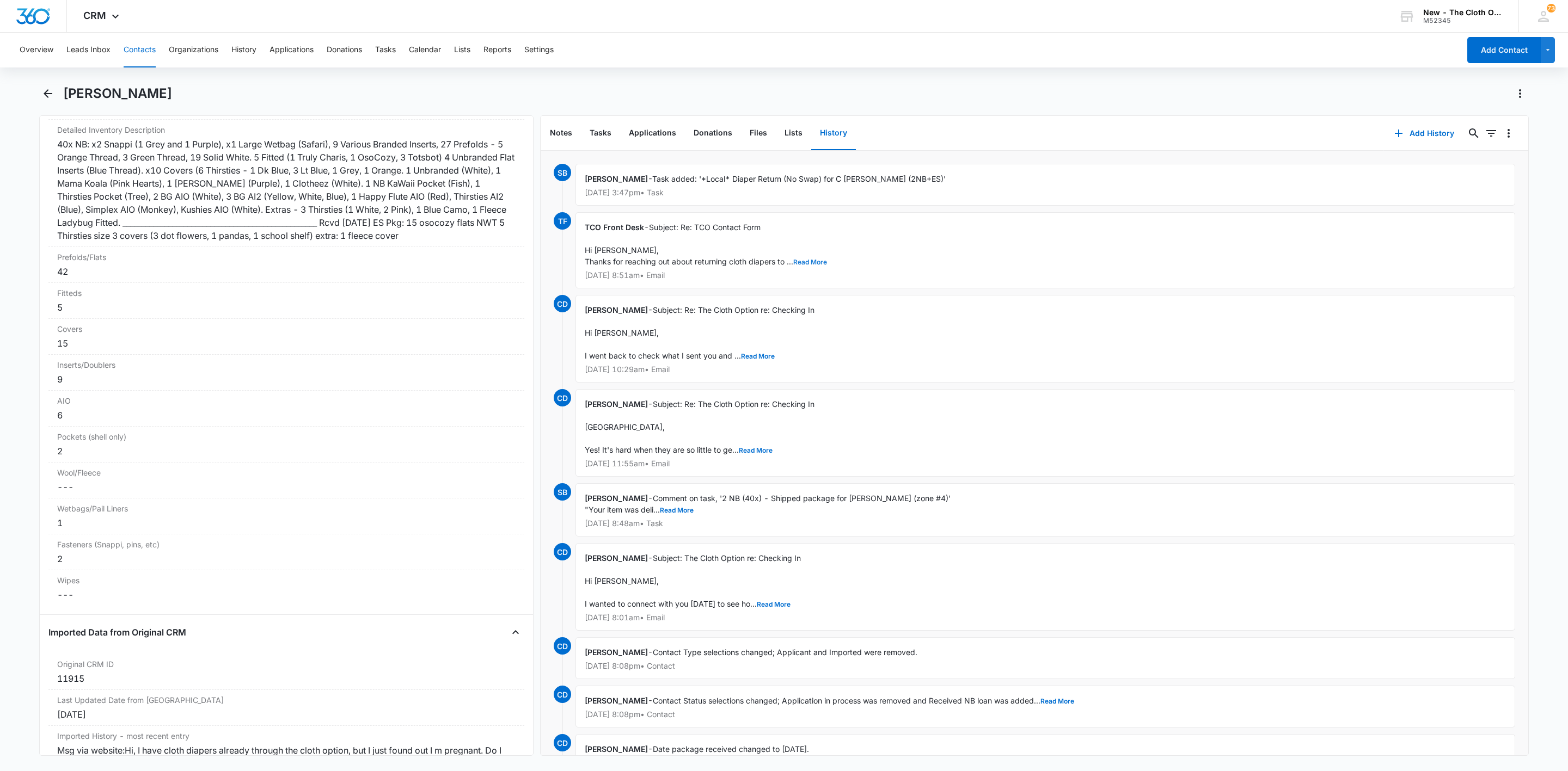
click at [811, 265] on button "Read More" at bounding box center [810, 262] width 34 height 6
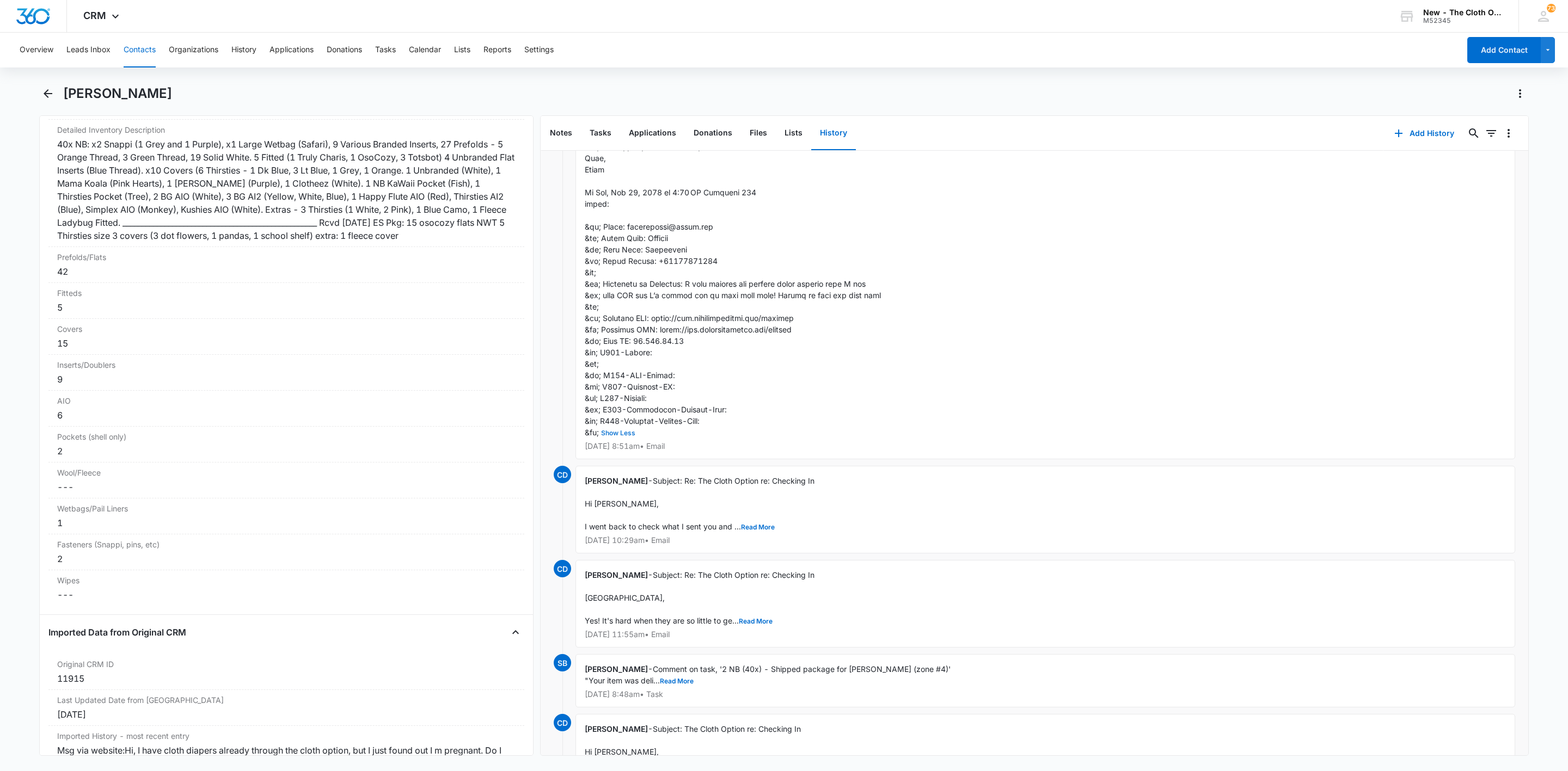
scroll to position [245, 0]
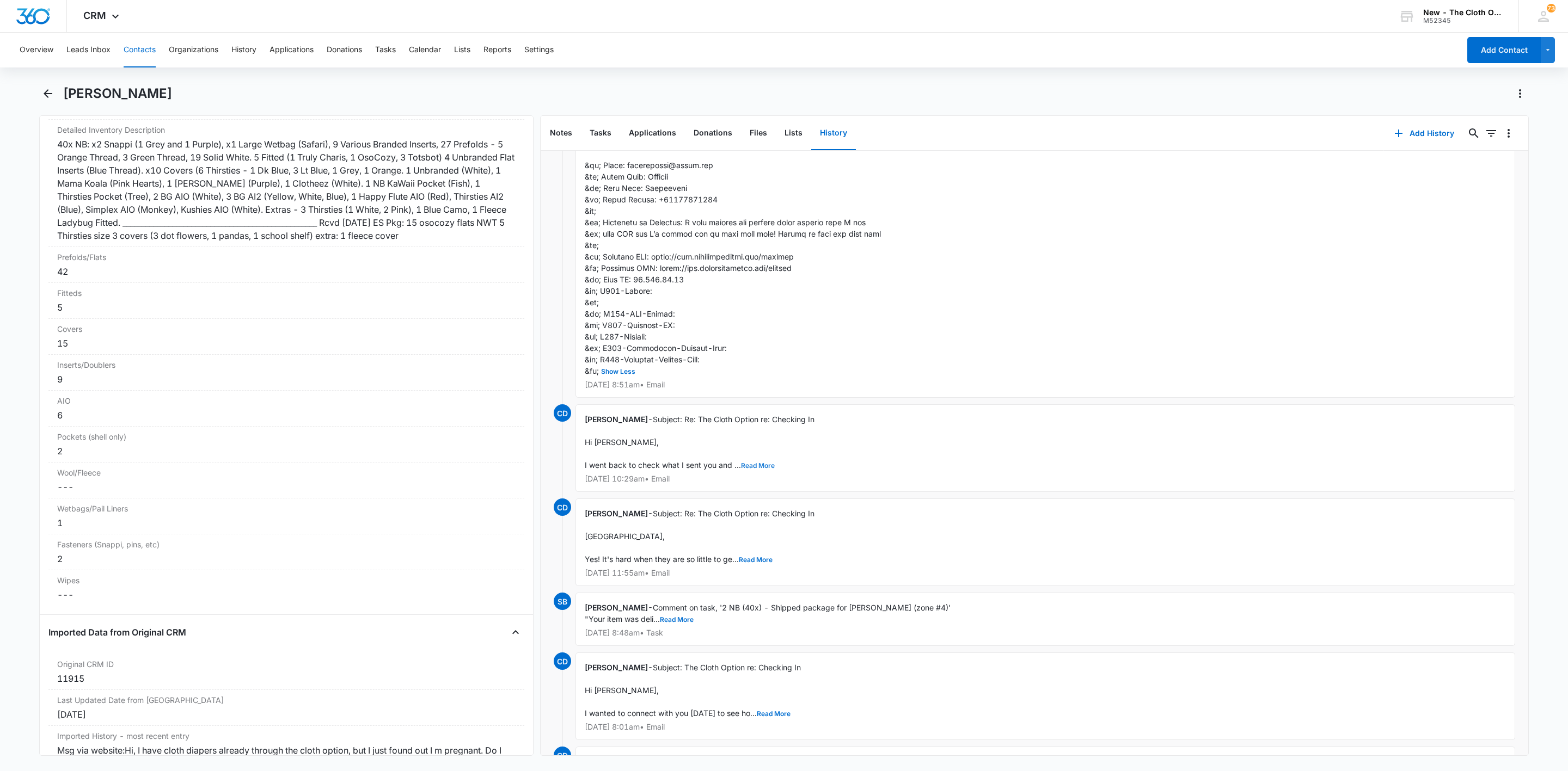
click at [757, 469] on button "Read More" at bounding box center [758, 466] width 34 height 6
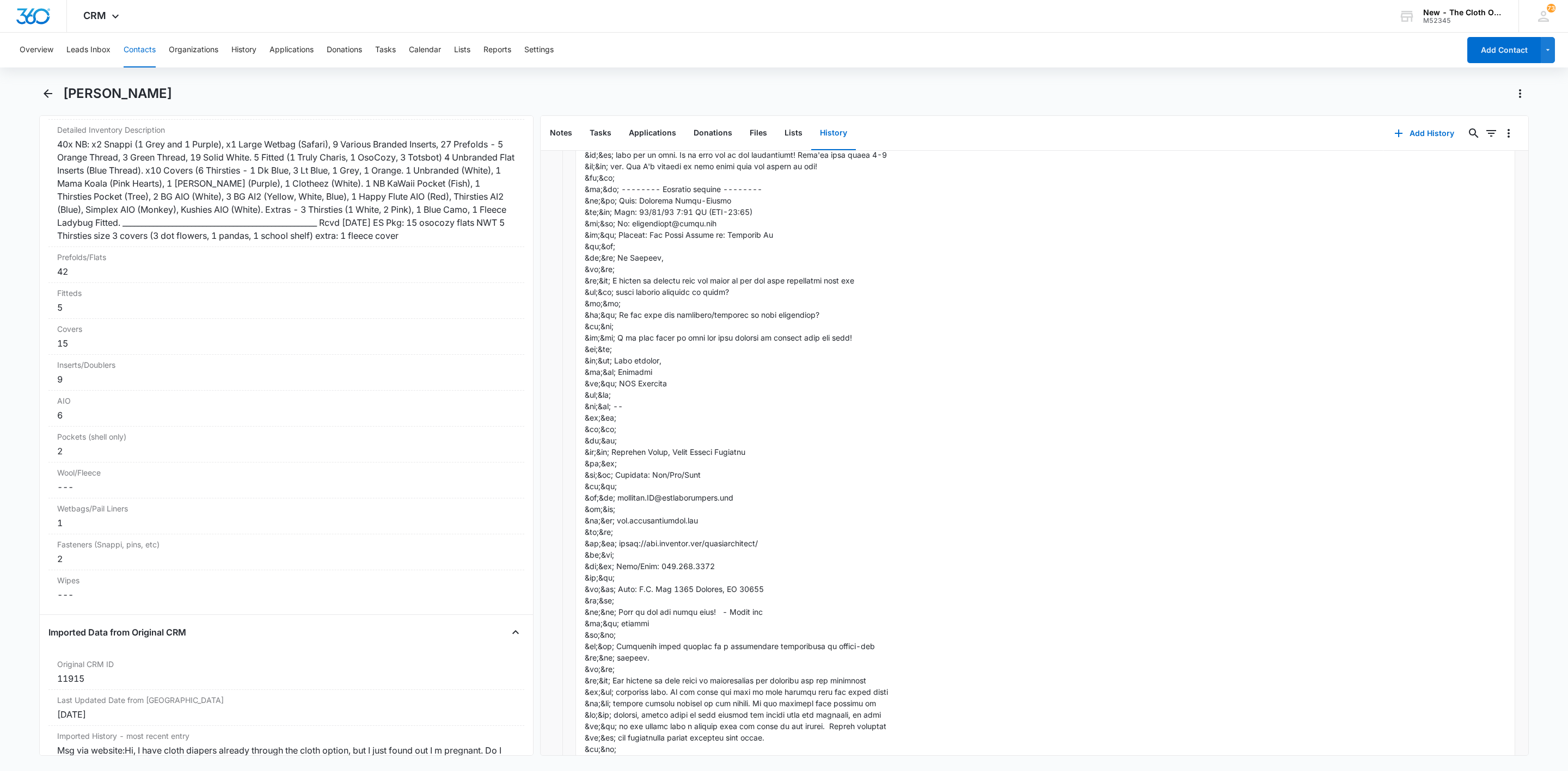
scroll to position [1143, 0]
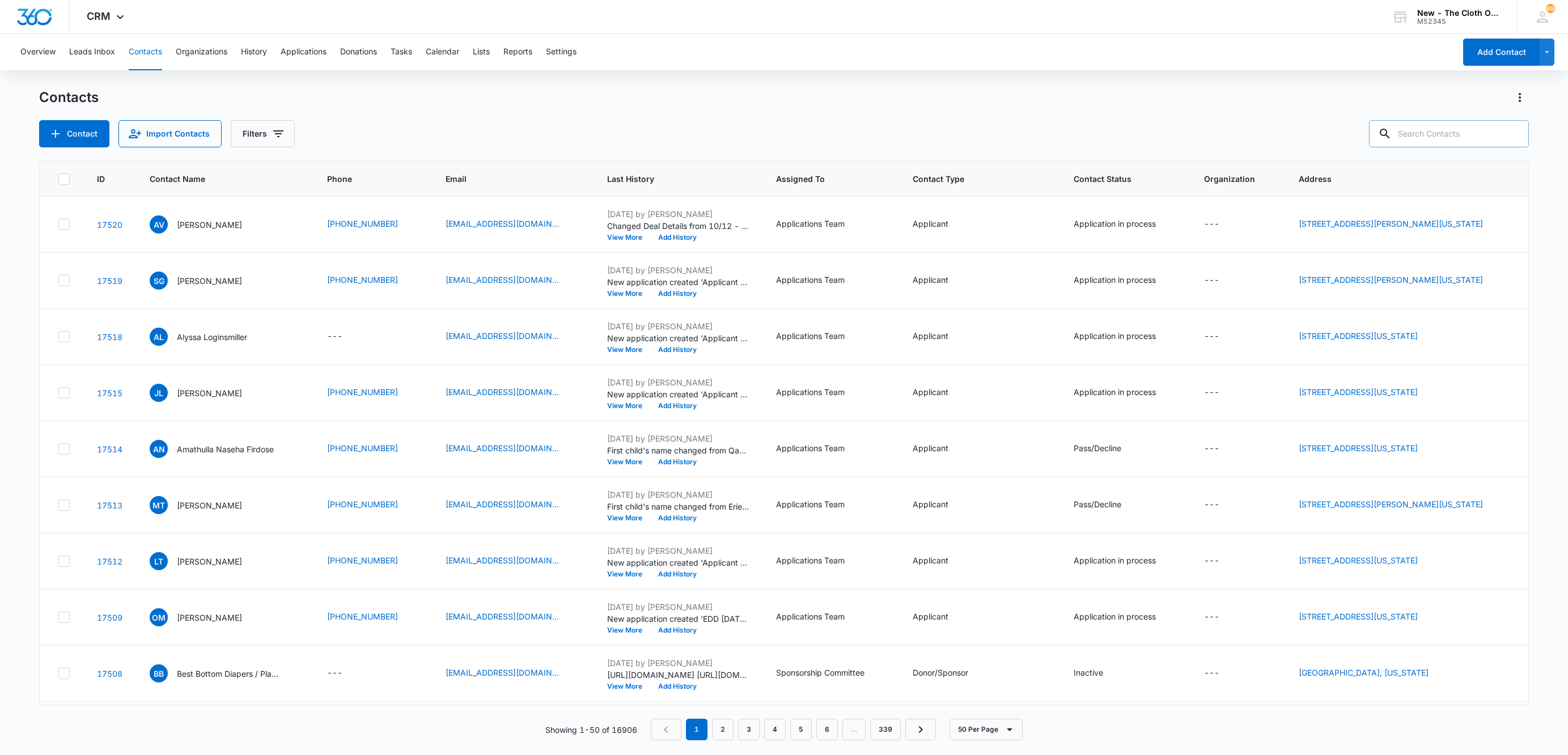
click at [1443, 140] on input "text" at bounding box center [1449, 133] width 160 height 27
type input "[PERSON_NAME]"
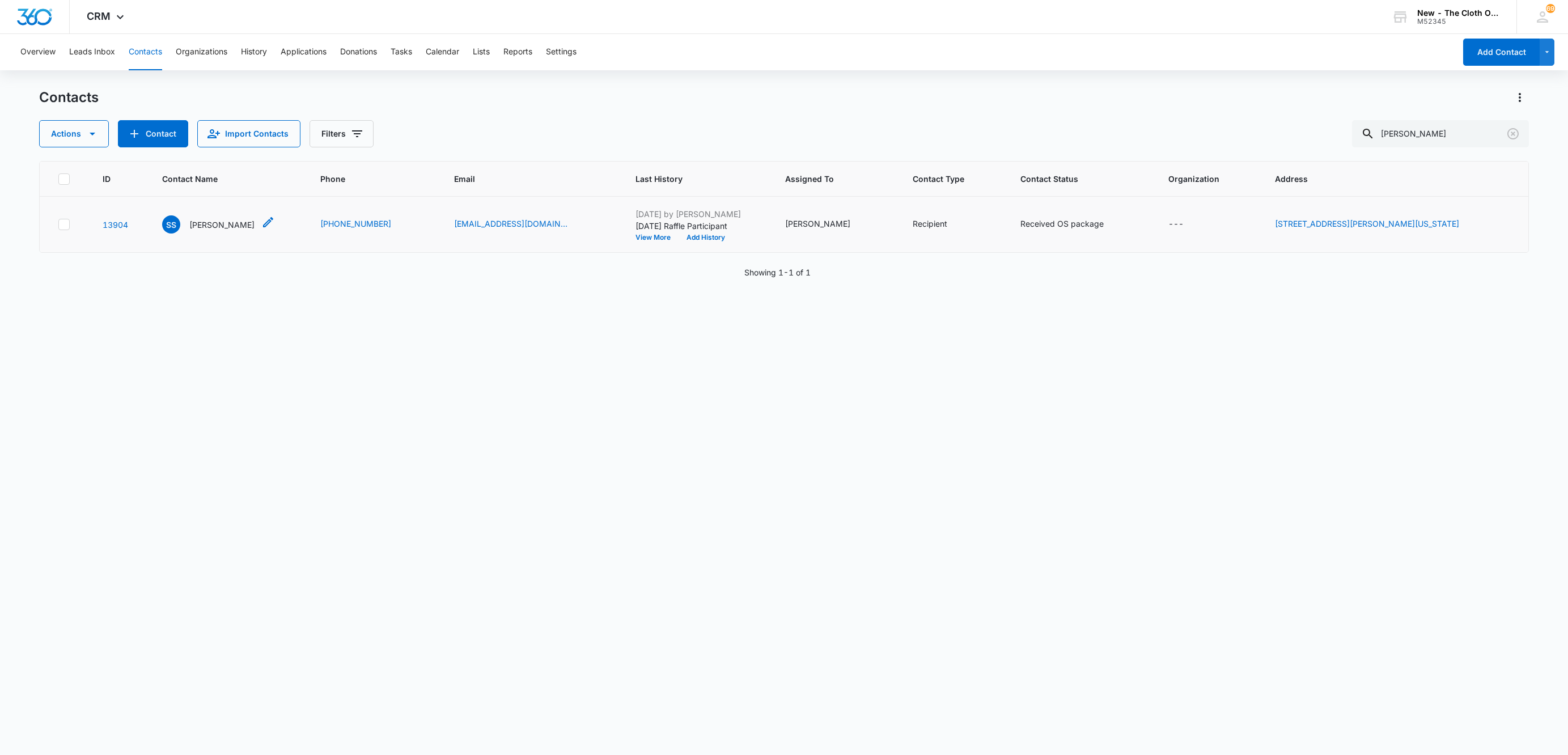
click at [222, 215] on div "SS [PERSON_NAME]" at bounding box center [208, 224] width 92 height 18
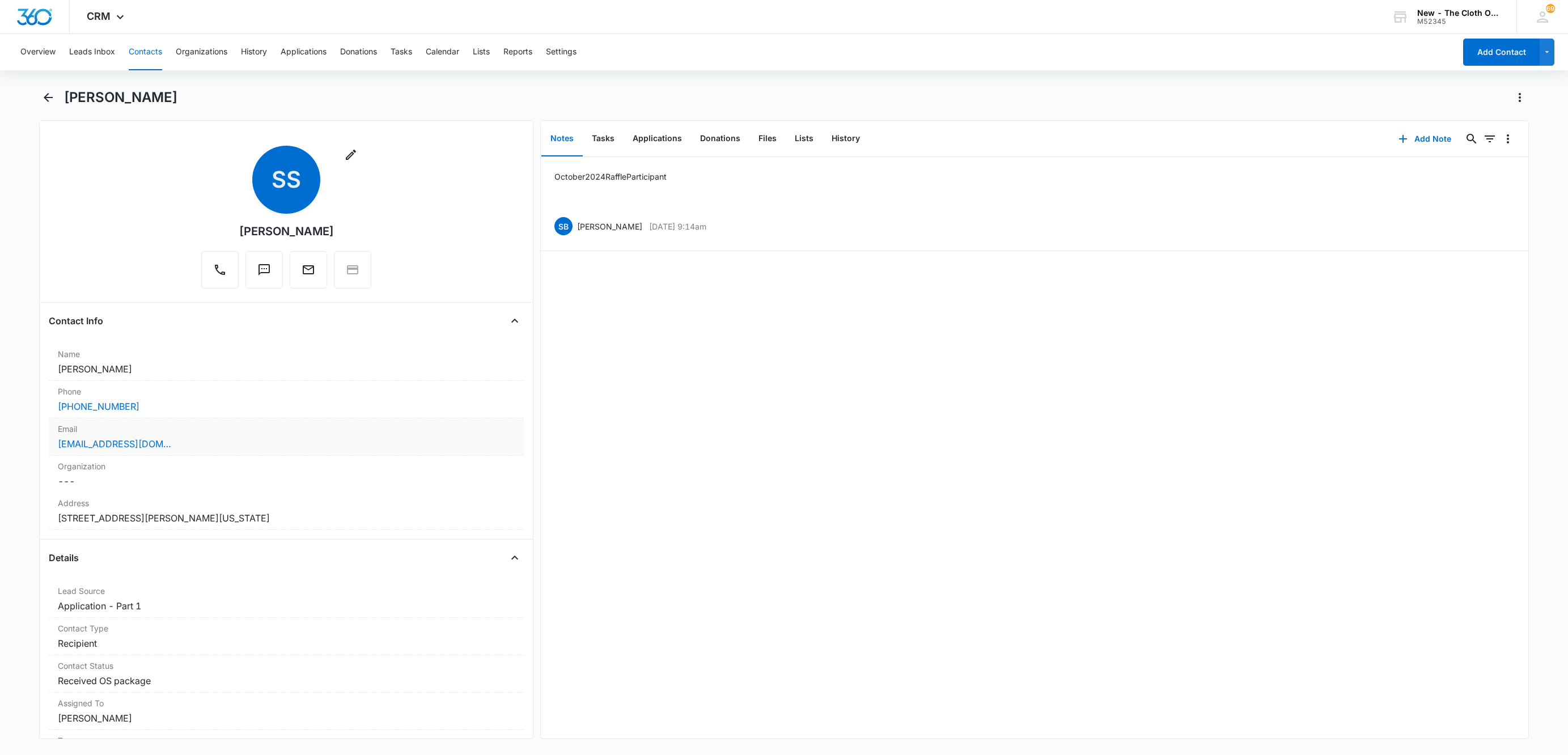
click at [347, 442] on div "[EMAIL_ADDRESS][DOMAIN_NAME]" at bounding box center [286, 444] width 457 height 14
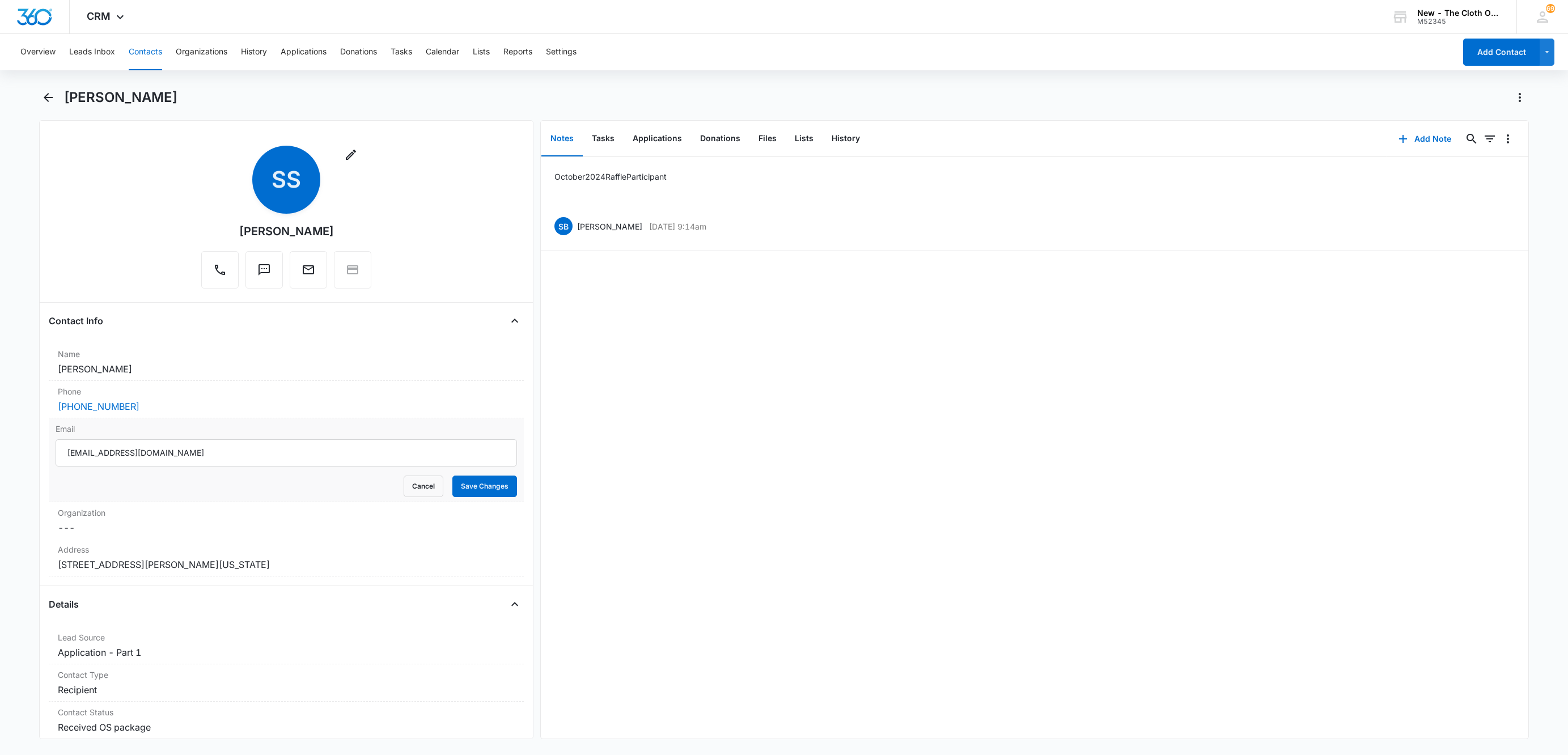
click at [694, 450] on div "[DATE] Raffle Participant SB [PERSON_NAME] [DATE] 9:14am Delete Edit" at bounding box center [1035, 447] width 988 height 581
click at [422, 497] on button "Cancel" at bounding box center [424, 486] width 40 height 21
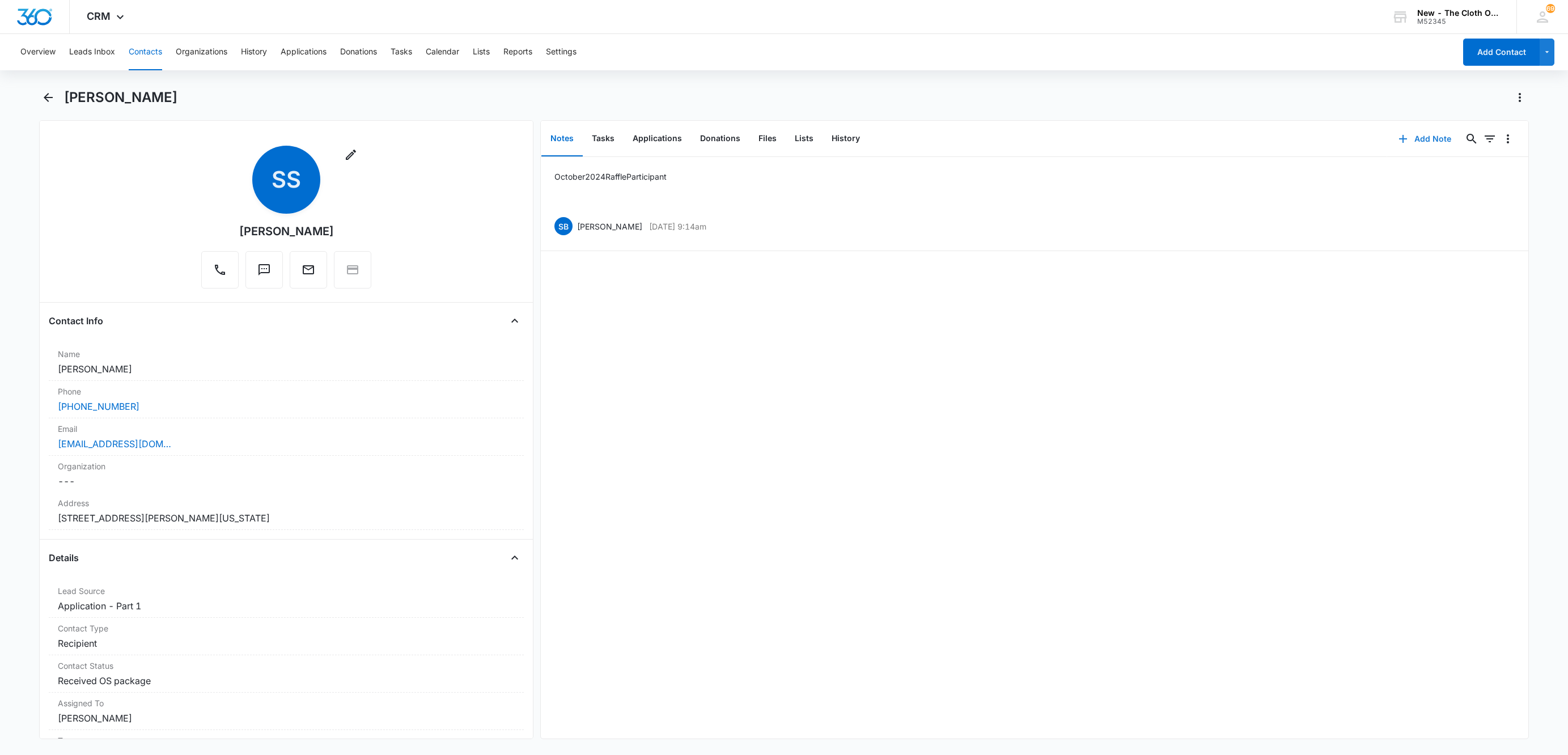
click at [1399, 131] on button "Add Note" at bounding box center [1424, 138] width 75 height 27
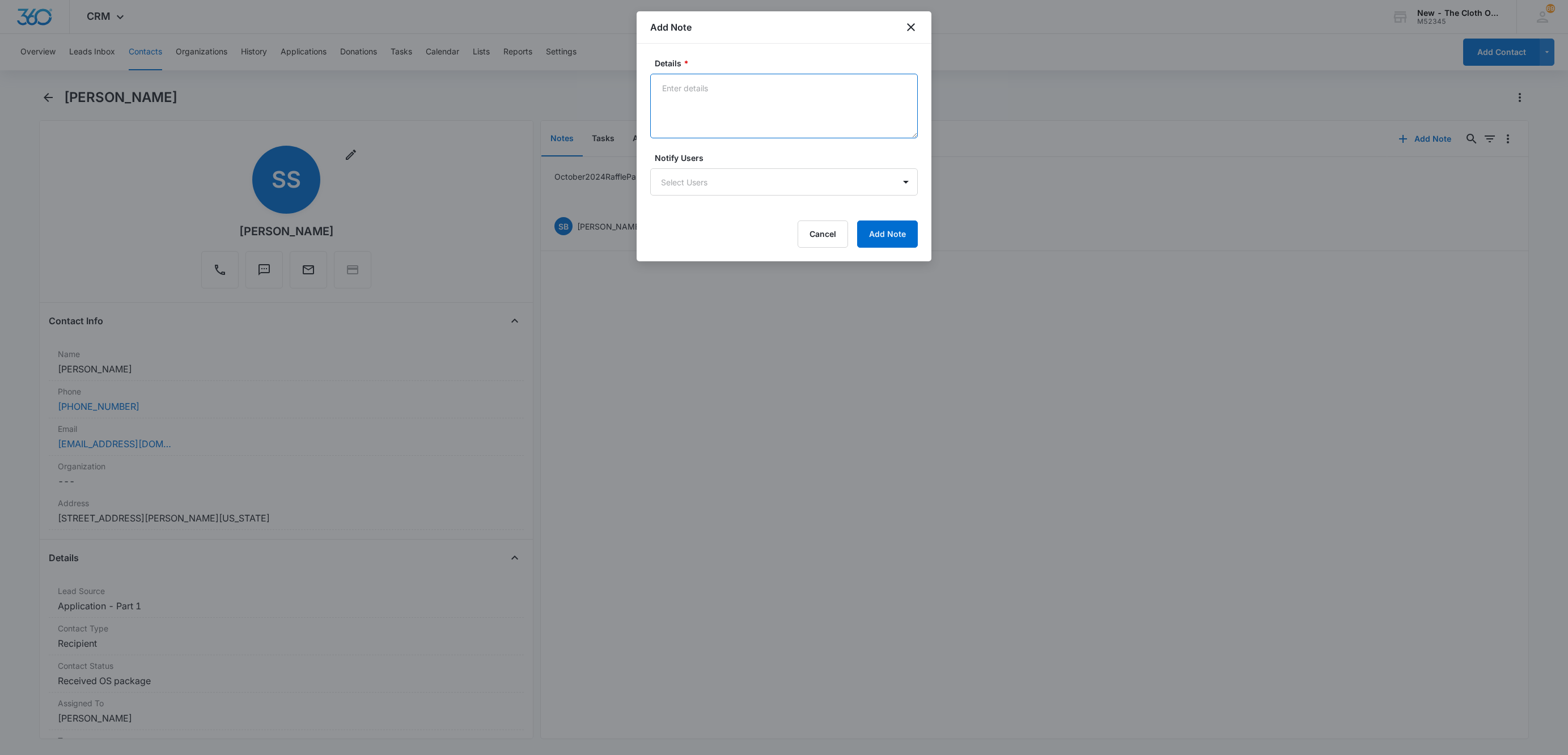
click at [831, 116] on textarea "Details *" at bounding box center [783, 106] width 267 height 64
paste textarea "[URL][DOMAIN_NAME]"
paste textarea "[PERSON_NAME]"
type textarea "[PERSON_NAME] [URL][DOMAIN_NAME]"
click at [881, 224] on button "Add Note" at bounding box center [887, 234] width 61 height 27
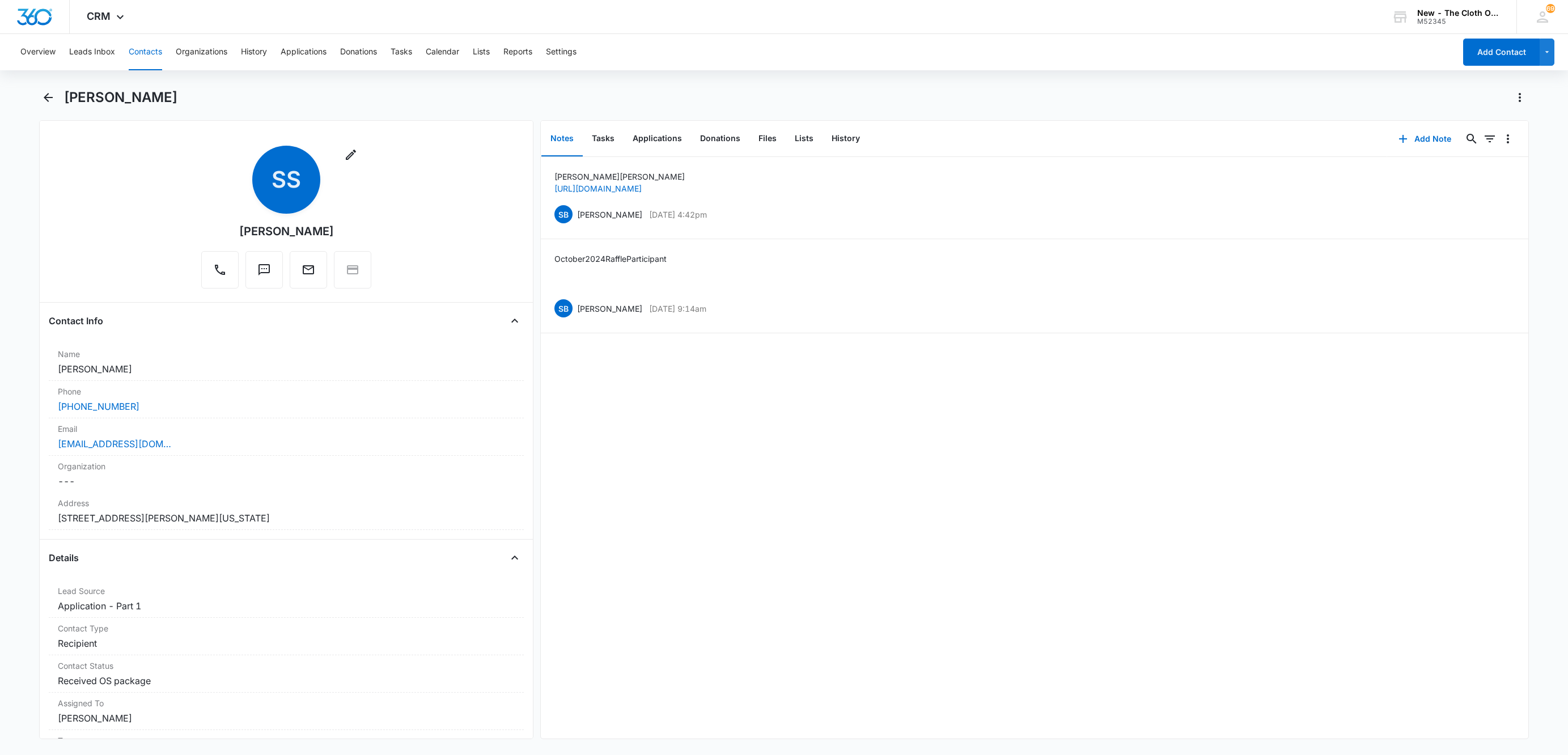
click at [147, 56] on button "Contacts" at bounding box center [146, 52] width 34 height 37
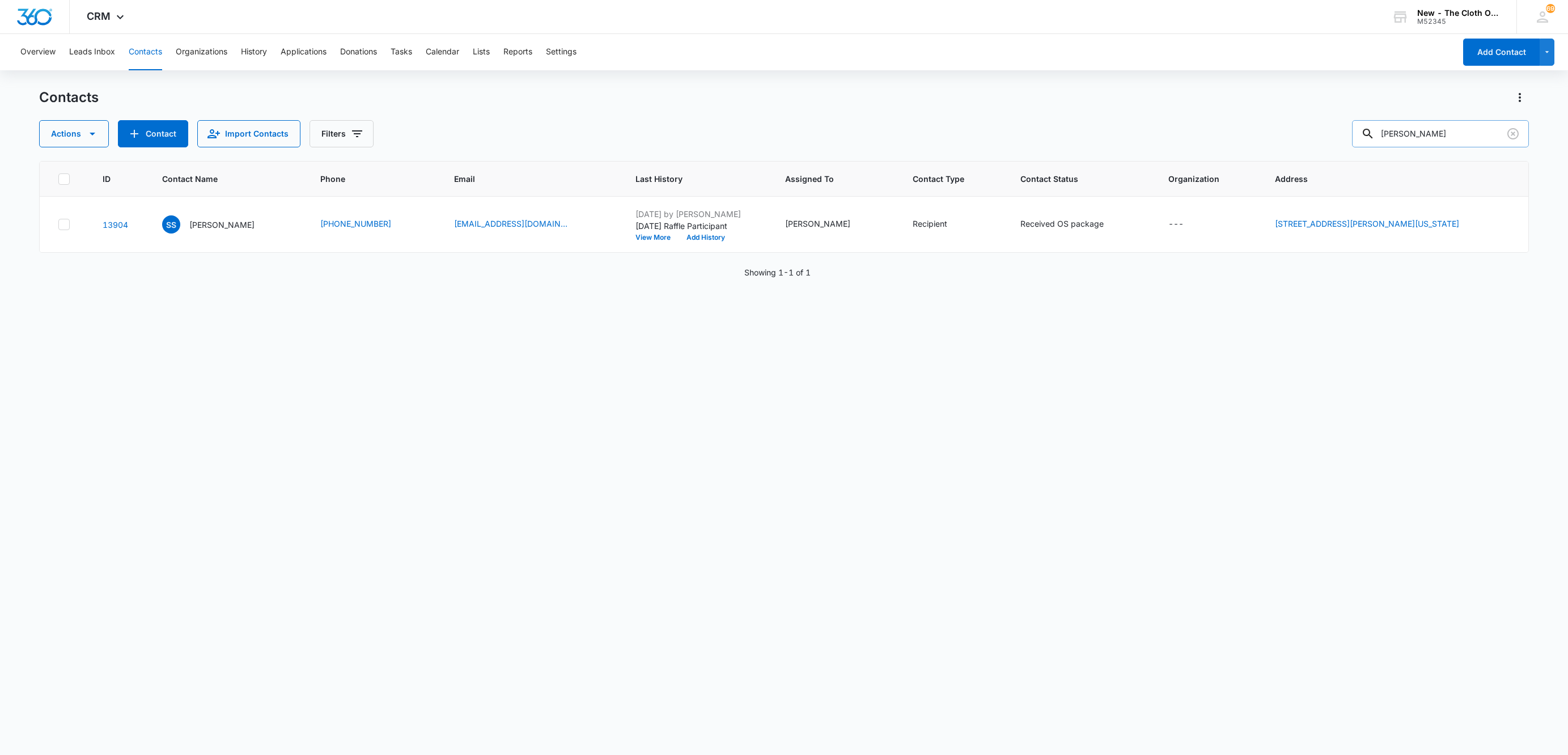
click at [1446, 134] on input "[PERSON_NAME]" at bounding box center [1440, 133] width 177 height 27
click at [1446, 133] on input "[PERSON_NAME]" at bounding box center [1440, 133] width 177 height 27
paste input "[EMAIL_ADDRESS][DOMAIN_NAME]"
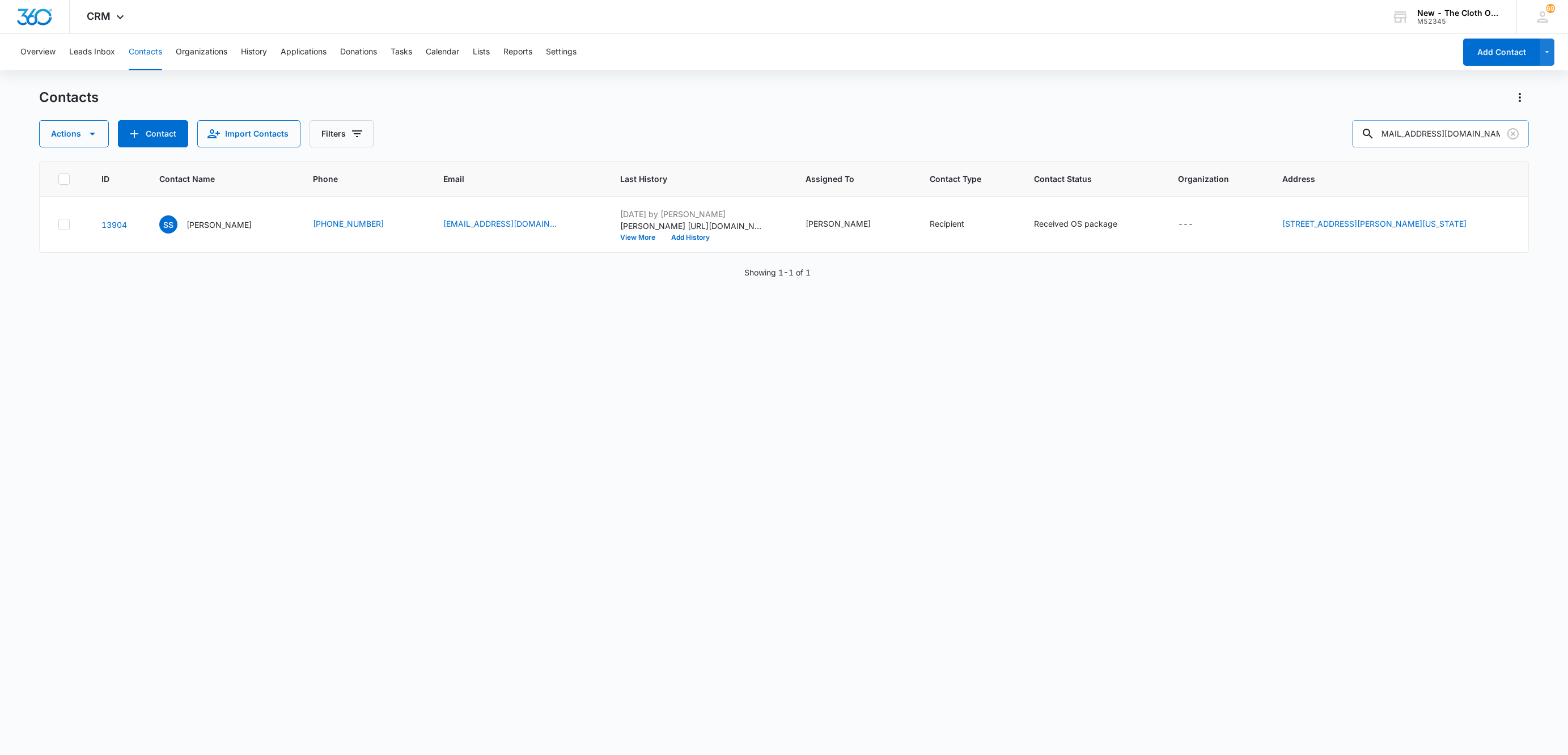
type input "[EMAIL_ADDRESS][DOMAIN_NAME]"
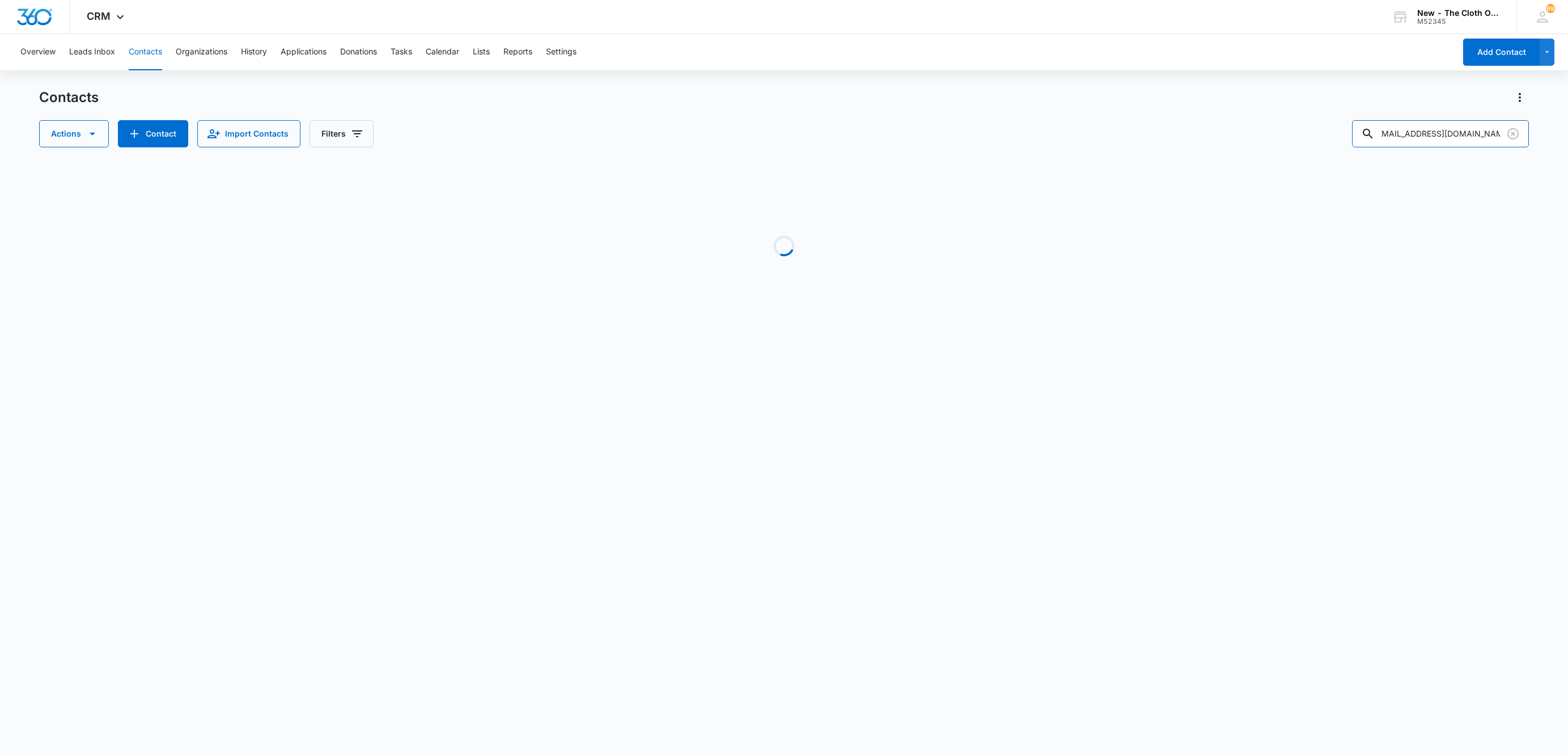
scroll to position [0, 0]
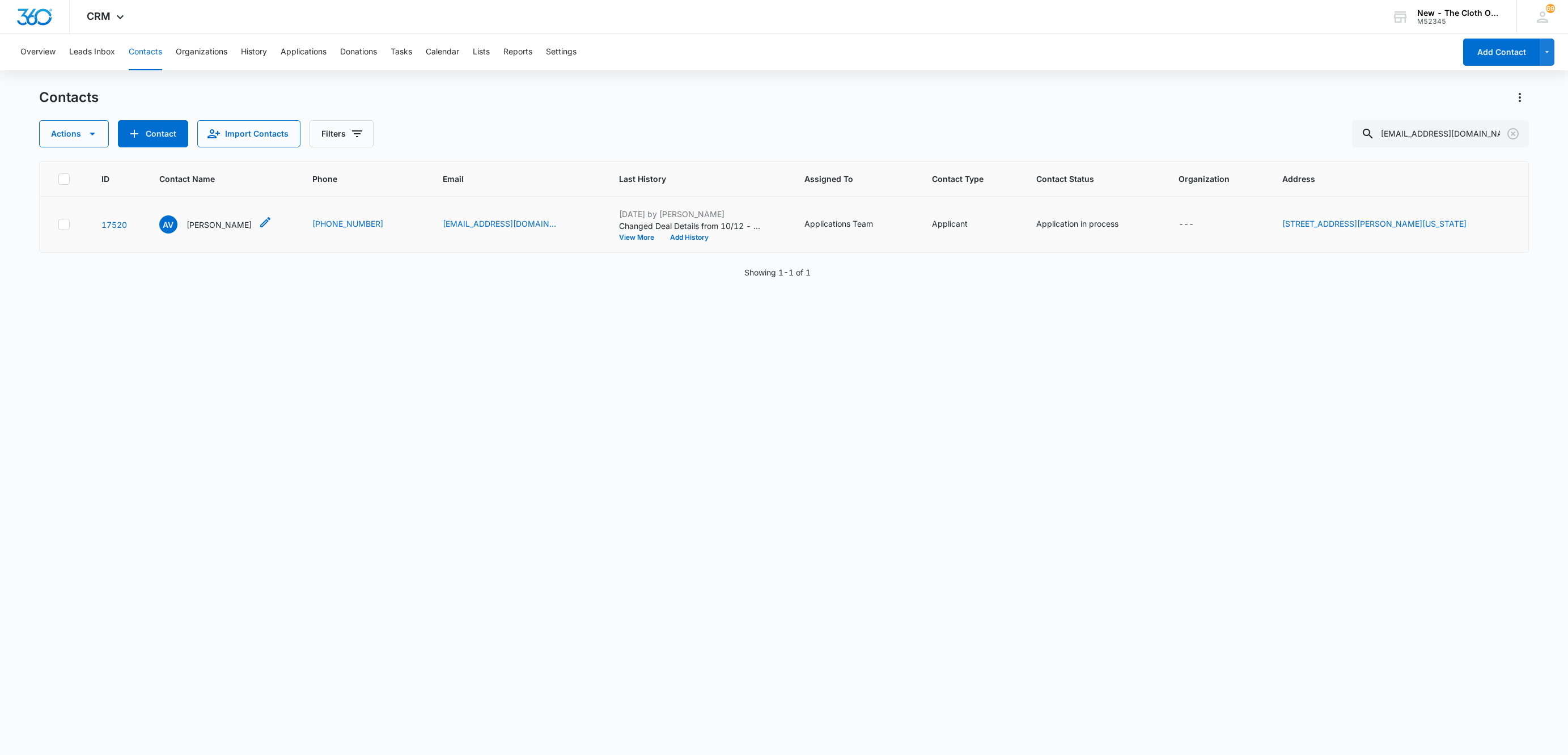
click at [199, 228] on p "[PERSON_NAME]" at bounding box center [219, 225] width 65 height 12
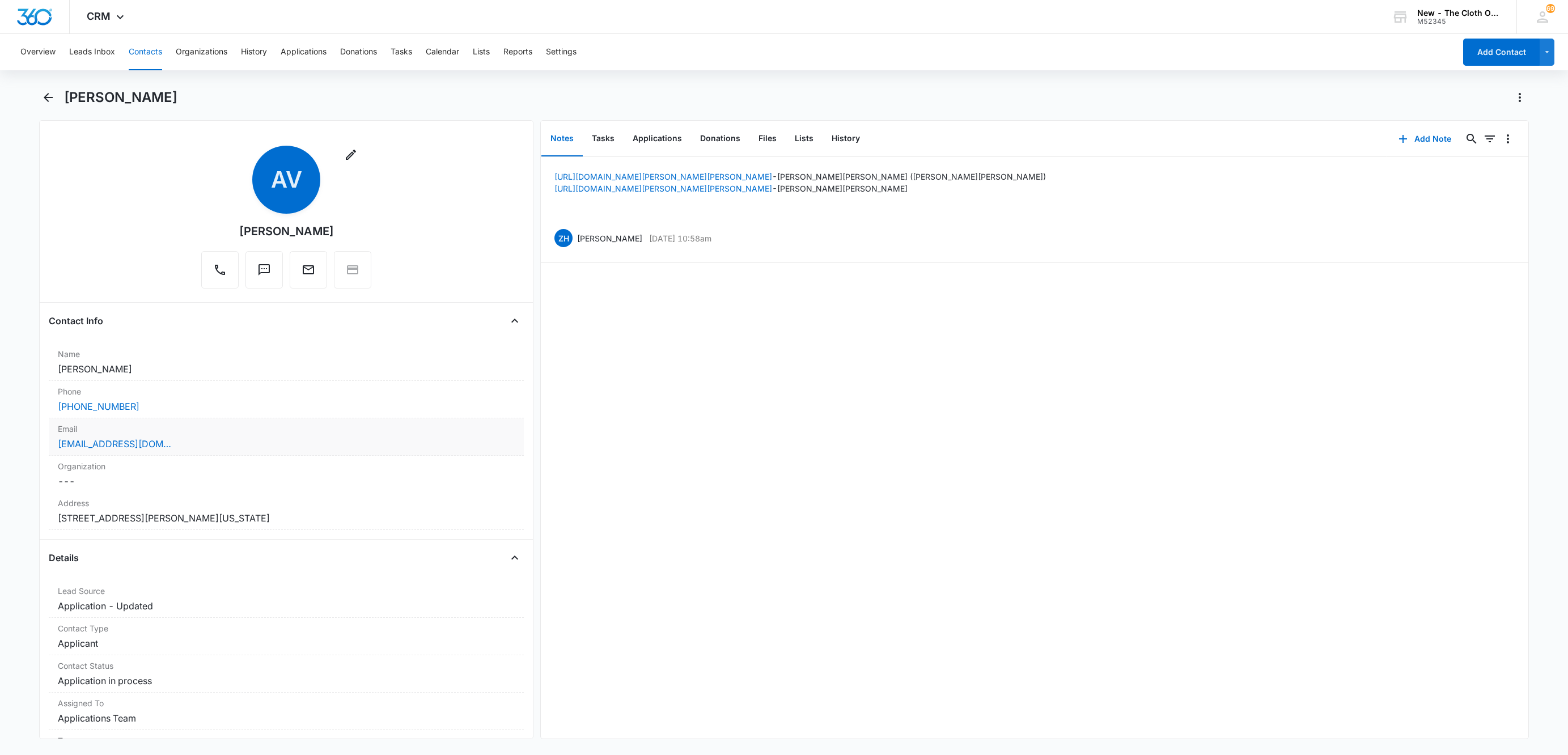
click at [243, 445] on div "[EMAIL_ADDRESS][DOMAIN_NAME]" at bounding box center [286, 444] width 457 height 14
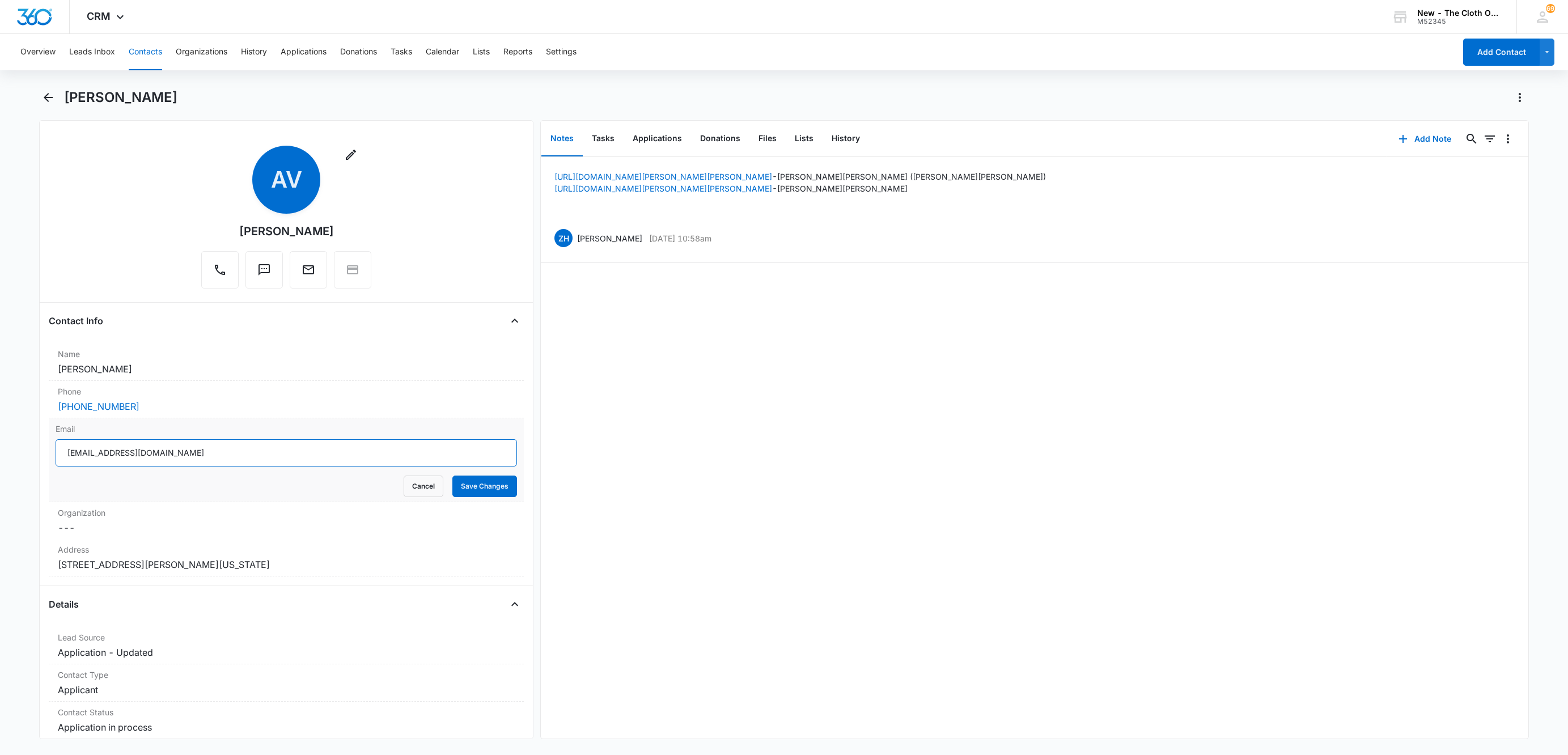
click at [217, 453] on input "[EMAIL_ADDRESS][DOMAIN_NAME]" at bounding box center [286, 453] width 462 height 27
click at [422, 485] on button "Cancel" at bounding box center [424, 486] width 40 height 21
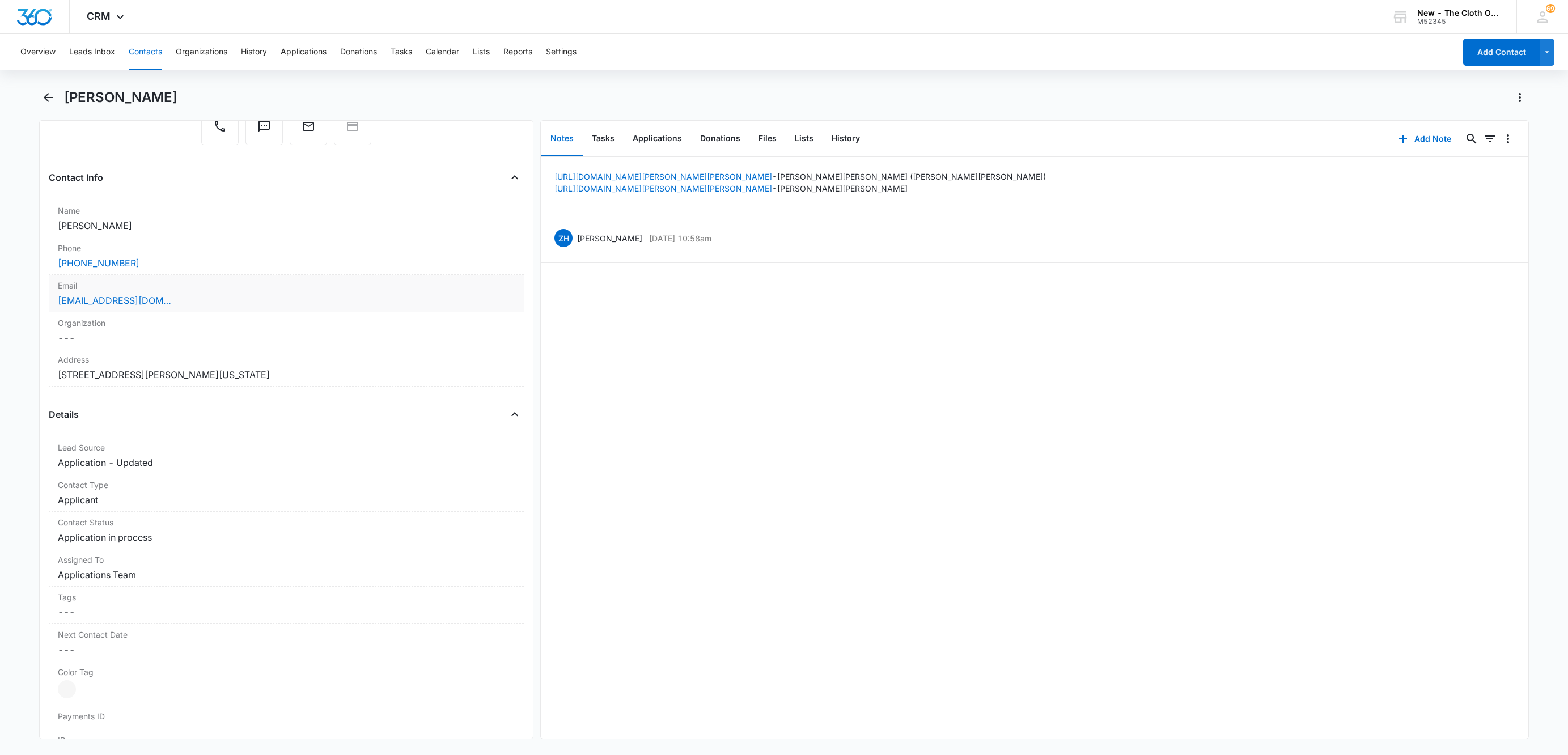
scroll to position [170, 0]
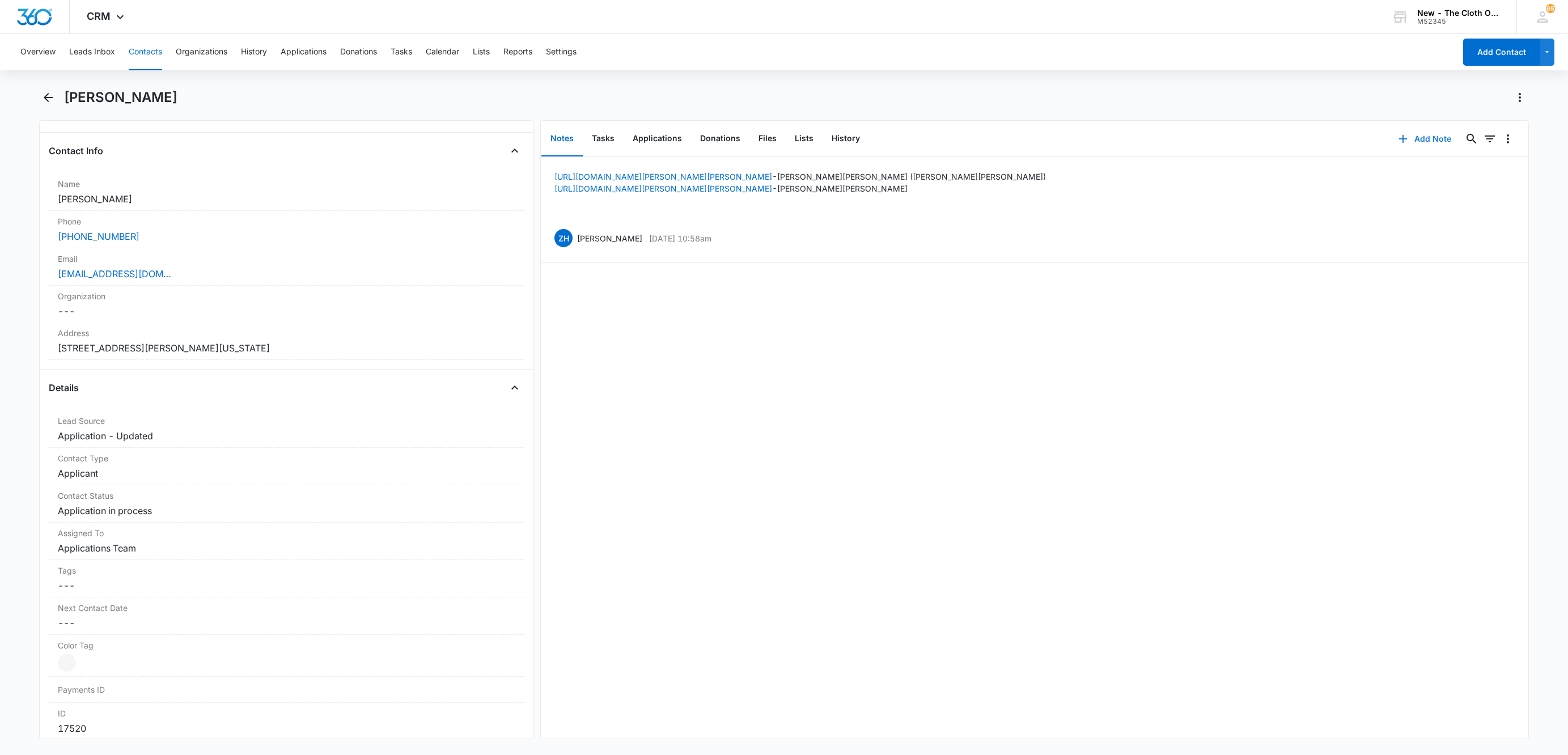
click at [1399, 138] on icon "button" at bounding box center [1403, 138] width 8 height 8
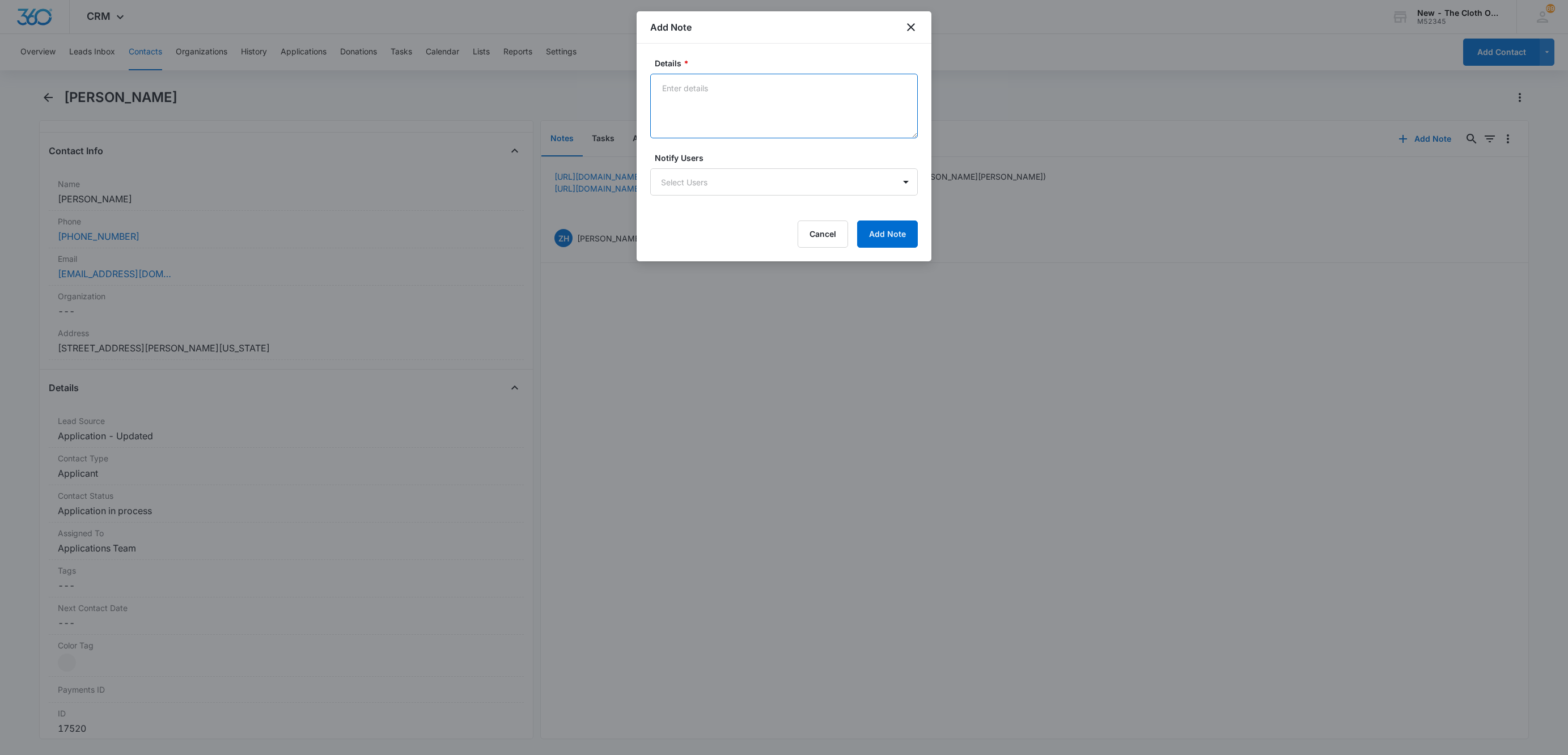
click at [801, 109] on textarea "Details *" at bounding box center [783, 106] width 267 height 64
paste textarea "A Message from The Cloth Option: The email address provided on the application,…"
type textarea "Text sent: A Message from The Cloth Option: The email address provided on the a…"
click at [826, 226] on button "Cancel" at bounding box center [823, 234] width 51 height 27
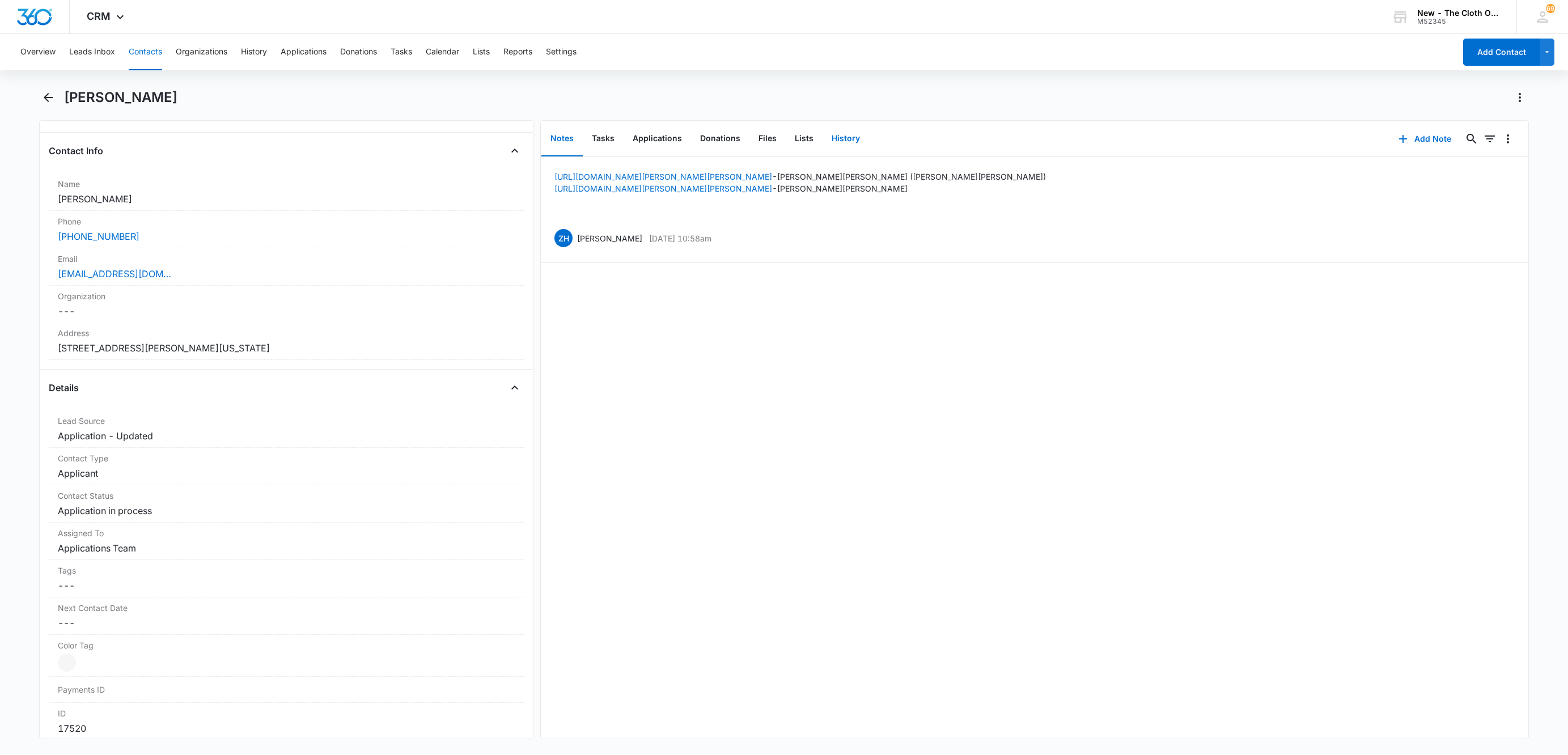
click at [848, 138] on button "History" at bounding box center [846, 139] width 46 height 35
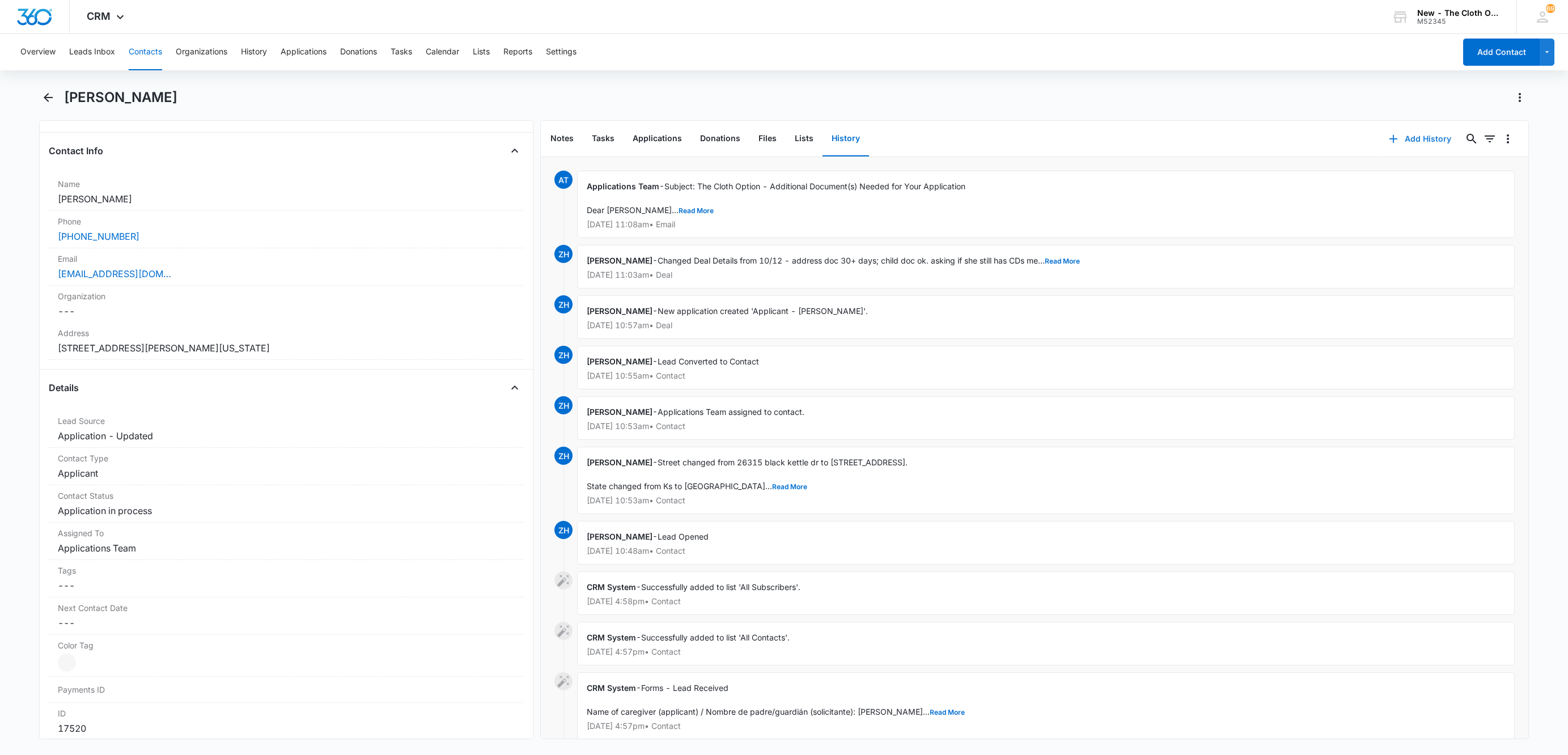
click at [1413, 130] on button "Add History" at bounding box center [1420, 138] width 85 height 27
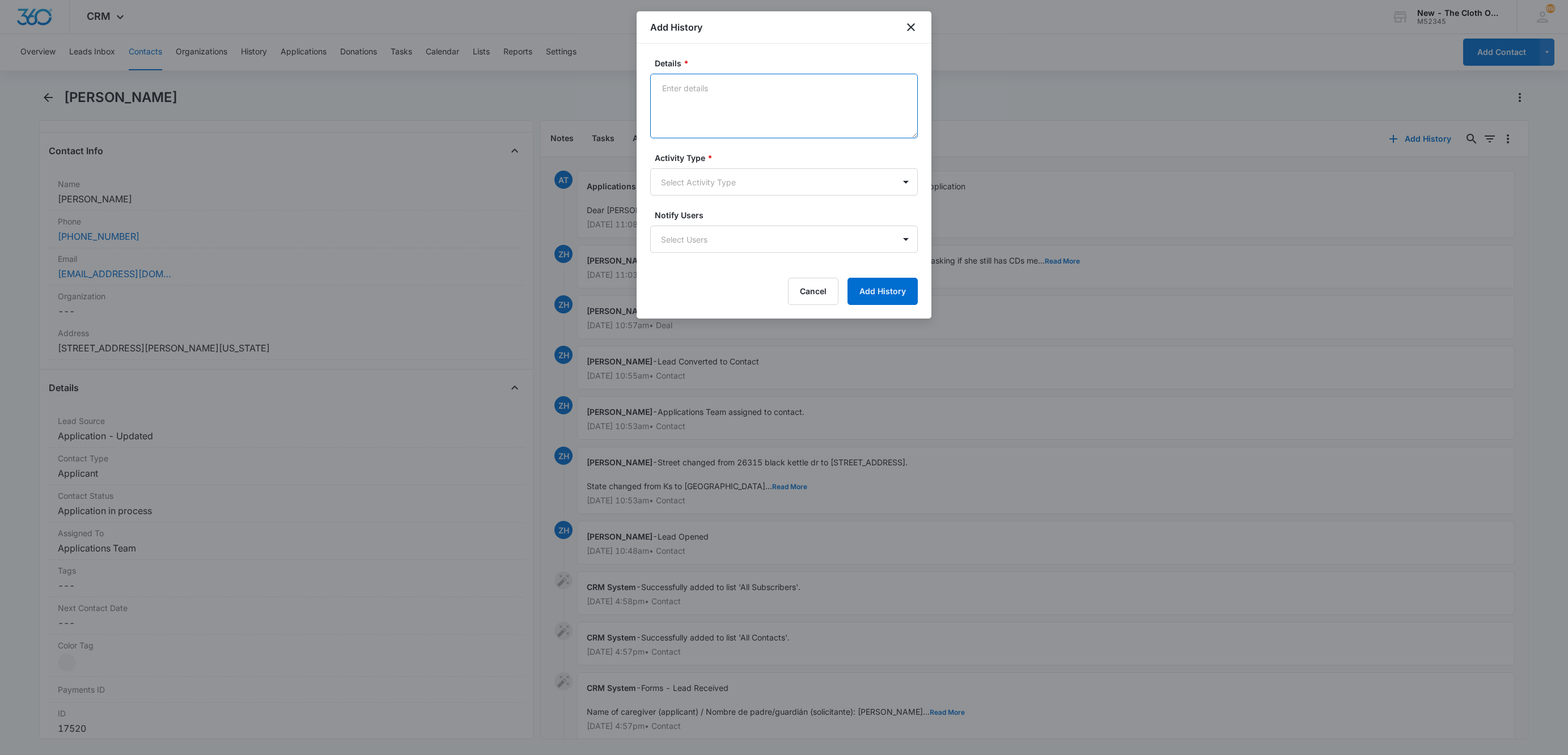
drag, startPoint x: 728, startPoint y: 133, endPoint x: 698, endPoint y: 119, distance: 33.1
click at [698, 119] on textarea "Details *" at bounding box center [783, 106] width 267 height 64
paste textarea "A Message from The Cloth Option: The email address provided on the application,…"
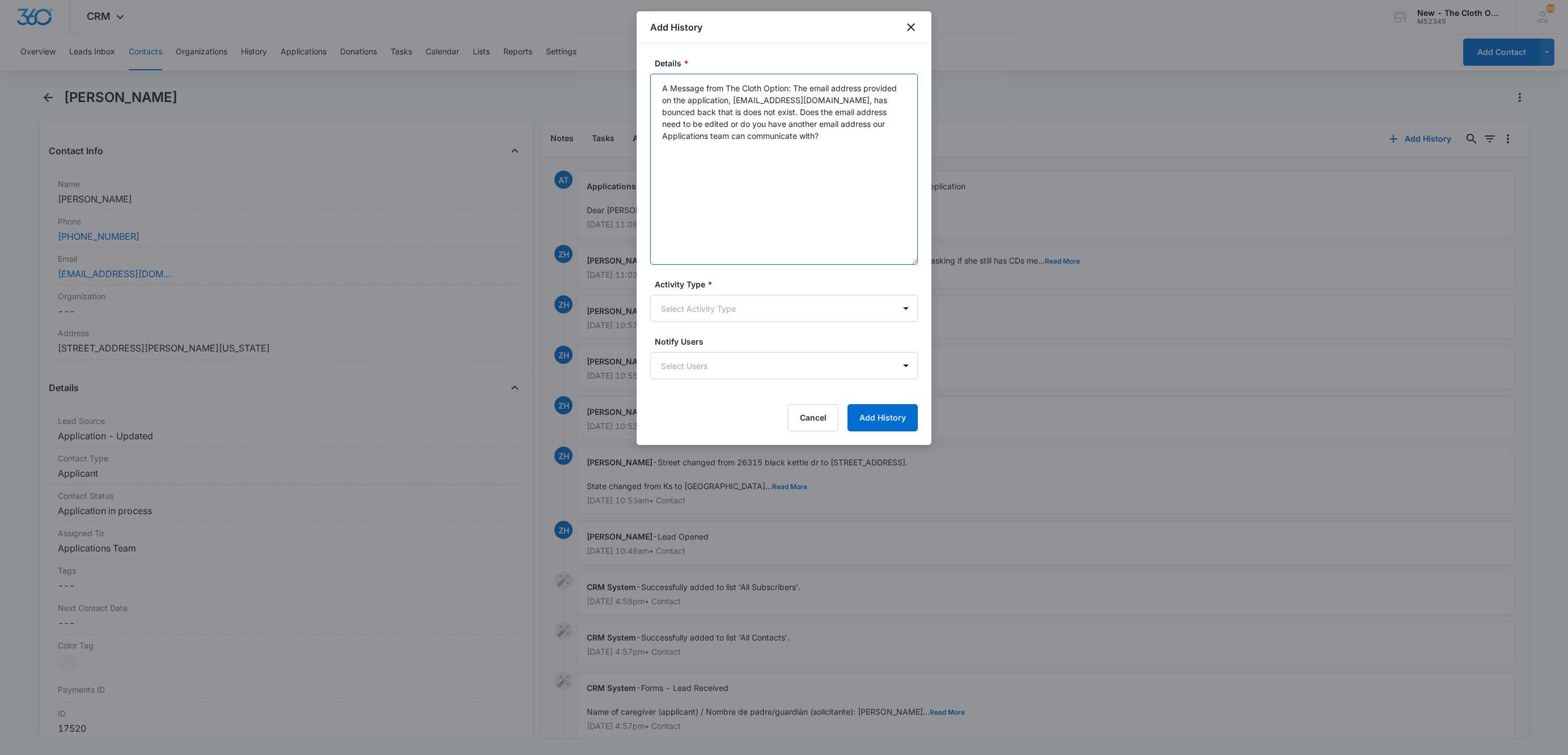
drag, startPoint x: 914, startPoint y: 133, endPoint x: 916, endPoint y: 327, distance: 194.0
click at [933, 343] on body "CRM Apps Reputation Websites Forms CRM Email Social Shop Payments POS Ads Intel…" at bounding box center [784, 377] width 1568 height 755
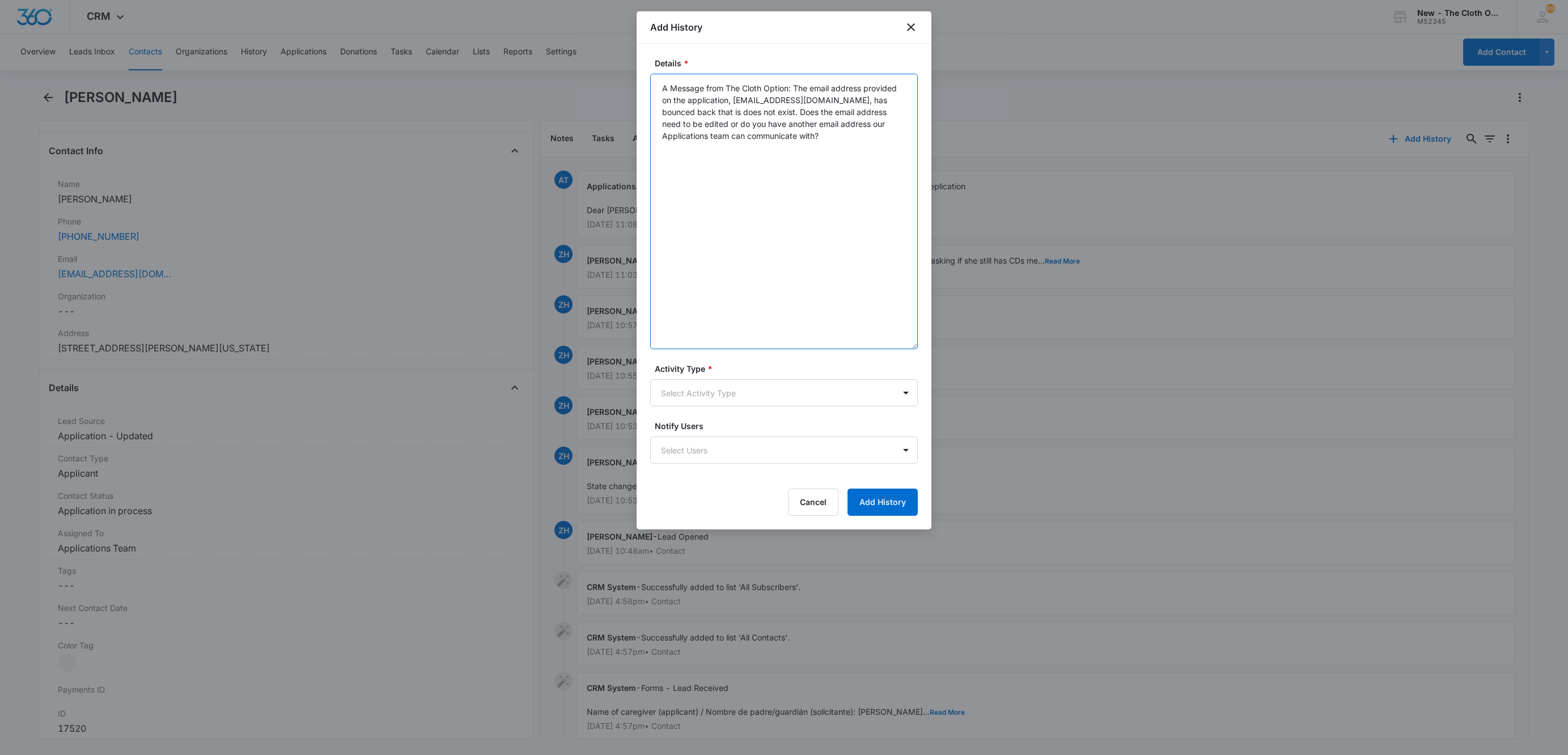
click at [654, 87] on textarea "A Message from The Cloth Option: The email address provided on the application,…" at bounding box center [783, 212] width 267 height 275
type textarea "TEXT sent: A Message from The Cloth Option: The email address provided on the a…"
click at [798, 404] on body "CRM Apps Reputation Websites Forms CRM Email Social Shop Payments POS Ads Intel…" at bounding box center [784, 377] width 1568 height 755
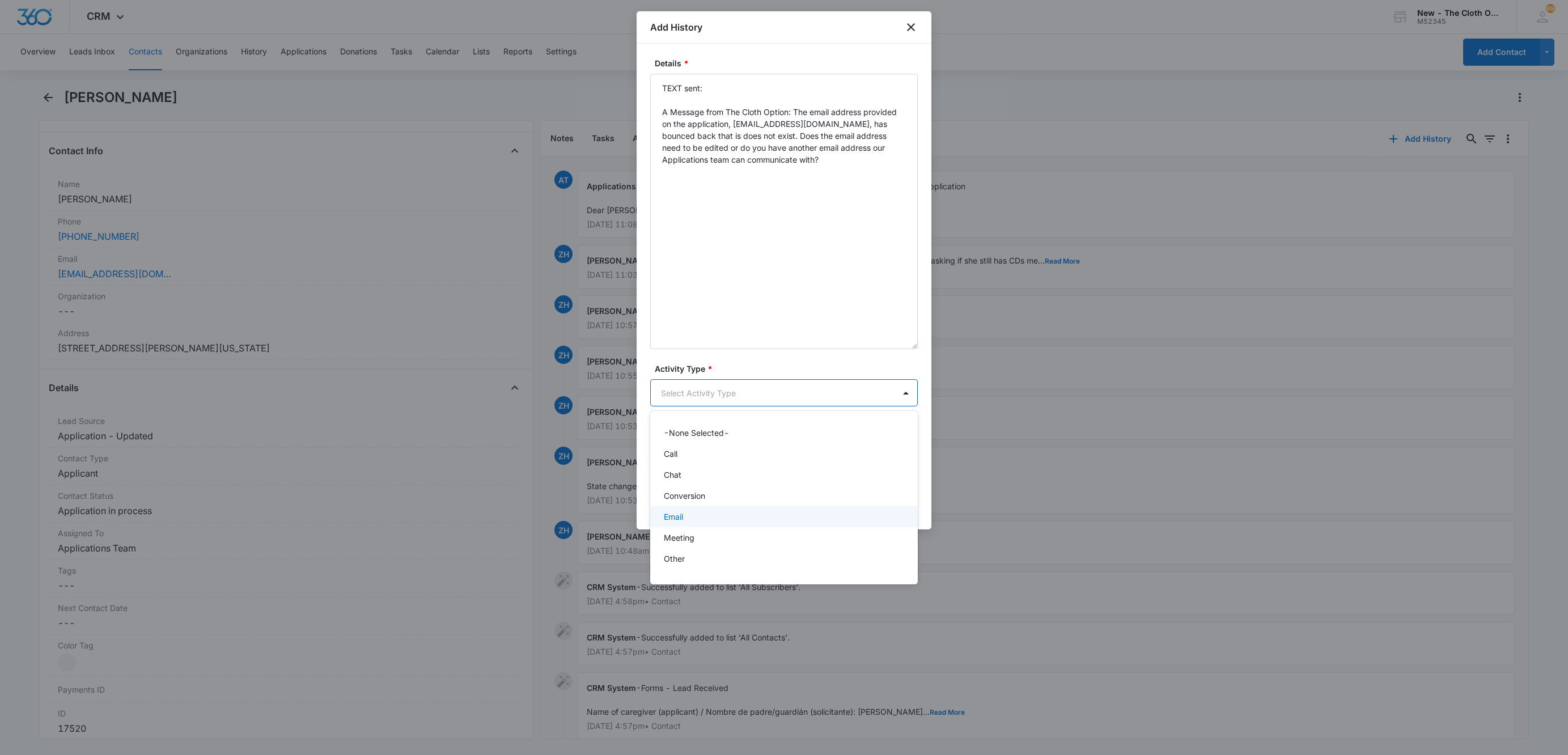
scroll to position [16, 0]
click at [676, 562] on p "Text Message" at bounding box center [690, 563] width 53 height 12
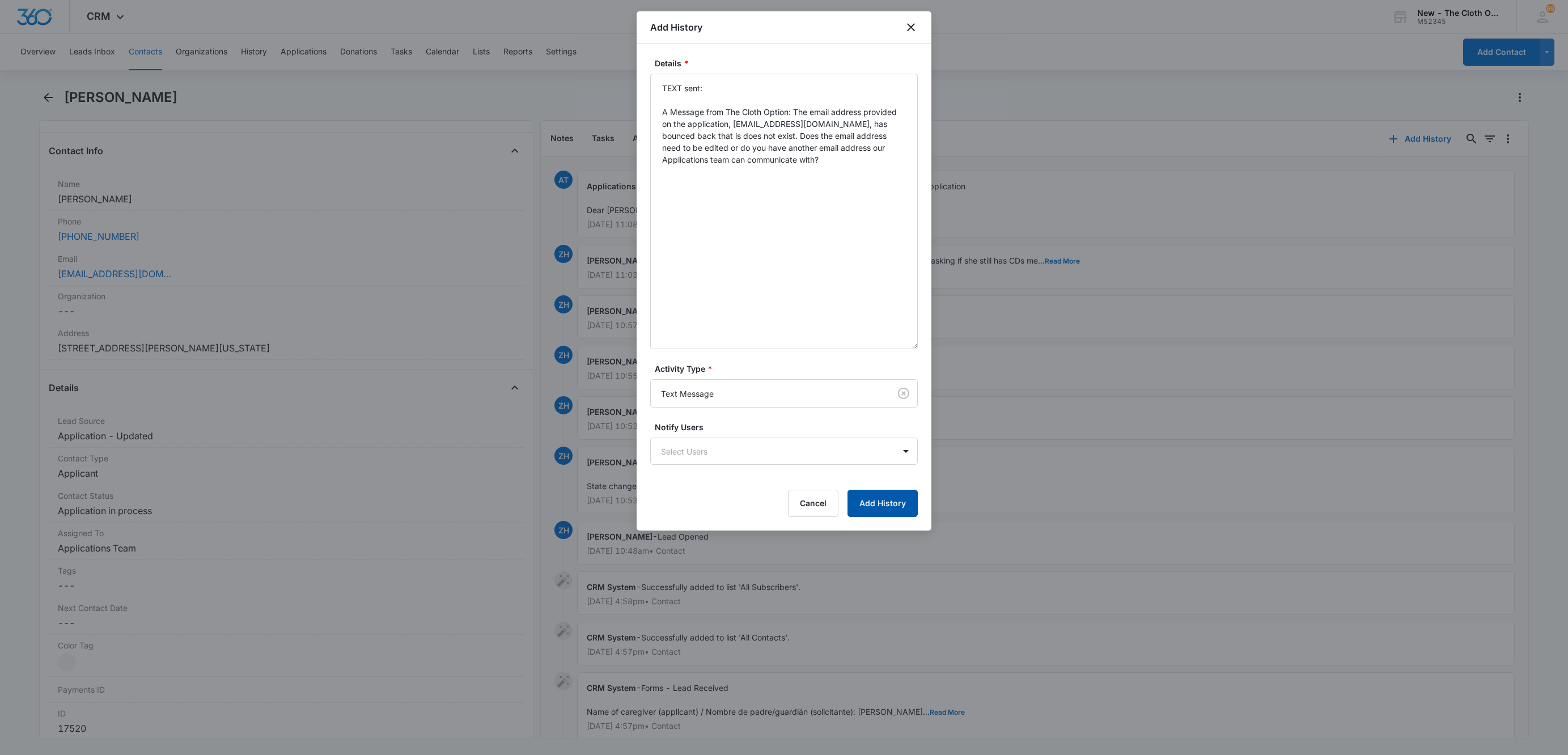
click at [884, 510] on button "Add History" at bounding box center [883, 503] width 70 height 27
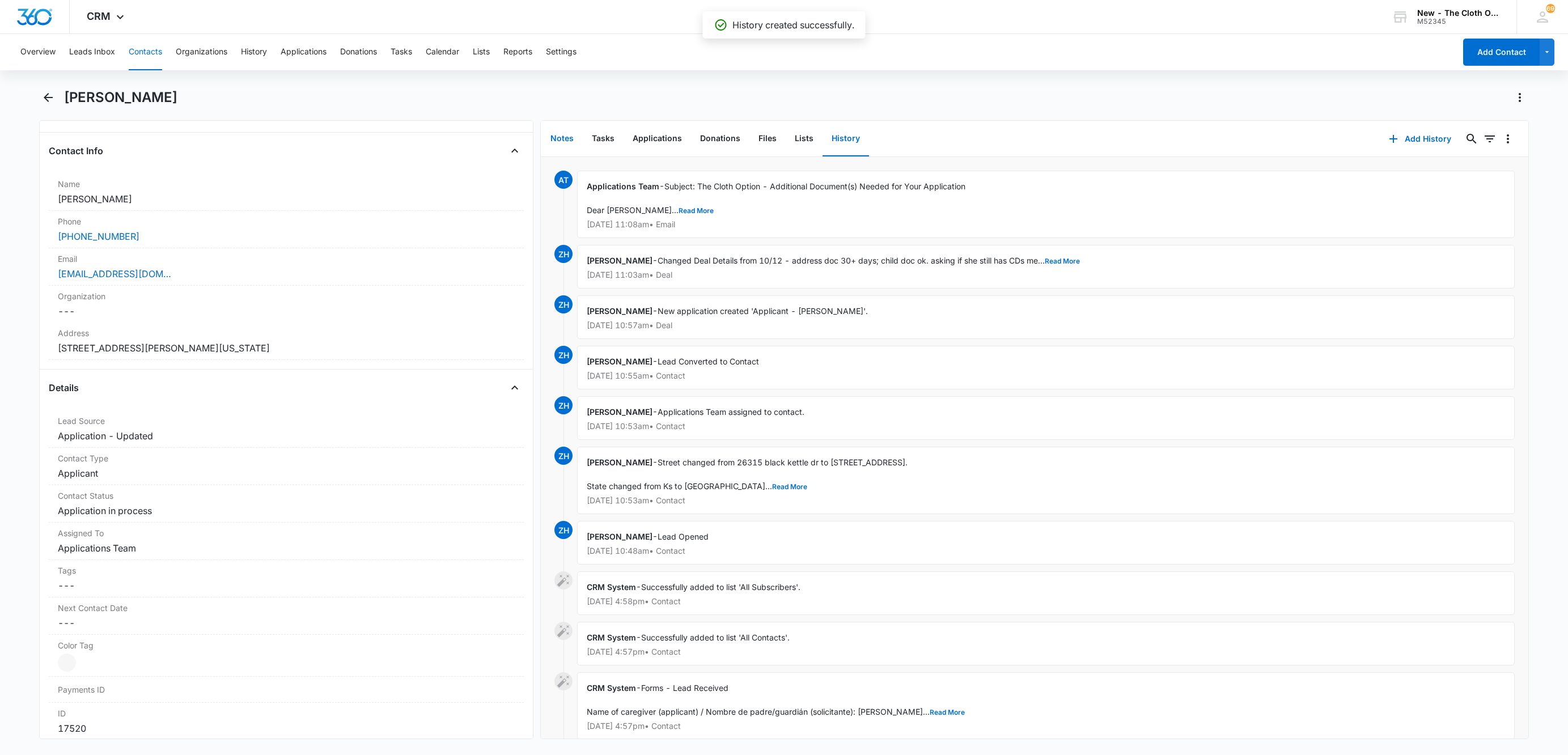
click at [555, 138] on button "Notes" at bounding box center [562, 139] width 41 height 35
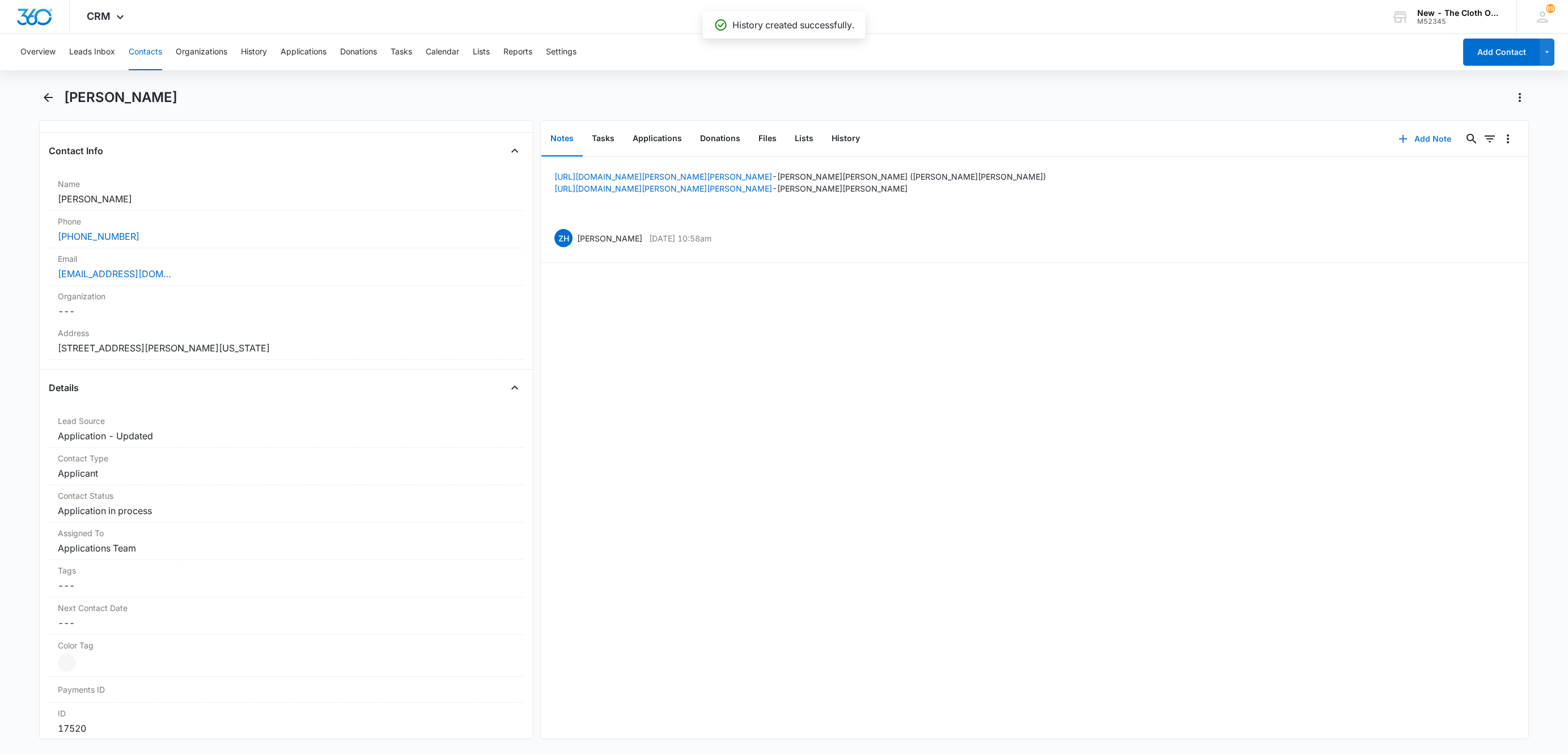
click at [1415, 138] on button "Add Note" at bounding box center [1424, 138] width 75 height 27
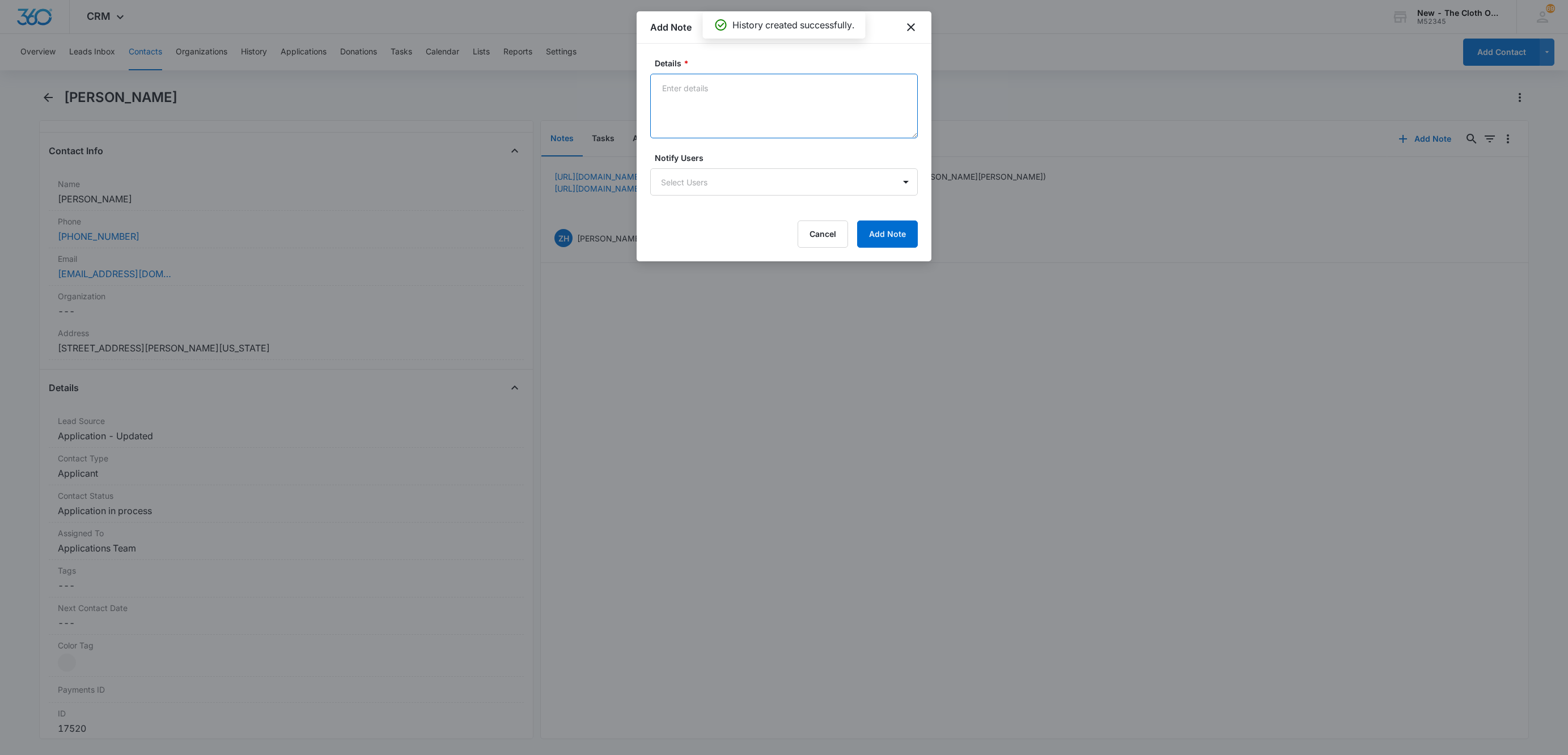
click at [708, 92] on textarea "Details *" at bounding box center [783, 106] width 267 height 64
paste textarea "[EMAIL_ADDRESS][DOMAIN_NAME]"
type textarea "[EMAIL_ADDRESS][DOMAIN_NAME] does not exist. Sent text."
click at [870, 228] on button "Add Note" at bounding box center [887, 234] width 61 height 27
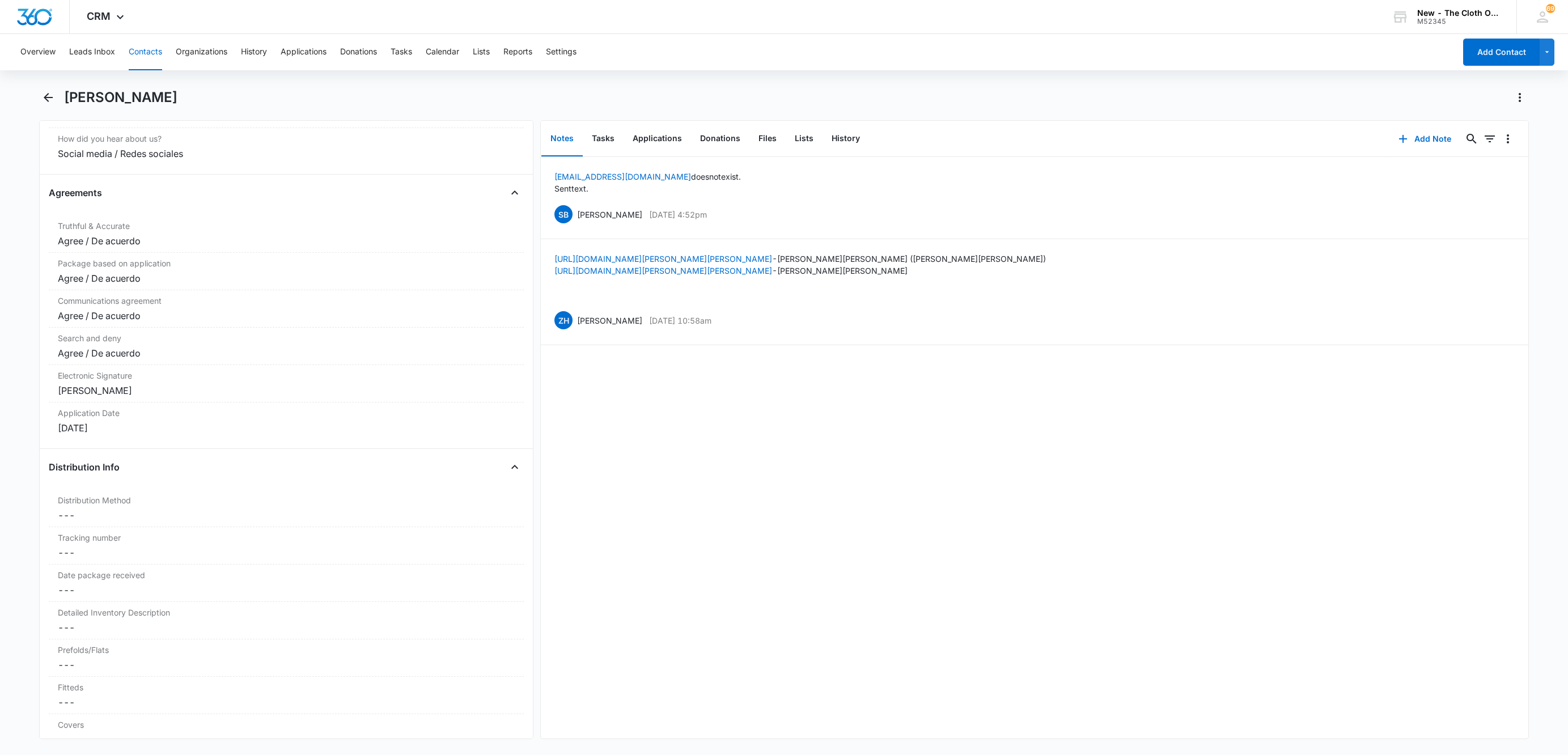
scroll to position [2295, 0]
click at [84, 37] on button "Leads Inbox" at bounding box center [92, 52] width 46 height 37
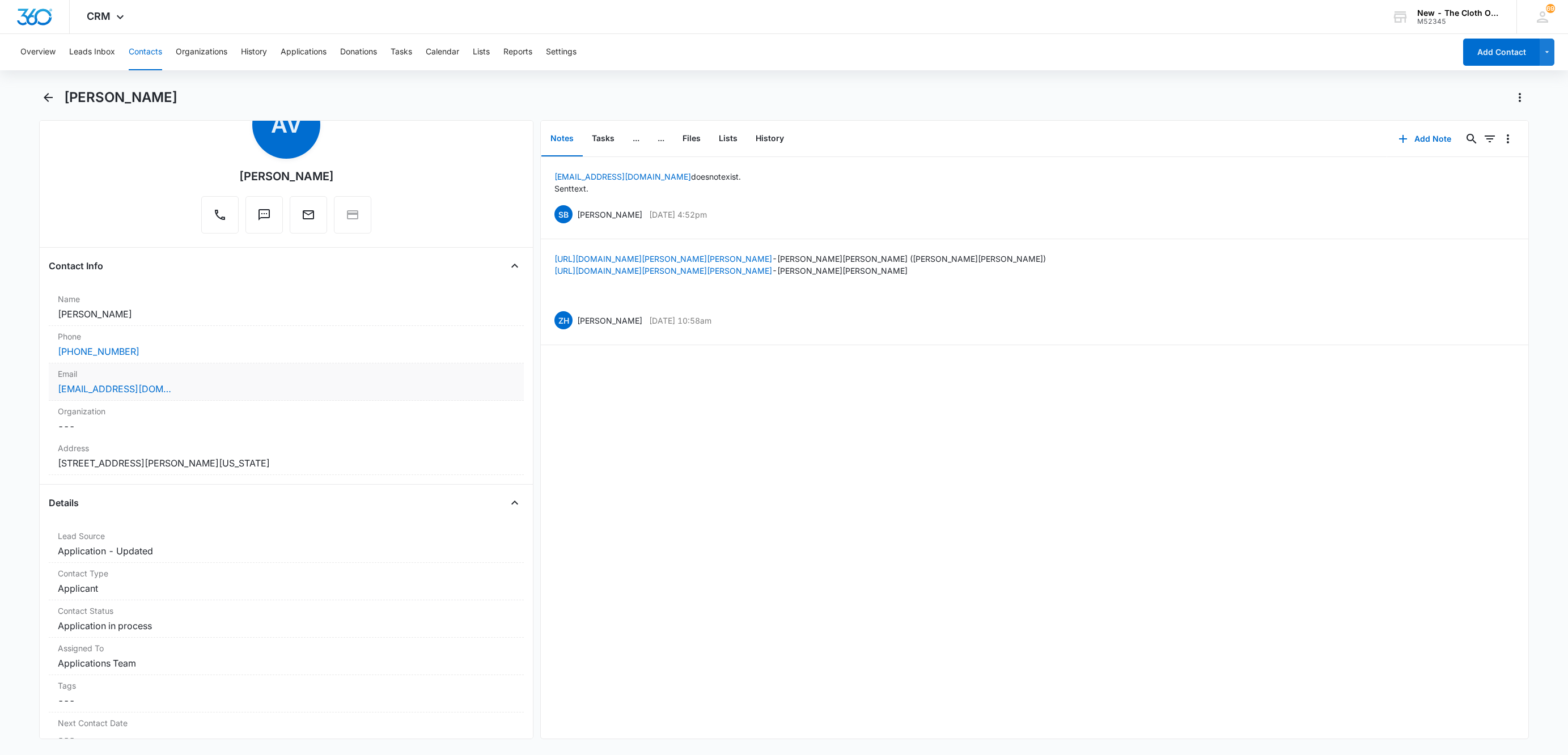
scroll to position [85, 0]
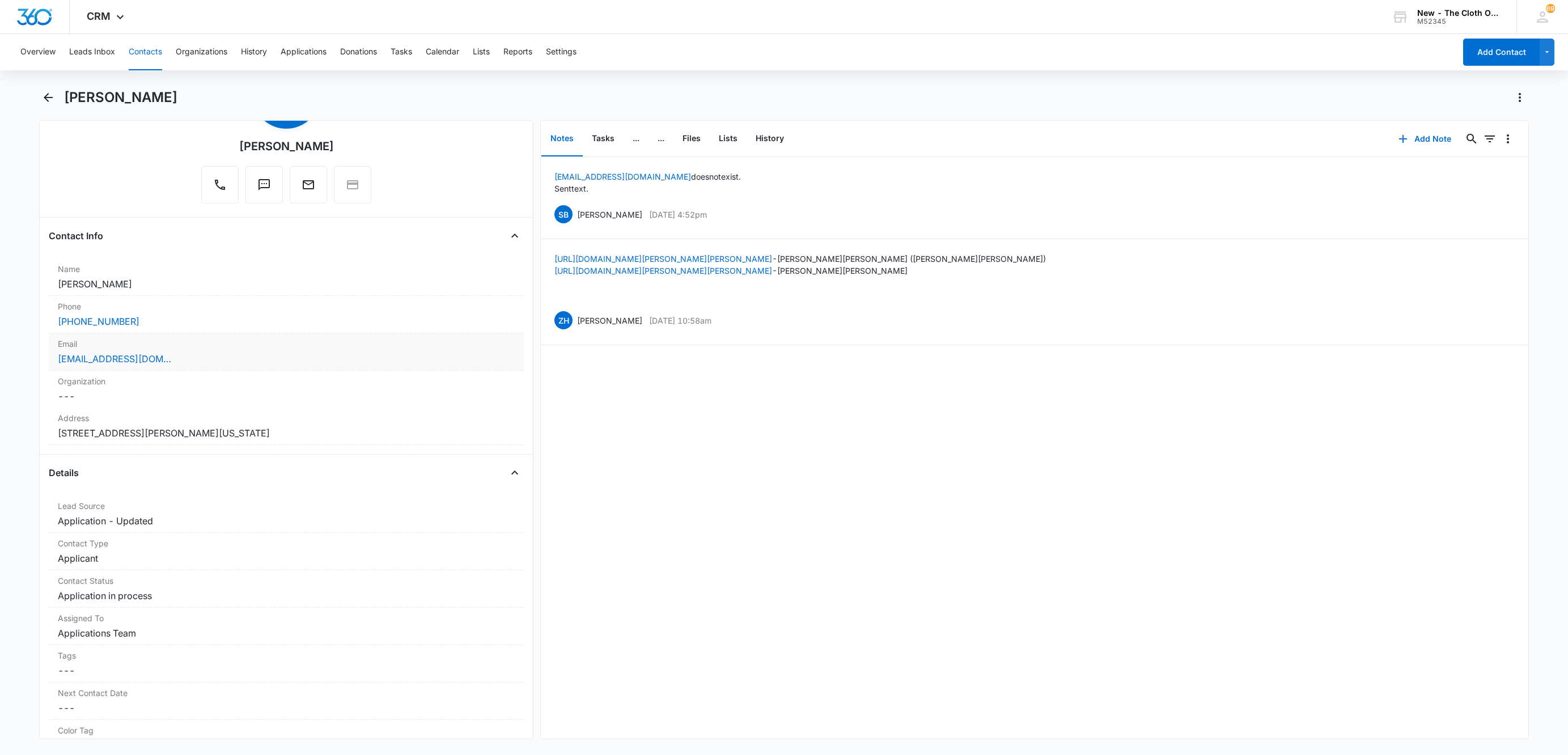
click at [237, 362] on div "[EMAIL_ADDRESS][DOMAIN_NAME]" at bounding box center [286, 359] width 457 height 14
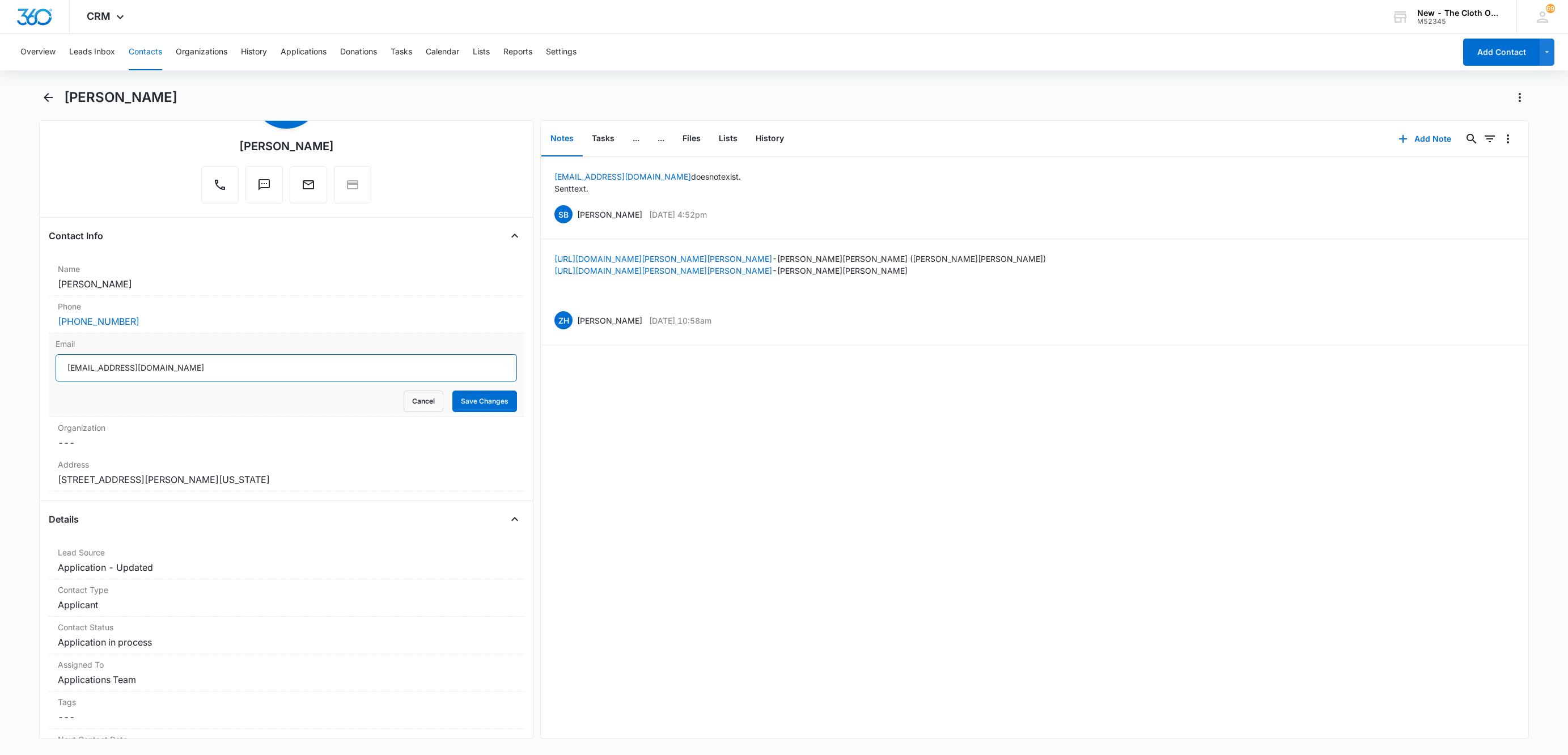
click at [254, 365] on input "[EMAIL_ADDRESS][DOMAIN_NAME]" at bounding box center [286, 368] width 462 height 27
paste input "[EMAIL_ADDRESS]"
type input "[EMAIL_ADDRESS][DOMAIN_NAME]"
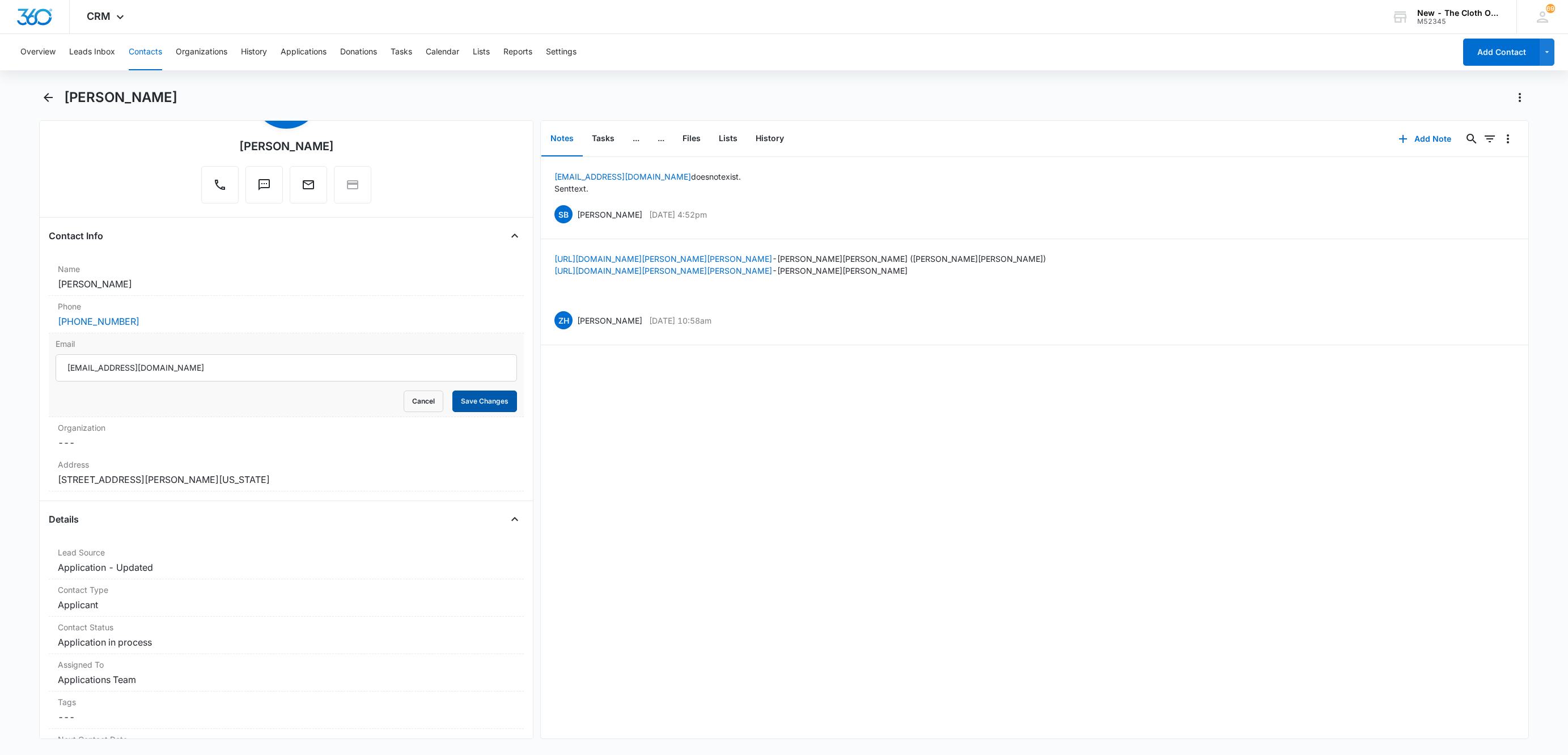
click at [466, 403] on button "Save Changes" at bounding box center [484, 401] width 64 height 21
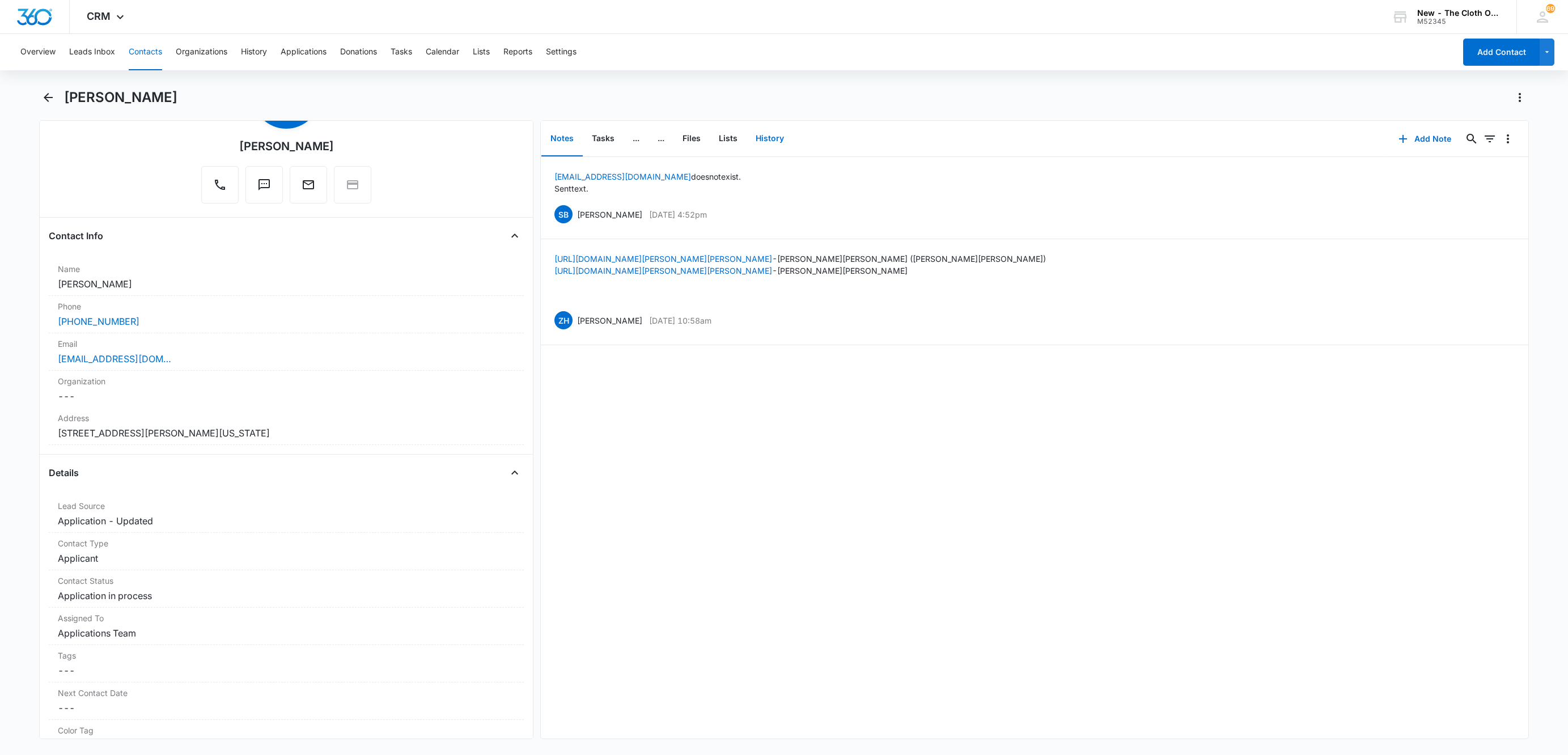
click at [780, 138] on button "History" at bounding box center [769, 139] width 46 height 35
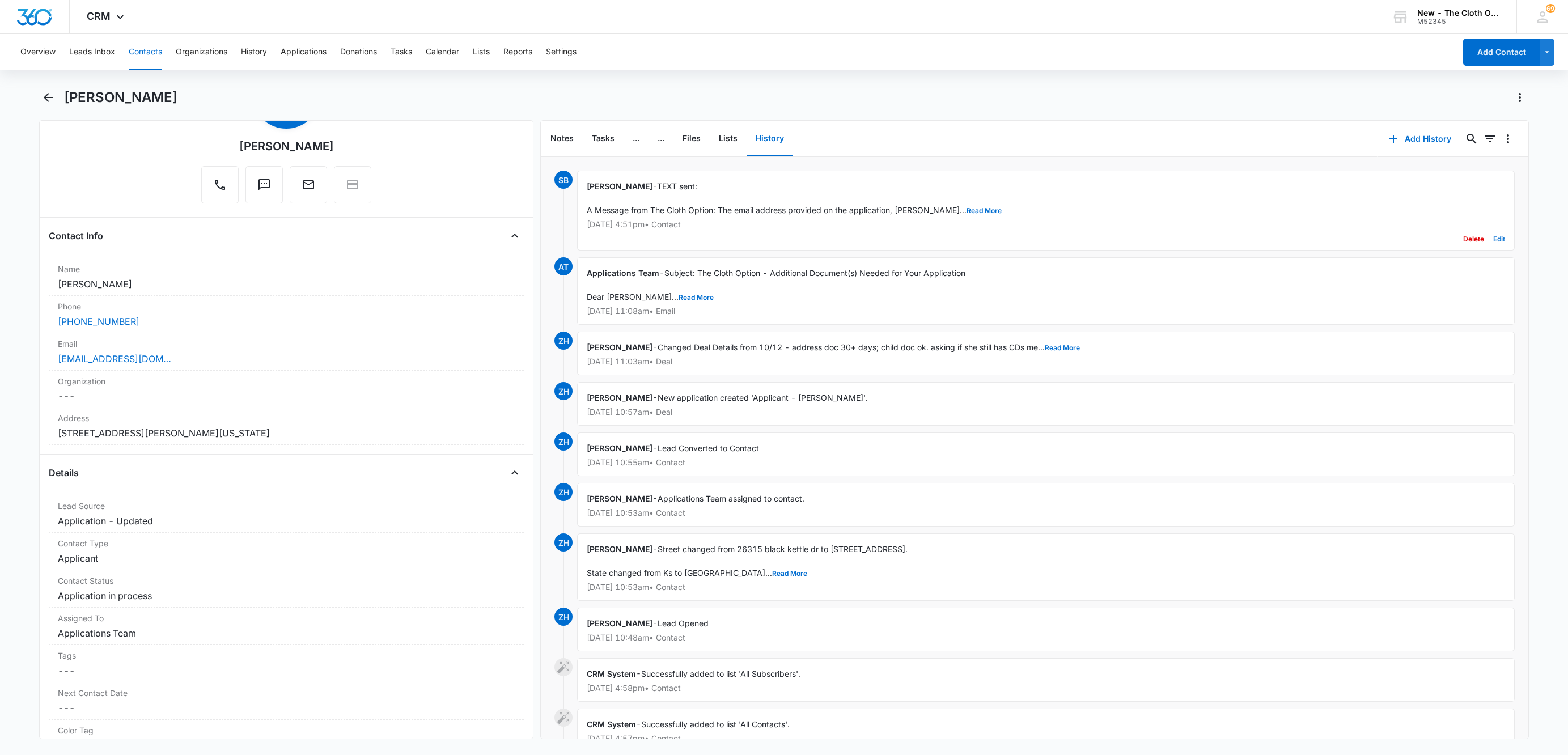
click at [1493, 238] on button "Edit" at bounding box center [1499, 239] width 12 height 21
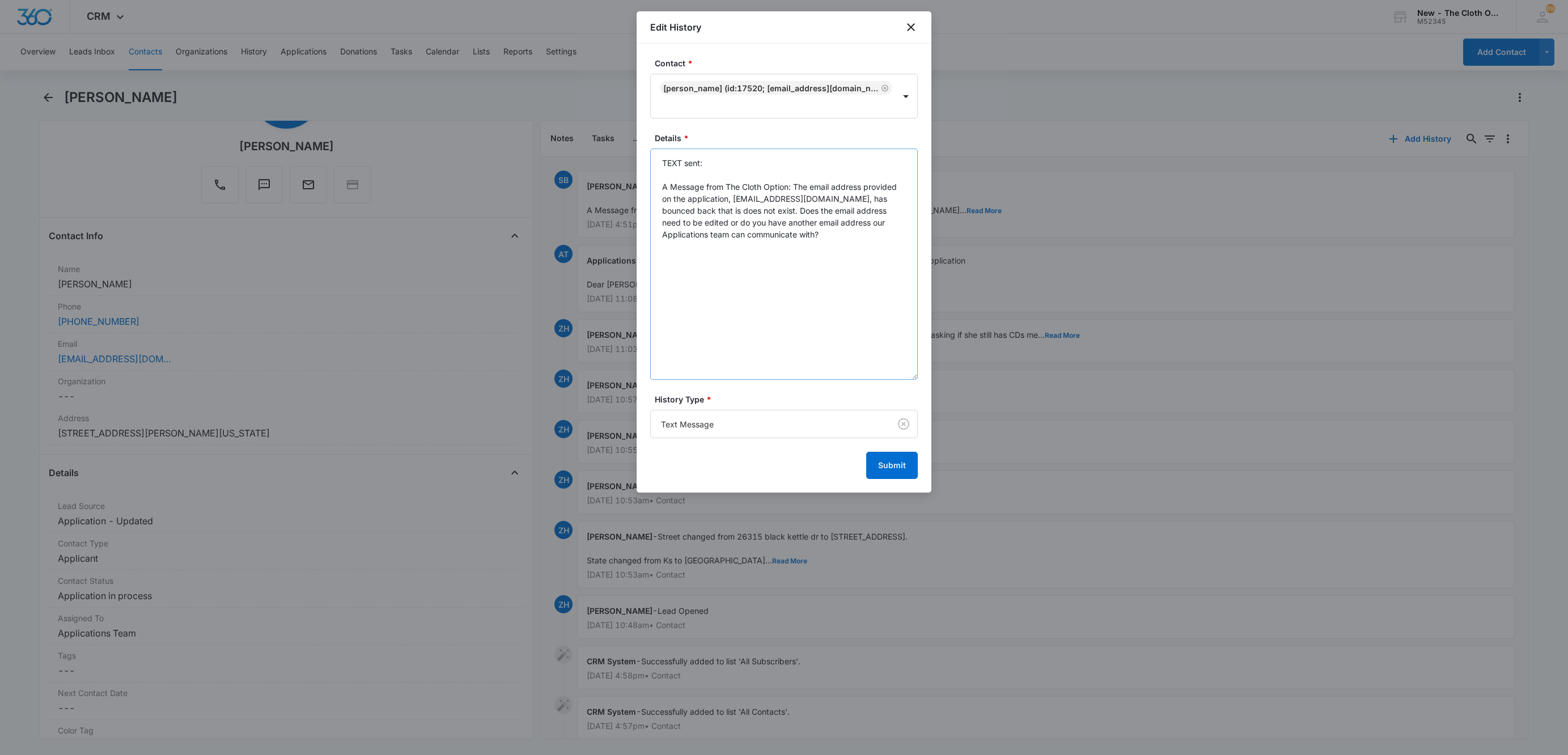
drag, startPoint x: 909, startPoint y: 207, endPoint x: 870, endPoint y: 297, distance: 98.1
click at [917, 374] on textarea "TEXT sent: A Message from The Cloth Option: The email address provided on the a…" at bounding box center [783, 264] width 267 height 231
click at [869, 284] on textarea "TEXT sent: A Message from The Cloth Option: The email address provided on the a…" at bounding box center [783, 265] width 267 height 233
paste textarea "So sorry. I spelled it wrong but you can use [EMAIL_ADDRESS][DOMAIN_NAME]"
type textarea "TEXT sent: A Message from The Cloth Option: The email address provided on the a…"
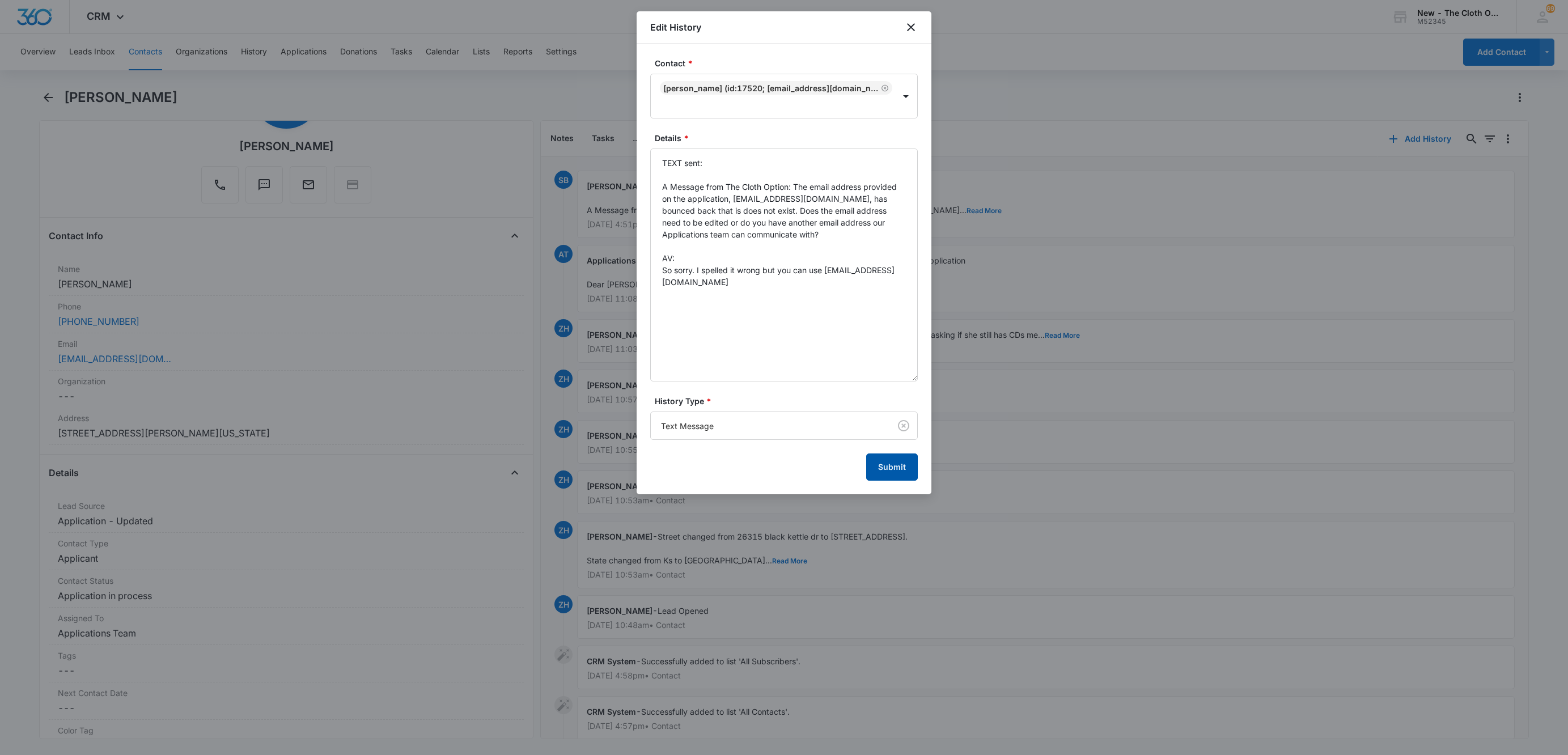
click at [901, 455] on button "Submit" at bounding box center [892, 466] width 51 height 27
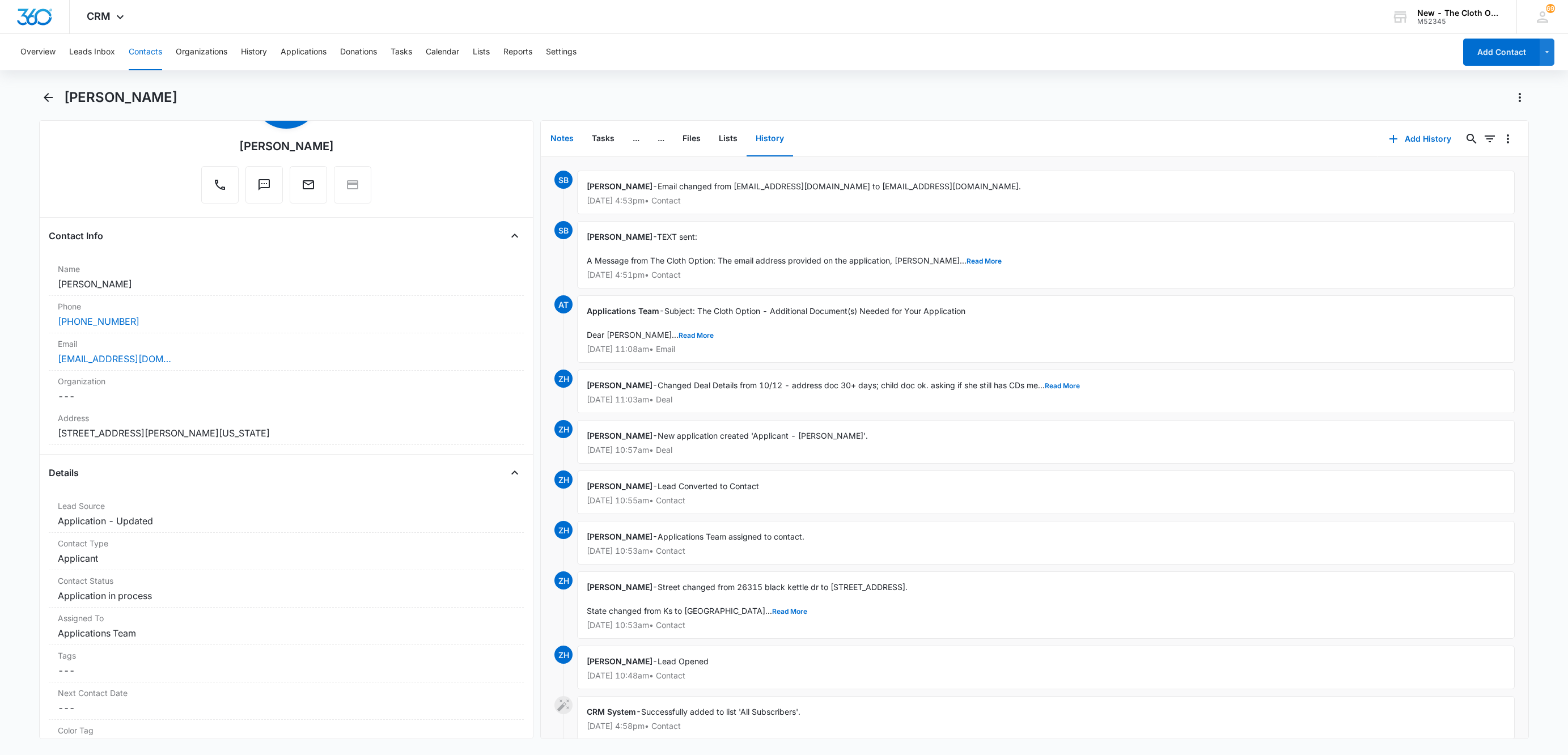
click at [558, 133] on button "Notes" at bounding box center [562, 139] width 41 height 35
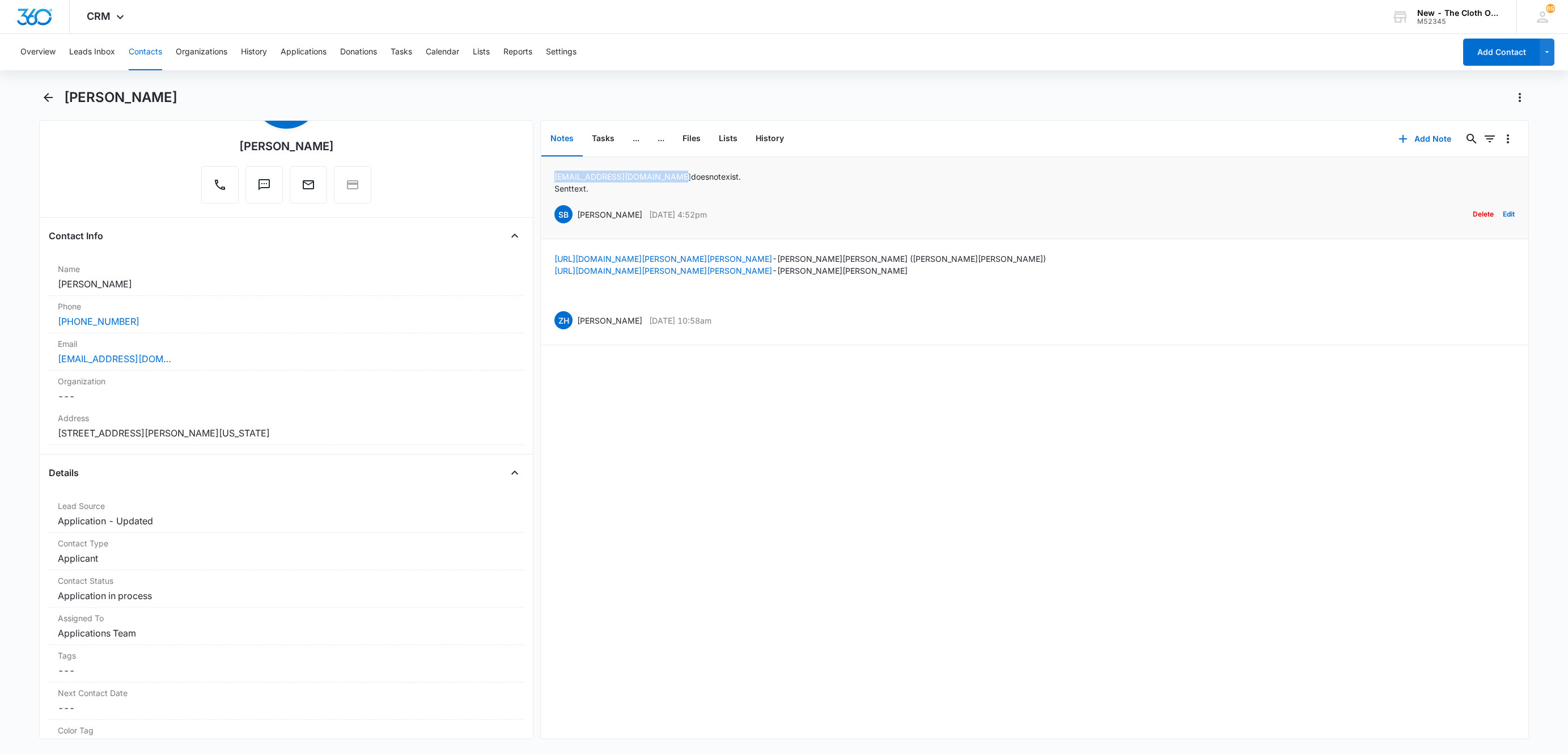
drag, startPoint x: 541, startPoint y: 174, endPoint x: 665, endPoint y: 179, distance: 124.1
click at [665, 179] on li "[EMAIL_ADDRESS][DOMAIN_NAME] does not exist. Sent text. SB [PERSON_NAME] [DATE]…" at bounding box center [1035, 198] width 988 height 82
copy link "[EMAIL_ADDRESS][DOMAIN_NAME]"
click at [684, 138] on button "Files" at bounding box center [692, 139] width 37 height 35
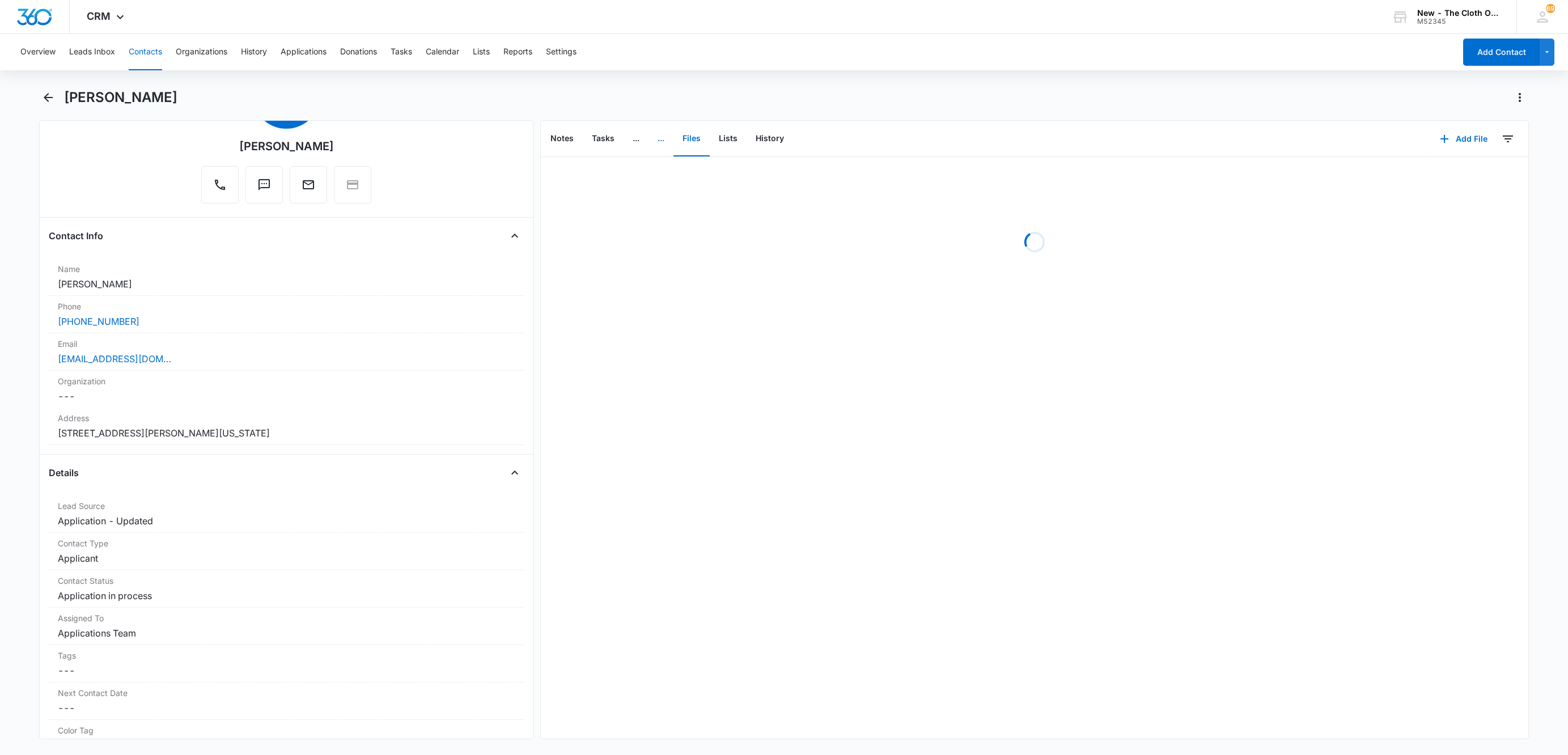
click at [665, 136] on button "..." at bounding box center [661, 139] width 25 height 35
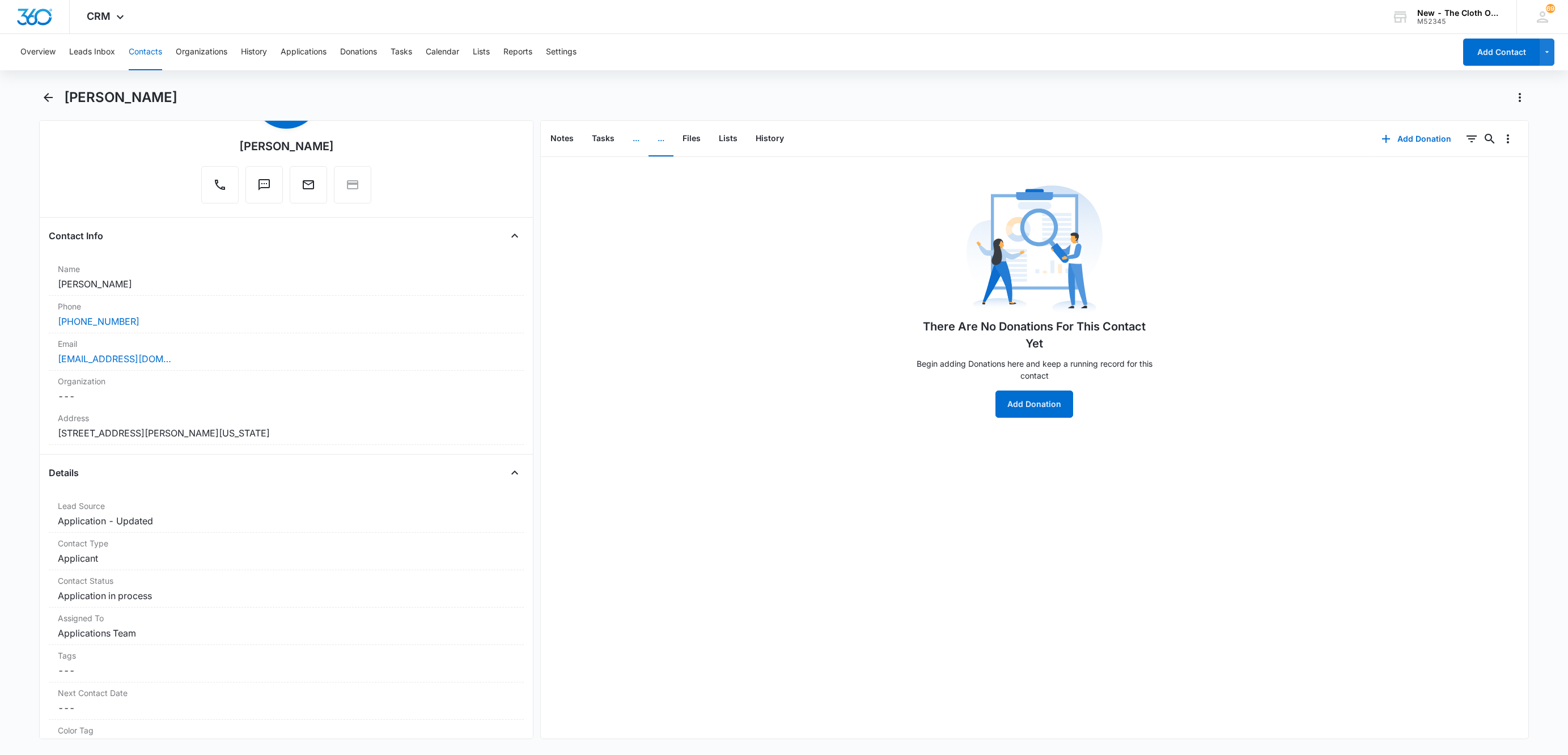
click at [636, 138] on button "..." at bounding box center [636, 139] width 25 height 35
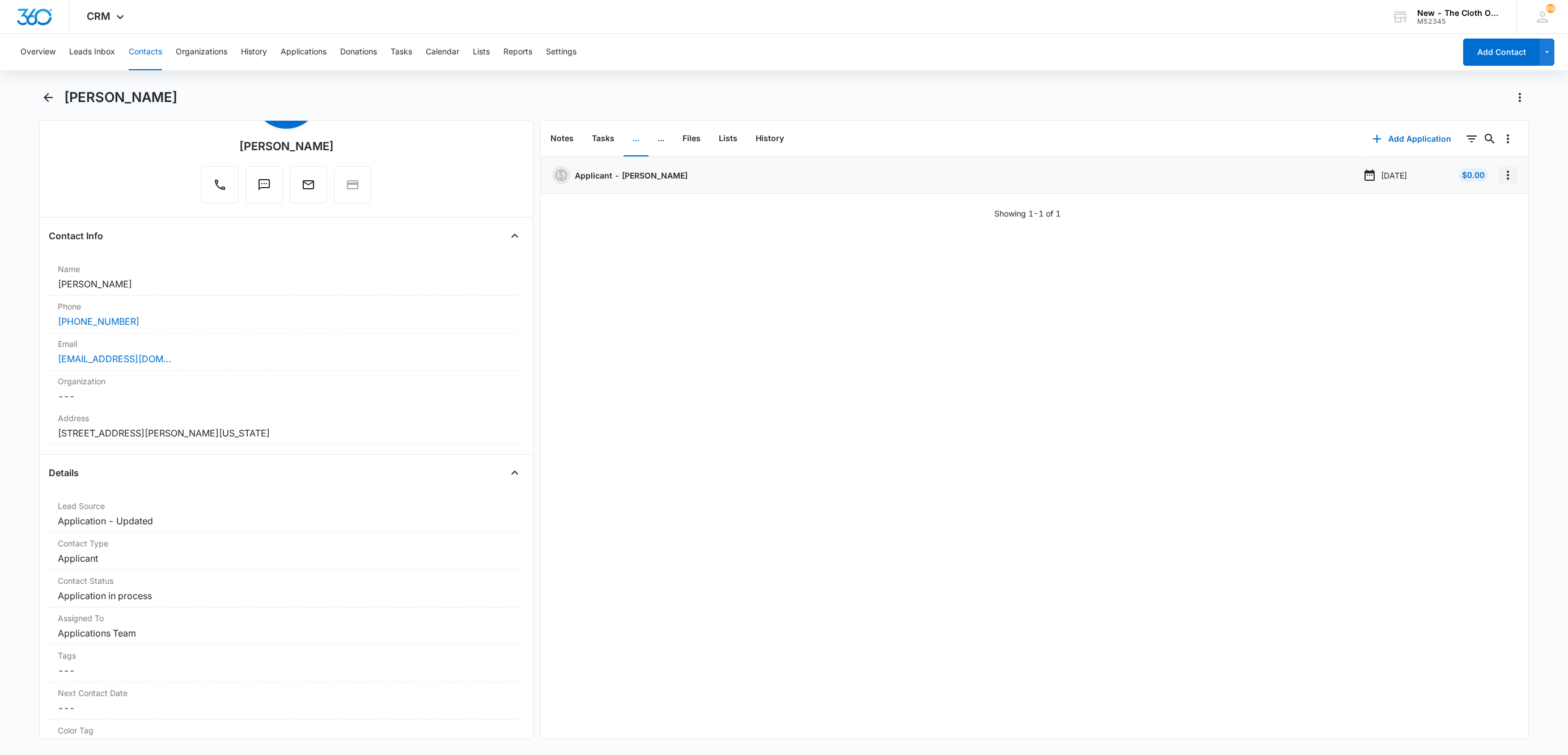
click at [1507, 175] on icon "Overflow Menu" at bounding box center [1508, 175] width 2 height 9
click at [1487, 203] on button "Edit" at bounding box center [1472, 207] width 64 height 17
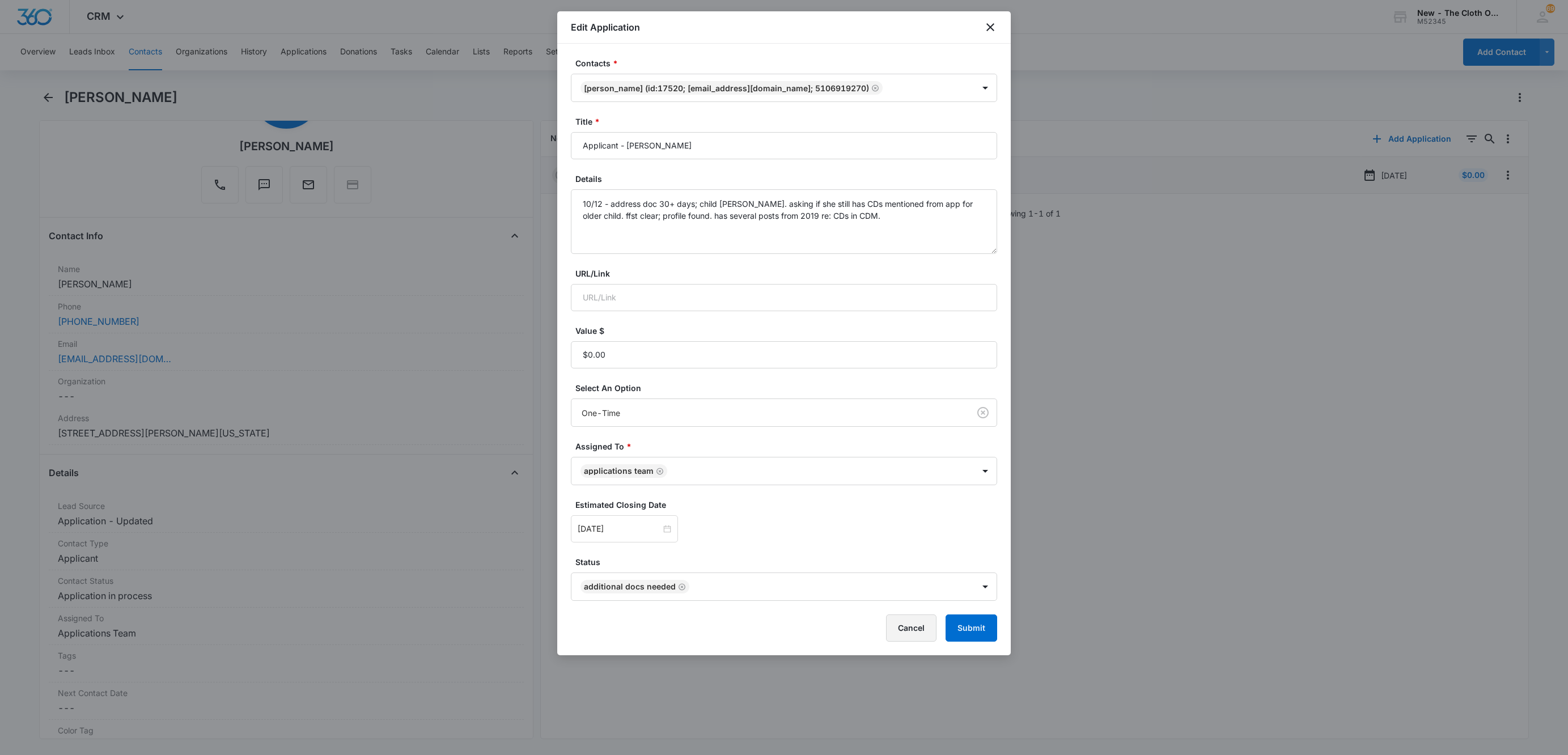
click at [922, 622] on button "Cancel" at bounding box center [911, 628] width 51 height 27
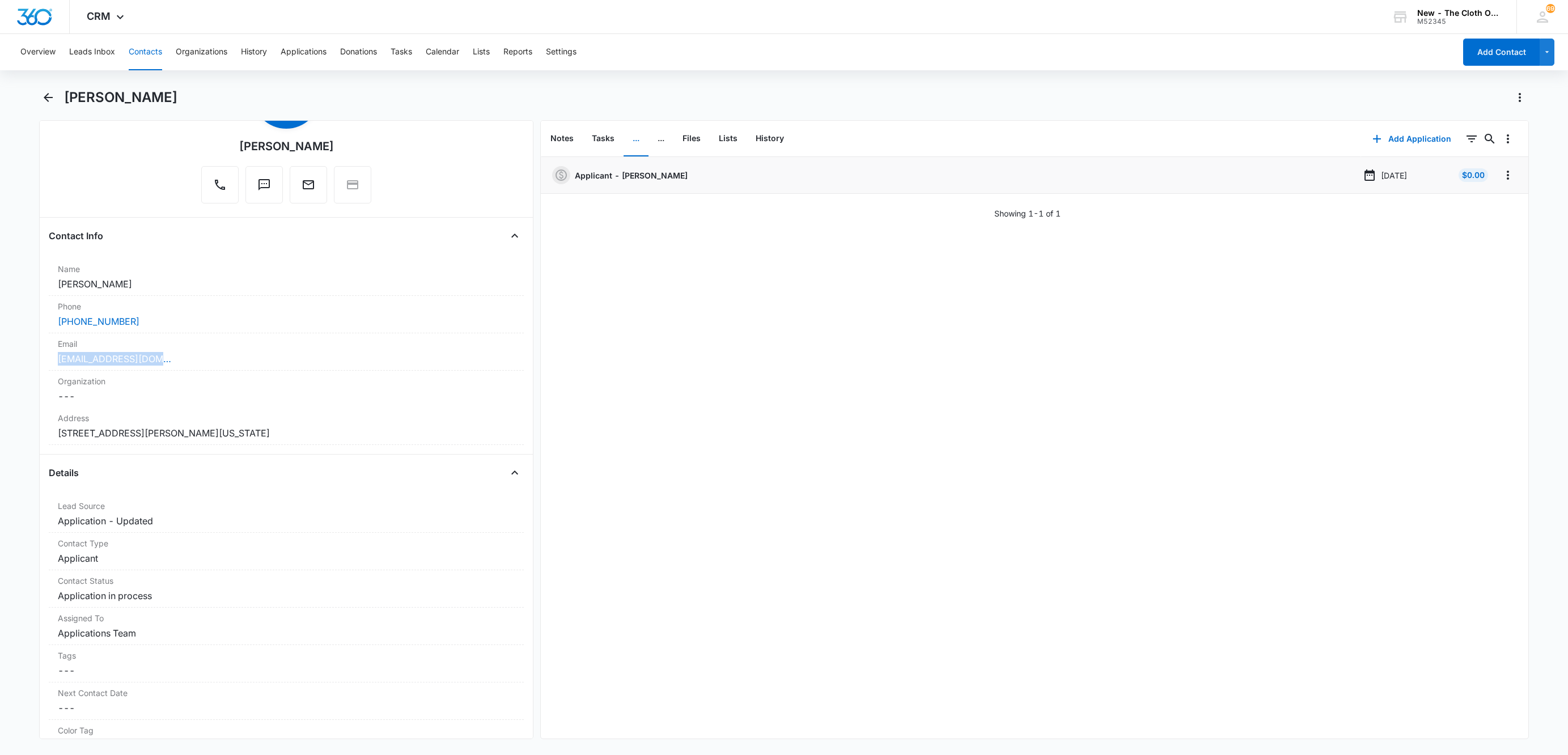
drag, startPoint x: 196, startPoint y: 369, endPoint x: 36, endPoint y: 368, distance: 160.0
click at [36, 368] on main "[PERSON_NAME] Remove AV [PERSON_NAME] Contact Info Name Cancel Save Changes [PE…" at bounding box center [784, 420] width 1568 height 664
copy link "[EMAIL_ADDRESS][DOMAIN_NAME]"
click at [772, 138] on button "History" at bounding box center [769, 139] width 46 height 35
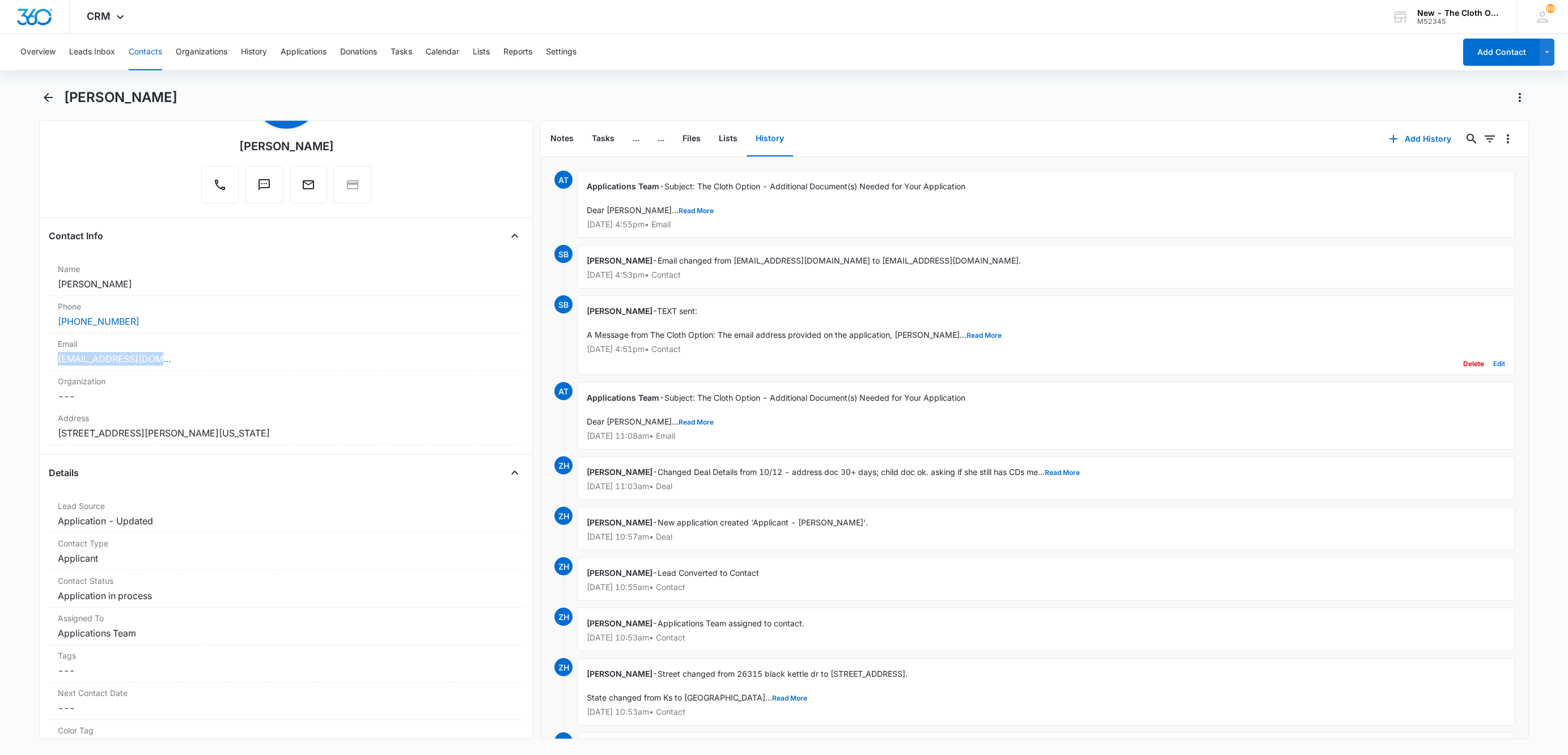
click at [1493, 365] on button "Edit" at bounding box center [1499, 363] width 12 height 21
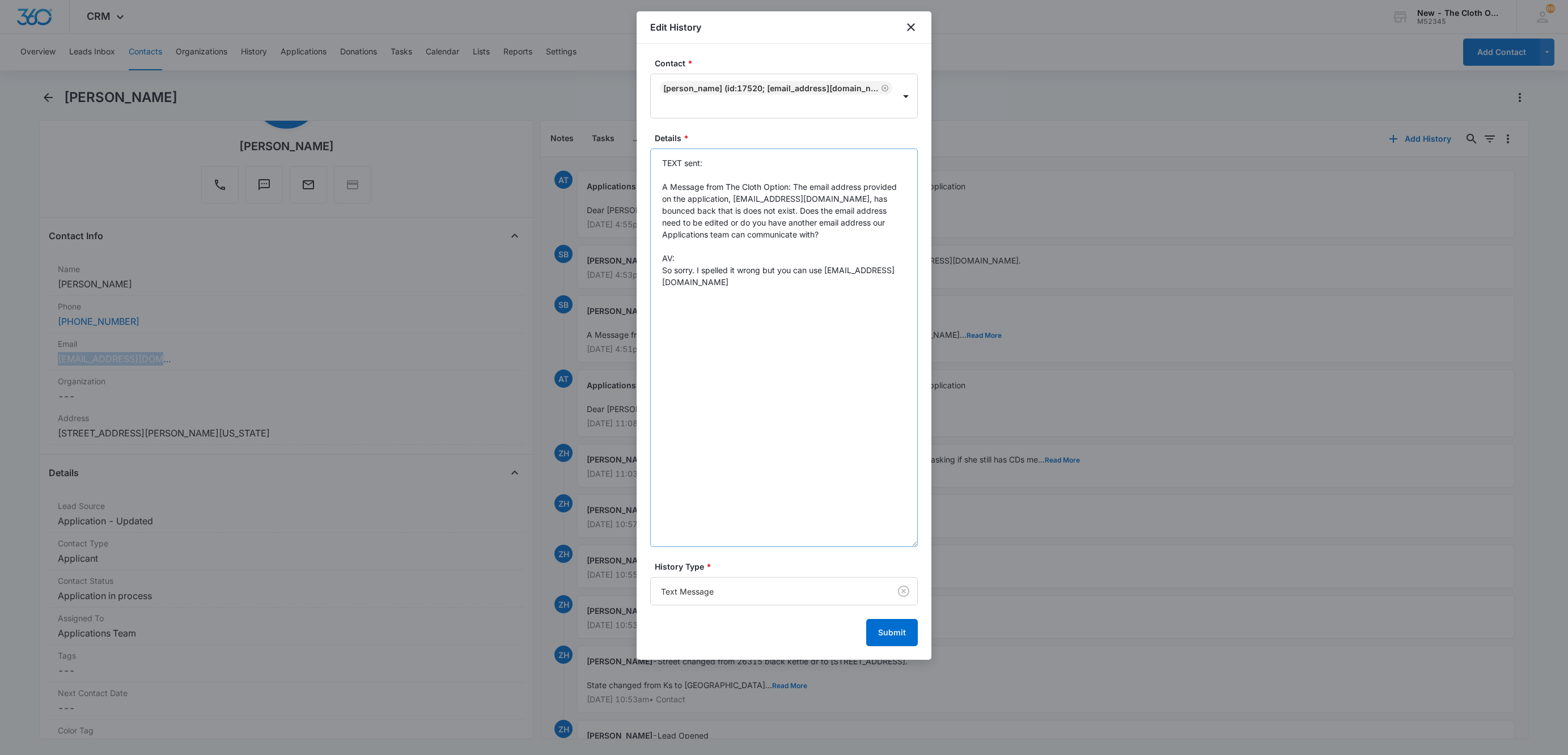
drag, startPoint x: 906, startPoint y: 206, endPoint x: 909, endPoint y: 472, distance: 266.0
click at [939, 532] on body "CRM Apps Reputation Websites Forms CRM Email Social Shop Payments POS Ads Intel…" at bounding box center [784, 377] width 1568 height 755
click at [875, 305] on textarea "TEXT sent: A Message from The Cloth Option: The email address provided on the a…" at bounding box center [783, 345] width 267 height 393
paste textarea "Thank you! Please check your inbox for an email from [EMAIL_ADDRESS][DOMAIN_NAM…"
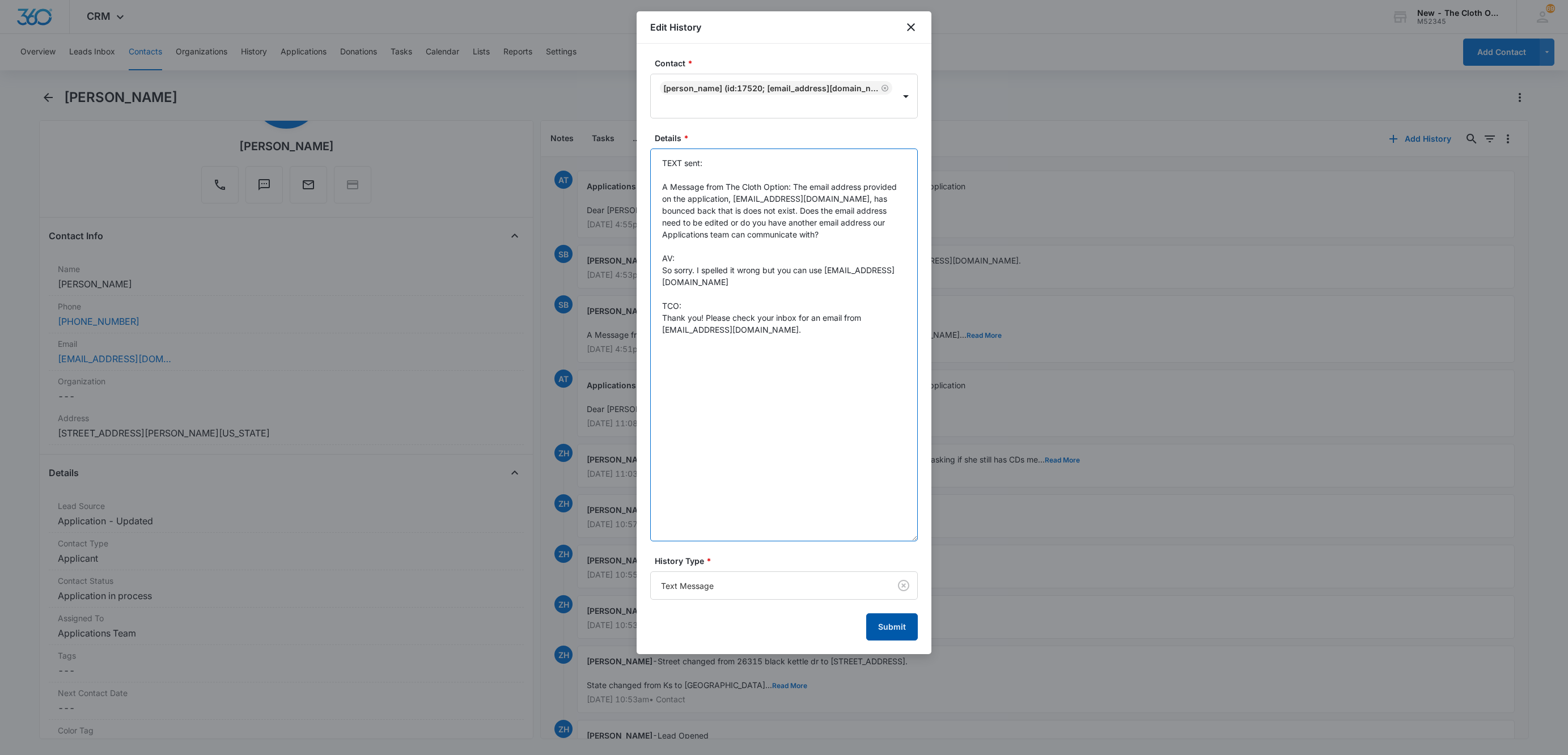
type textarea "TEXT sent: A Message from The Cloth Option: The email address provided on the a…"
click at [896, 636] on button "Submit" at bounding box center [892, 626] width 51 height 27
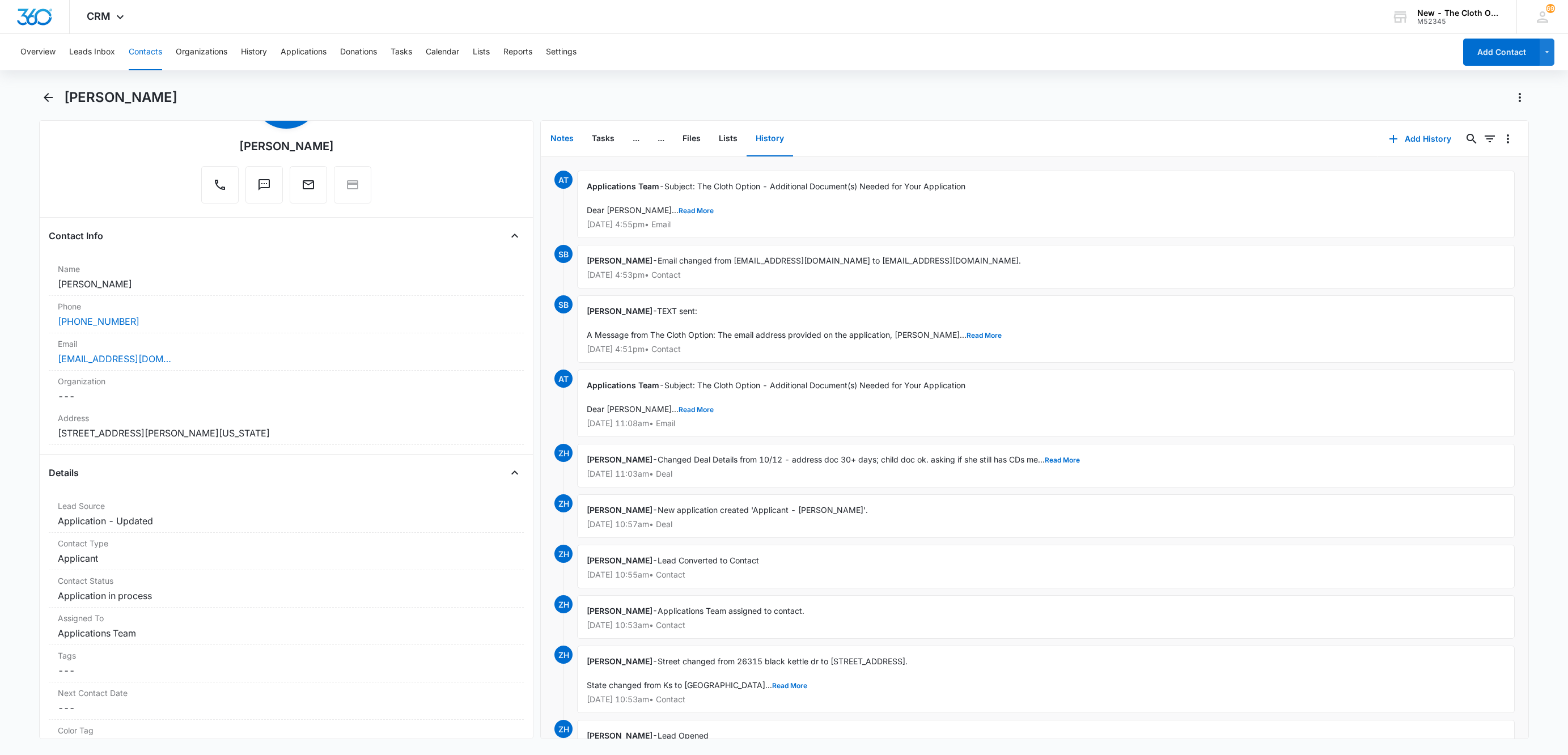
click at [560, 133] on button "Notes" at bounding box center [562, 139] width 41 height 35
